Goal: Task Accomplishment & Management: Manage account settings

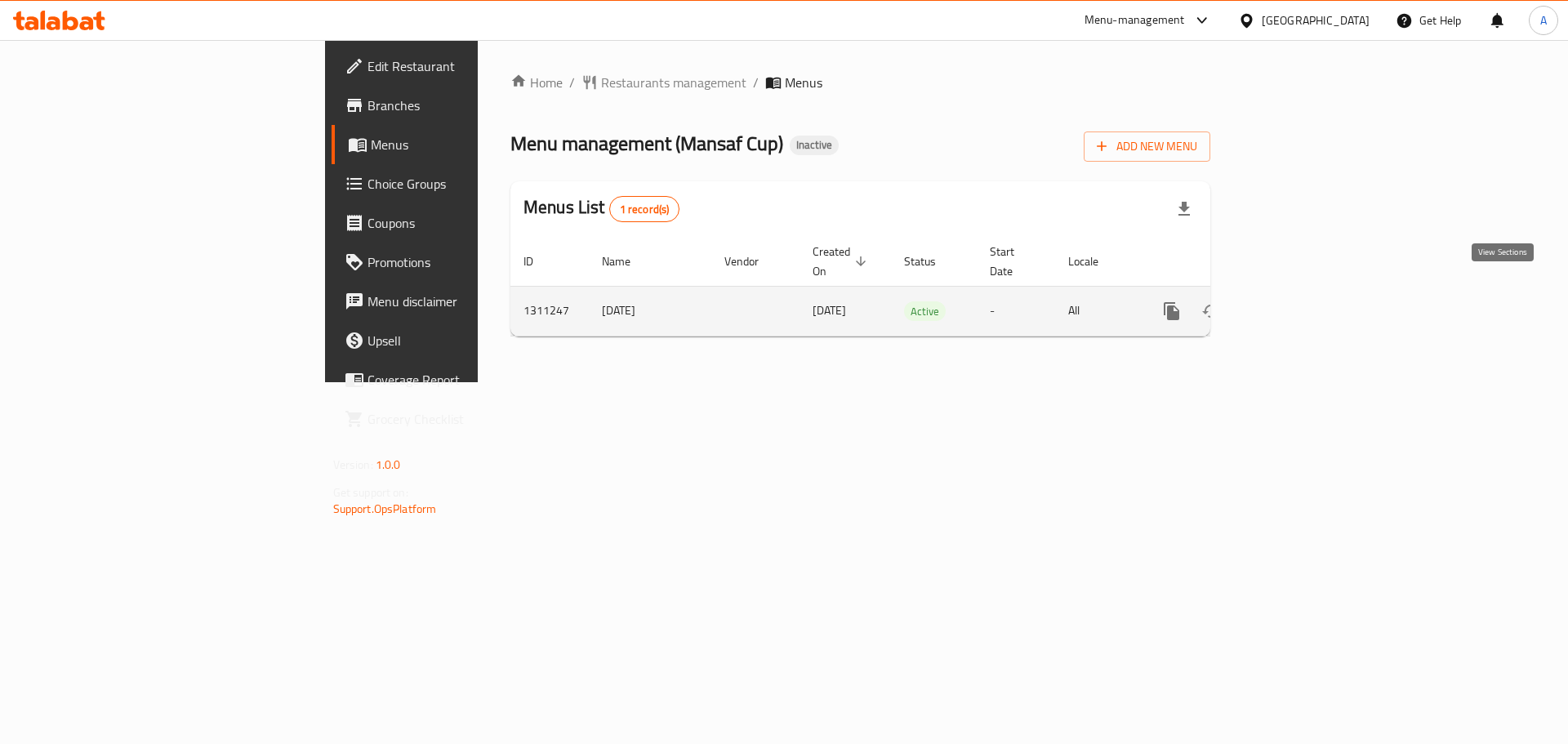
click at [1300, 301] on icon "enhanced table" at bounding box center [1289, 311] width 19 height 19
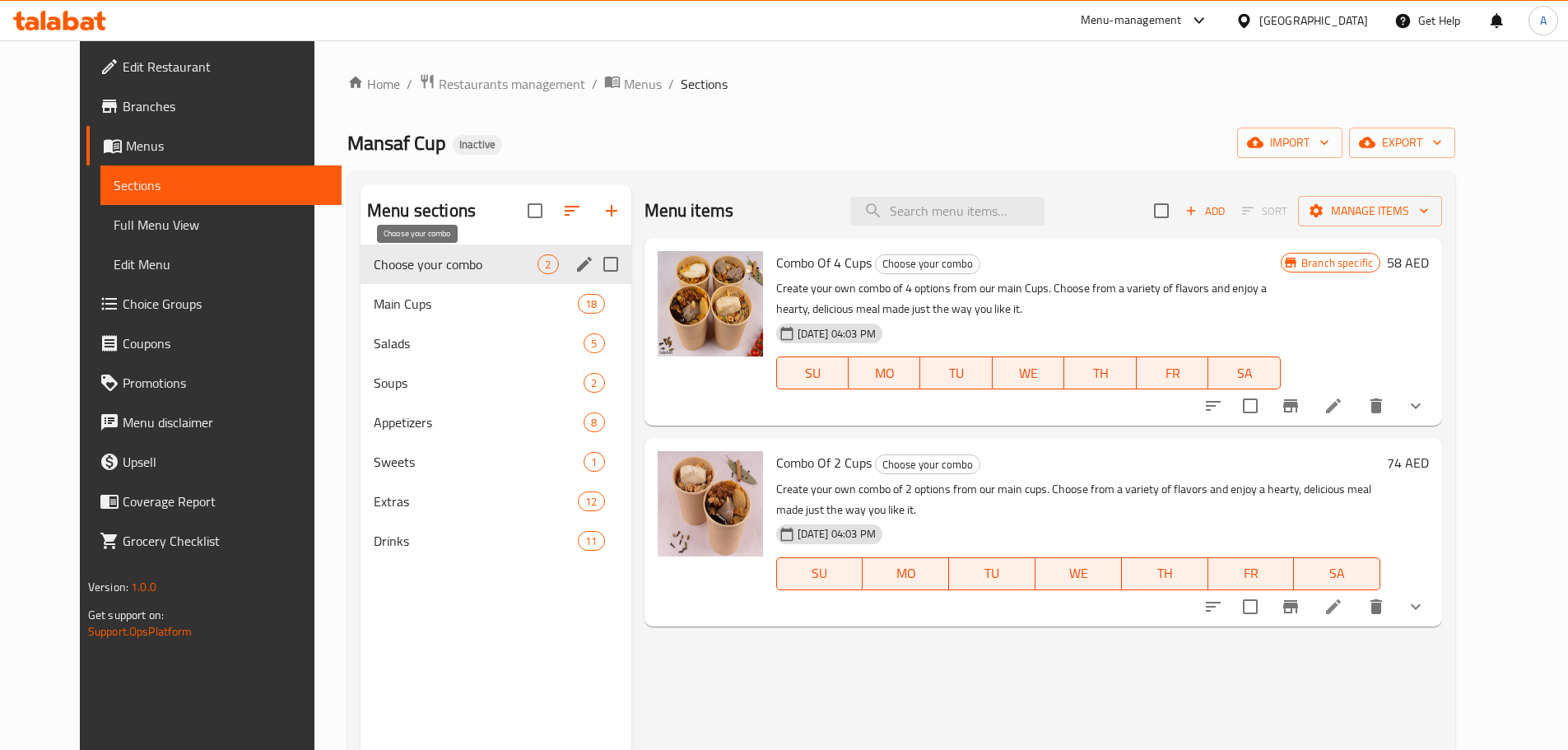
click at [400, 267] on span "Choose your combo" at bounding box center [455, 264] width 164 height 20
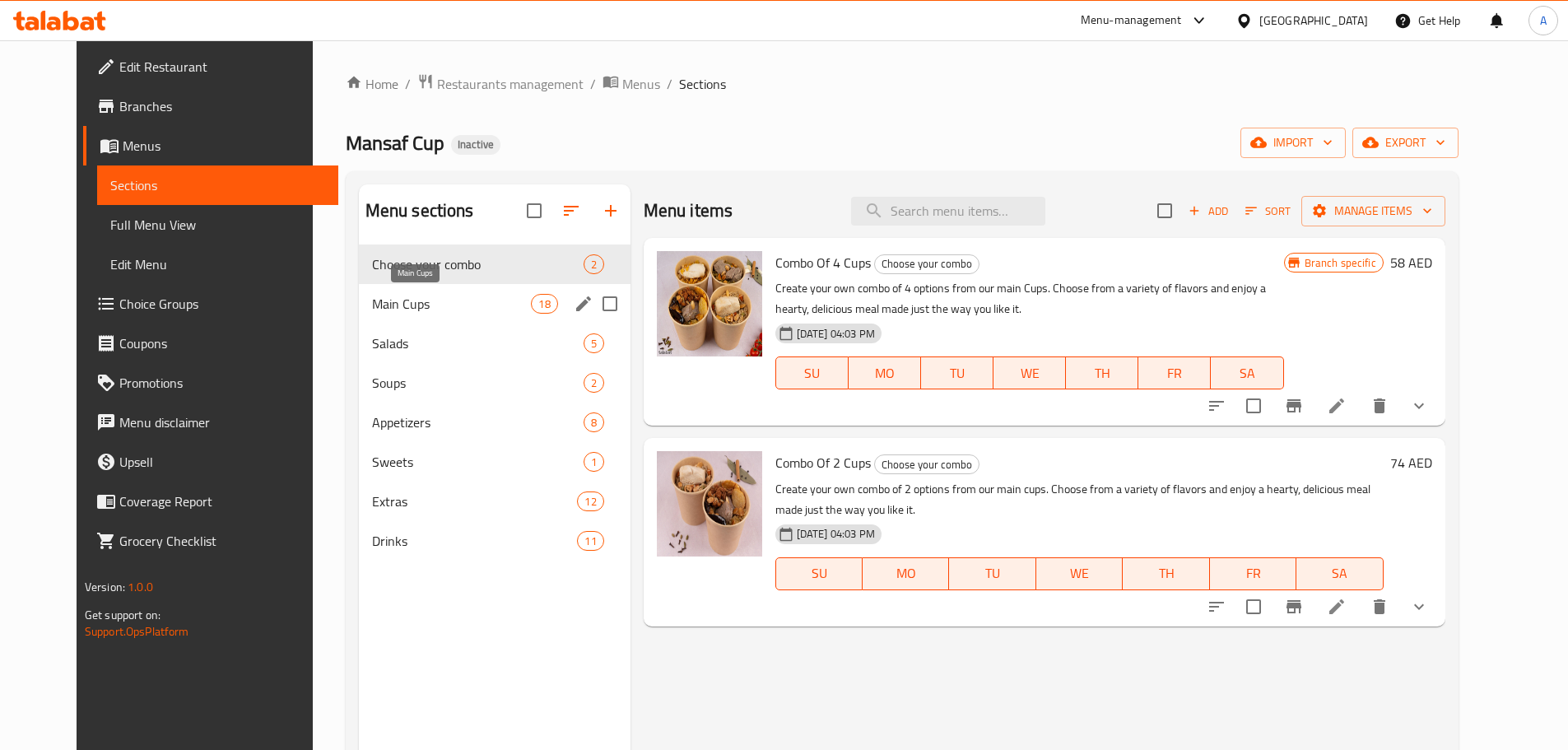
click at [393, 297] on span "Main Cups" at bounding box center [452, 304] width 160 height 20
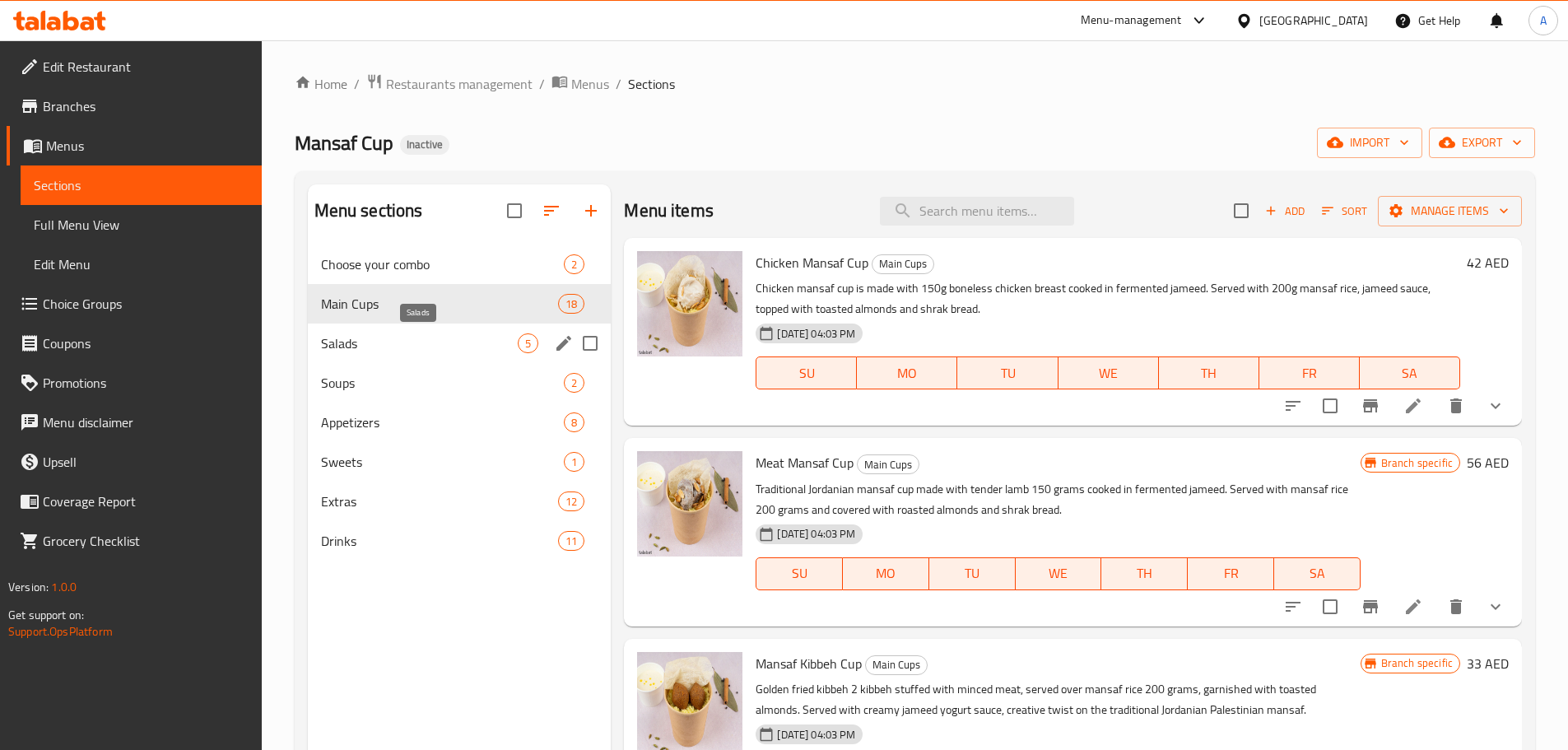
click at [365, 341] on span "Salads" at bounding box center [420, 343] width 197 height 20
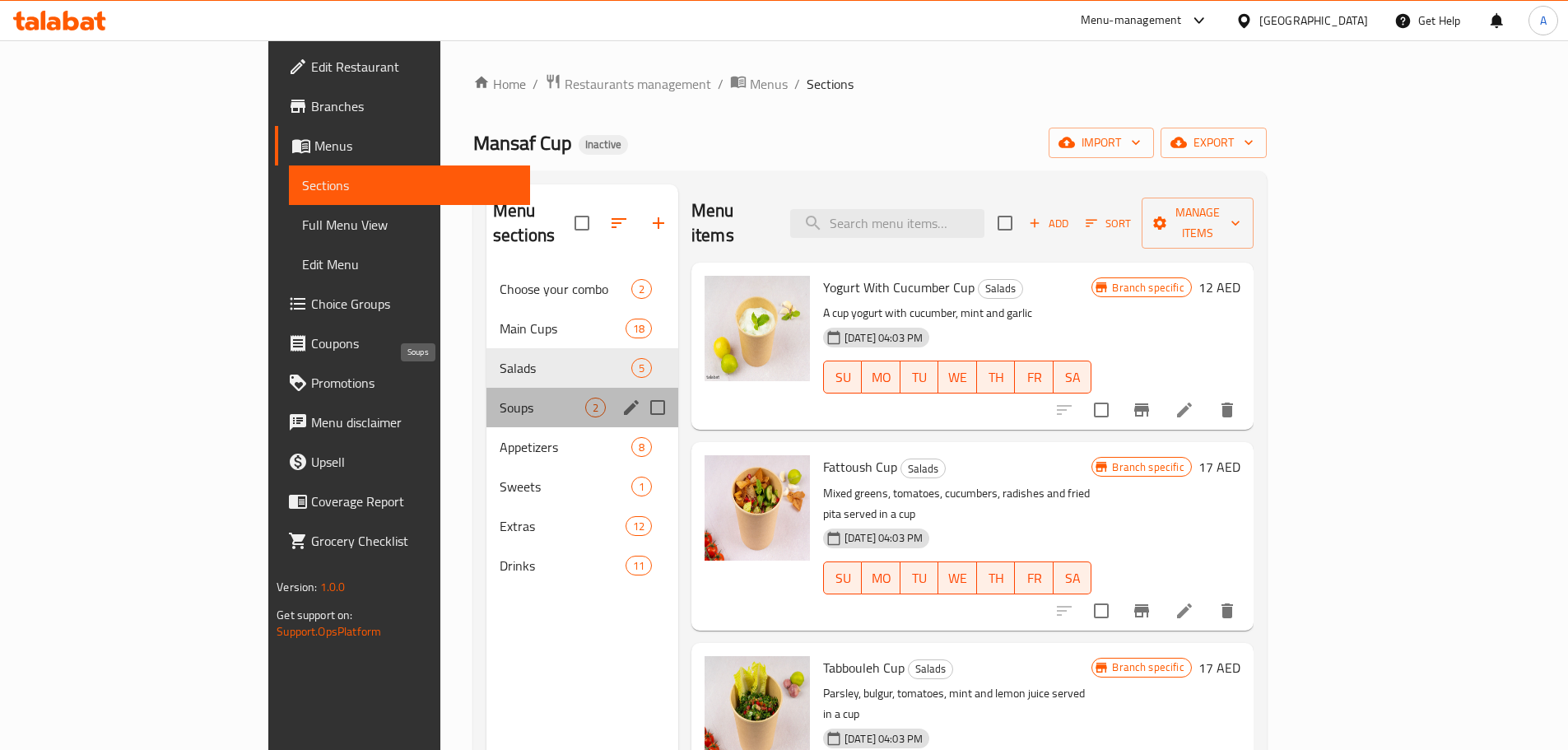
click at [500, 397] on span "Soups" at bounding box center [542, 407] width 85 height 20
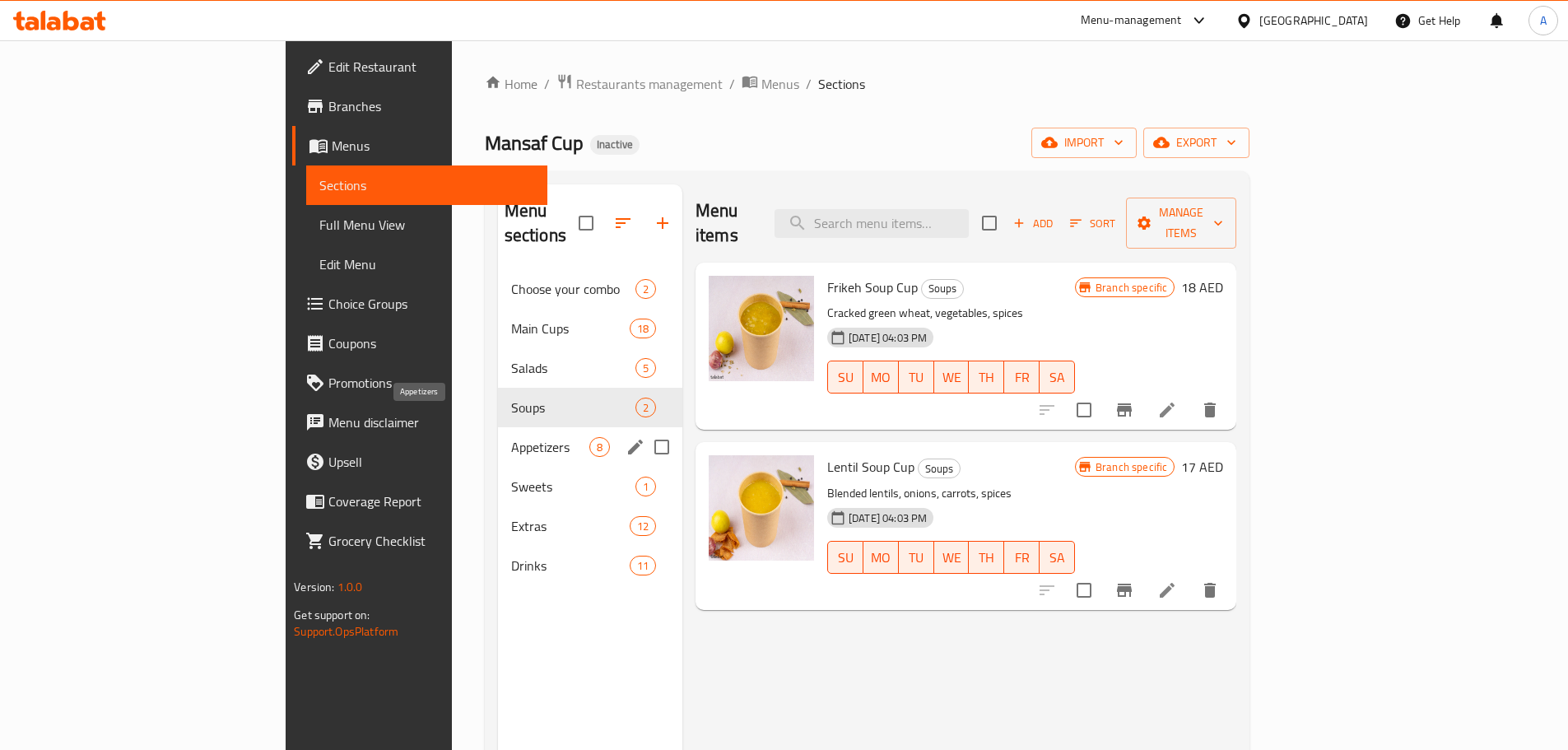
click at [511, 437] on span "Appetizers" at bounding box center [550, 447] width 78 height 20
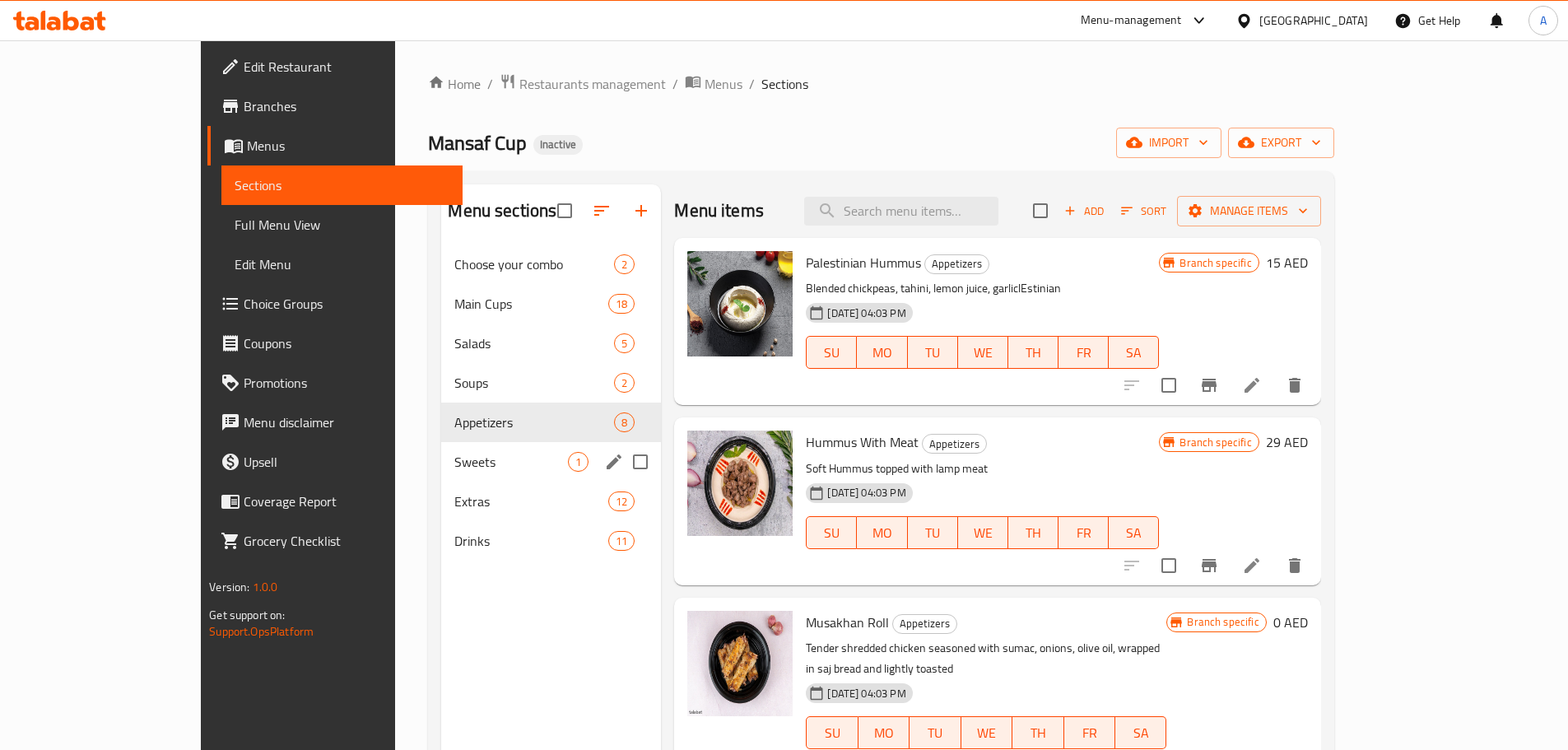
click at [454, 453] on span "Sweets" at bounding box center [511, 461] width 114 height 20
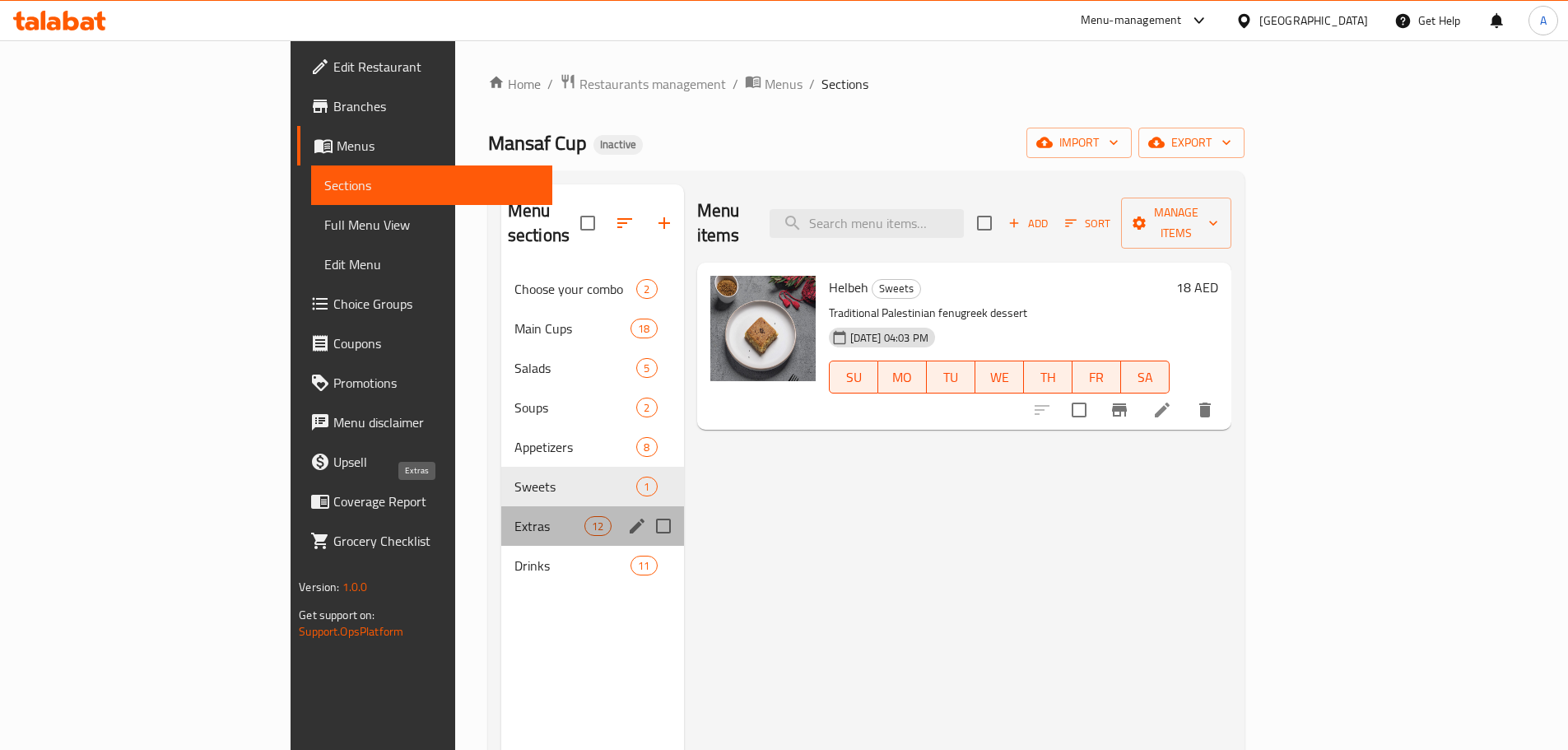
click at [515, 516] on span "Extras" at bounding box center [549, 526] width 70 height 20
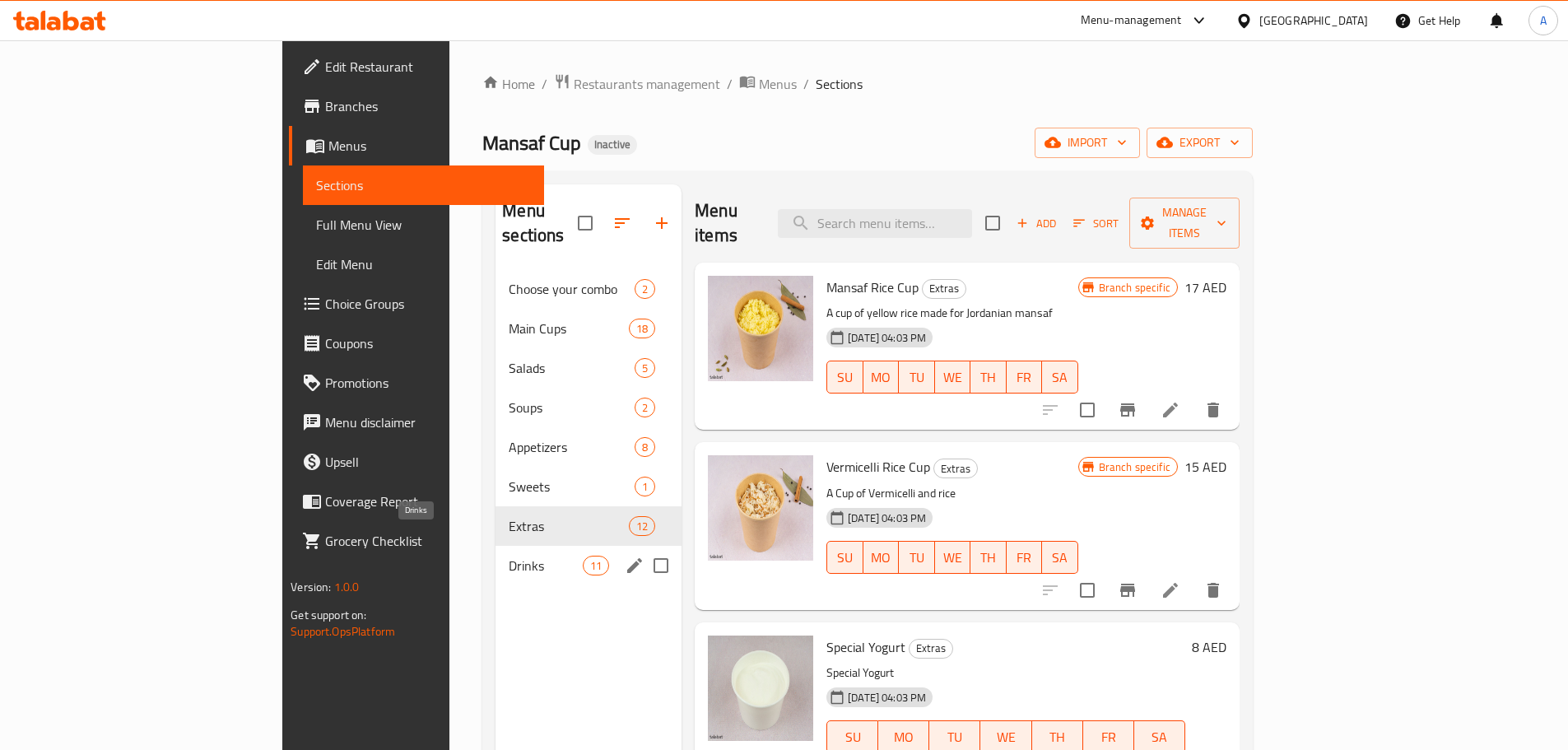
click at [508, 555] on span "Drinks" at bounding box center [545, 565] width 74 height 20
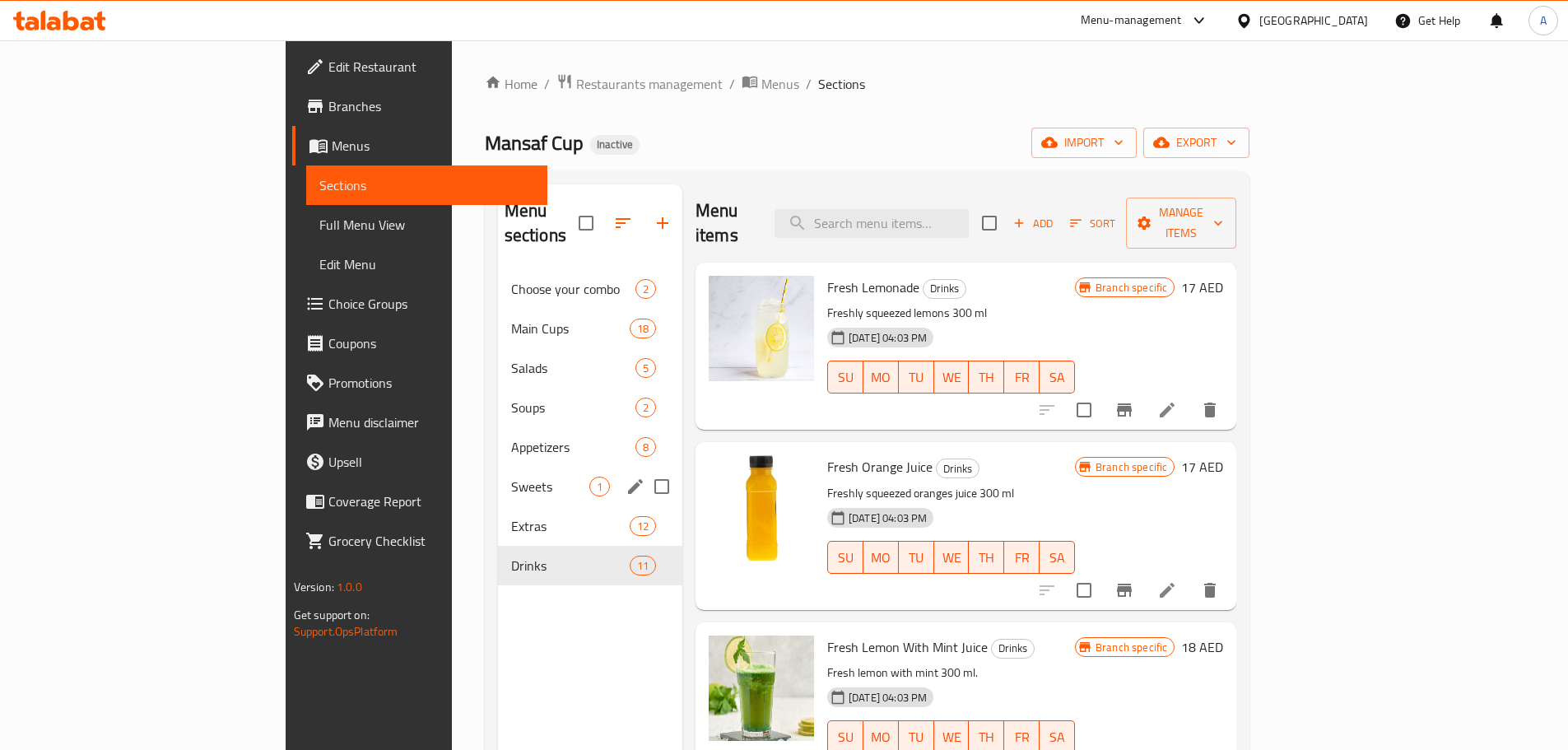
click at [498, 507] on div "Extras 12" at bounding box center [589, 526] width 184 height 39
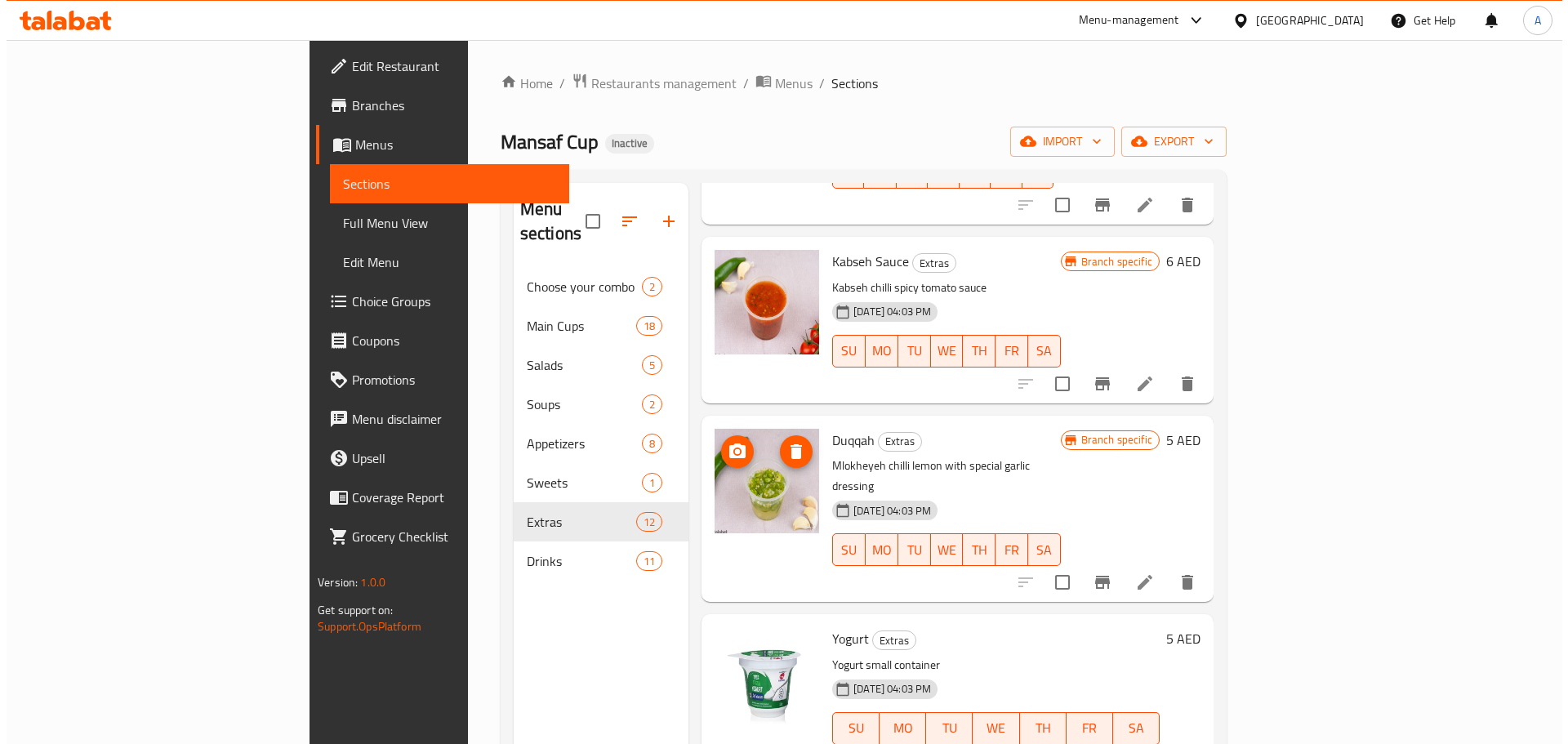
scroll to position [979, 0]
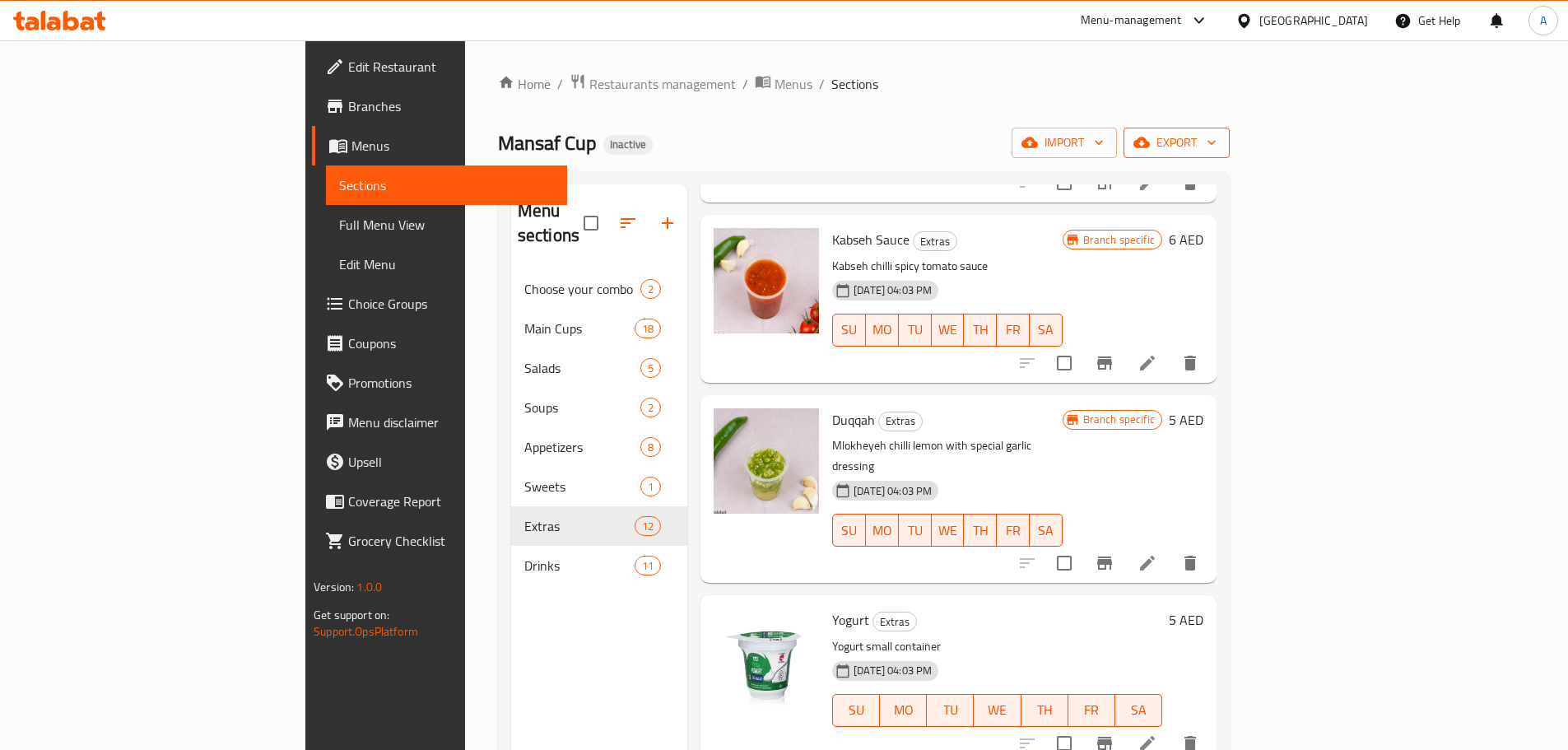
click at [1217, 136] on span "export" at bounding box center [1177, 142] width 80 height 20
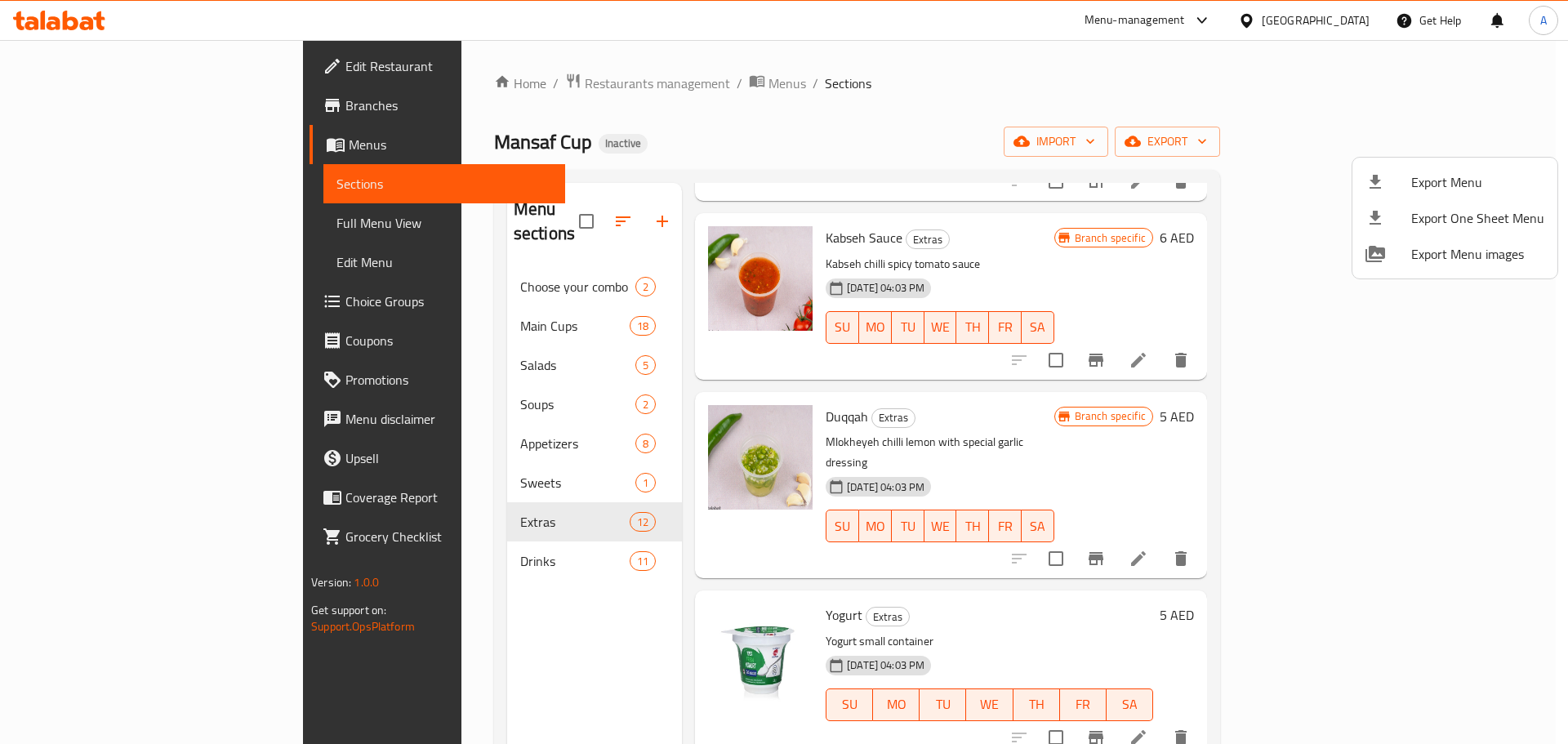
click at [1432, 181] on span "Export Menu" at bounding box center [1477, 182] width 133 height 19
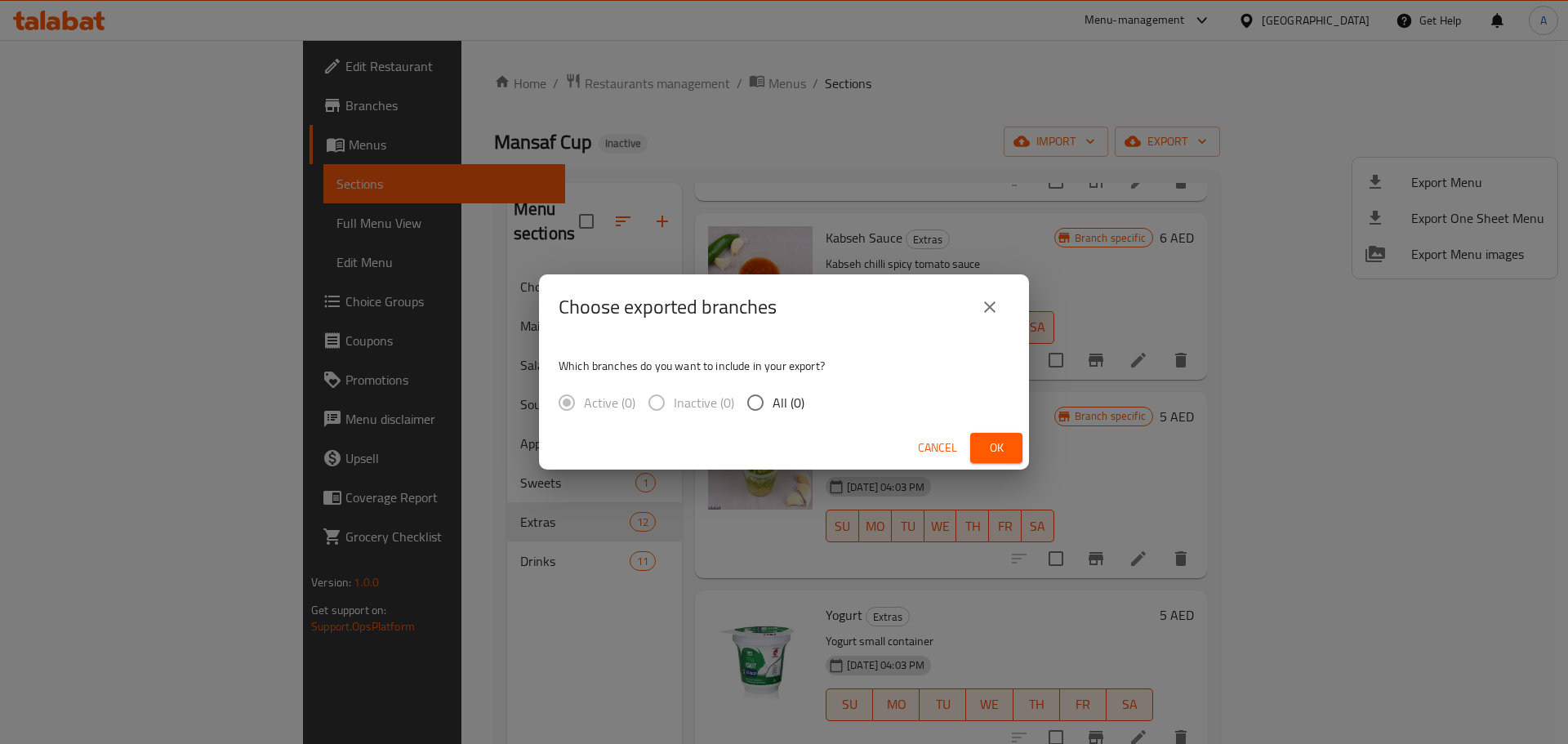
click at [780, 397] on span "All (0)" at bounding box center [788, 402] width 32 height 19
click at [857, 375] on div "Which branches do you want to include in your export? Active (0) Inactive (0) A…" at bounding box center [784, 383] width 490 height 86
click at [771, 404] on input "All (0)" at bounding box center [755, 402] width 34 height 34
radio input "true"
click at [1006, 451] on span "Ok" at bounding box center [997, 447] width 26 height 20
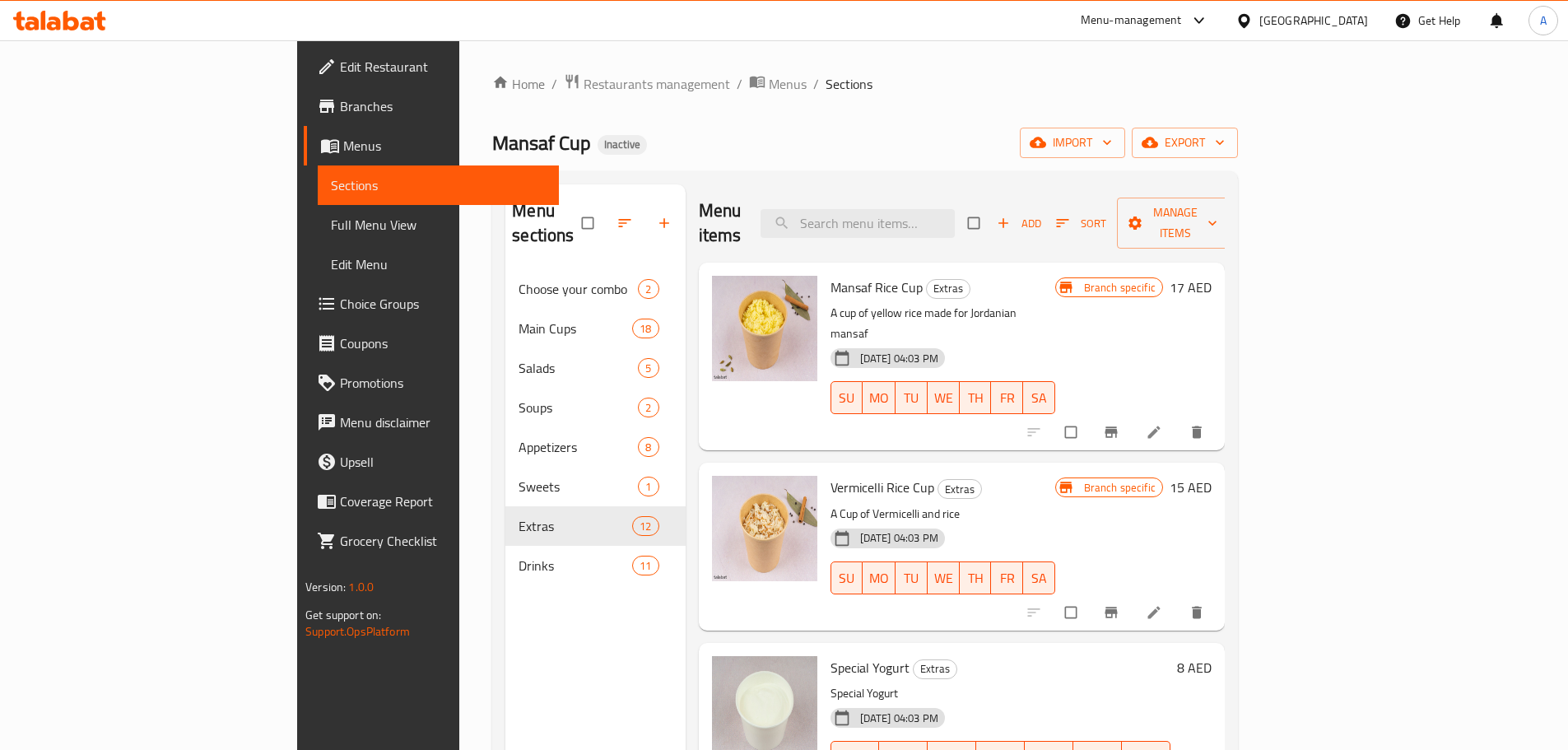
click at [102, 22] on icon at bounding box center [100, 20] width 12 height 19
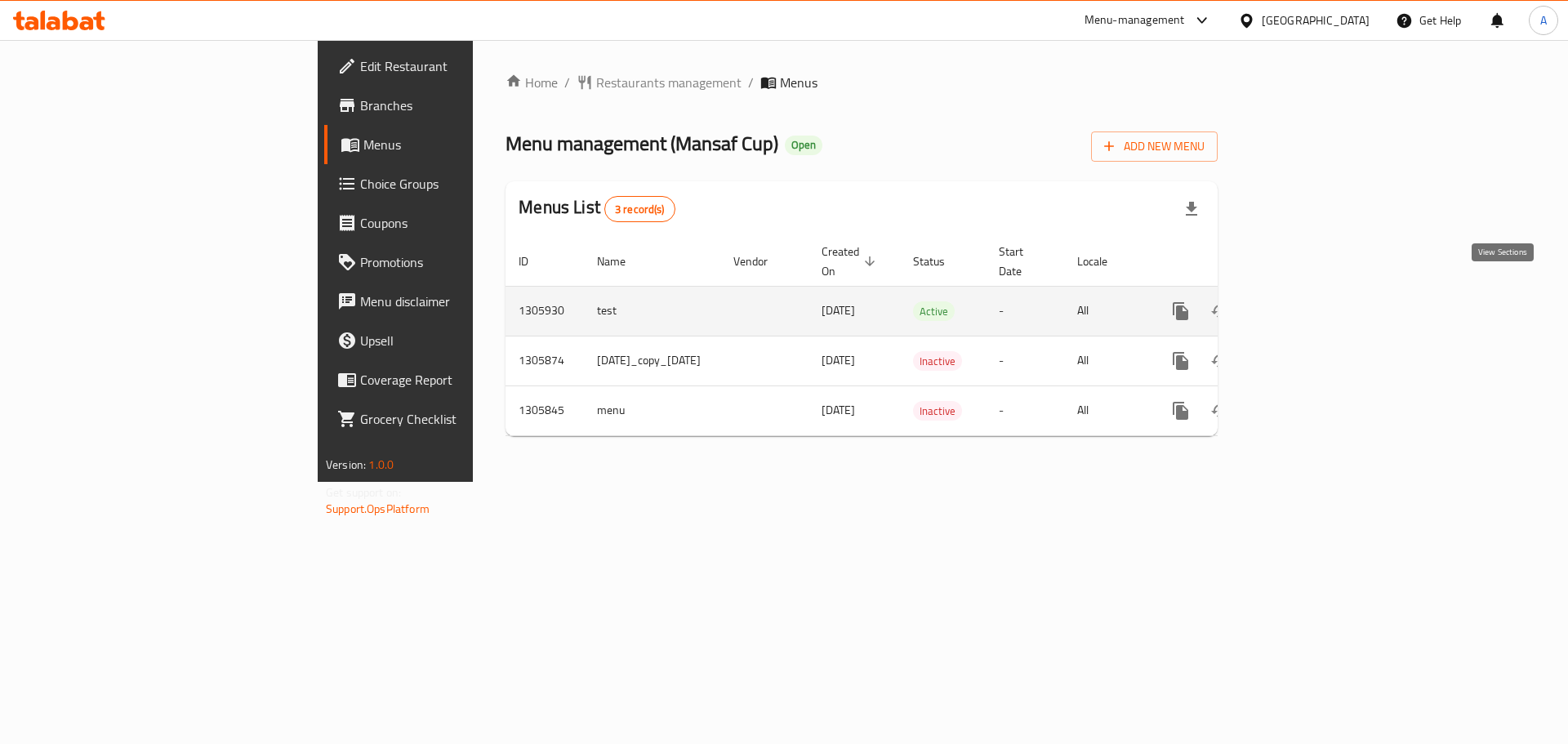
click at [1306, 304] on icon "enhanced table" at bounding box center [1298, 311] width 15 height 15
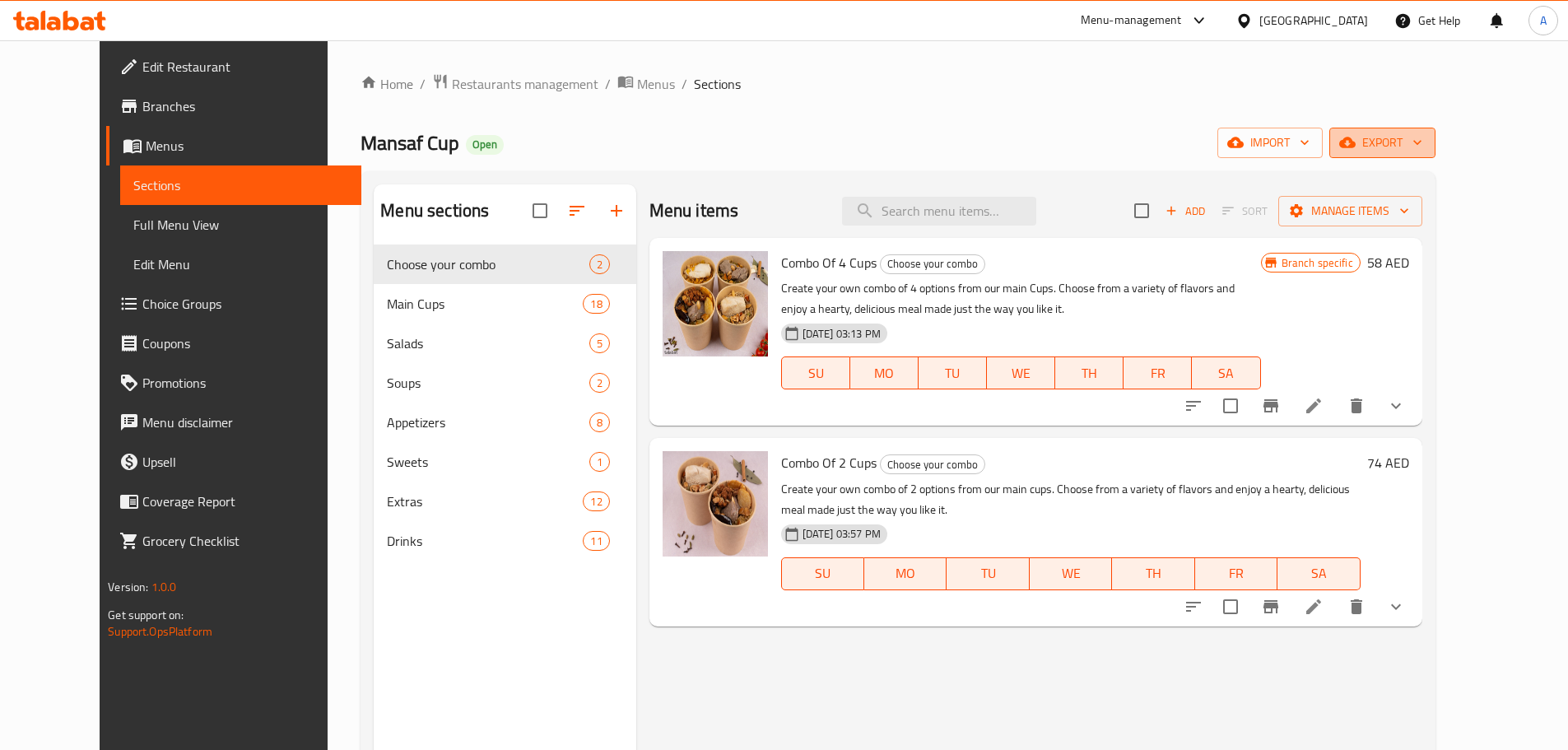
click at [1422, 132] on span "export" at bounding box center [1383, 142] width 80 height 20
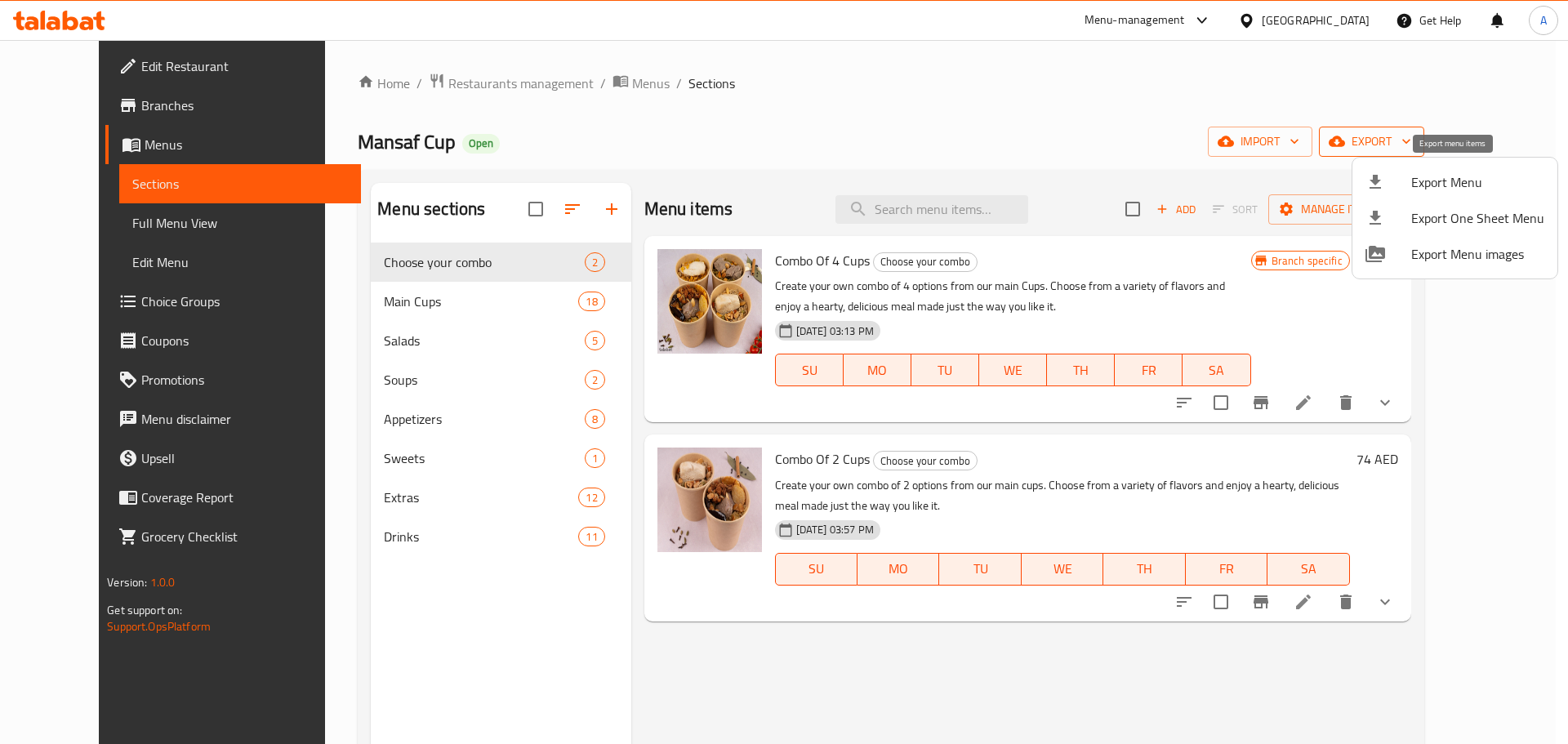
click at [1448, 176] on span "Export Menu" at bounding box center [1477, 182] width 133 height 19
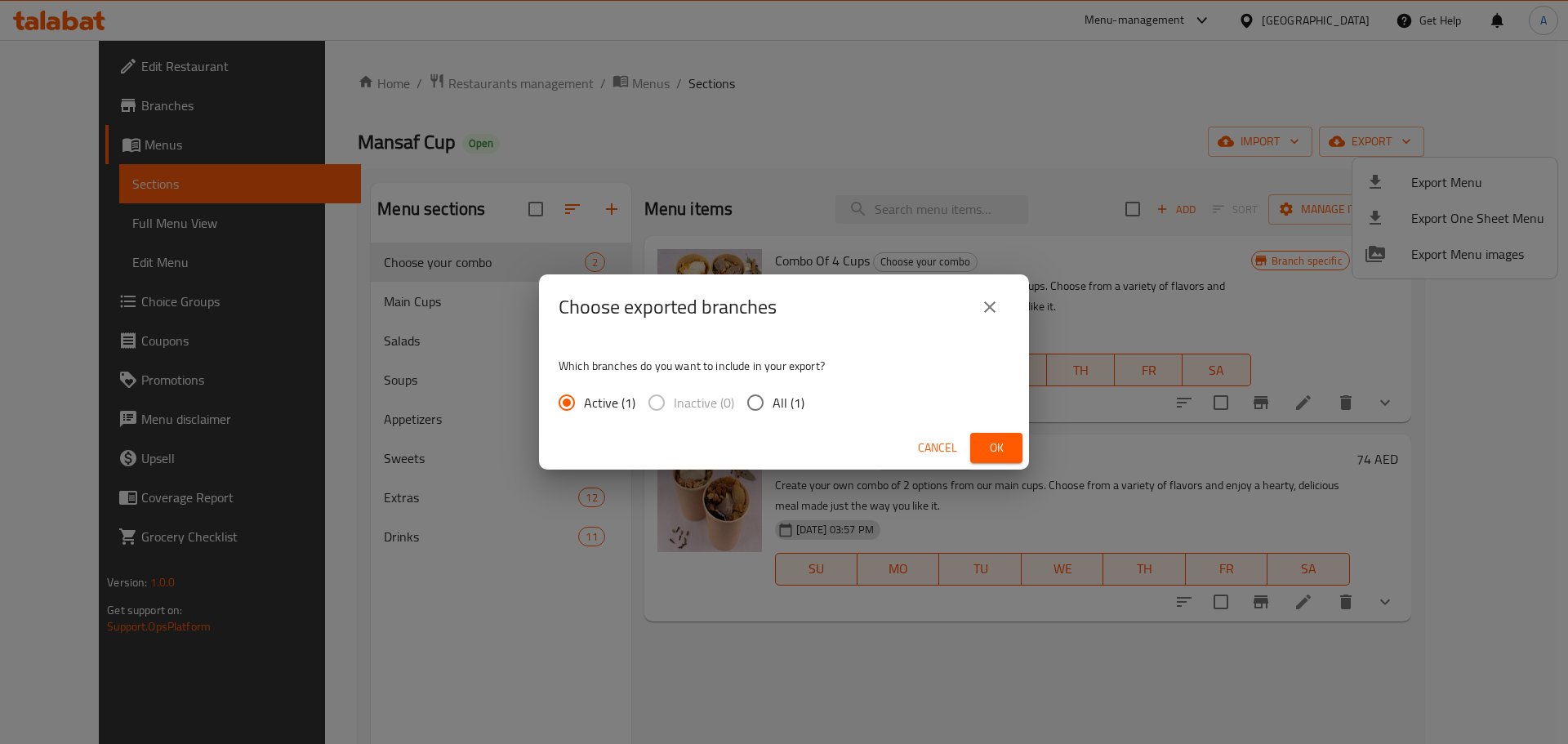
click at [784, 395] on span "All (1)" at bounding box center [788, 402] width 32 height 19
click at [773, 395] on input "All (1)" at bounding box center [755, 402] width 34 height 34
radio input "true"
click at [998, 453] on span "Ok" at bounding box center [997, 447] width 26 height 20
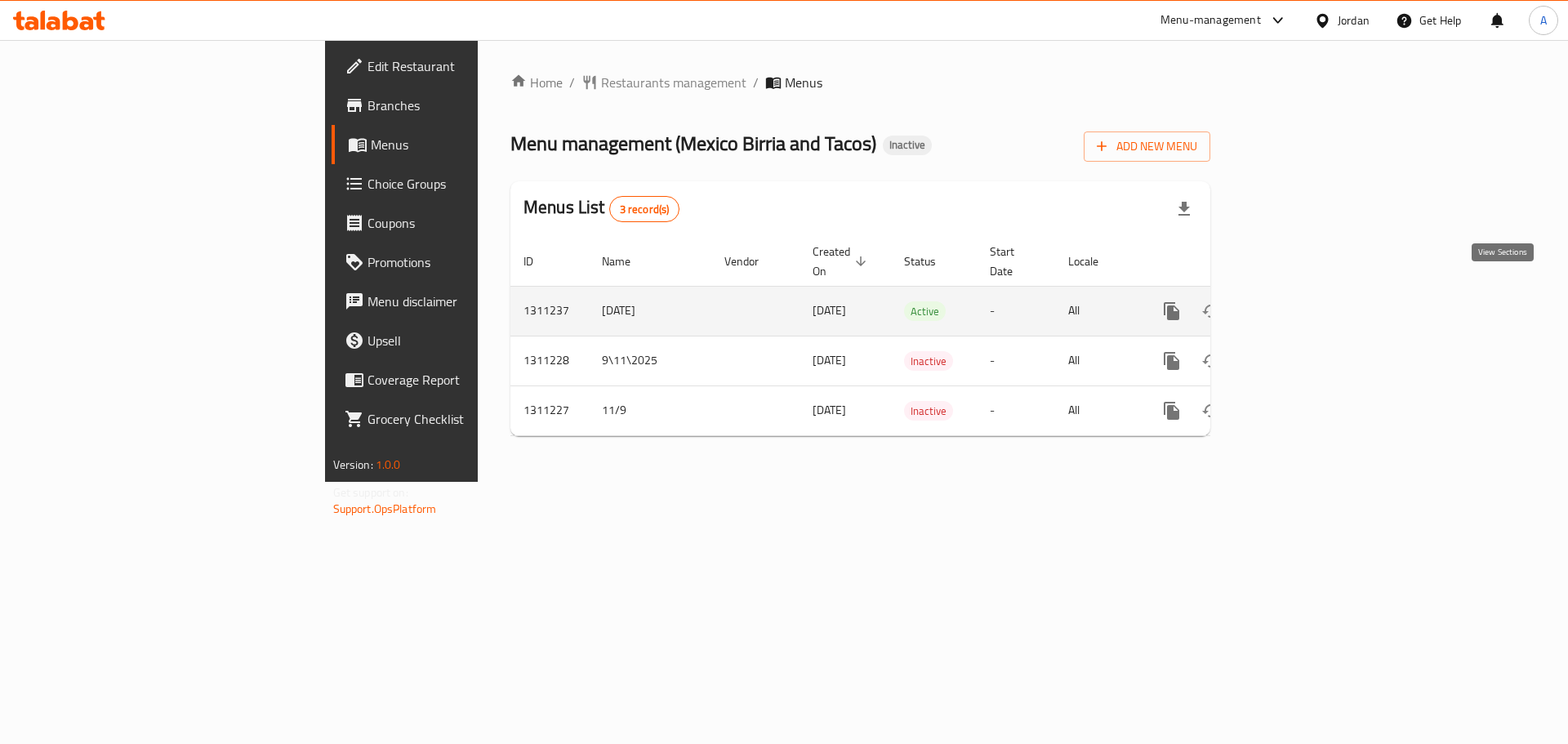
click at [1310, 292] on link "enhanced table" at bounding box center [1289, 311] width 39 height 39
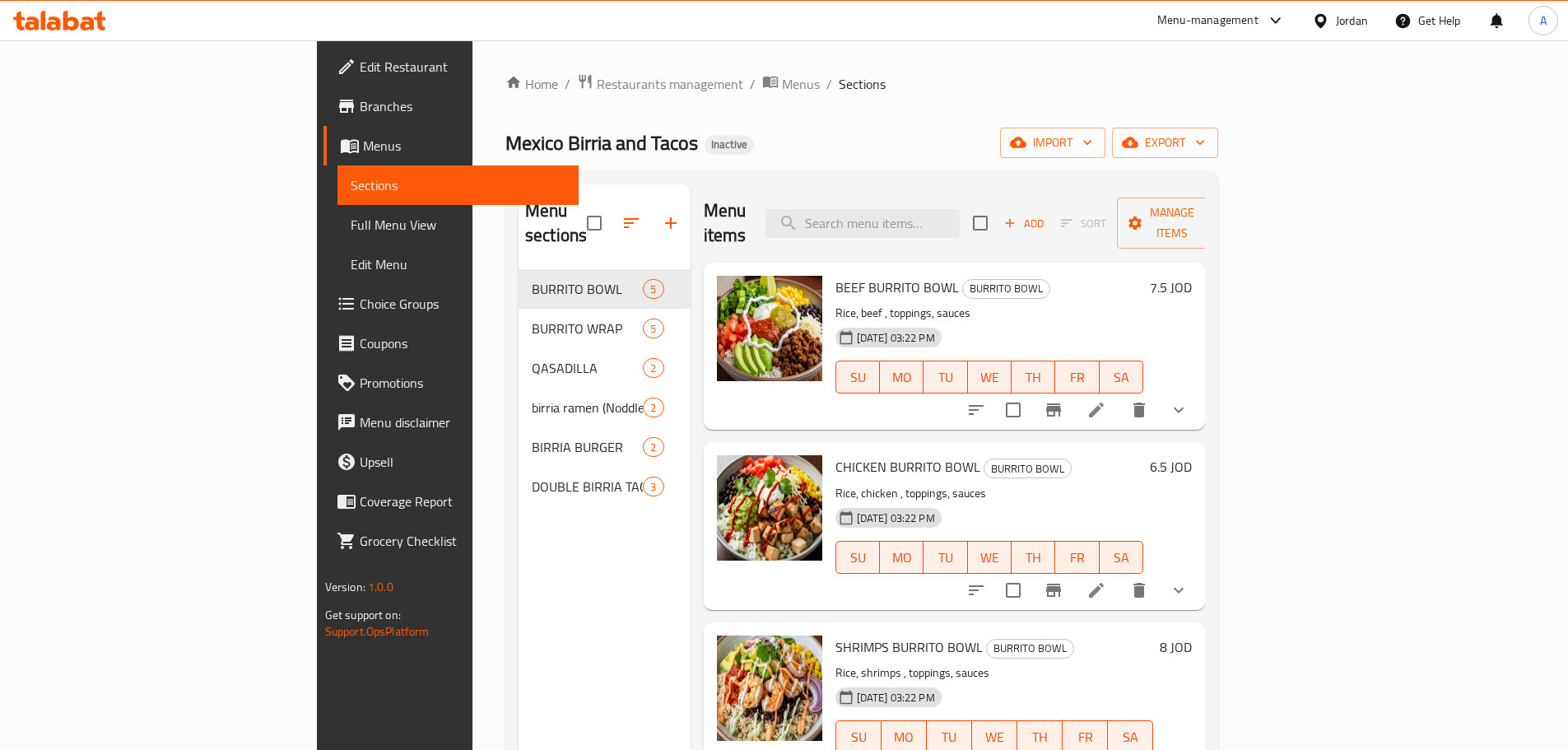
click at [1219, 124] on div "Home / Restaurants management / Menus / Sections Mexico Birria and Tacos Inacti…" at bounding box center [862, 510] width 713 height 874
click at [1219, 156] on button "export" at bounding box center [1164, 143] width 106 height 30
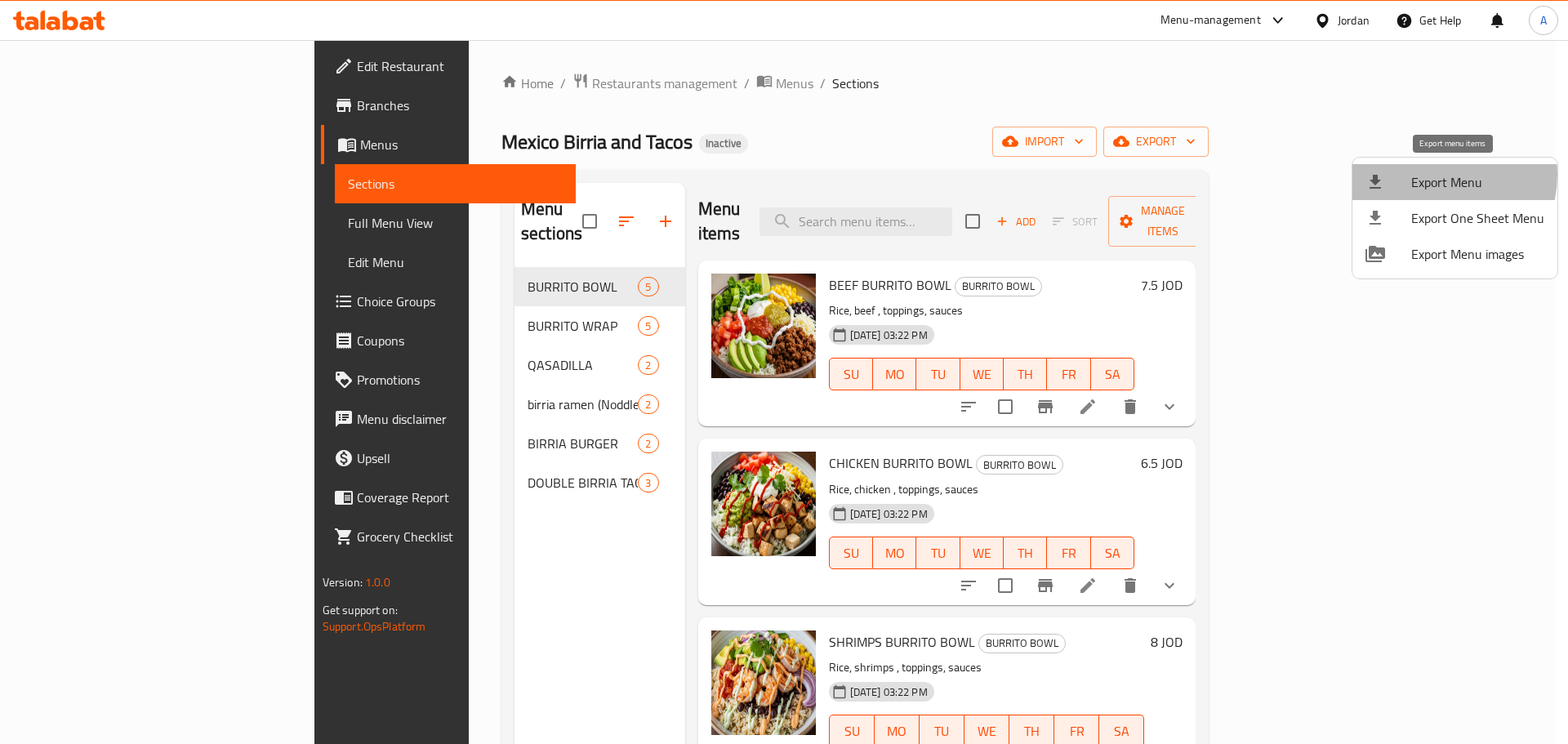
click at [1435, 175] on span "Export Menu" at bounding box center [1477, 182] width 133 height 19
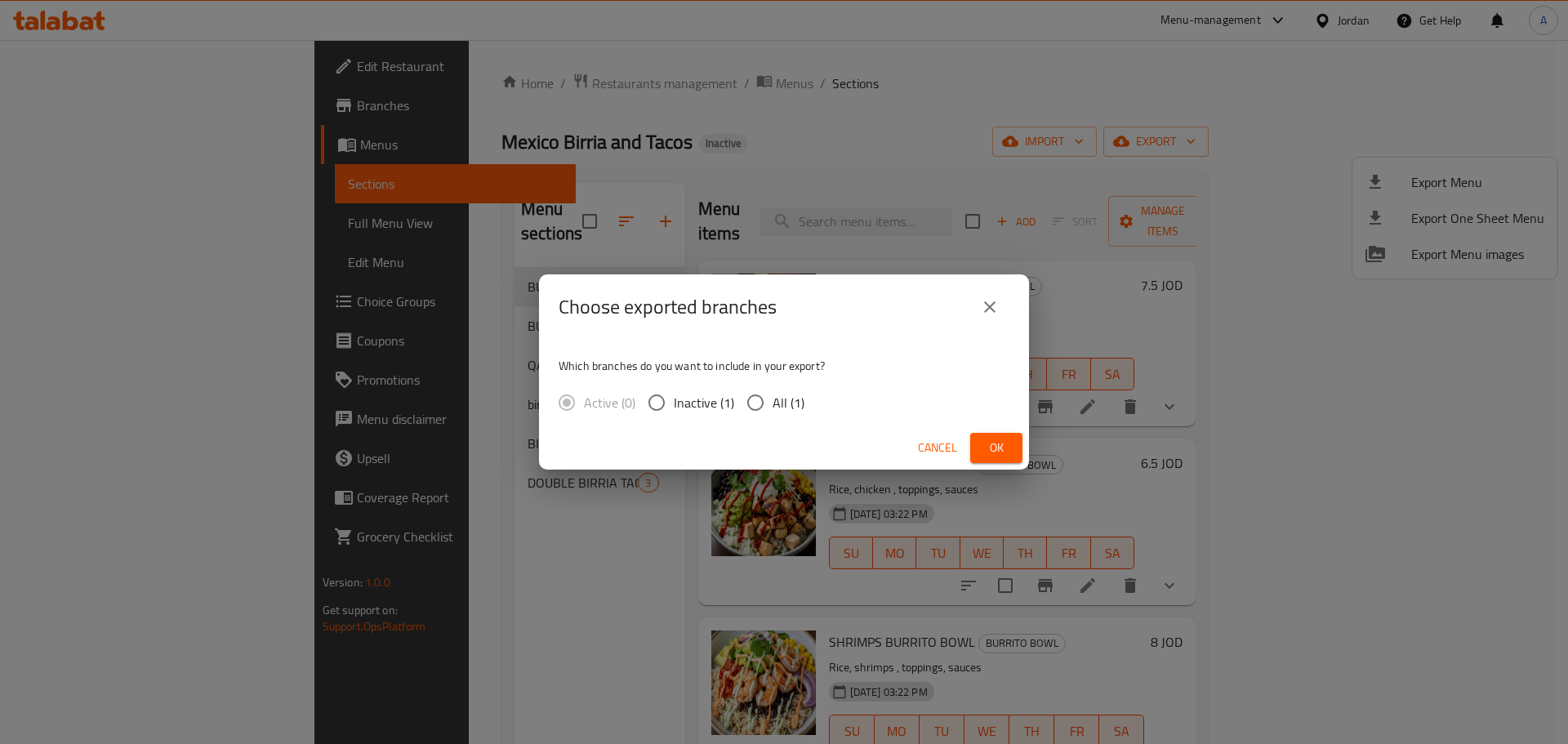
click at [769, 391] on input "All (1)" at bounding box center [755, 402] width 34 height 34
radio input "true"
click at [1013, 447] on button "Ok" at bounding box center [996, 448] width 52 height 30
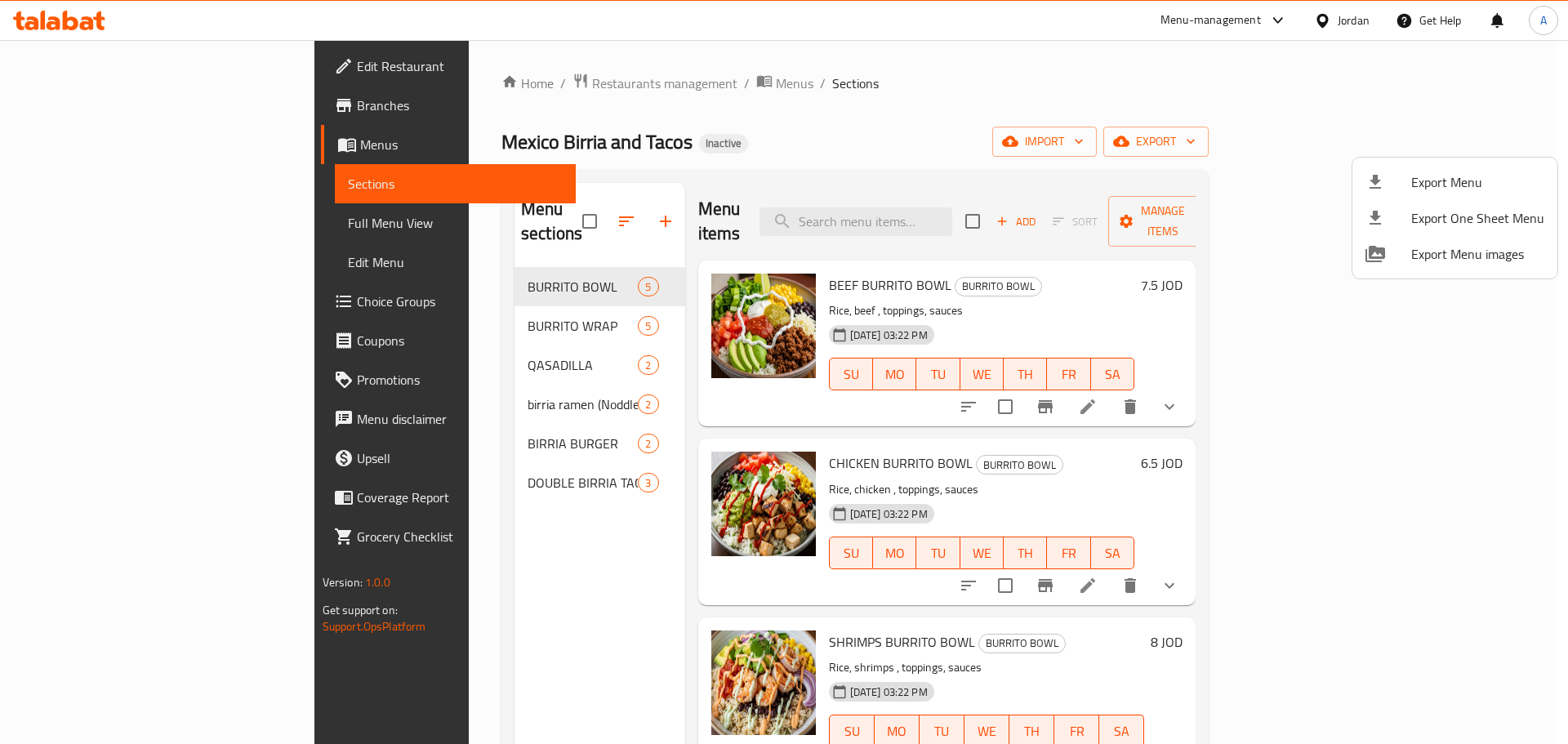
click at [375, 304] on div at bounding box center [784, 372] width 1568 height 744
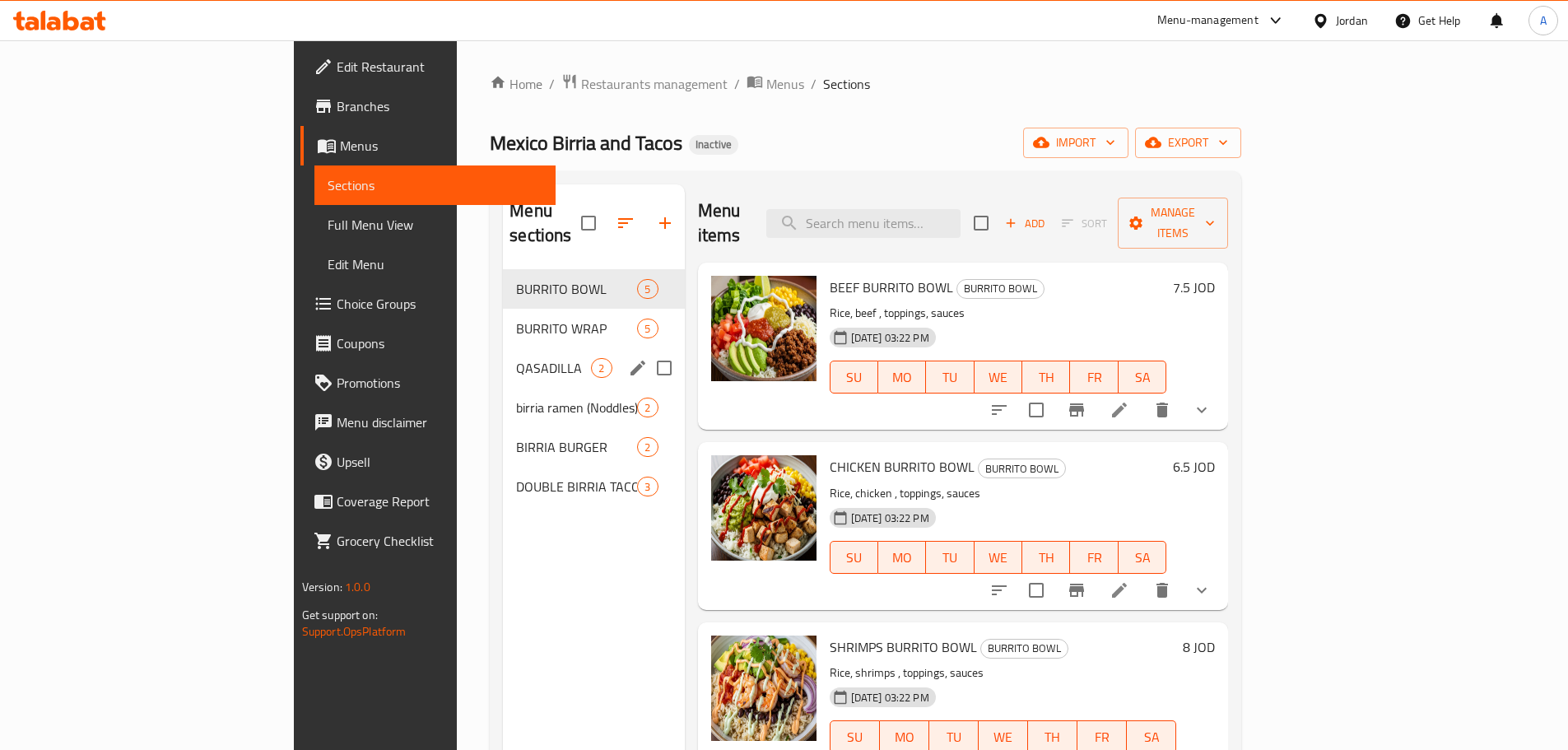
click at [503, 348] on div "QASADILLA 2" at bounding box center [594, 368] width 181 height 39
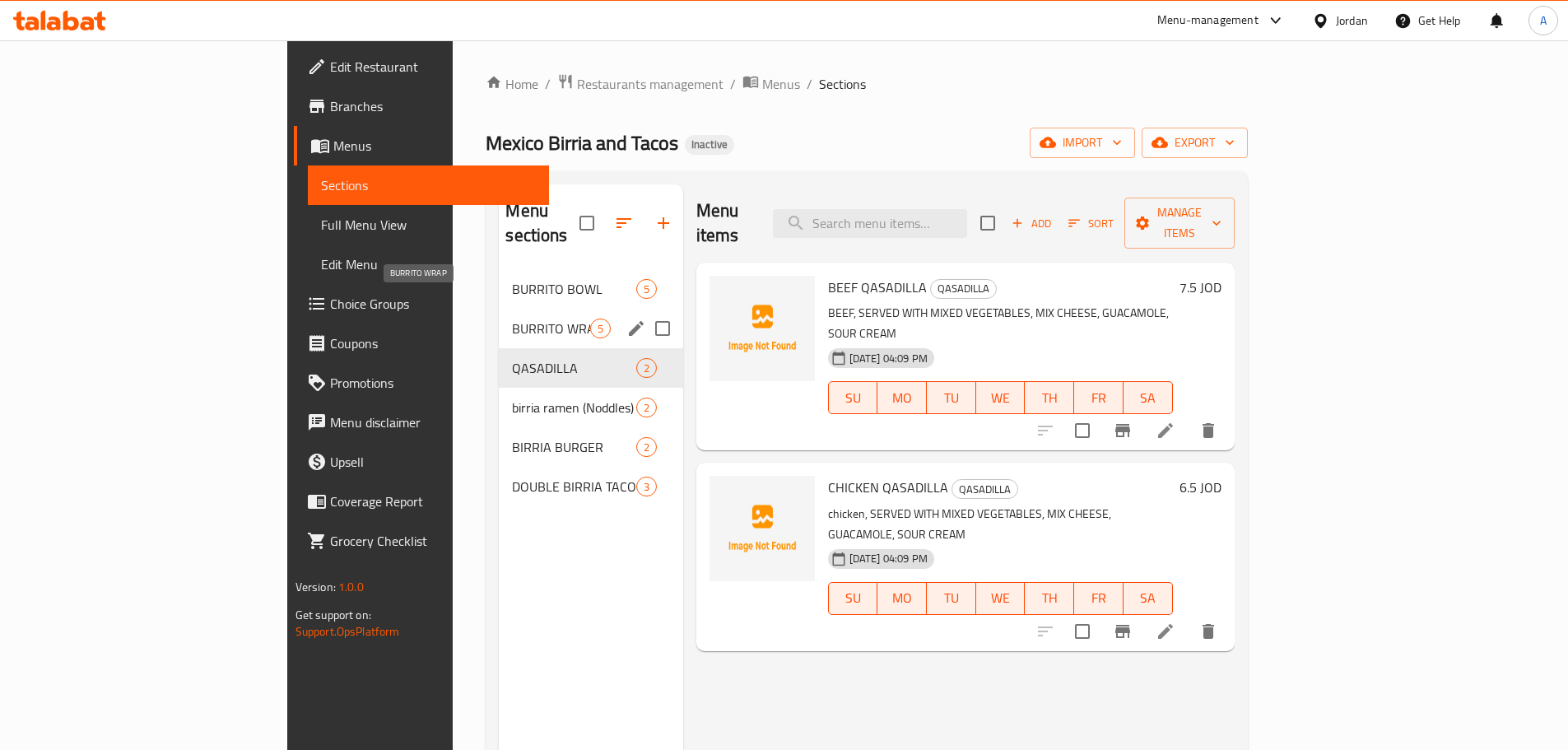
click at [512, 318] on span "BURRITO WRAP" at bounding box center [550, 328] width 77 height 20
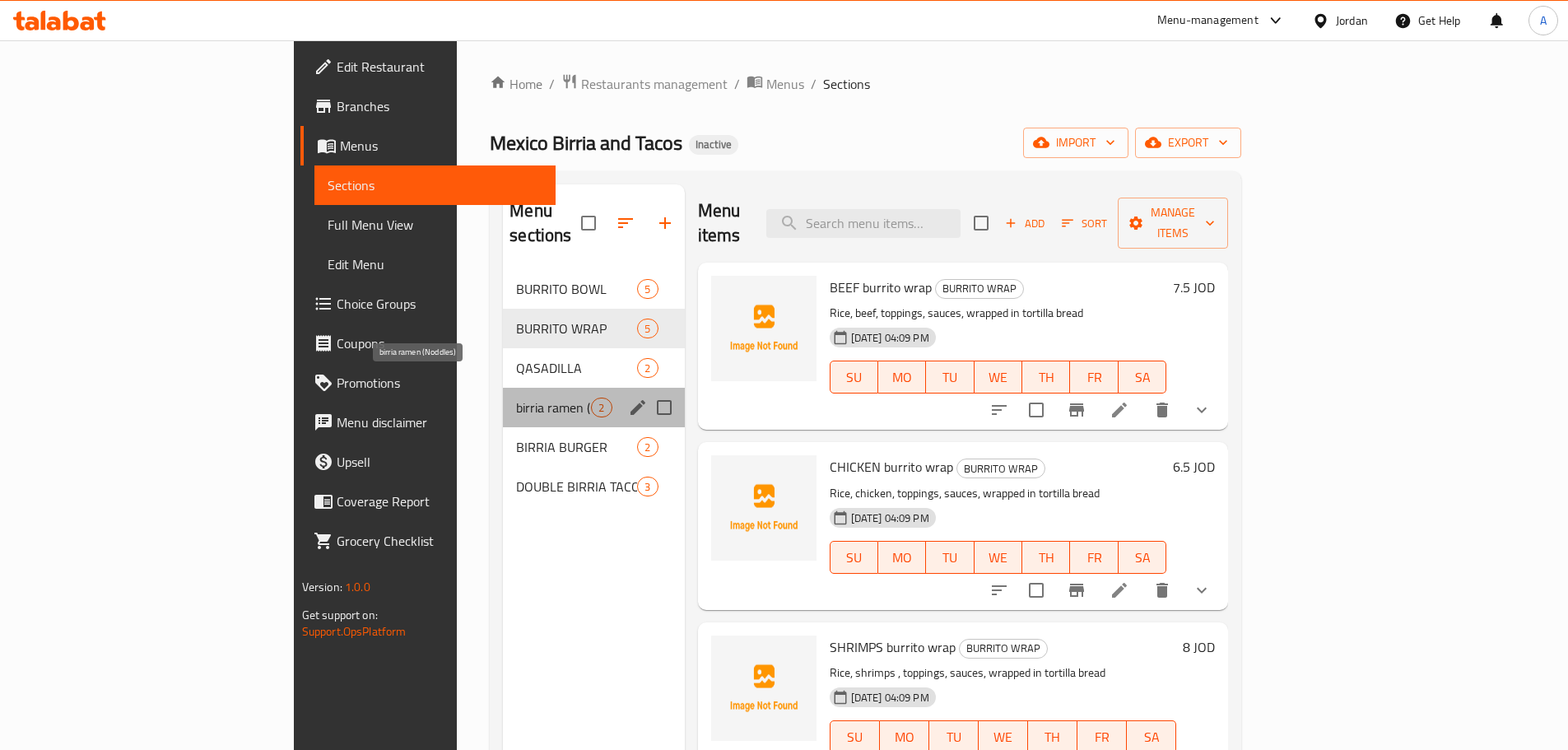
click at [516, 397] on span "birria ramen (Noddles)" at bounding box center [554, 407] width 75 height 20
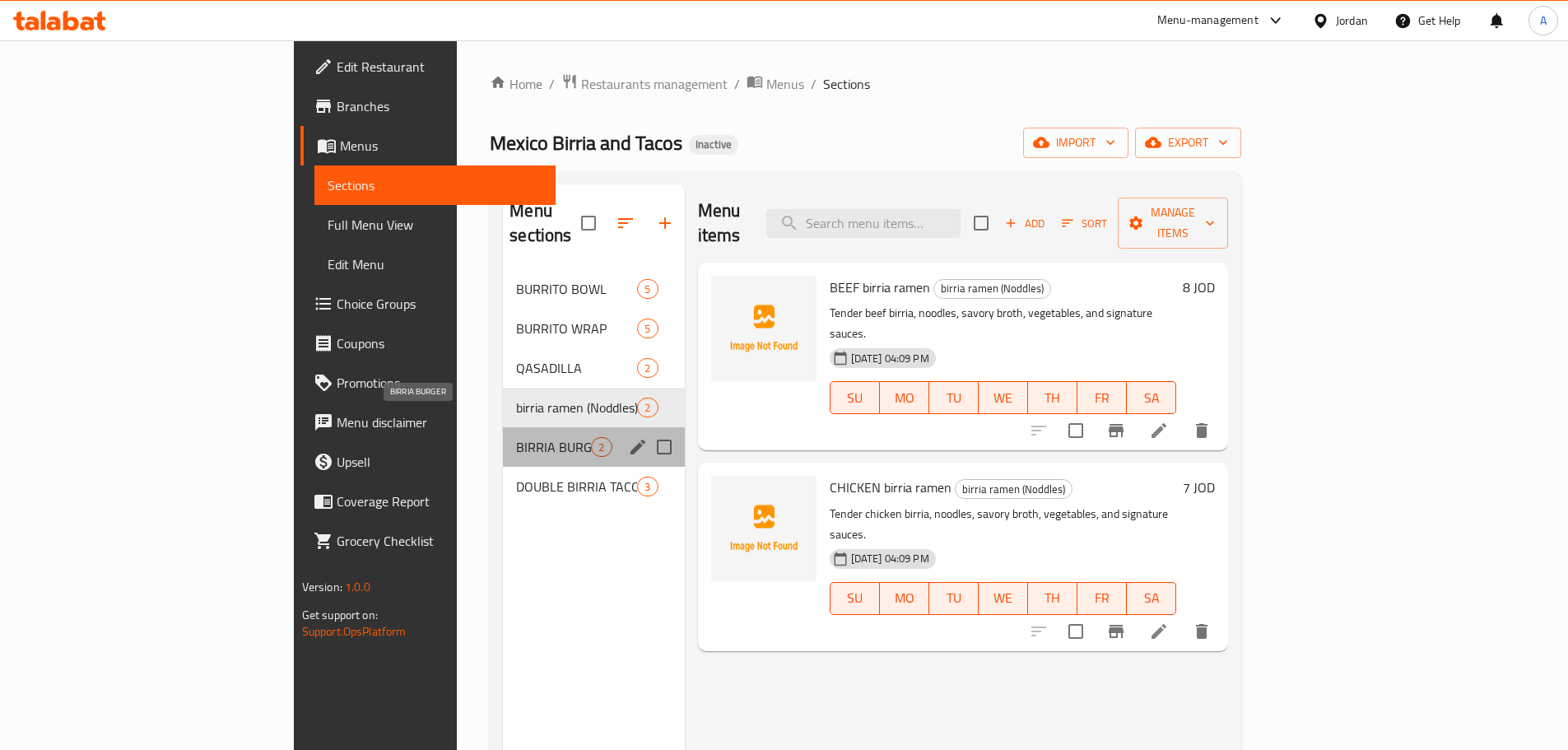
click at [516, 437] on span "BIRRIA BURGER" at bounding box center [554, 447] width 75 height 20
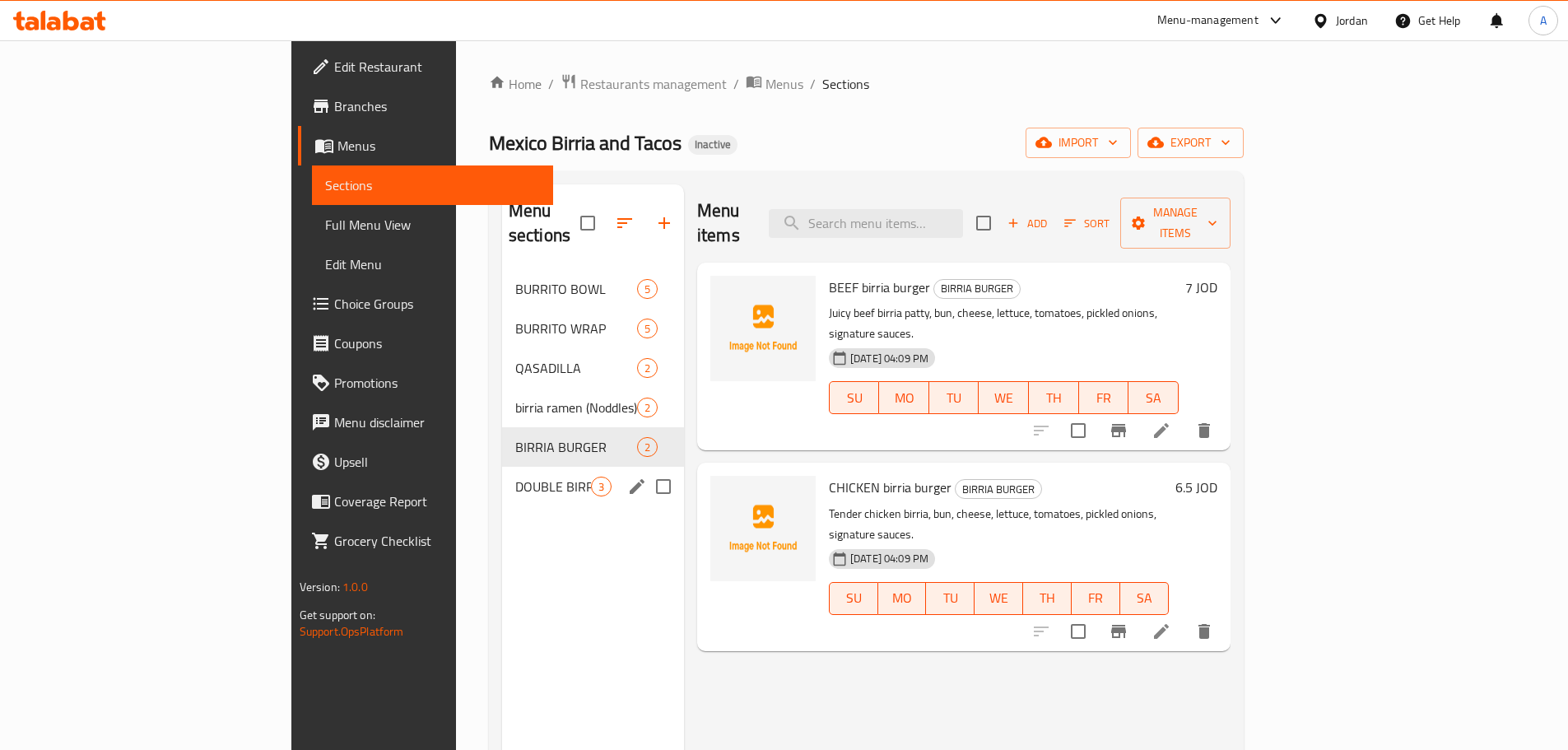
click at [516, 476] on span "DOUBLE BIRRIA TACOS" at bounding box center [553, 486] width 76 height 20
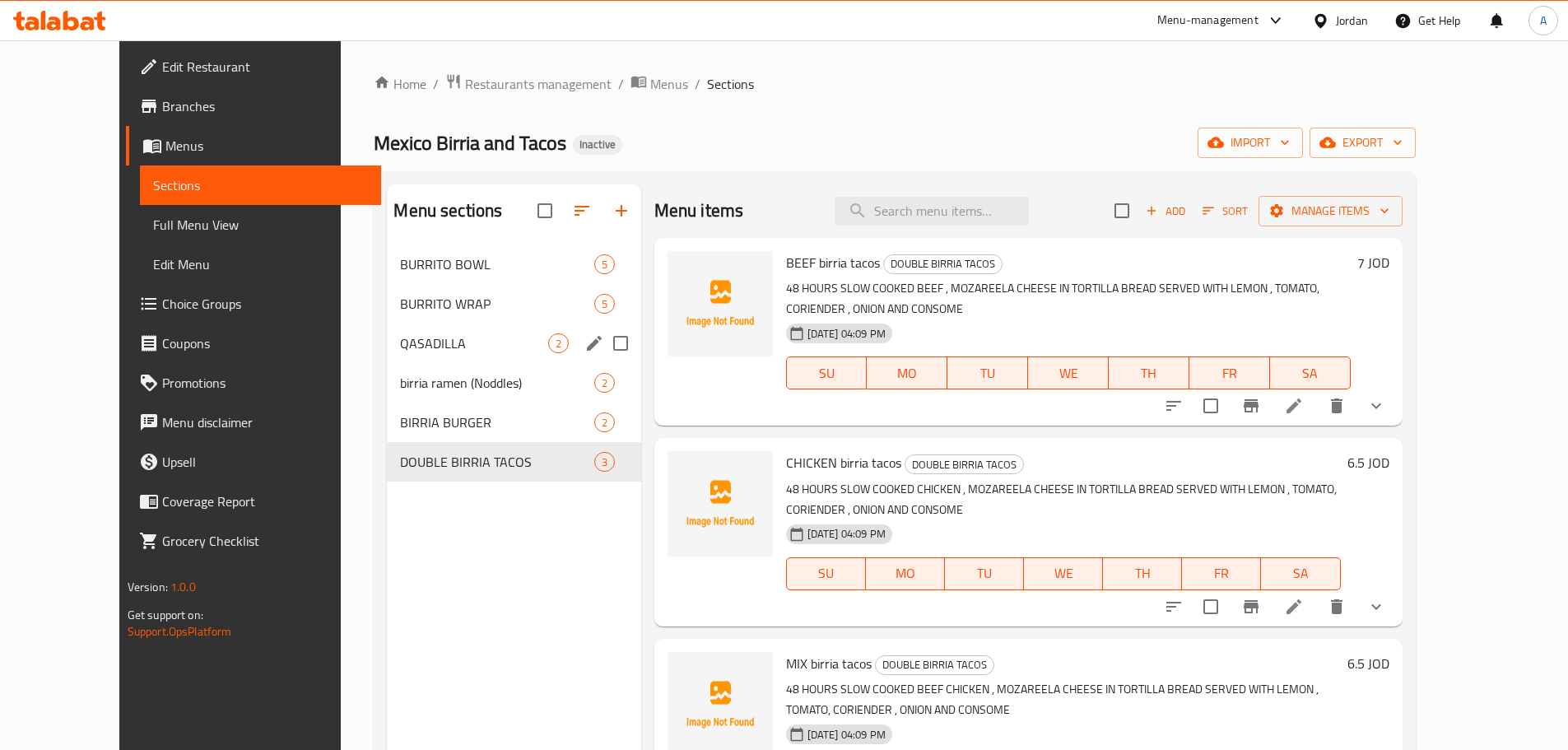
click at [400, 339] on span "QASADILLA" at bounding box center [474, 343] width 148 height 20
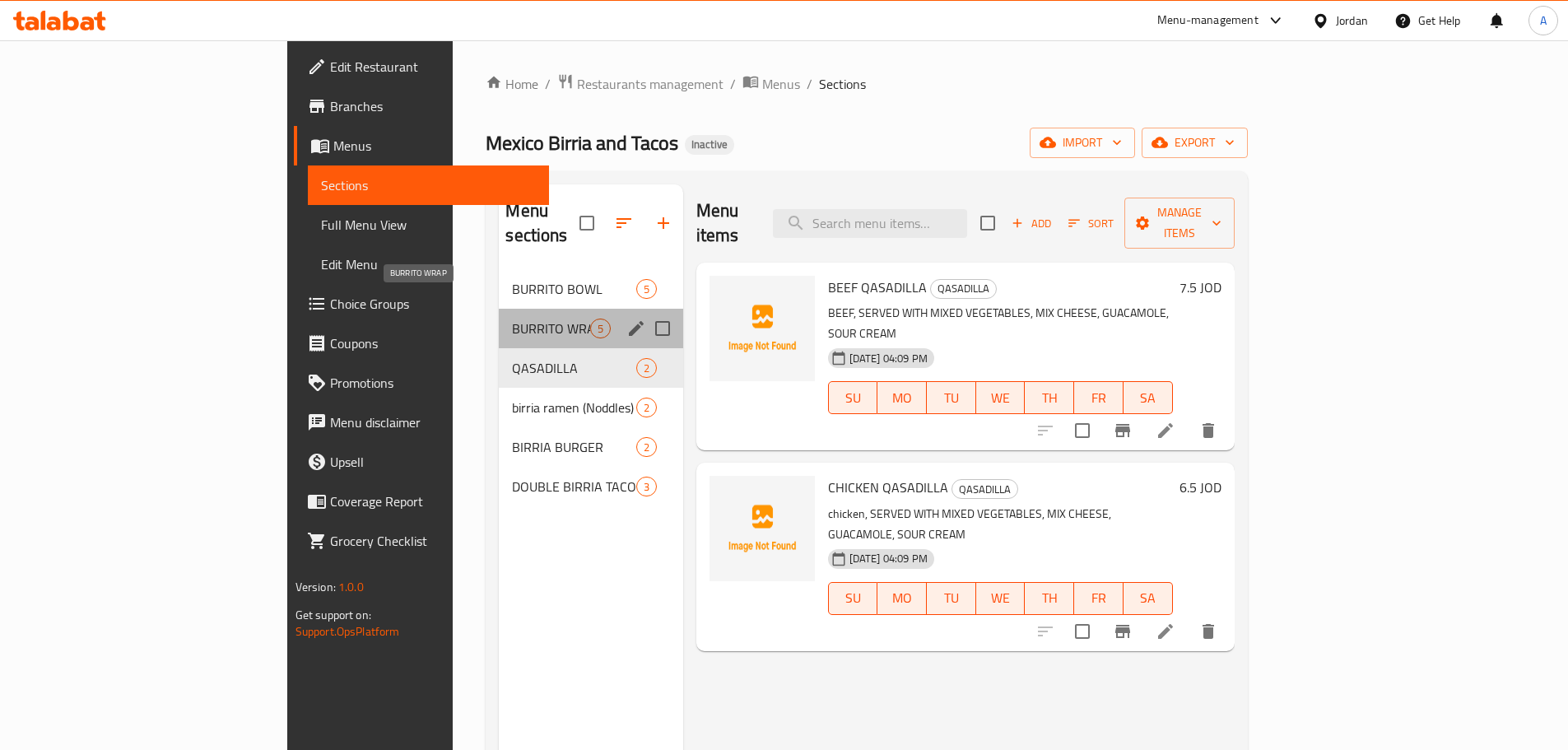
click at [512, 318] on span "BURRITO WRAP" at bounding box center [550, 328] width 77 height 20
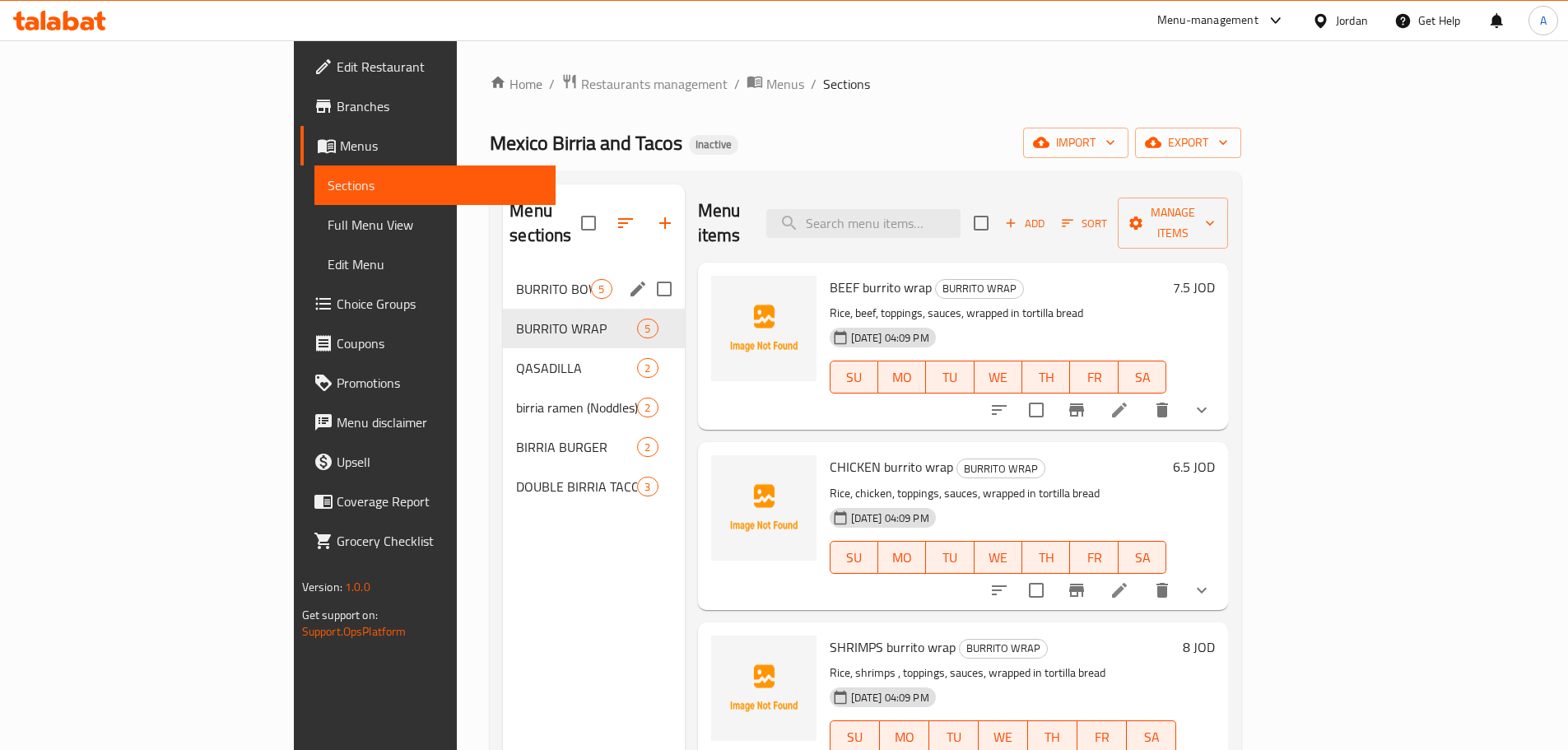
click at [572, 211] on input "checkbox" at bounding box center [588, 223] width 35 height 35
checkbox input "true"
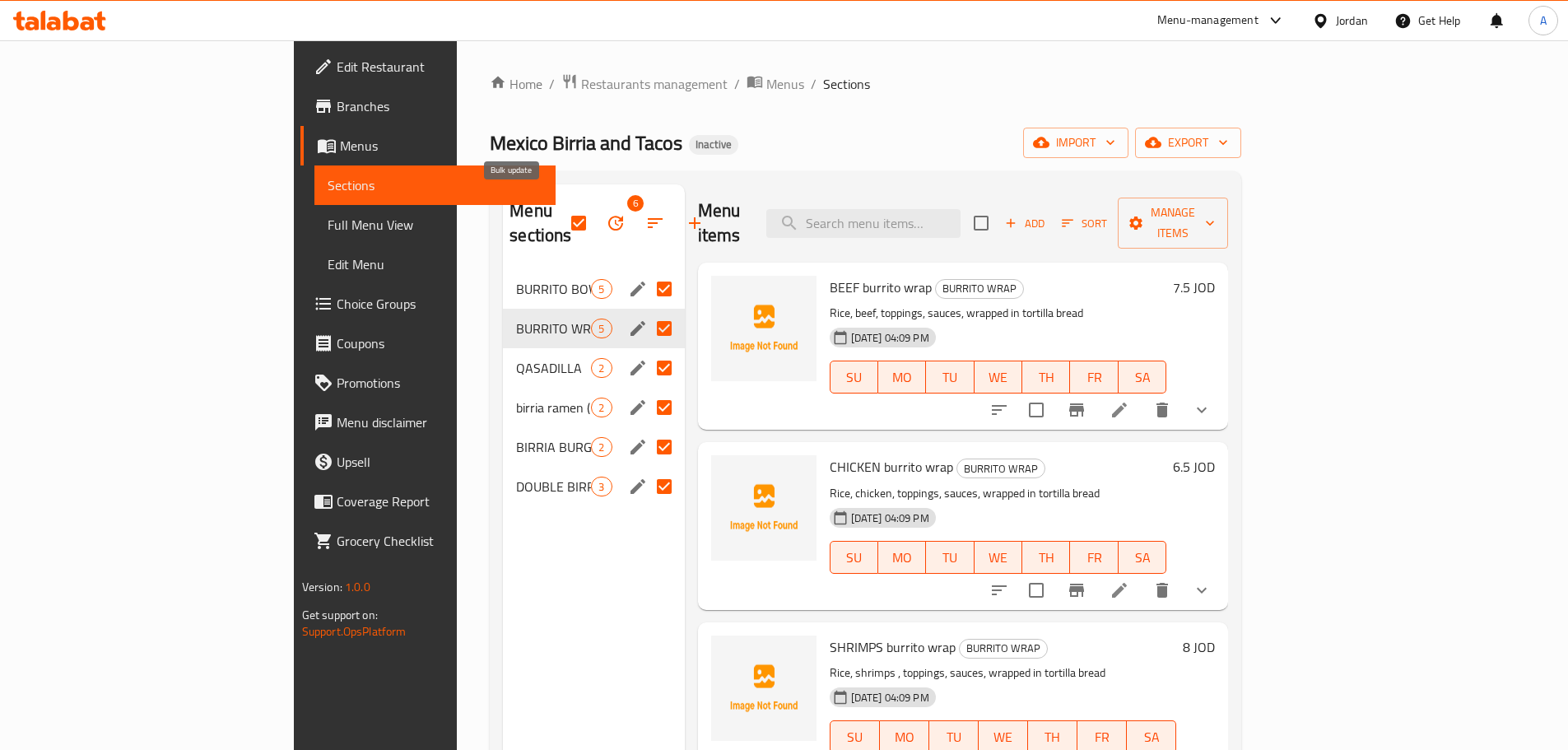
click at [608, 216] on icon "button" at bounding box center [615, 223] width 15 height 15
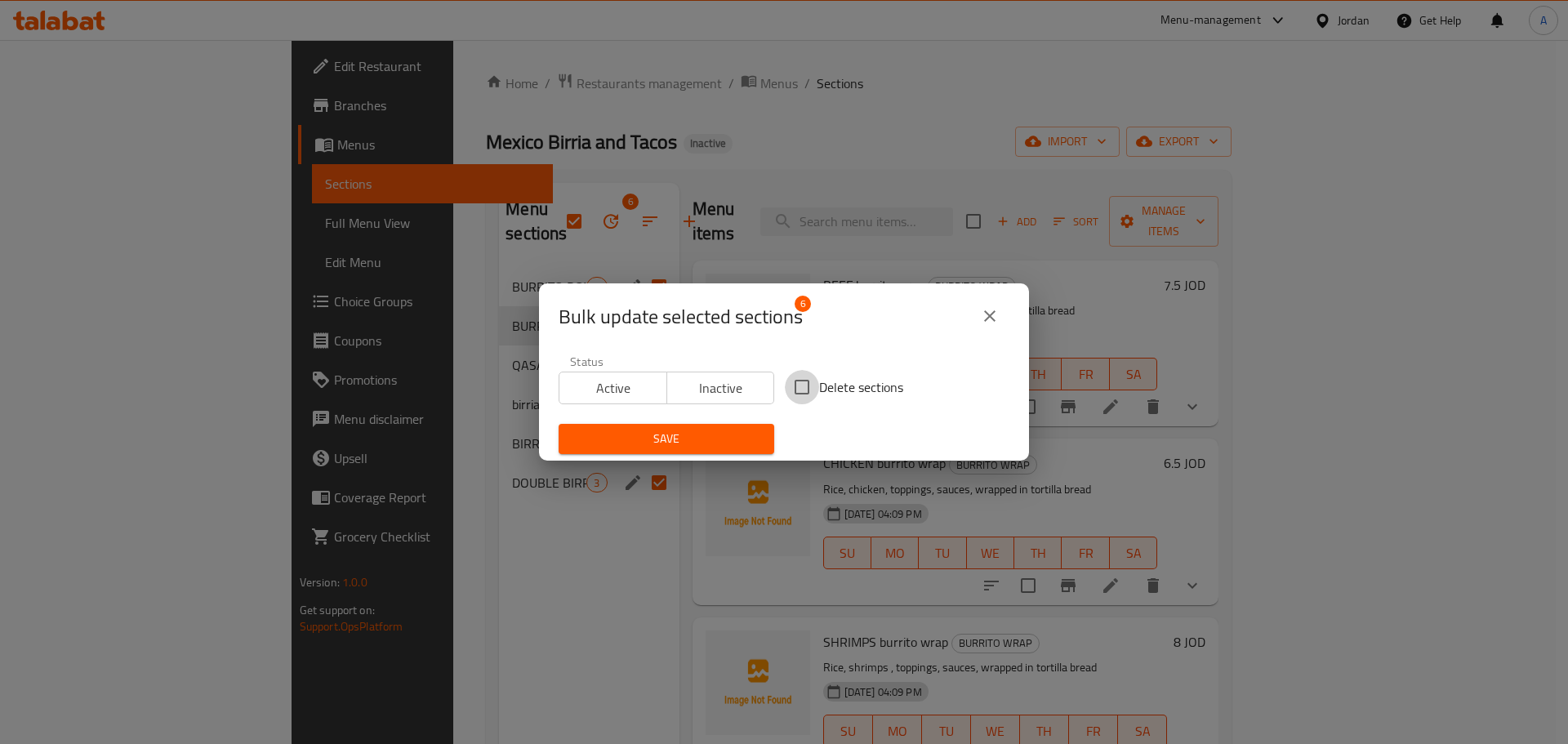
drag, startPoint x: 803, startPoint y: 392, endPoint x: 734, endPoint y: 433, distance: 80.3
click at [803, 392] on input "Delete sections" at bounding box center [802, 387] width 34 height 34
checkbox input "true"
click at [727, 436] on span "Save" at bounding box center [666, 438] width 190 height 20
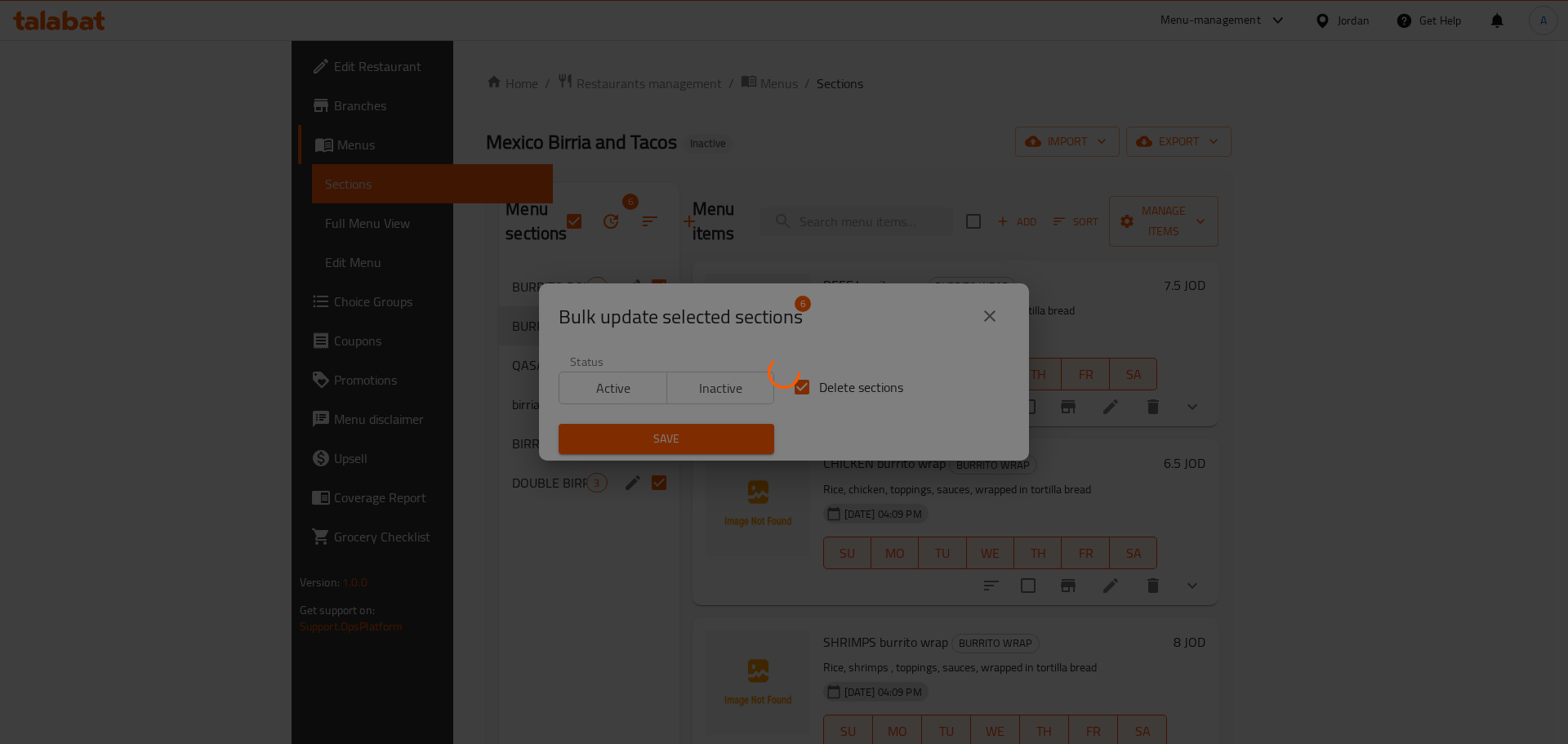
checkbox input "false"
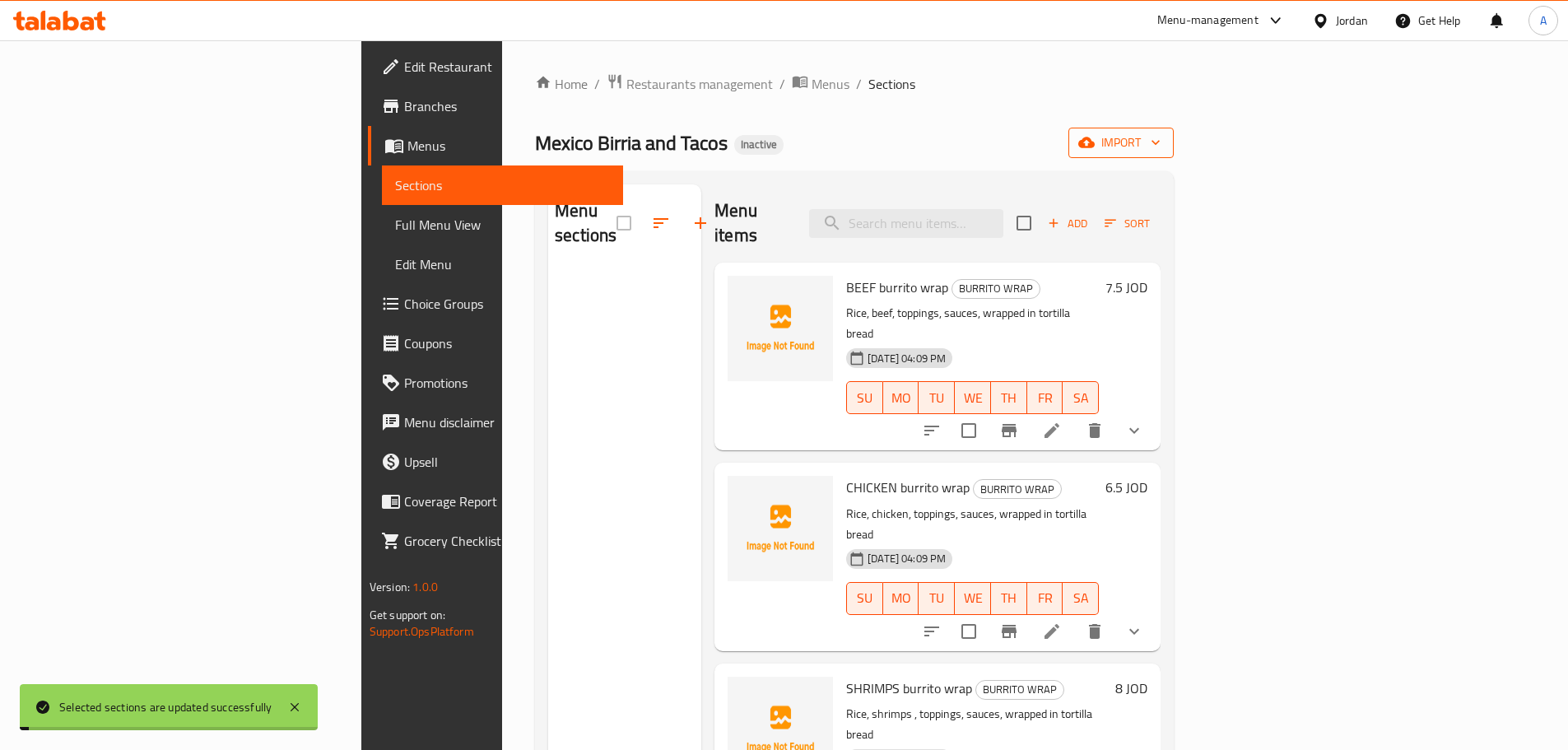
click at [1161, 143] on span "import" at bounding box center [1121, 142] width 79 height 20
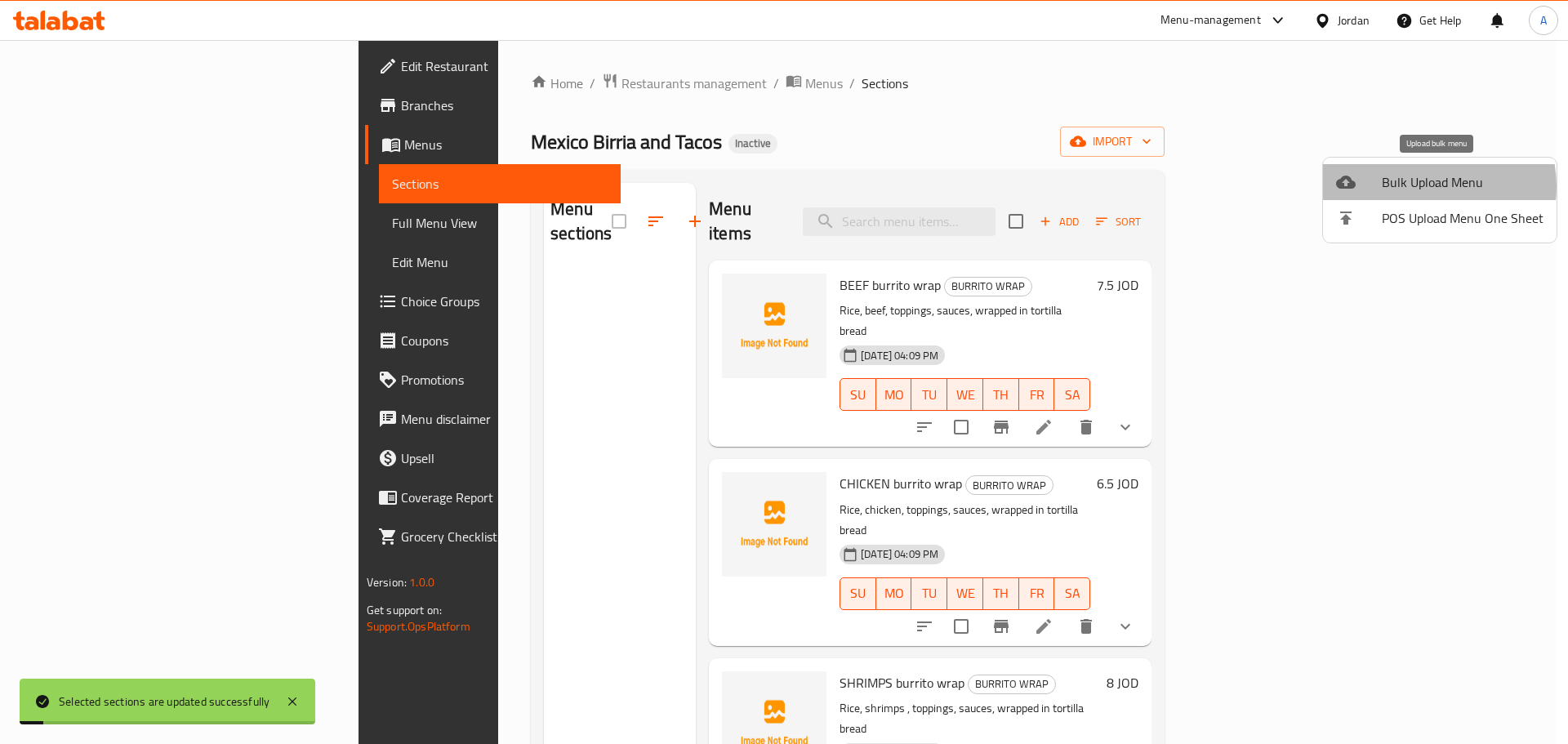
click at [1427, 186] on span "Bulk Upload Menu" at bounding box center [1462, 182] width 161 height 19
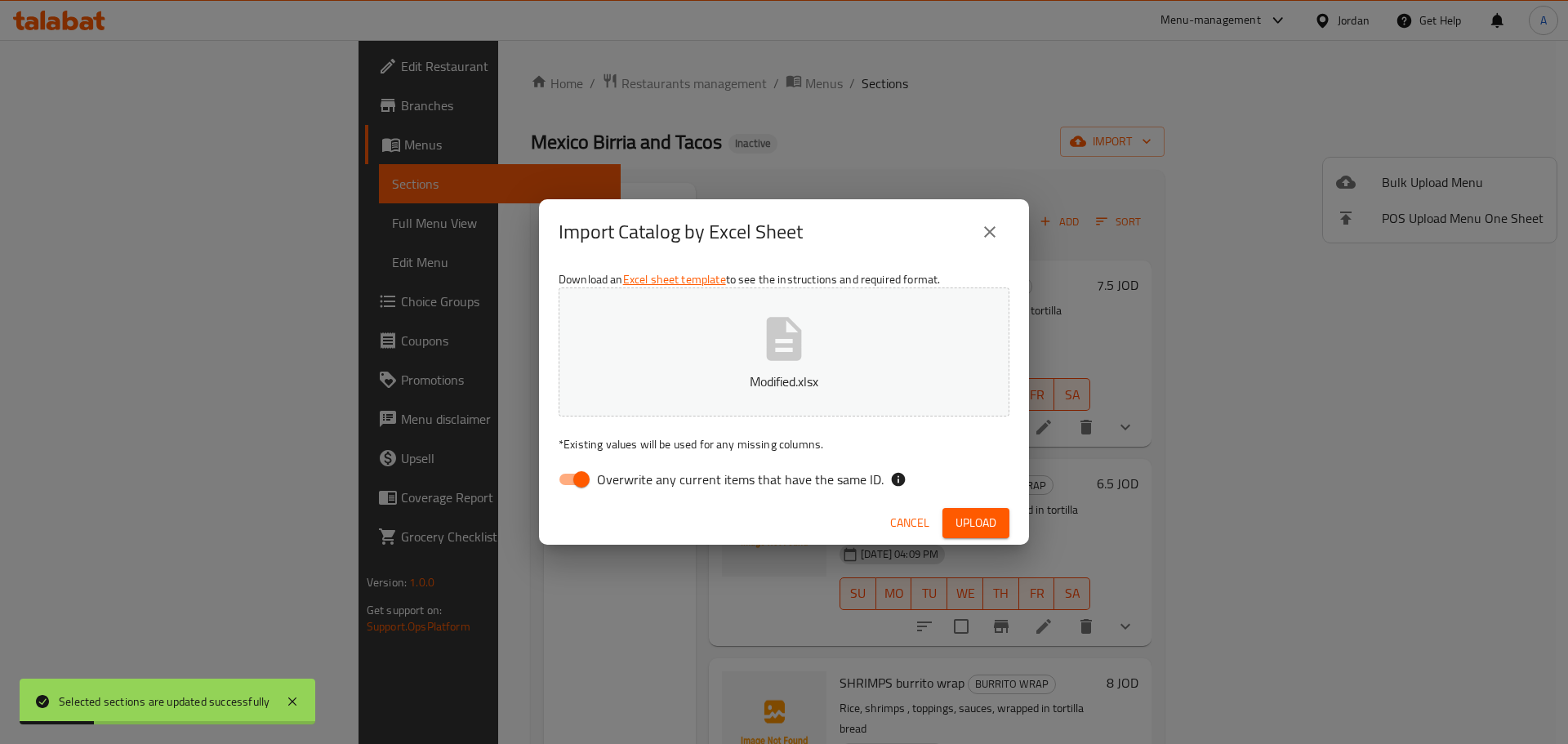
click at [825, 460] on div "Download an Excel sheet template to see the instructions and required format. M…" at bounding box center [784, 383] width 490 height 237
click at [837, 495] on label "Overwrite any current items that have the same ID." at bounding box center [716, 479] width 334 height 31
click at [628, 495] on input "Overwrite any current items that have the same ID." at bounding box center [582, 479] width 93 height 31
checkbox input "false"
click at [997, 511] on button "Upload" at bounding box center [976, 523] width 67 height 30
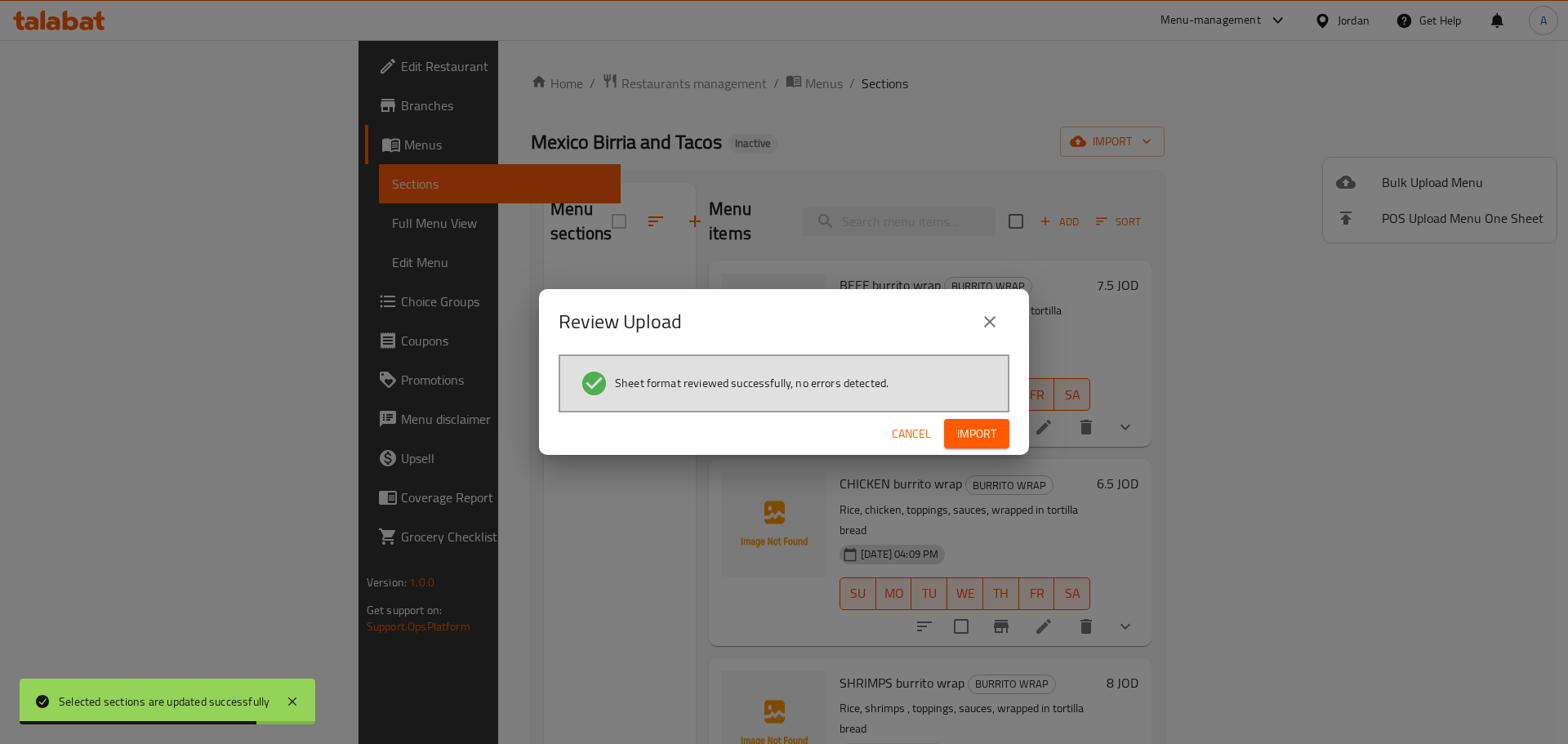
click at [965, 434] on span "Import" at bounding box center [976, 434] width 39 height 20
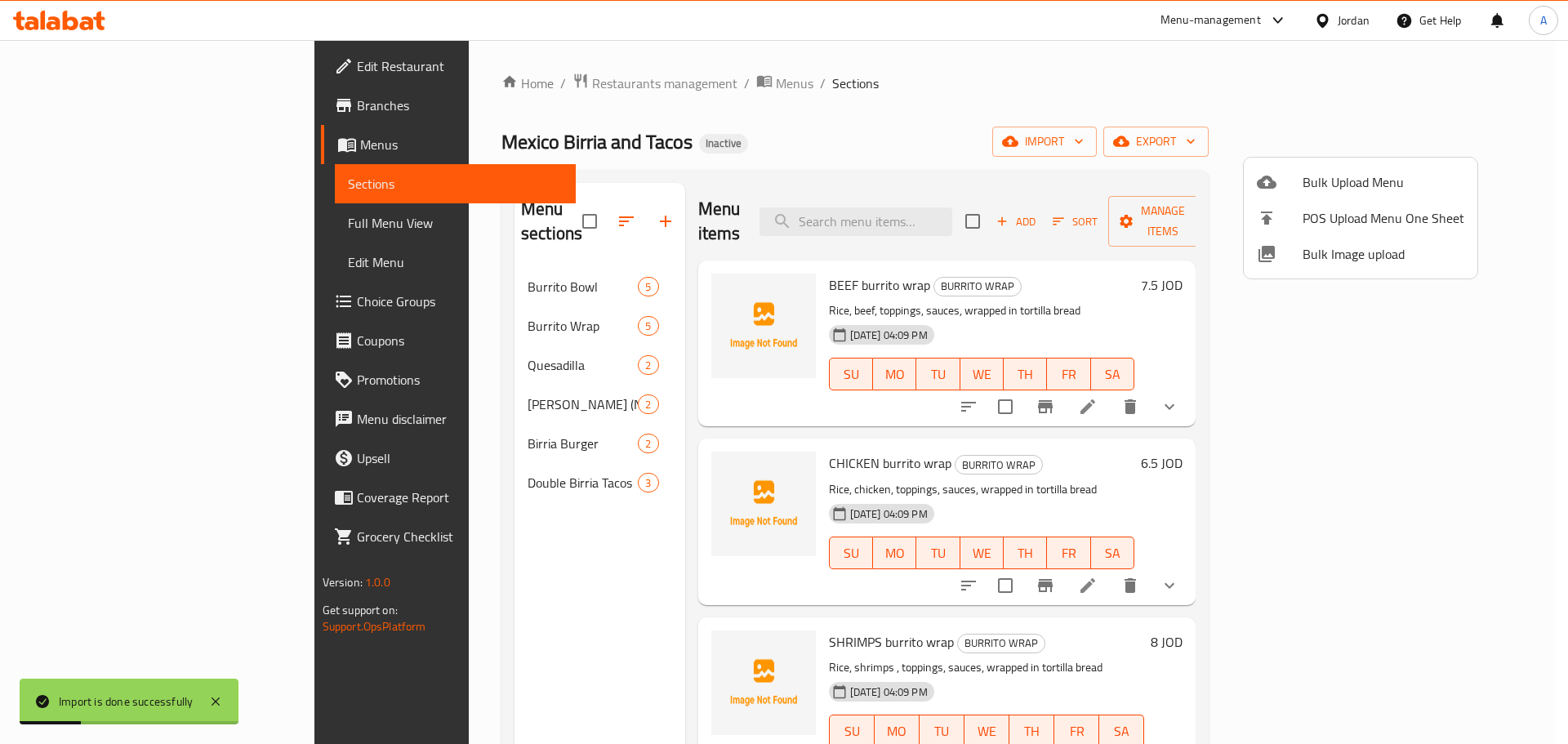
click at [304, 223] on div at bounding box center [784, 372] width 1568 height 744
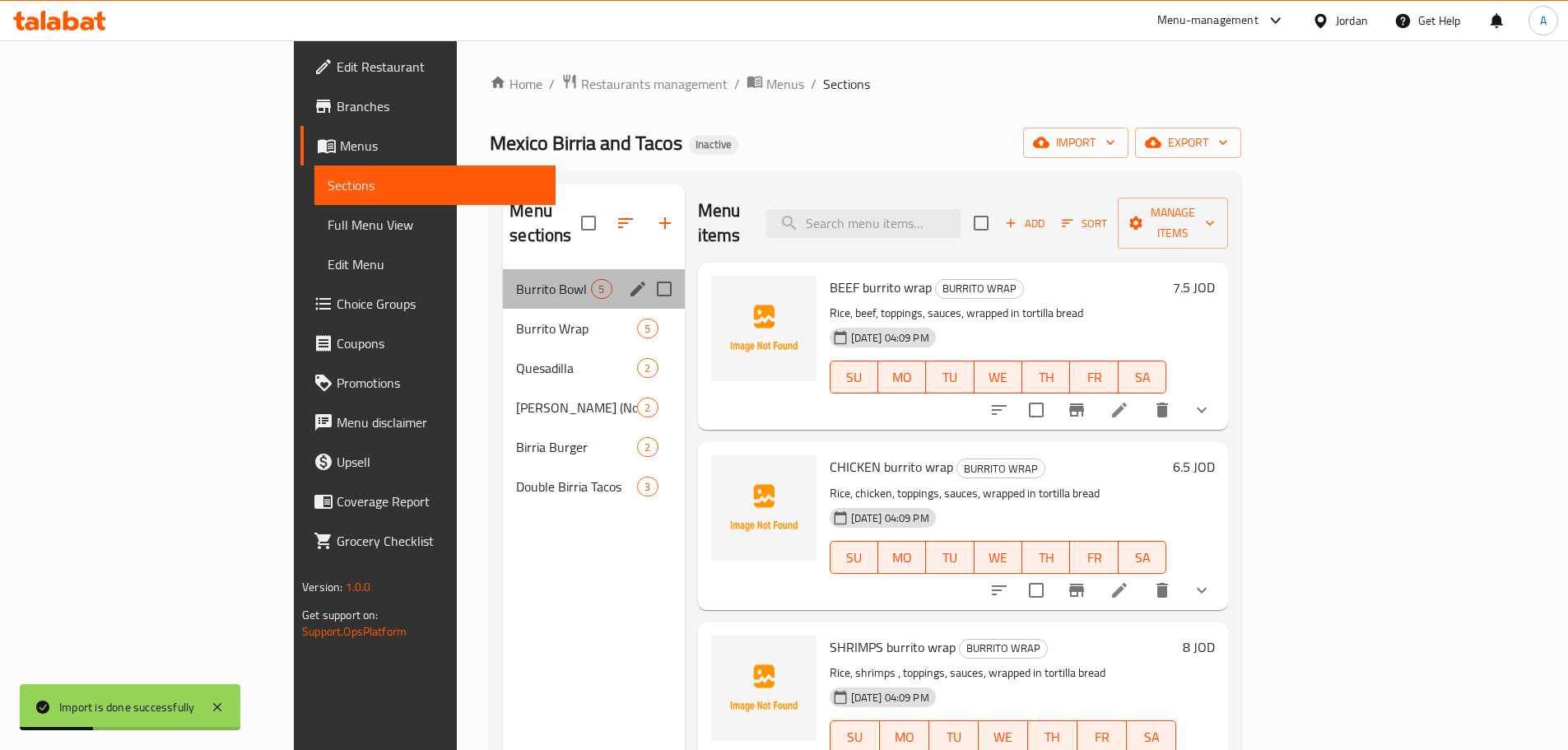
click at [503, 277] on div "Burrito Bowl 5" at bounding box center [594, 289] width 181 height 39
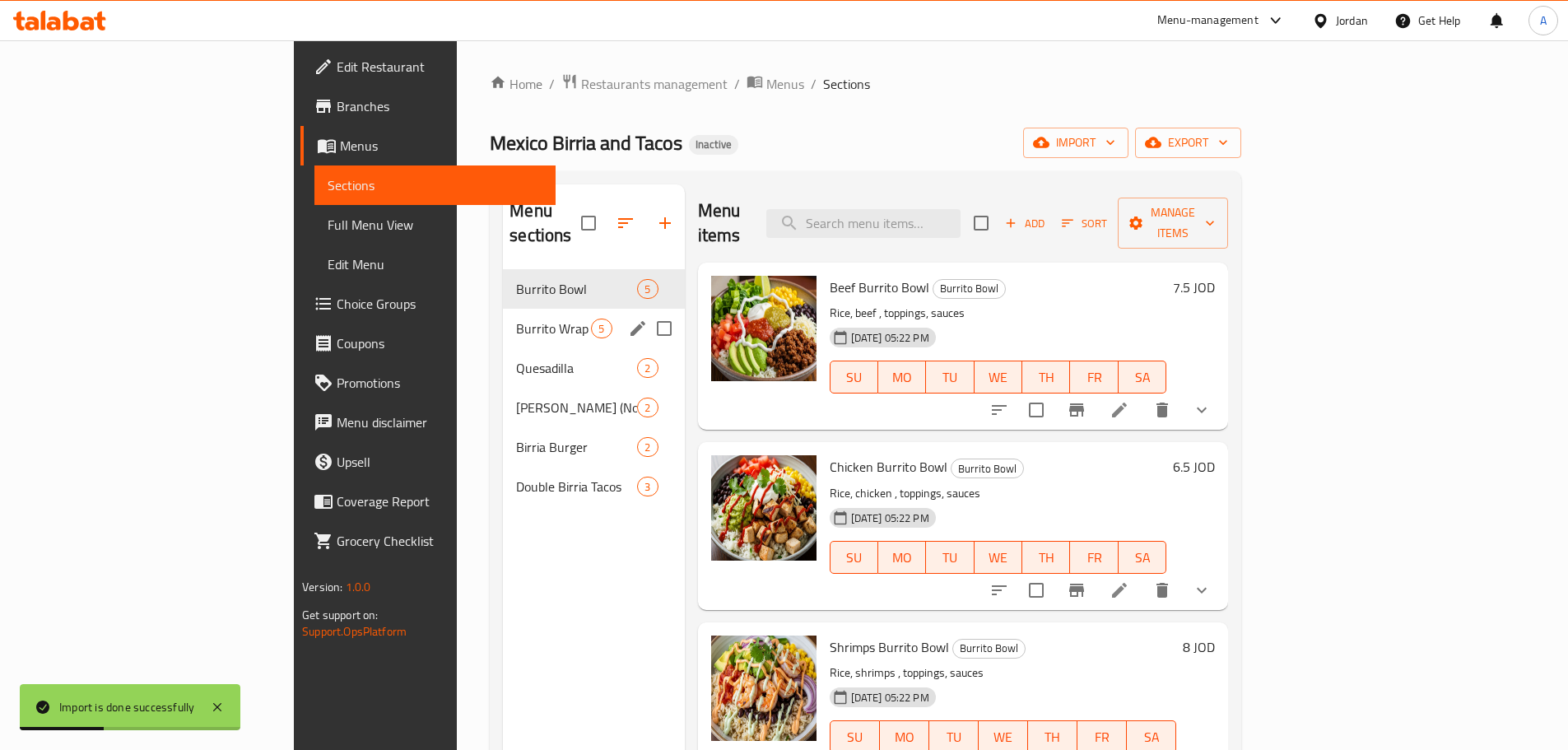
click at [516, 318] on span "Burrito Wrap" at bounding box center [554, 328] width 75 height 20
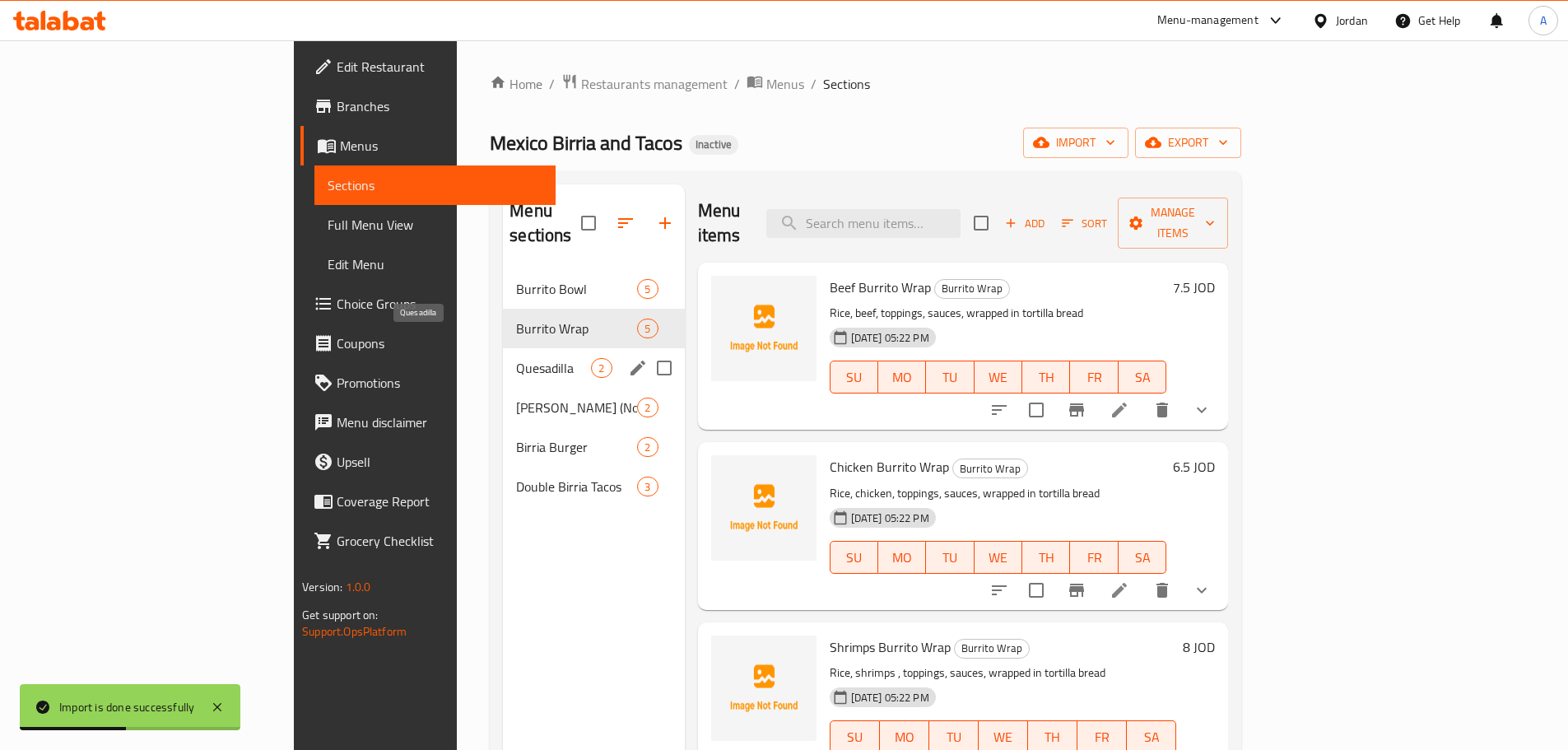
click at [516, 358] on span "Quesadilla" at bounding box center [554, 368] width 75 height 20
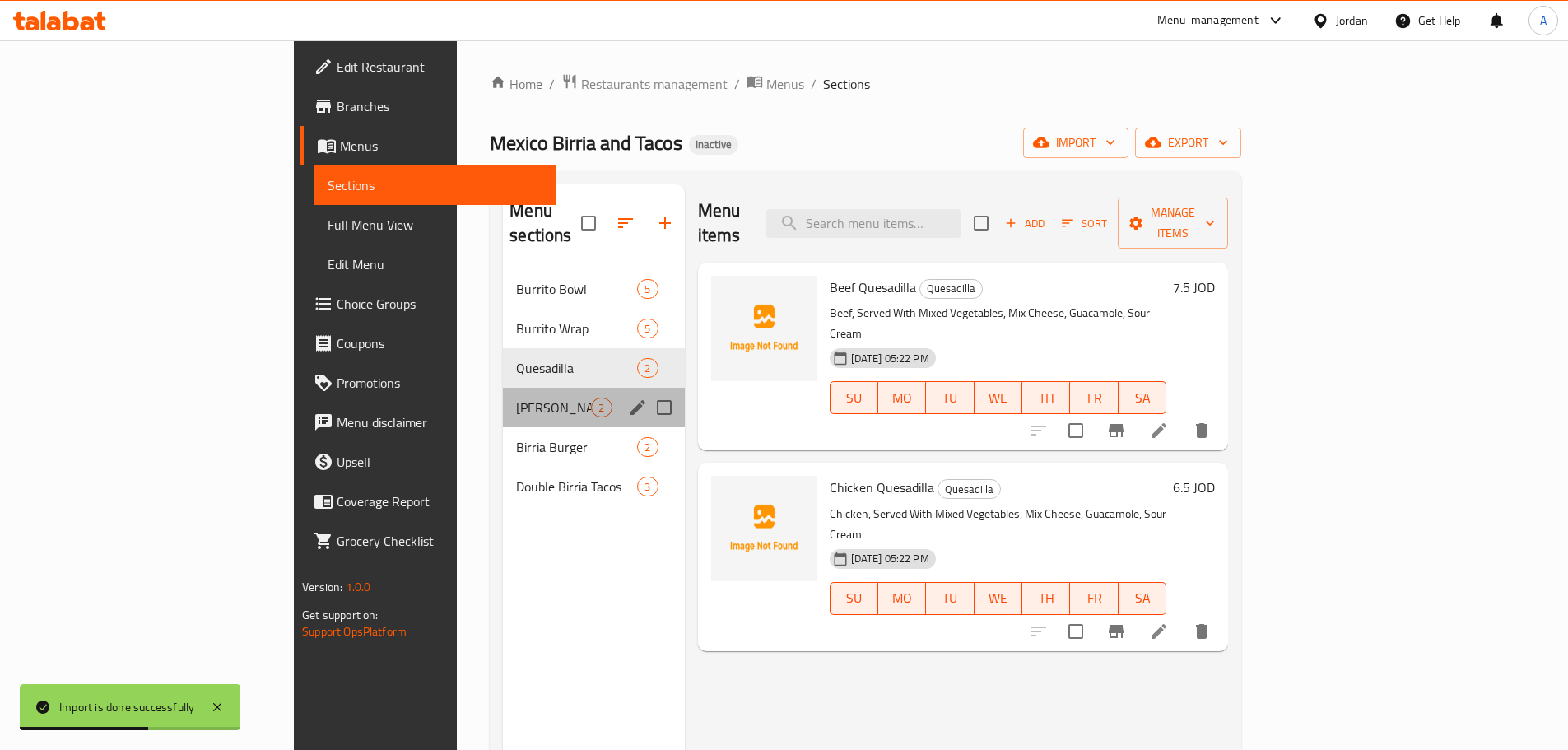
click at [503, 387] on div "Birria Ramen (Noddles) 2" at bounding box center [594, 407] width 181 height 39
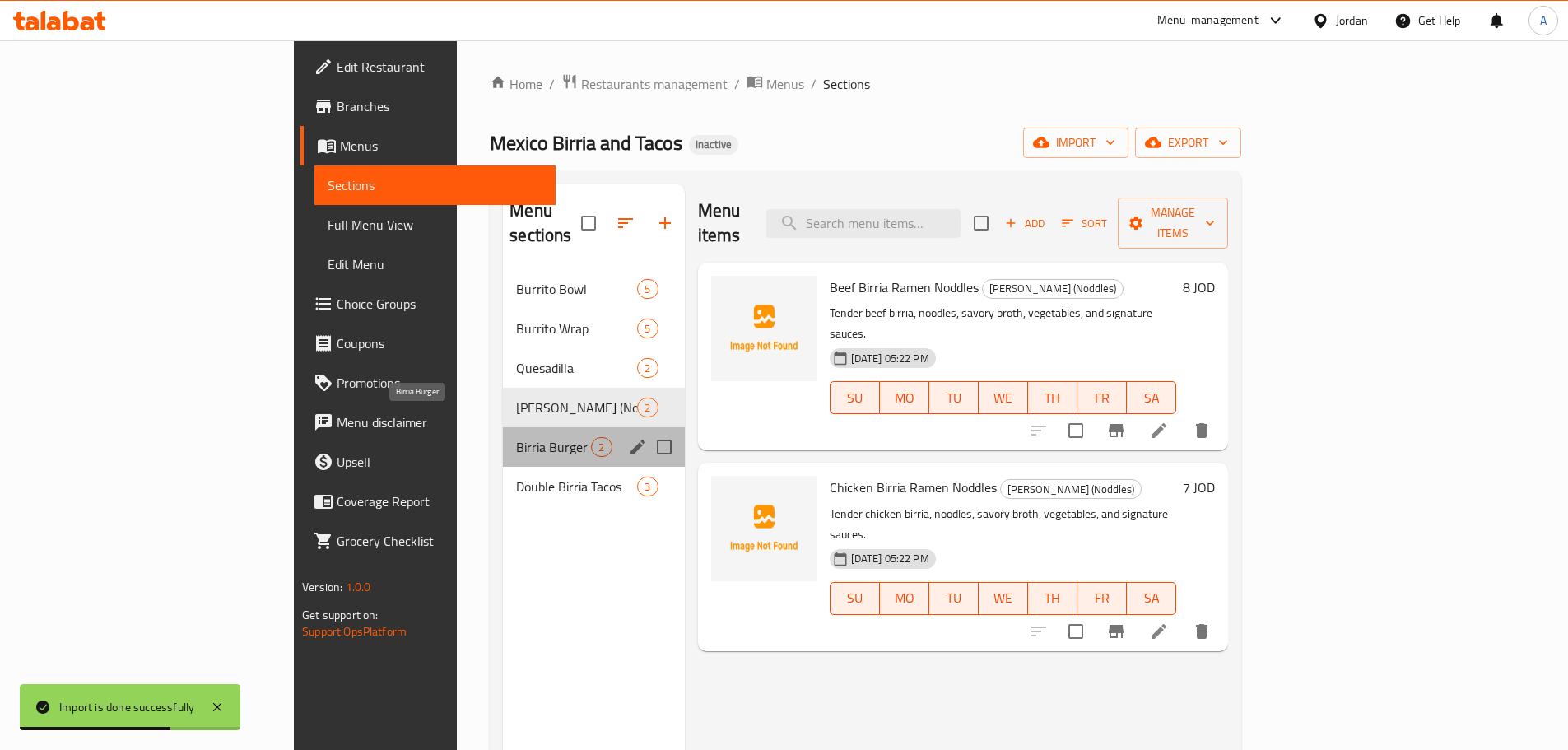
drag, startPoint x: 370, startPoint y: 412, endPoint x: 379, endPoint y: 447, distance: 36.1
click at [516, 437] on span "Birria Burger" at bounding box center [554, 447] width 75 height 20
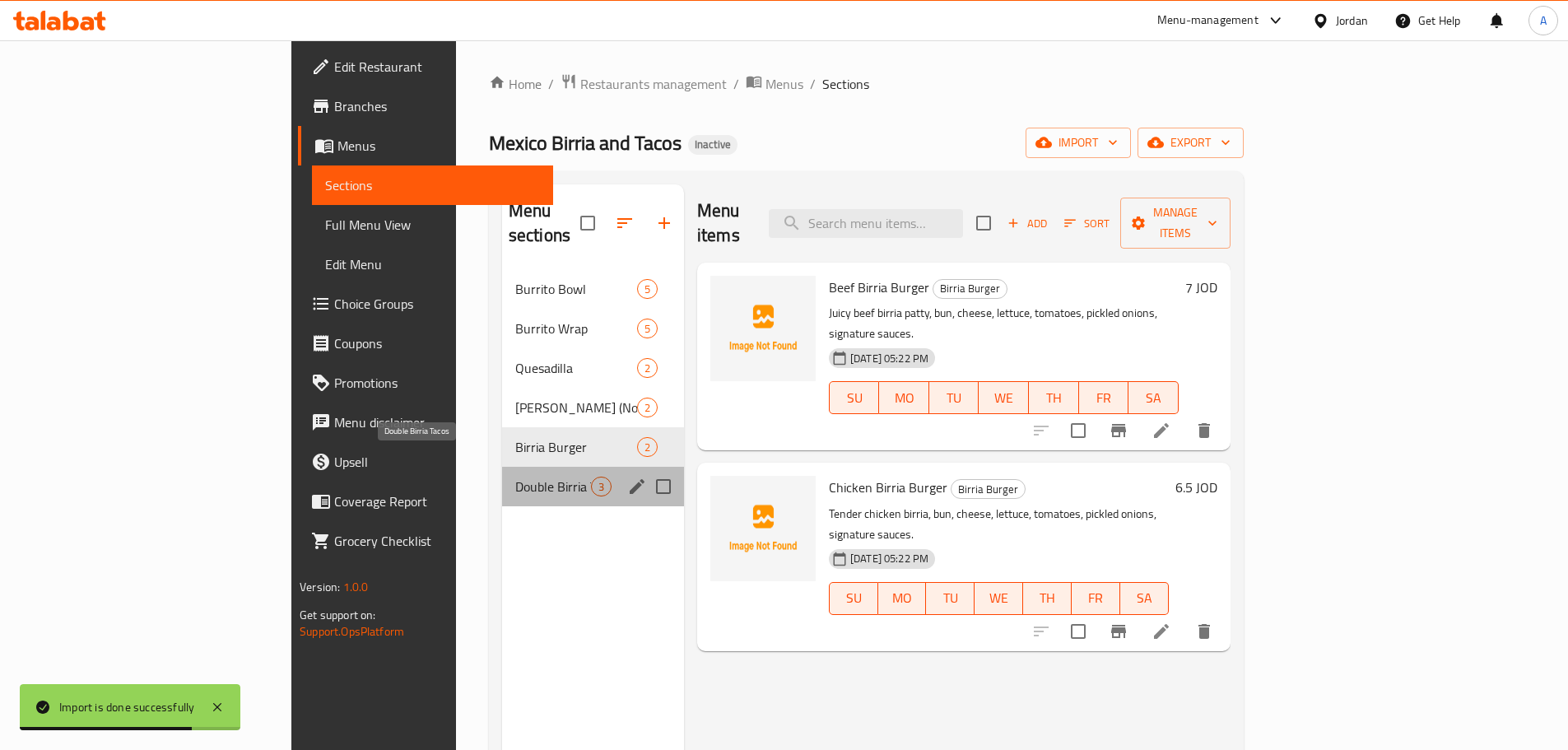
click at [516, 476] on span "Double Birria Tacos" at bounding box center [553, 486] width 76 height 20
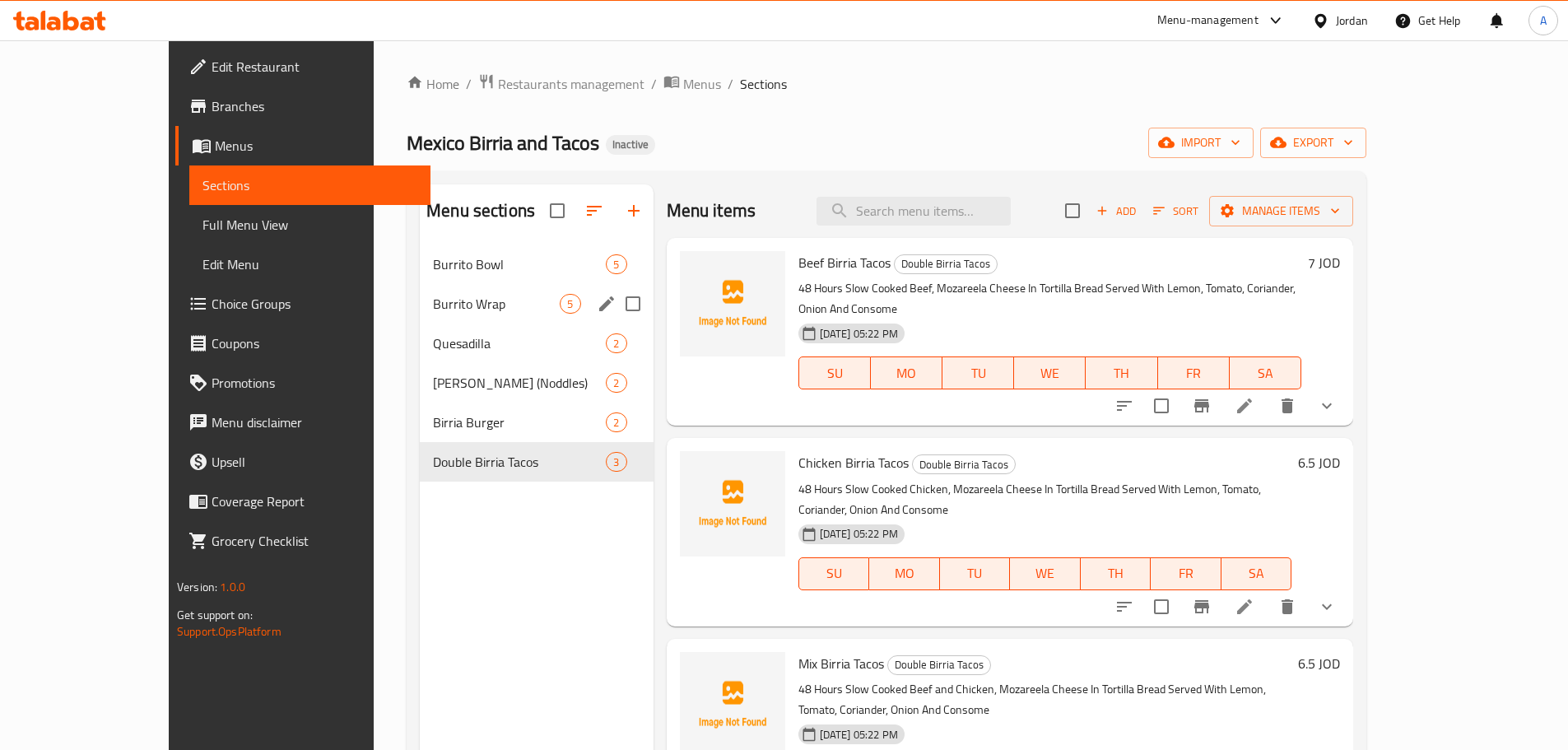
click at [420, 292] on div "Burrito Wrap 5" at bounding box center [536, 304] width 233 height 39
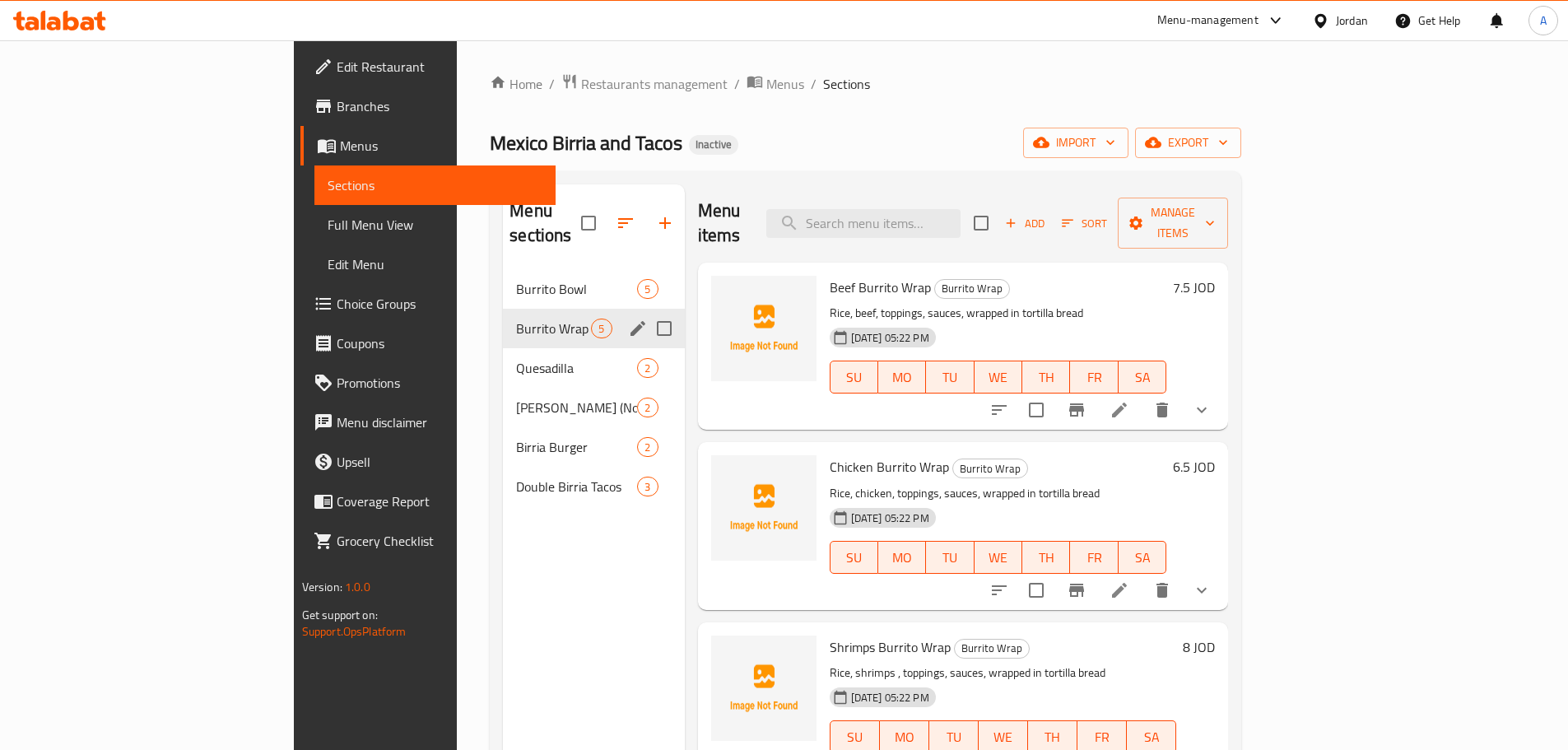
click at [516, 318] on span "Burrito Wrap" at bounding box center [554, 328] width 75 height 20
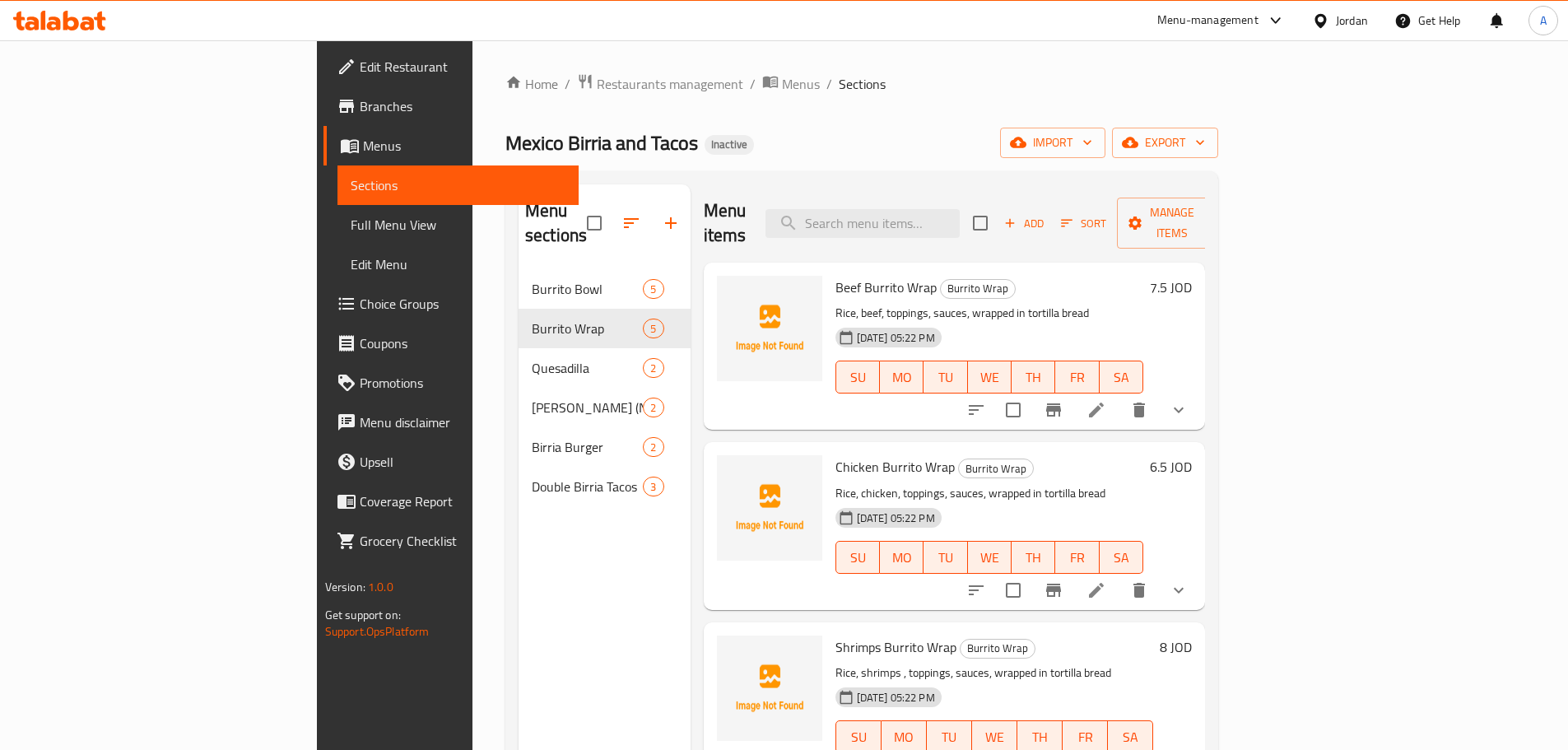
click at [351, 233] on span "Full Menu View" at bounding box center [459, 225] width 215 height 20
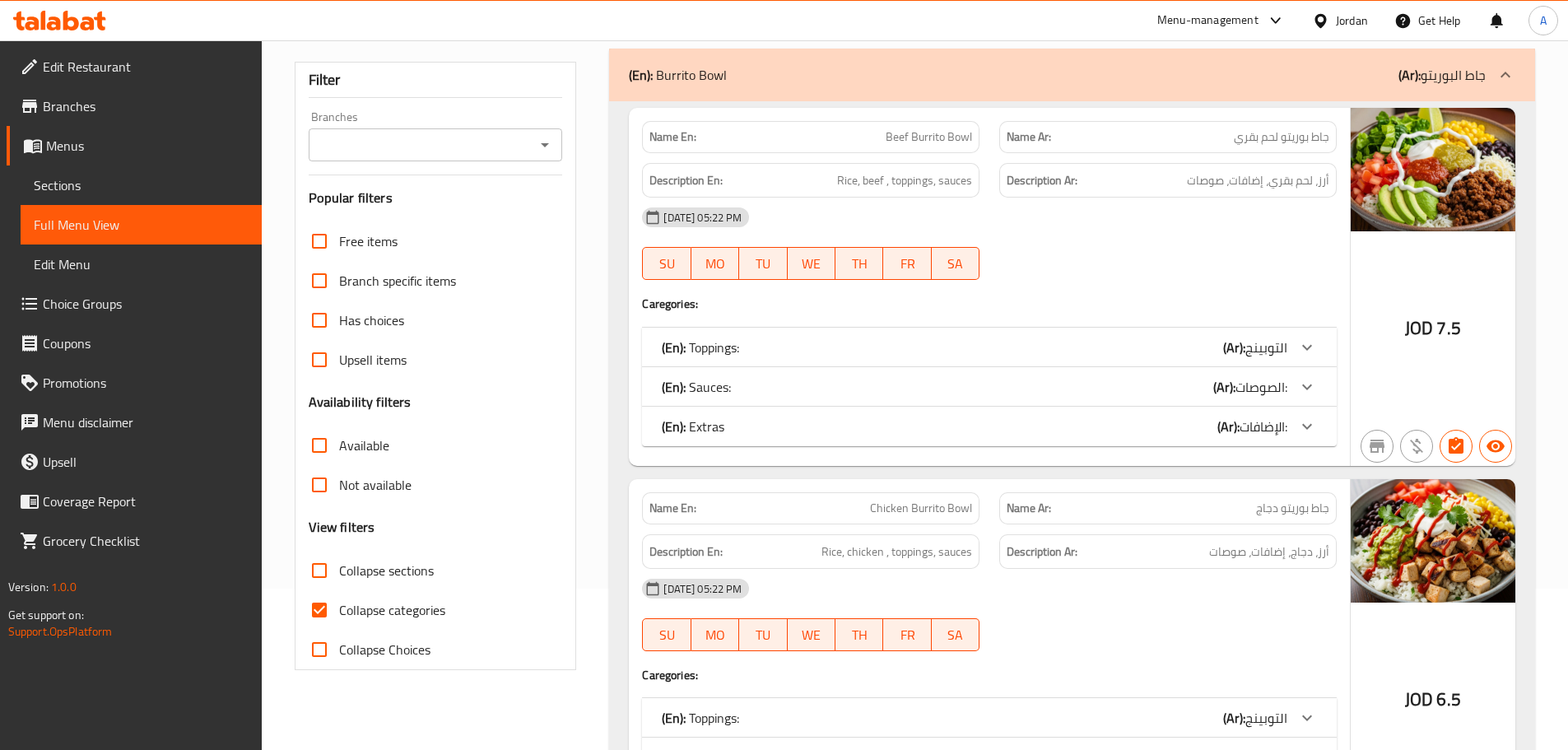
scroll to position [164, 0]
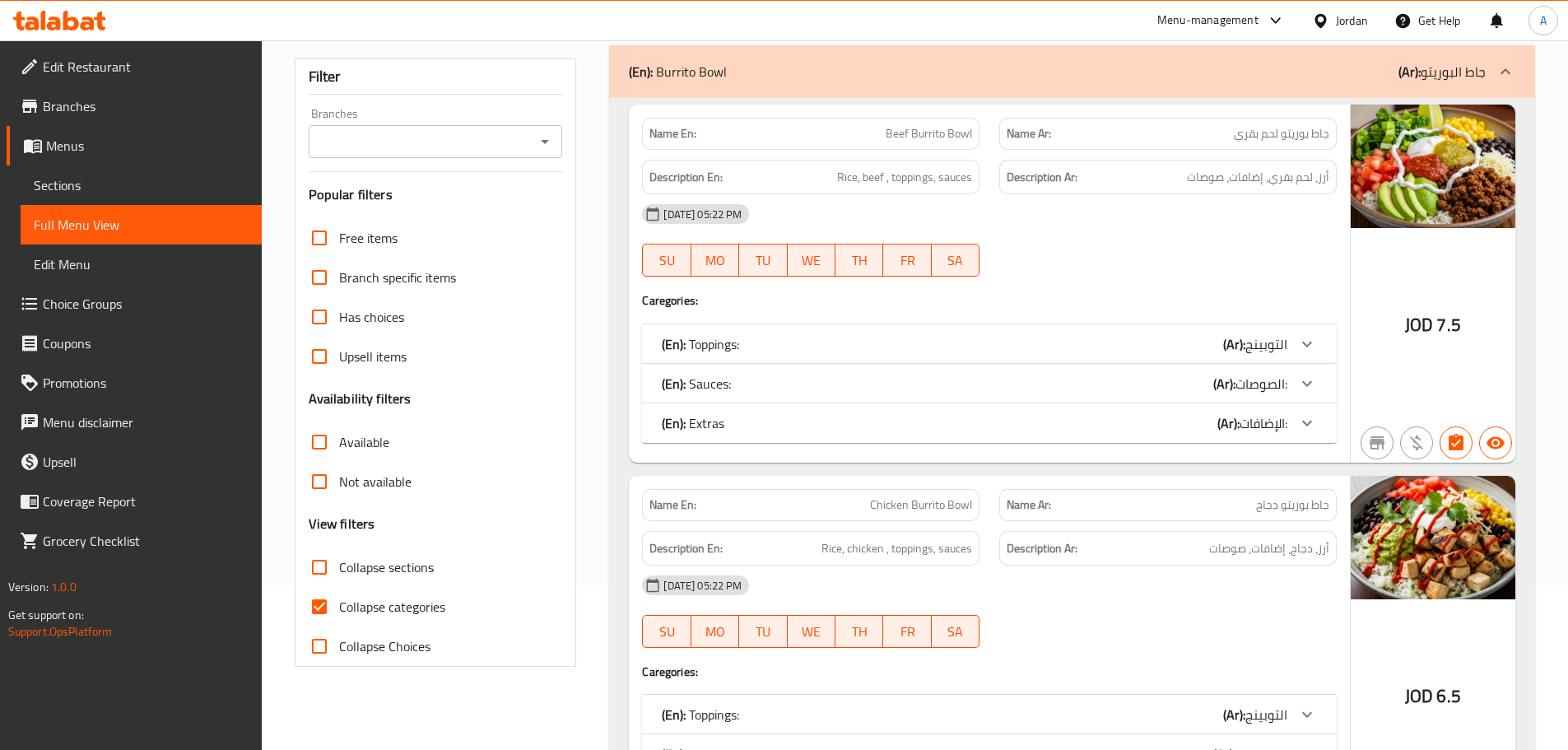
click at [314, 555] on input "Collapse sections" at bounding box center [319, 567] width 39 height 39
checkbox input "true"
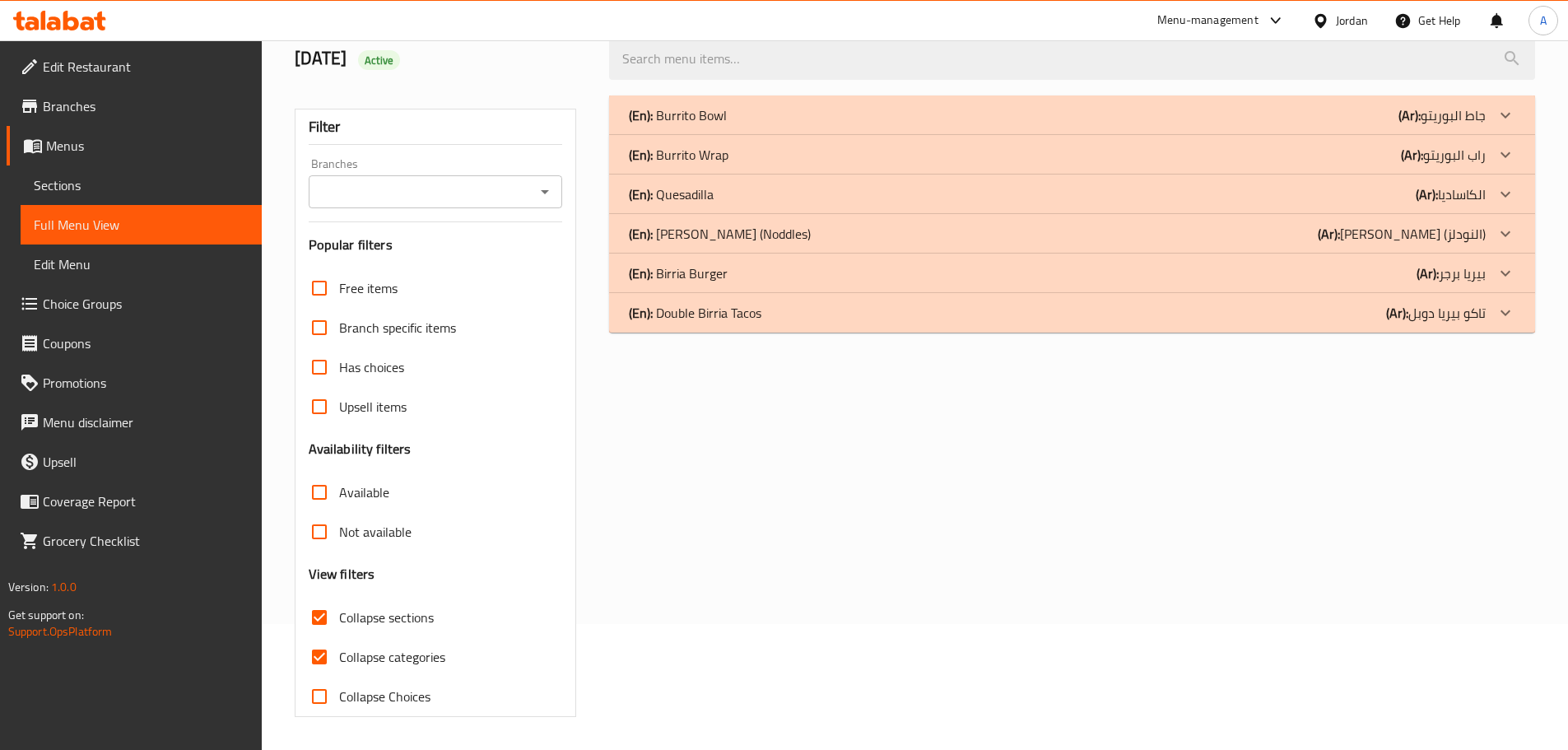
scroll to position [126, 0]
click at [733, 315] on p "(En): Double Birria Tacos" at bounding box center [695, 313] width 132 height 20
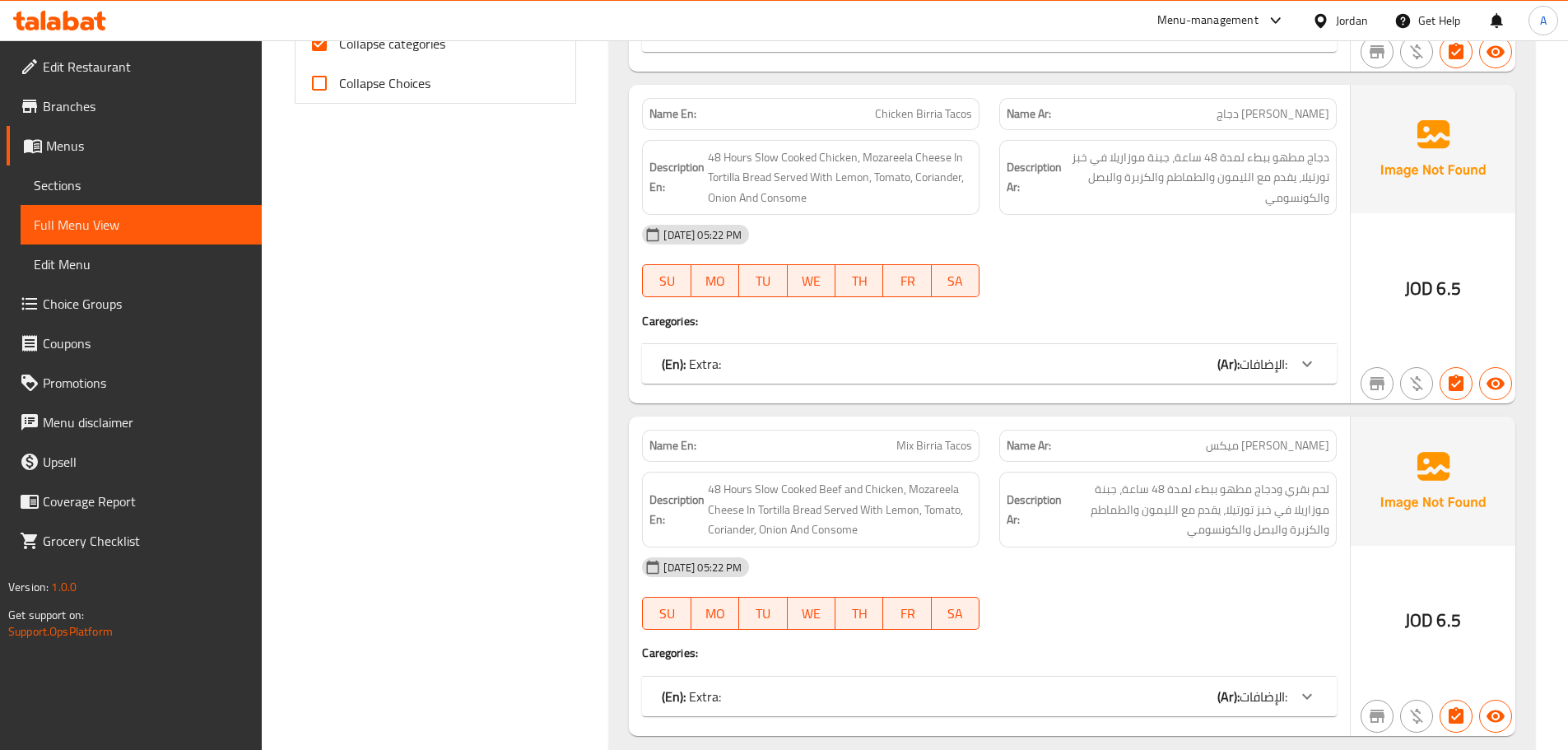
scroll to position [544, 0]
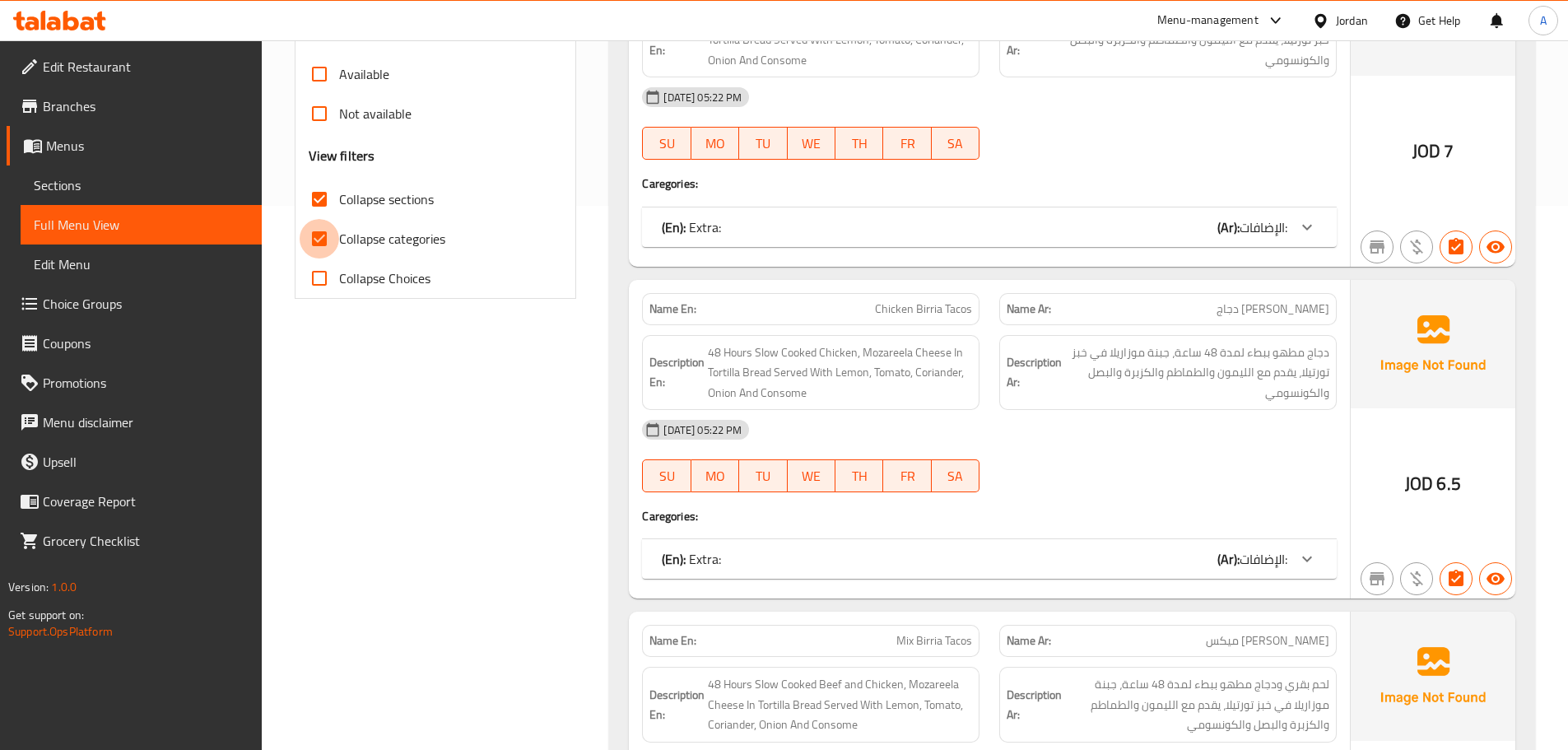
click at [307, 232] on input "Collapse categories" at bounding box center [319, 238] width 39 height 39
checkbox input "false"
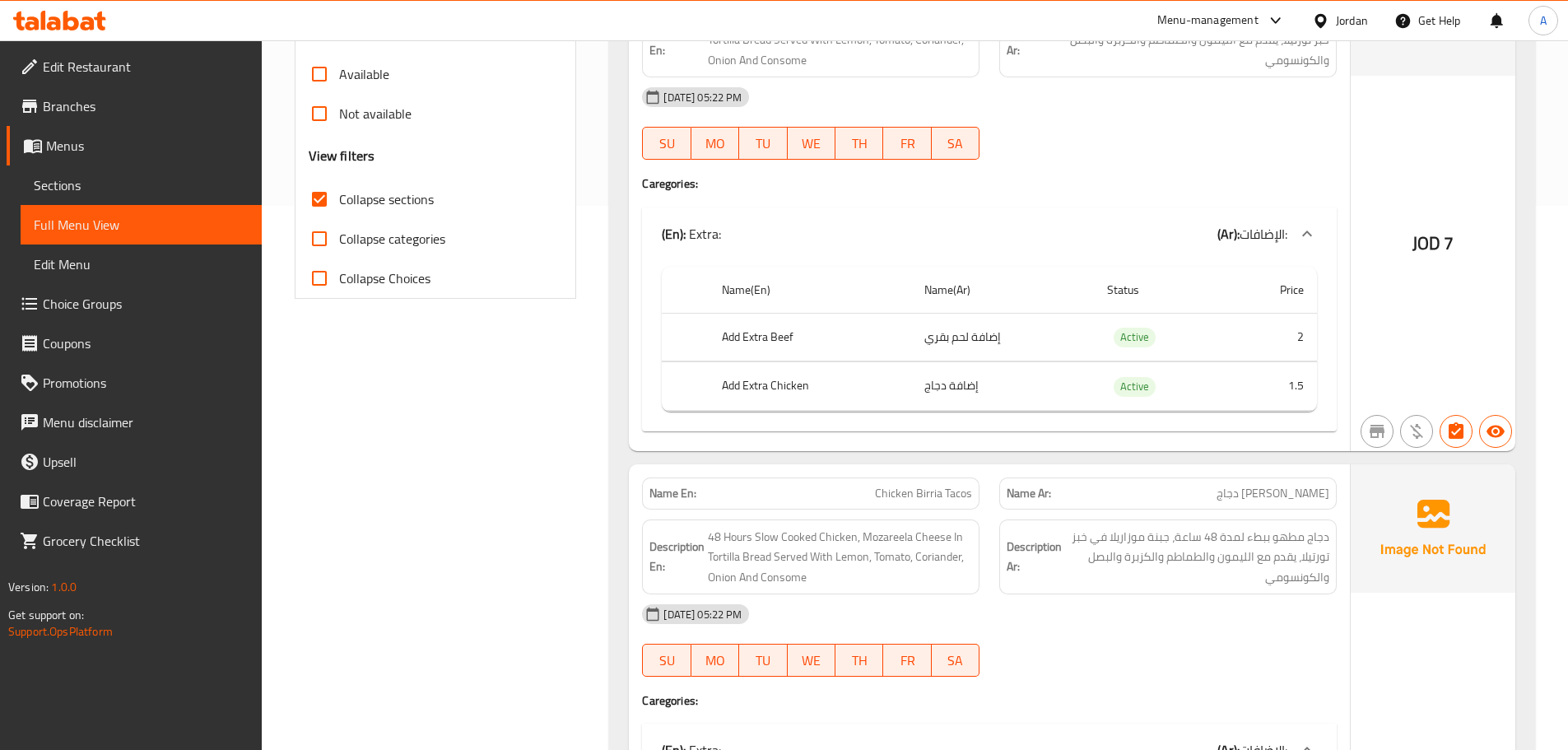
click at [757, 345] on th "Add Extra Beef" at bounding box center [810, 337] width 203 height 49
copy th "Add Extra Beef"
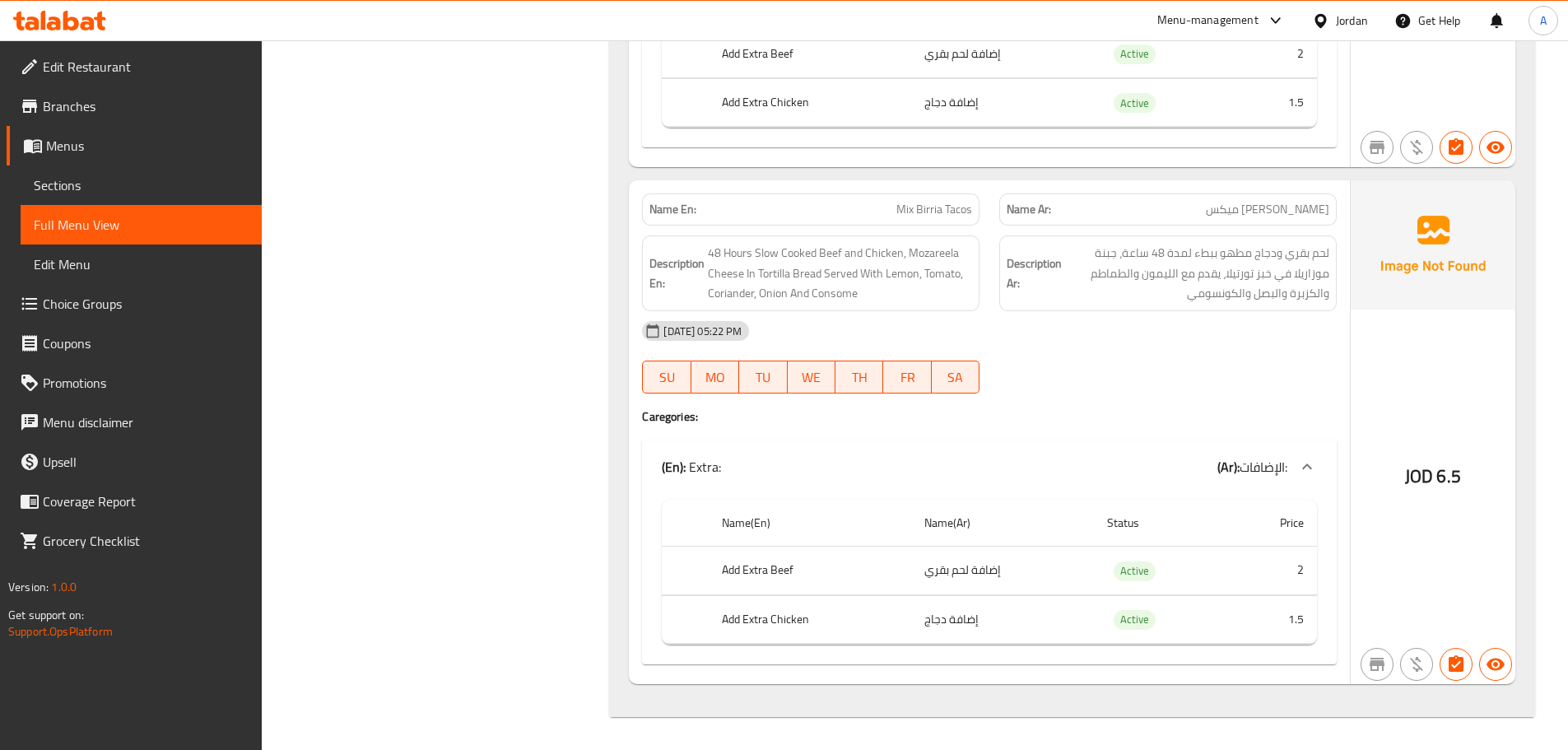
scroll to position [506, 0]
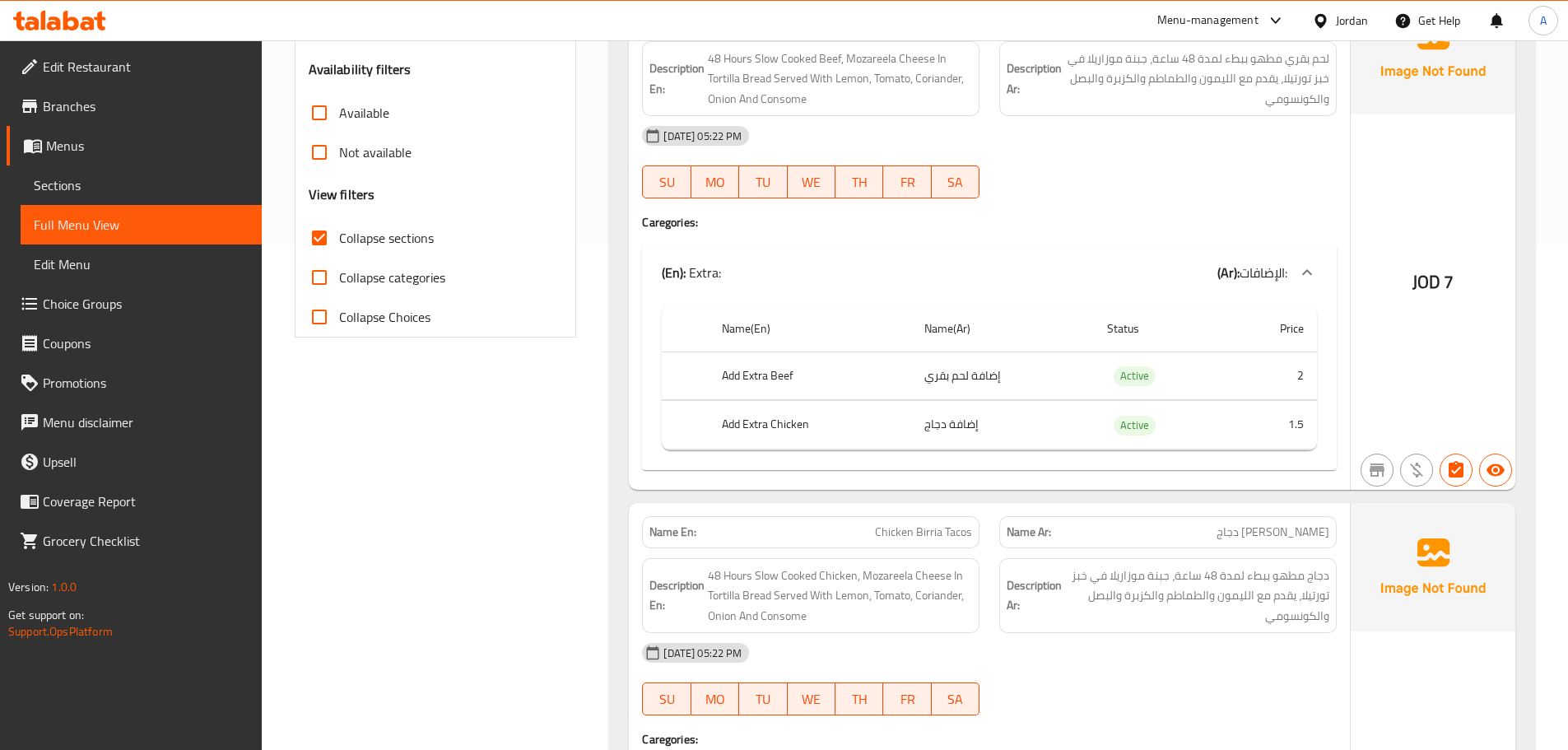
click at [100, 305] on span "Choice Groups" at bounding box center [146, 304] width 206 height 20
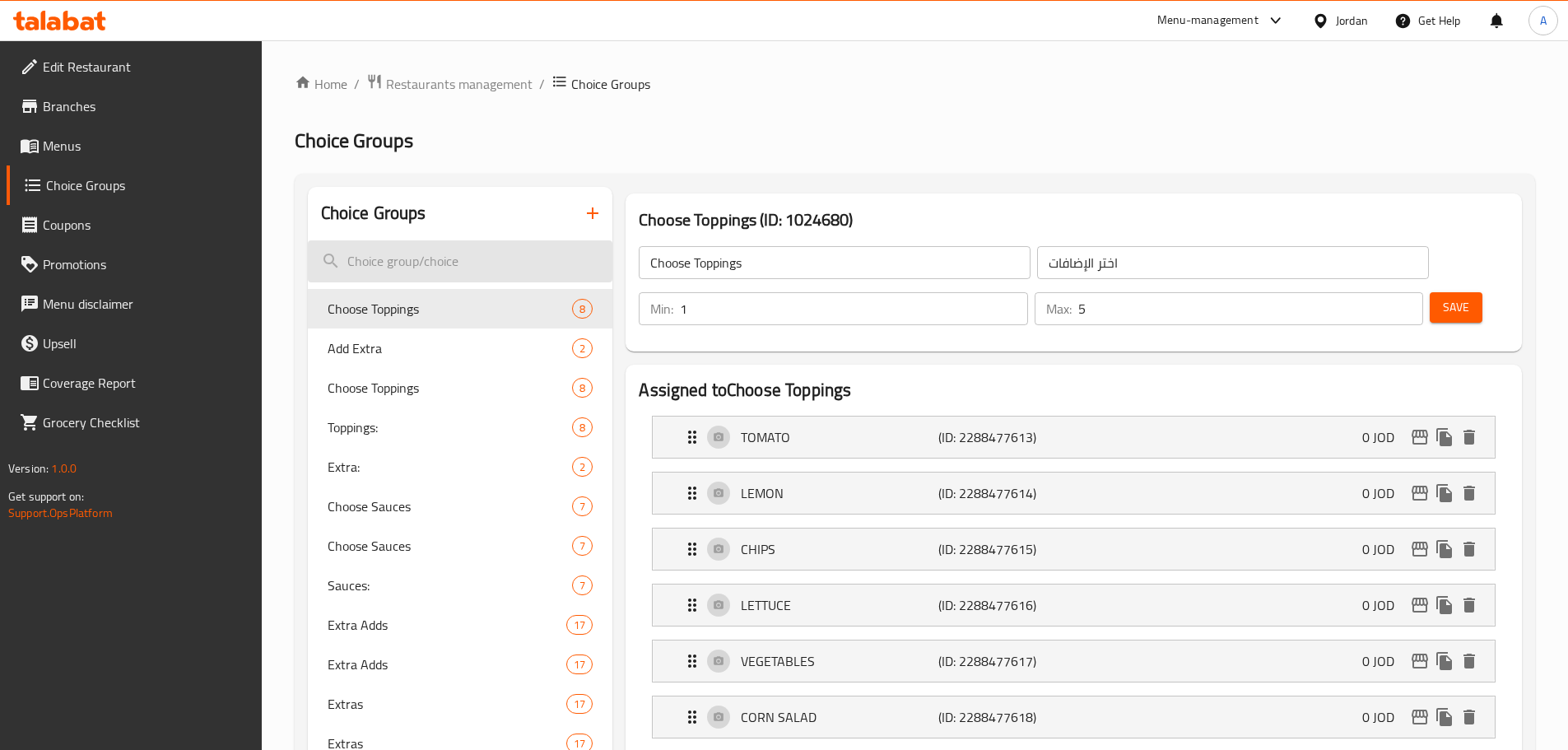
click at [468, 279] on input "search" at bounding box center [460, 260] width 306 height 42
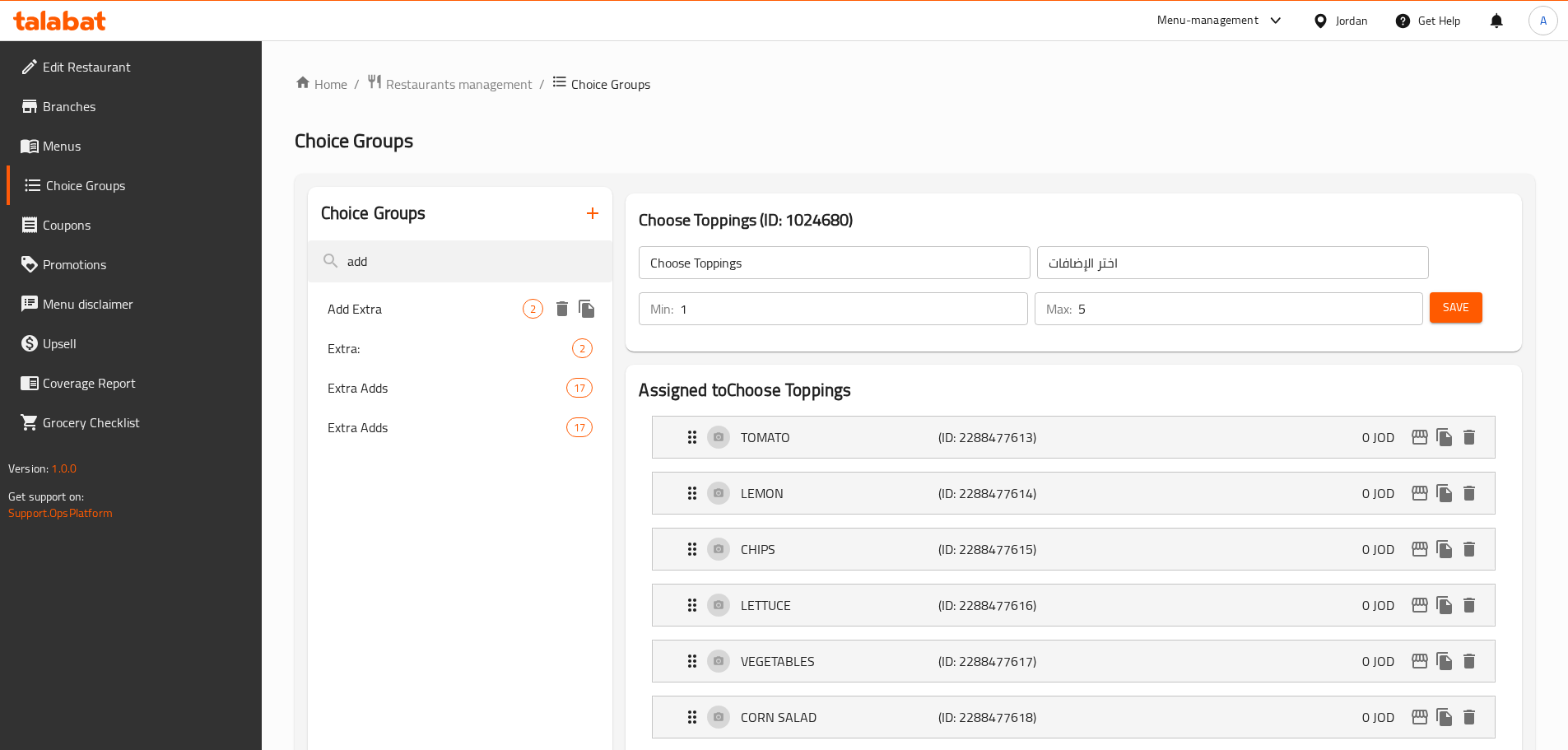
type input "add"
click at [410, 315] on span "Add Extra" at bounding box center [426, 308] width 196 height 20
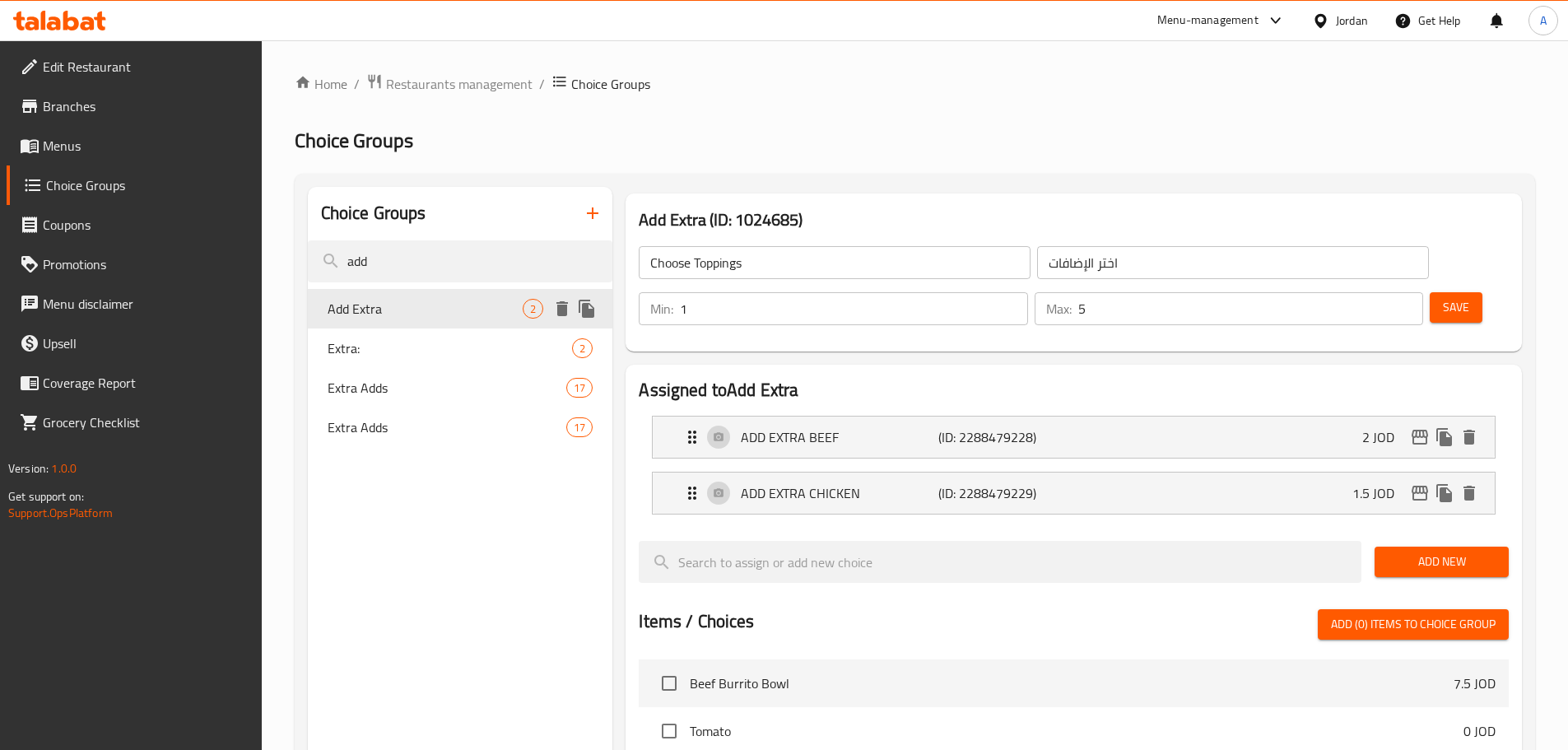
type input "Add Extra"
type input "إضافة إضافية"
type input "0"
type input "1"
click at [380, 351] on span "Extra:" at bounding box center [426, 348] width 196 height 20
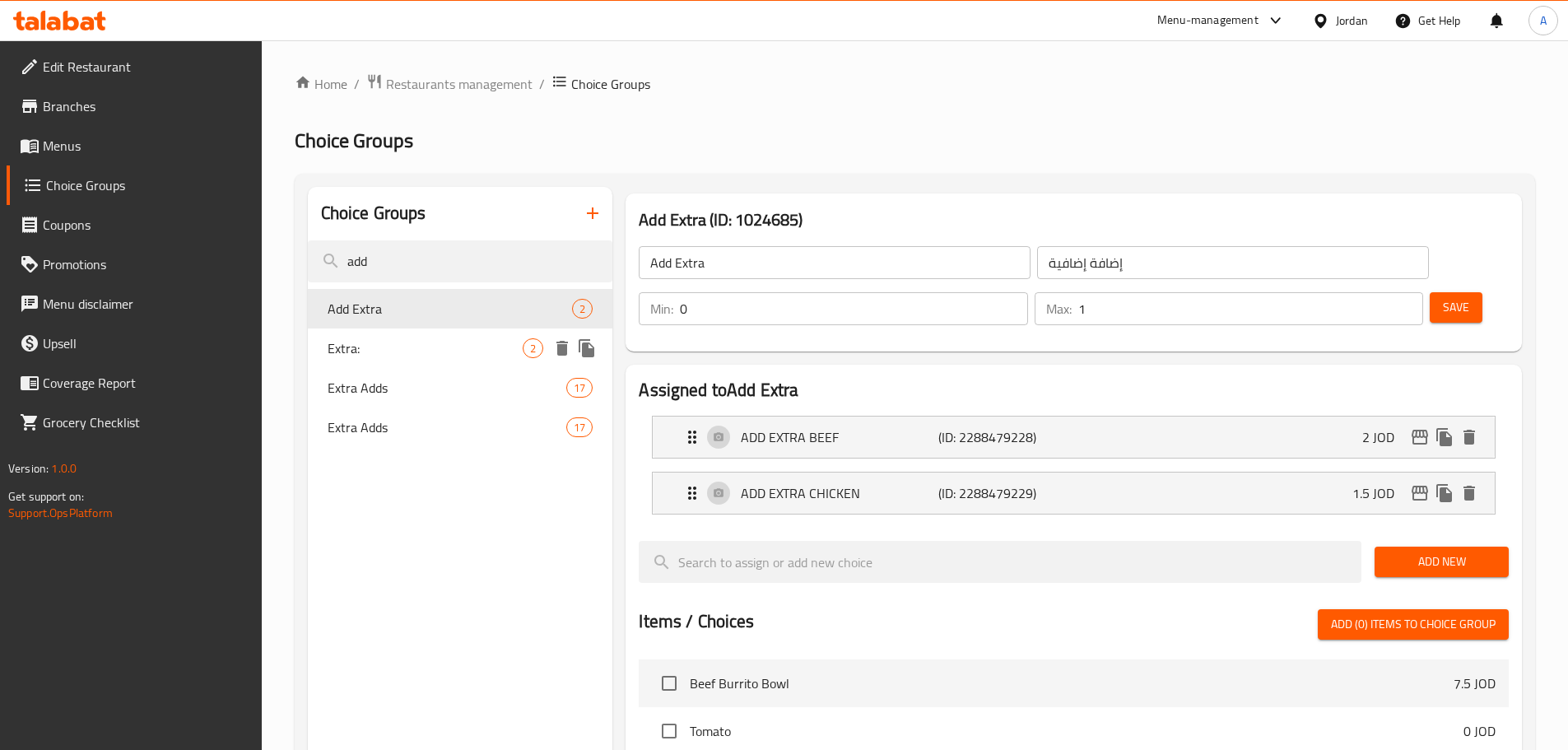
type input "Extra:"
type input "الإضافات:"
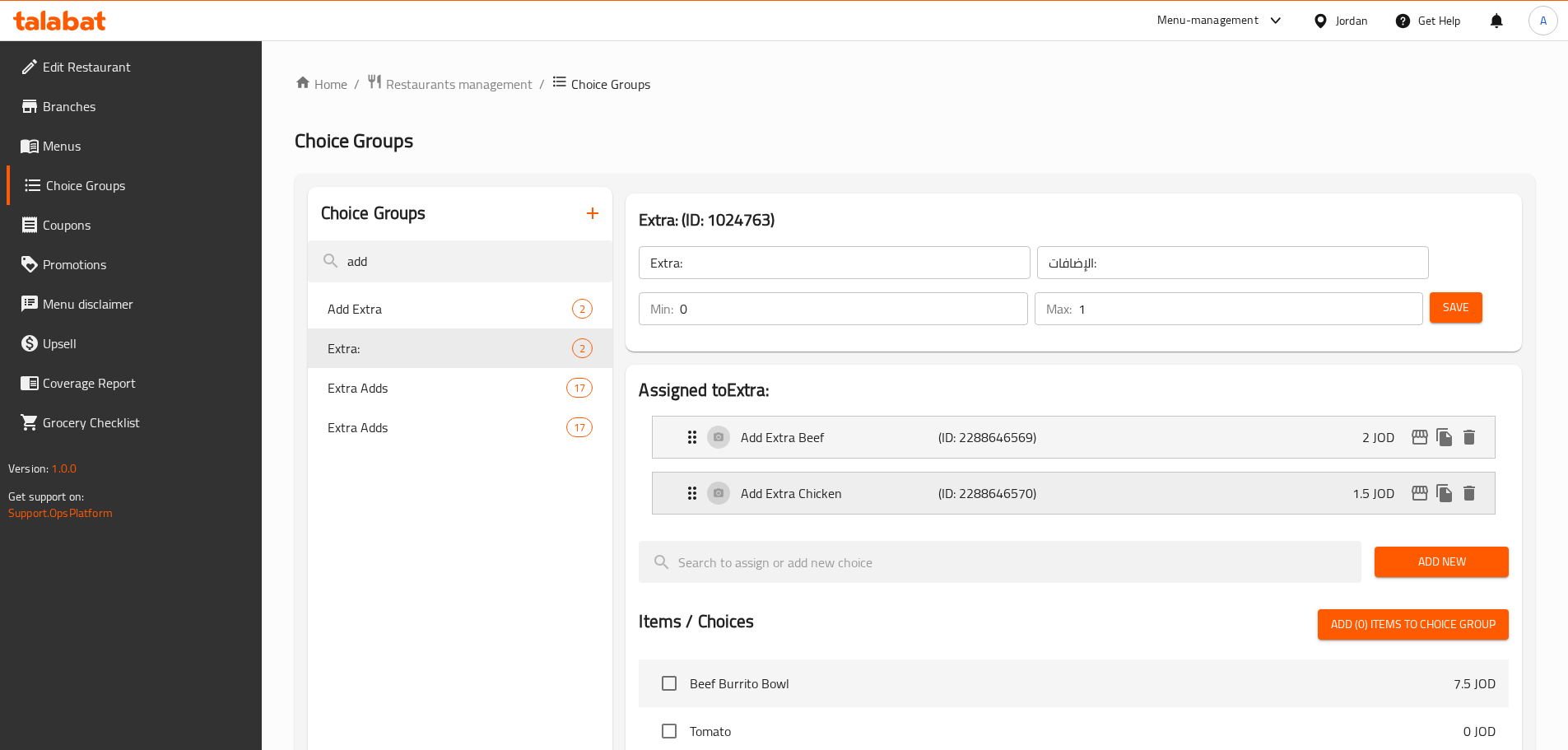
click at [794, 483] on p "Add Extra Chicken" at bounding box center [839, 493] width 196 height 20
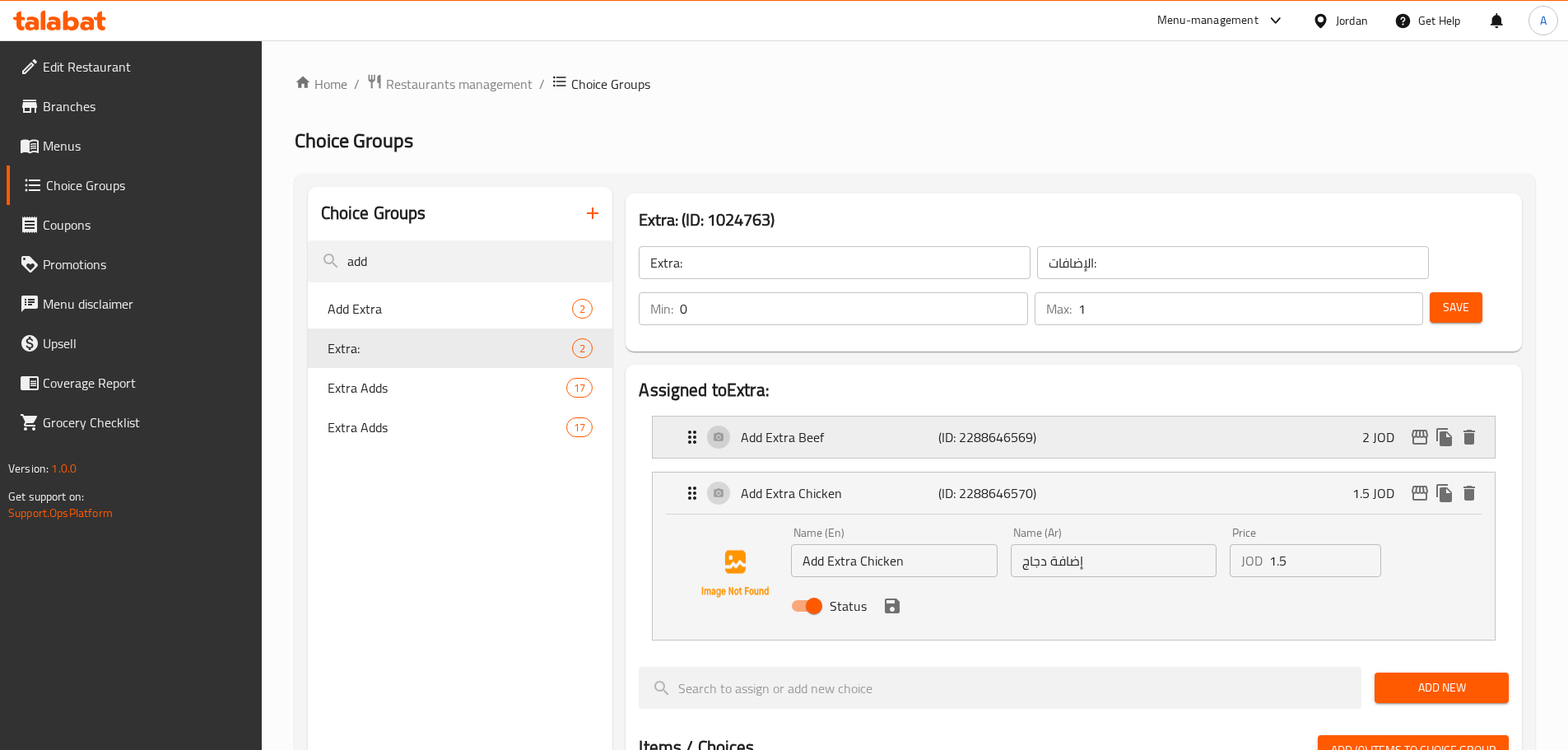
click at [784, 427] on p "Add Extra Beef" at bounding box center [839, 437] width 196 height 20
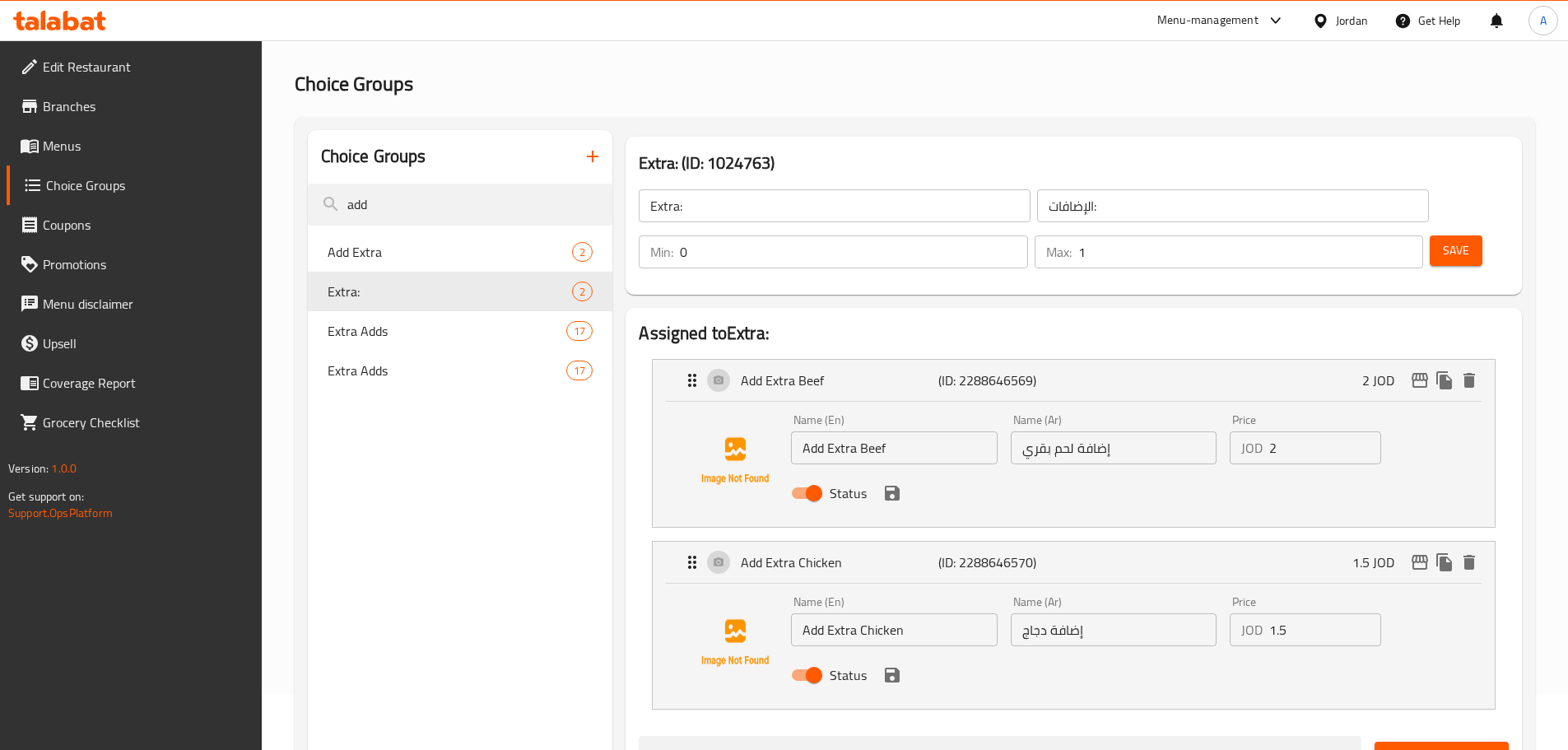
scroll to position [83, 0]
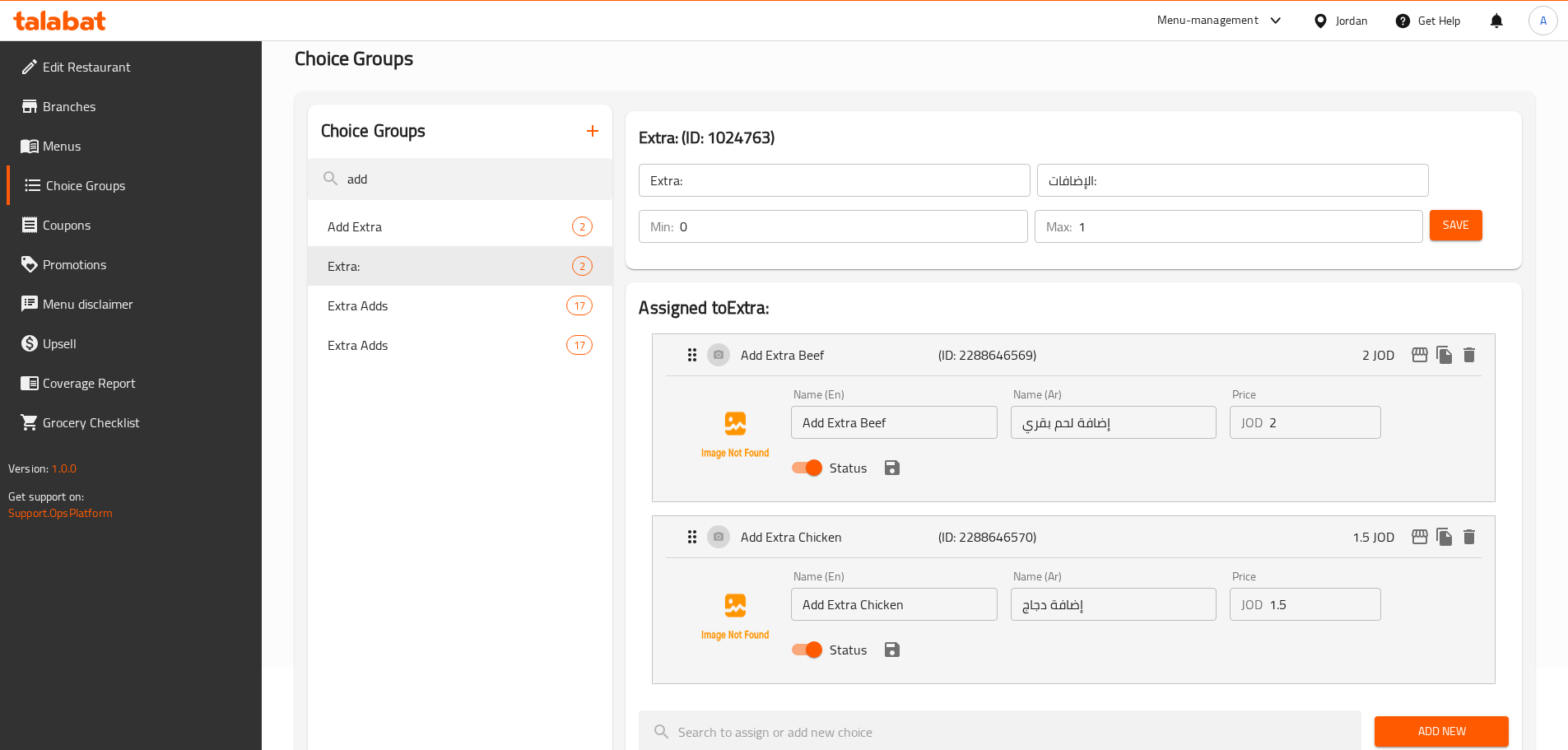
click at [812, 406] on input "Add Extra Beef" at bounding box center [894, 422] width 206 height 33
type input "Extra Beef"
click at [820, 587] on input "Add Extra Chicken" at bounding box center [894, 603] width 206 height 33
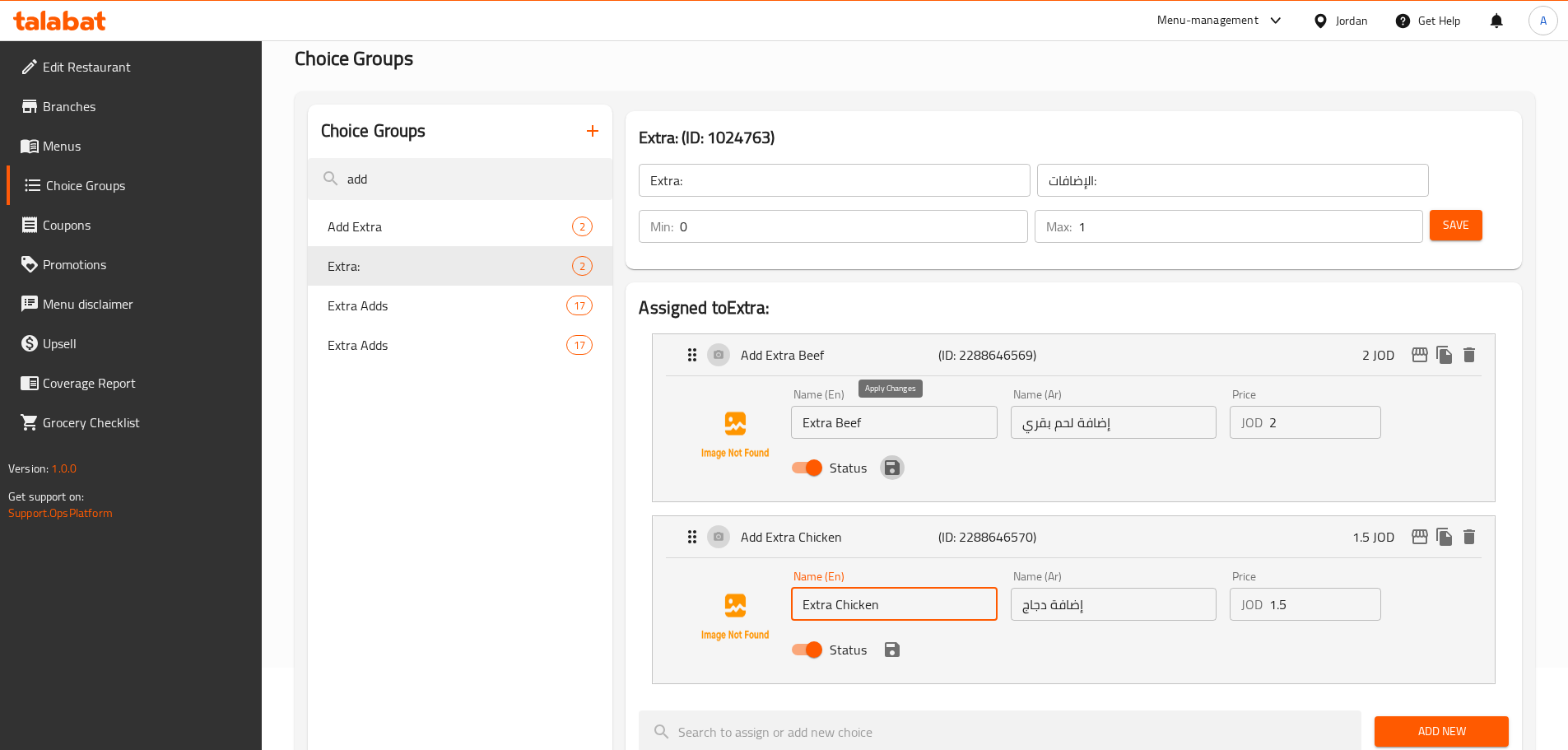
click at [883, 458] on icon "save" at bounding box center [892, 467] width 20 height 20
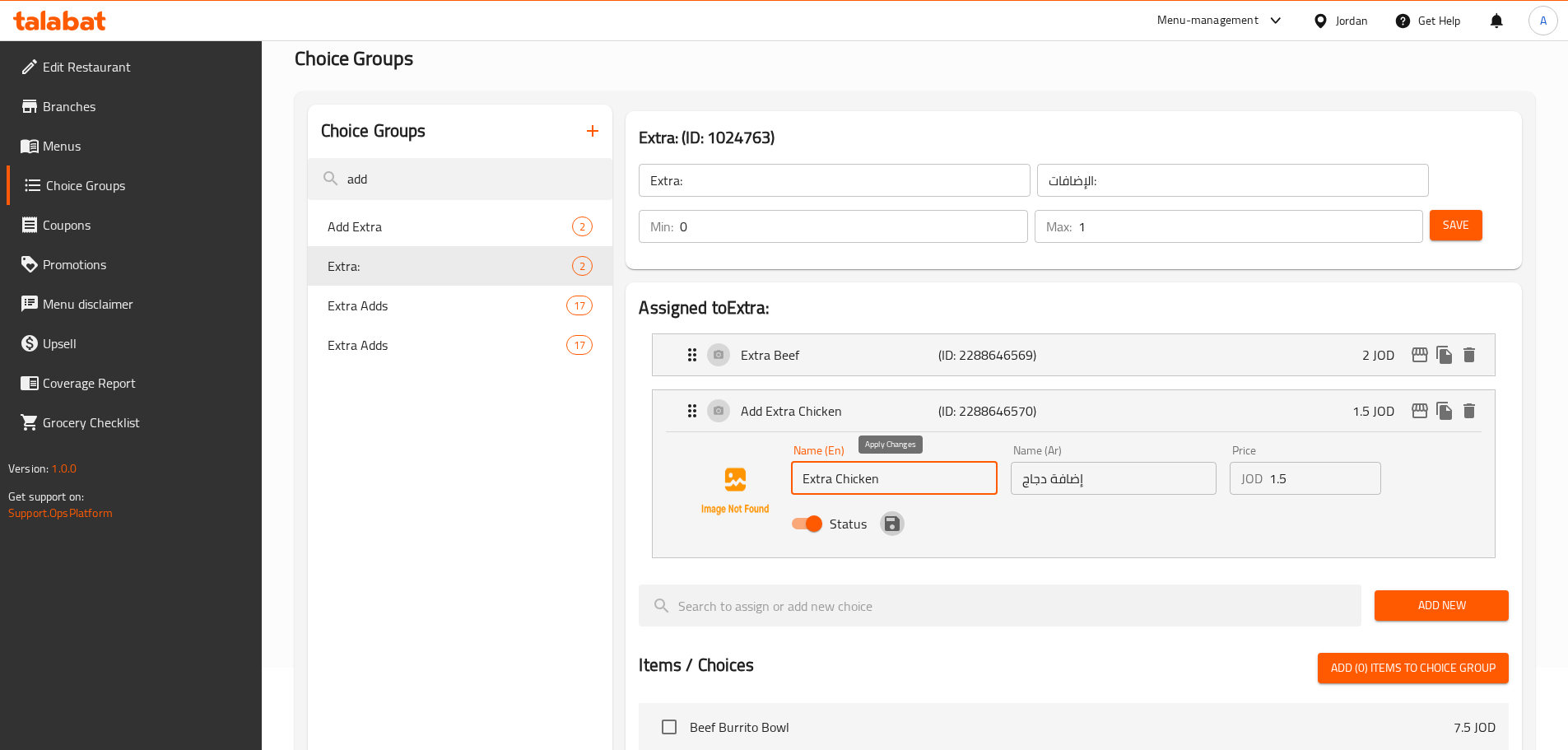
click at [890, 516] on icon "save" at bounding box center [892, 523] width 15 height 15
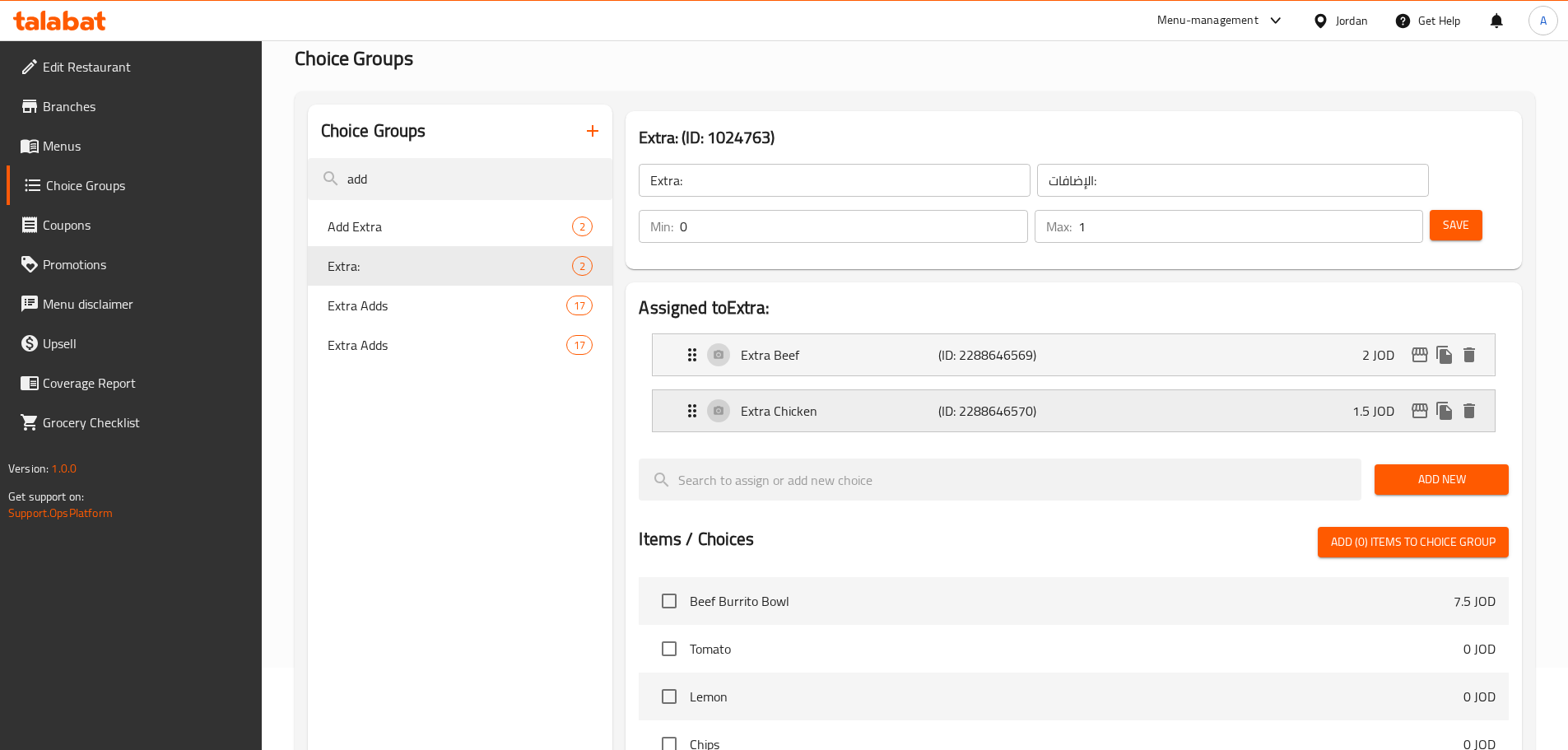
type input "Extra Chicken"
click at [1444, 215] on span "Save" at bounding box center [1457, 225] width 27 height 20
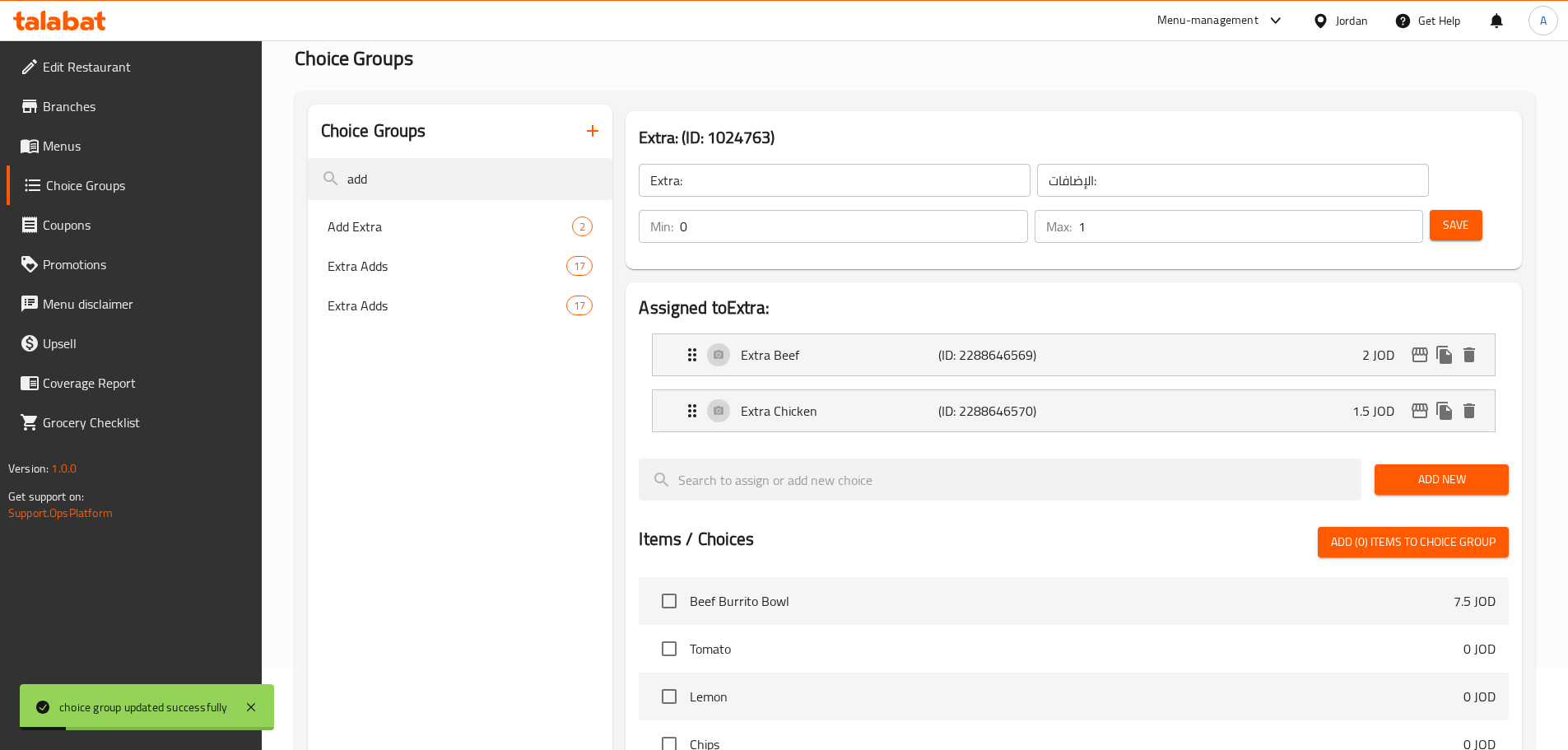
click at [127, 133] on link "Menus" at bounding box center [133, 146] width 255 height 39
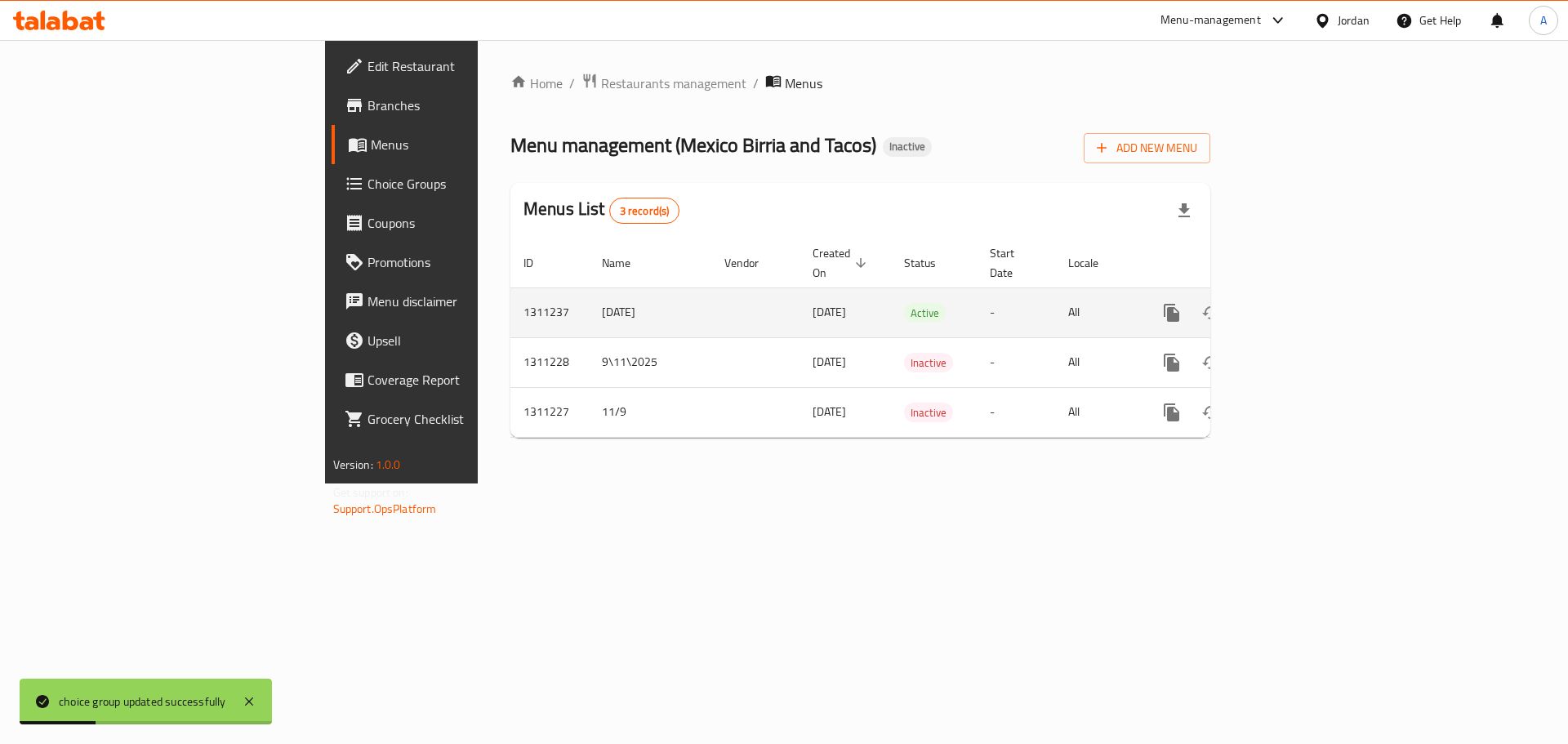
click at [1300, 303] on icon "enhanced table" at bounding box center [1289, 313] width 19 height 19
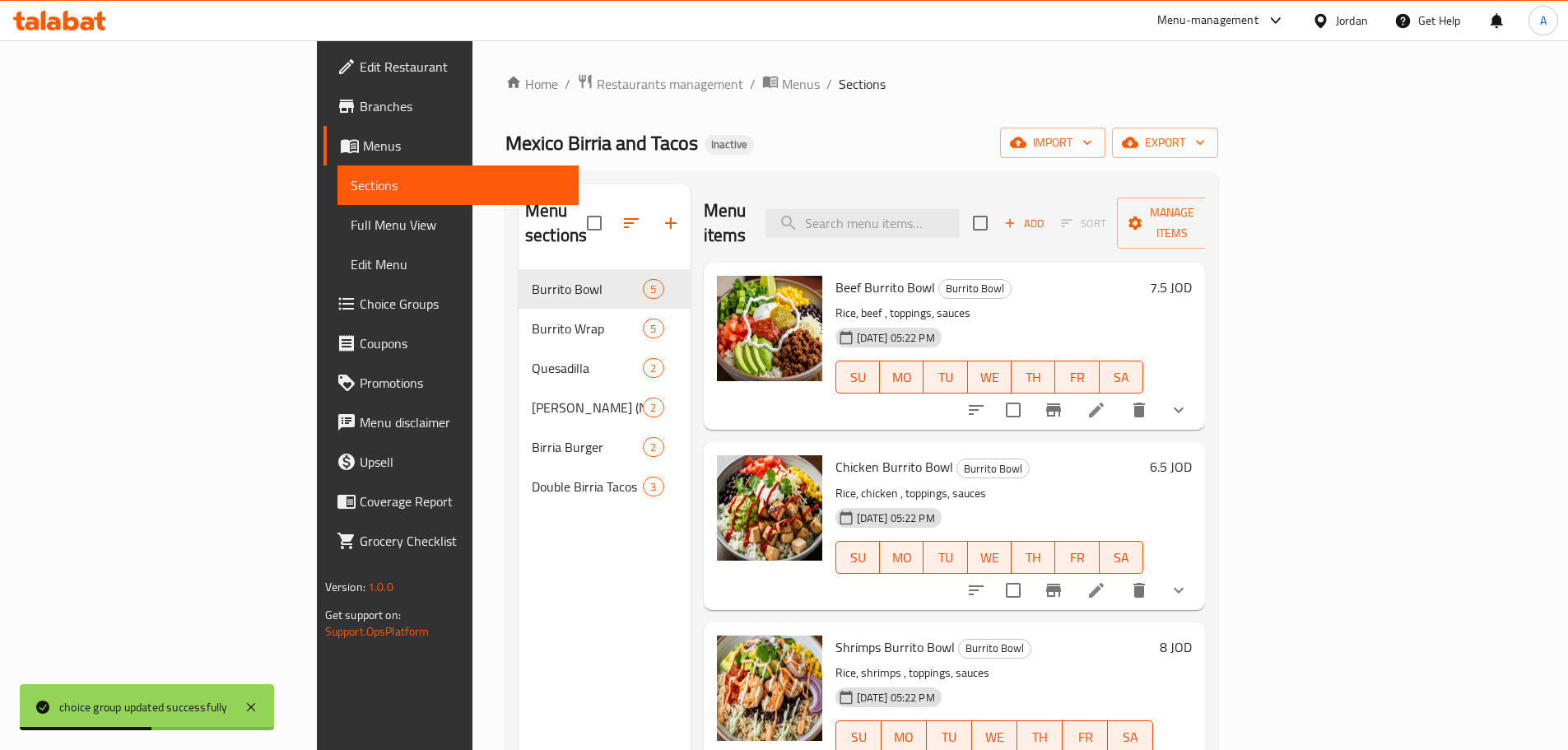
drag, startPoint x: 163, startPoint y: 223, endPoint x: 199, endPoint y: 236, distance: 38.3
click at [351, 223] on span "Full Menu View" at bounding box center [459, 225] width 215 height 20
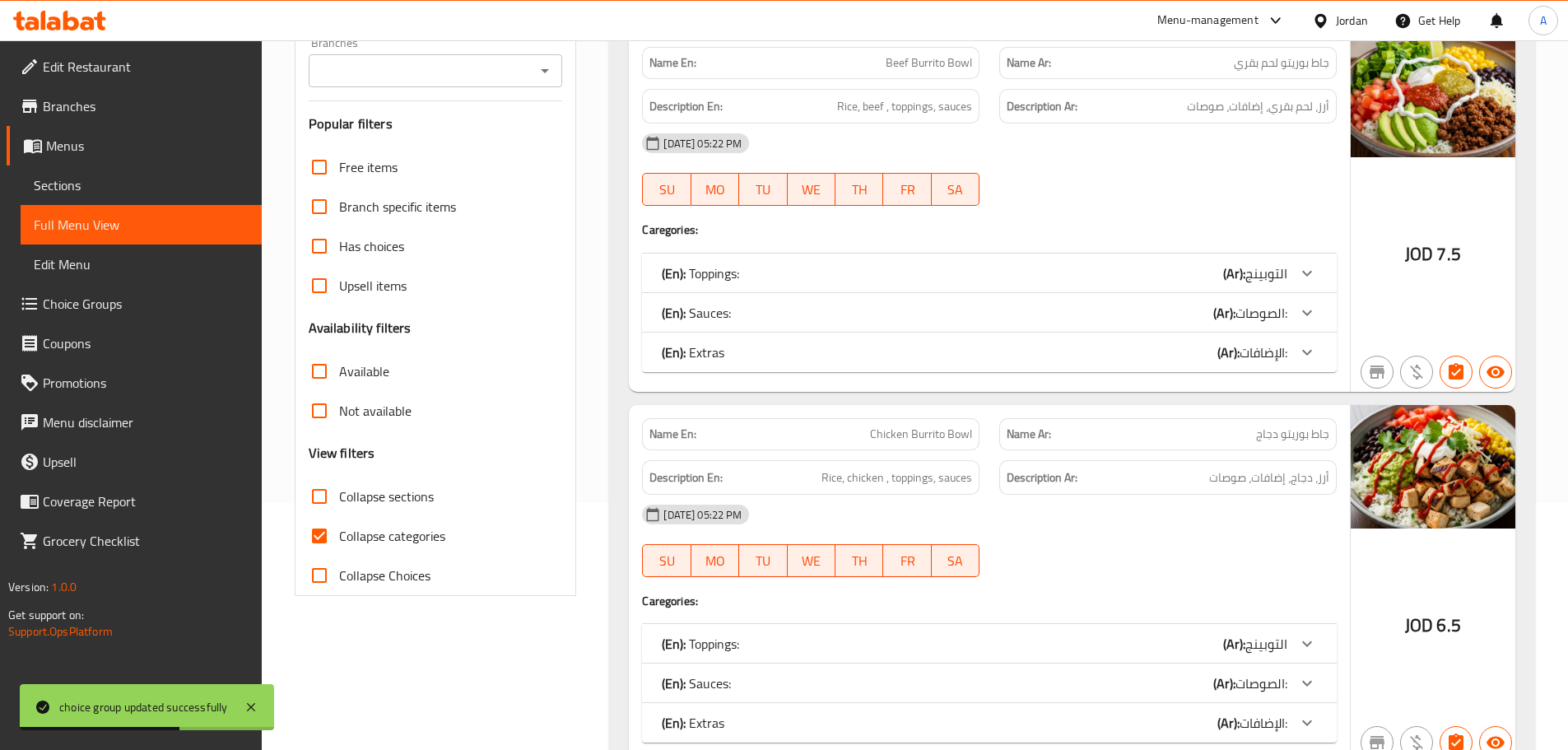
click at [336, 483] on input "Collapse sections" at bounding box center [319, 496] width 39 height 39
checkbox input "true"
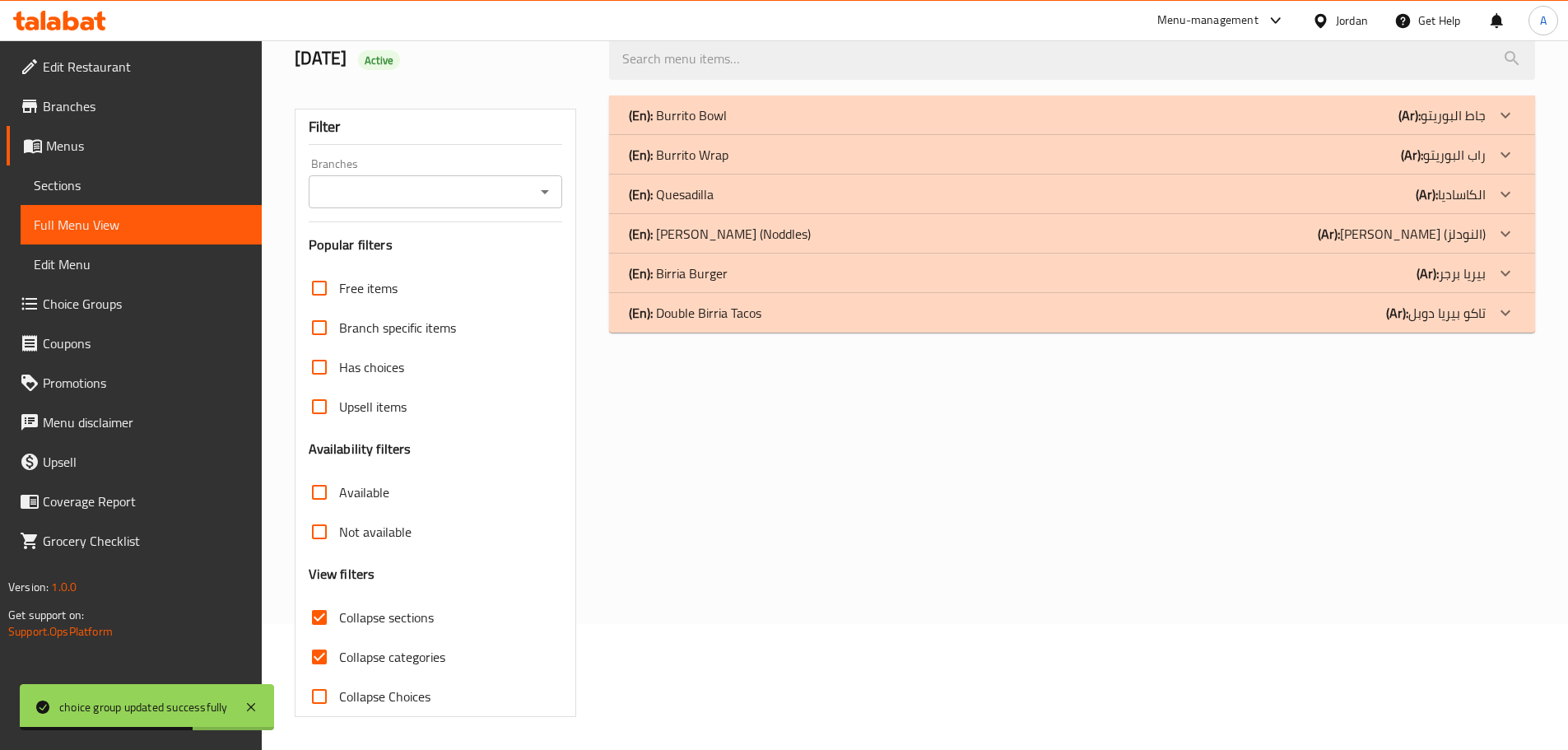
scroll to position [126, 0]
click at [716, 281] on p "(En): Birria Burger" at bounding box center [678, 273] width 99 height 20
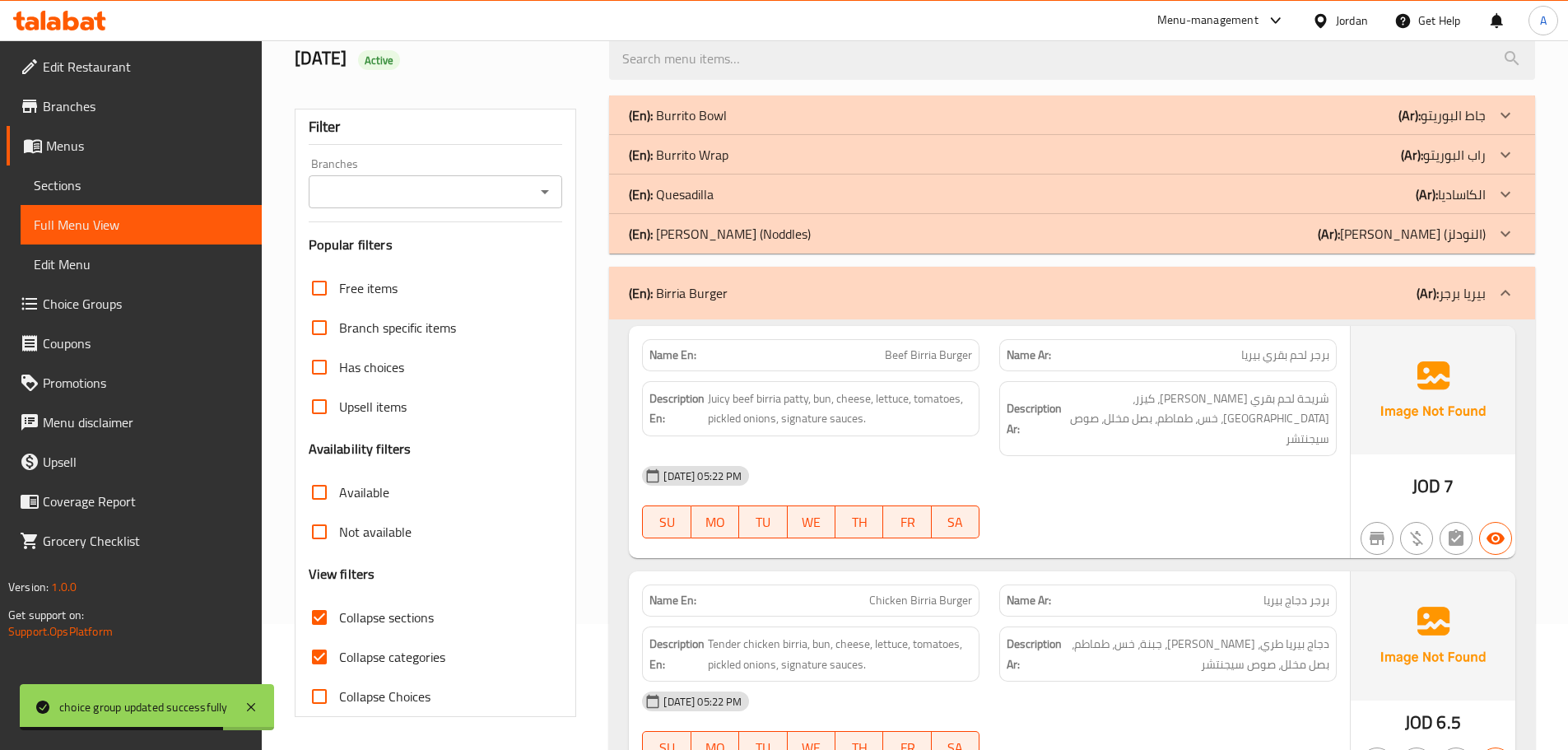
click at [723, 293] on p "(En): Birria Burger" at bounding box center [678, 293] width 99 height 20
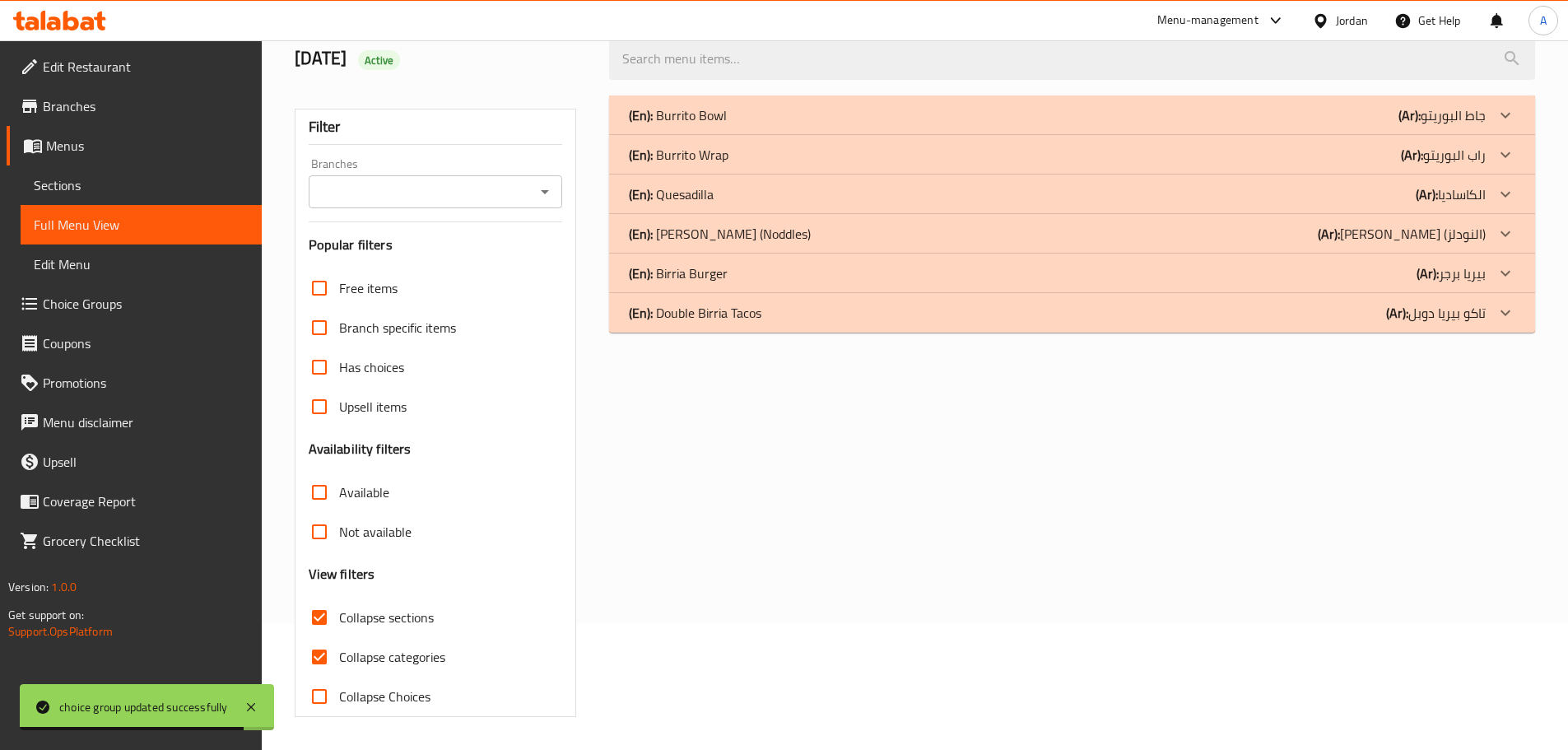
click at [745, 315] on p "(En): Double Birria Tacos" at bounding box center [695, 313] width 132 height 20
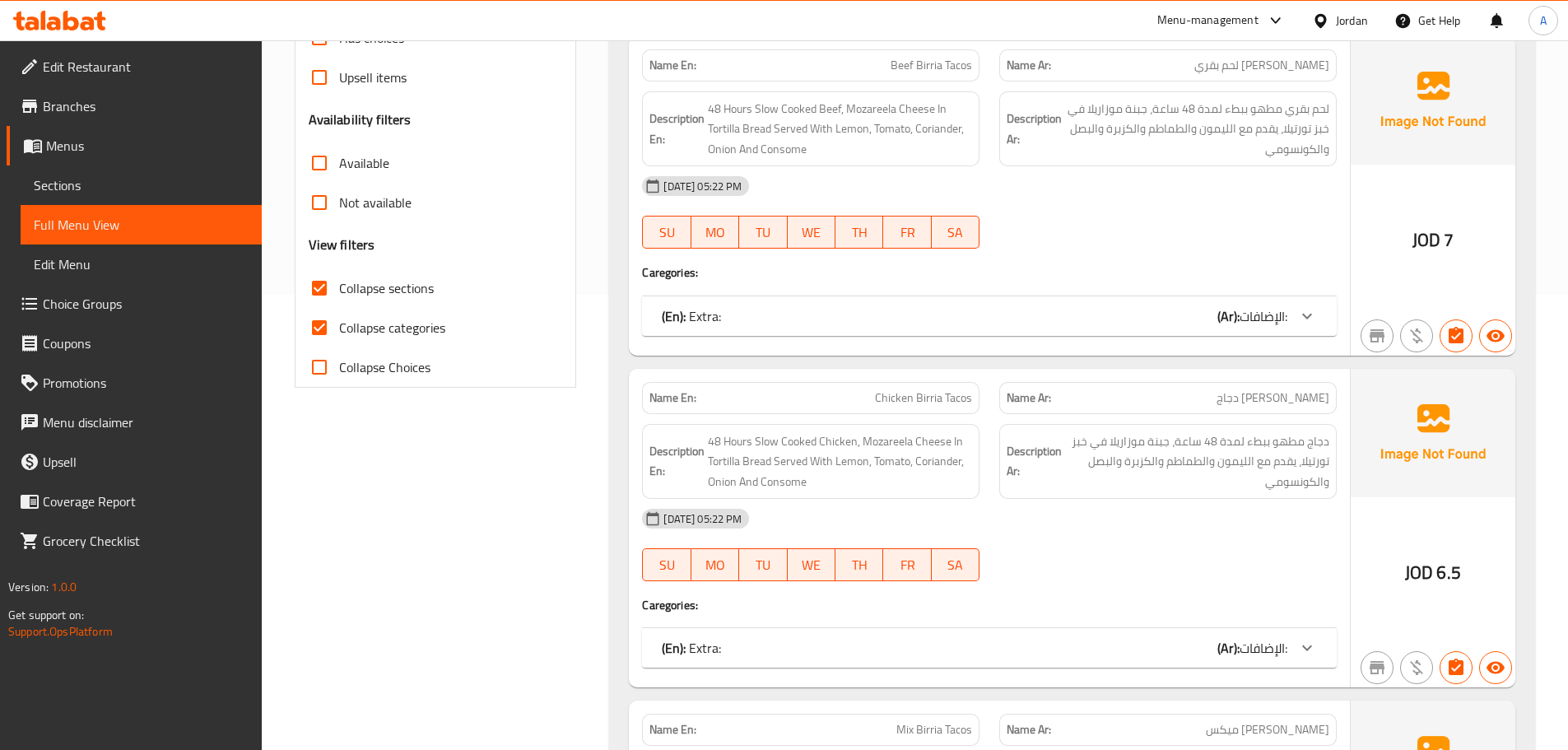
click at [332, 327] on input "Collapse categories" at bounding box center [319, 327] width 39 height 39
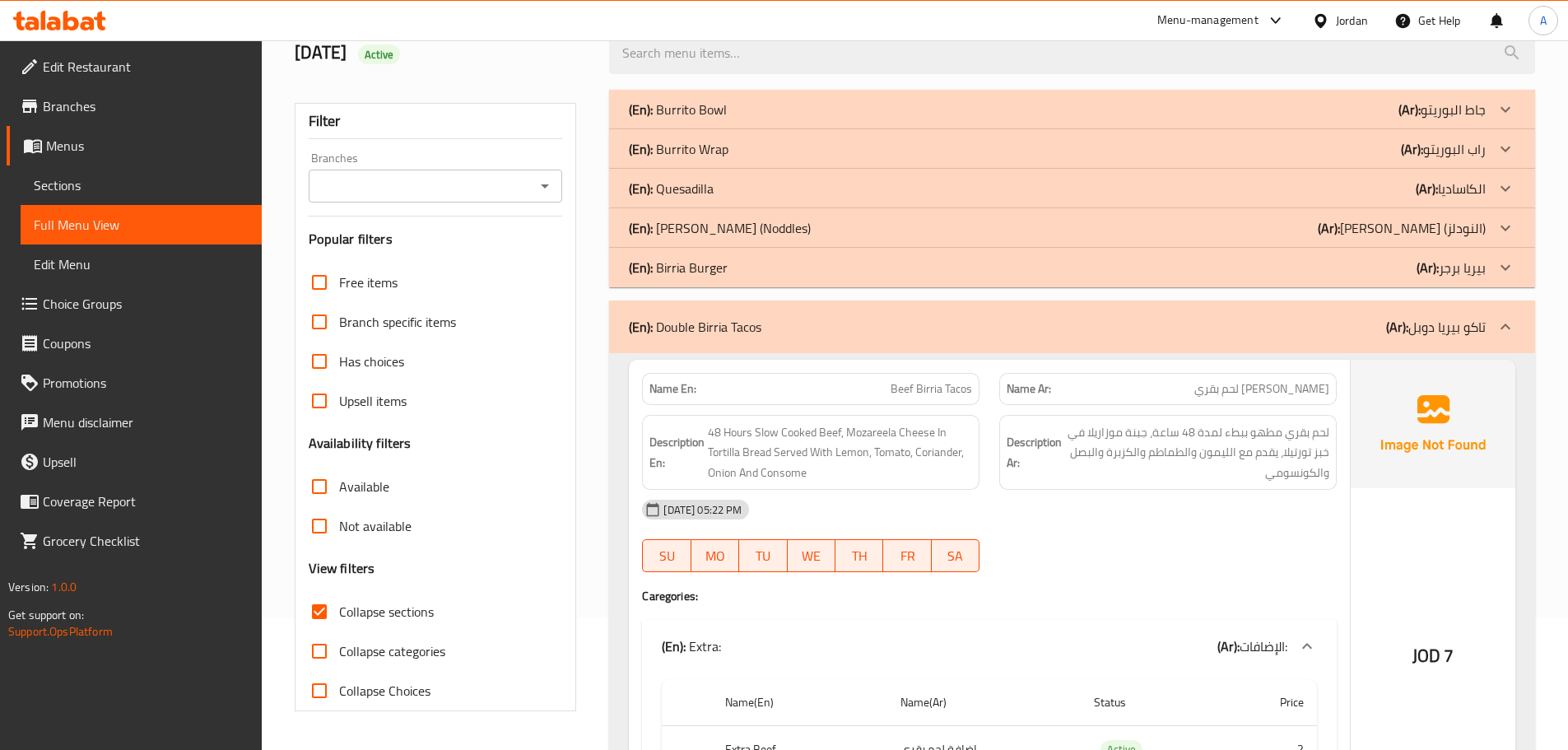
scroll to position [109, 0]
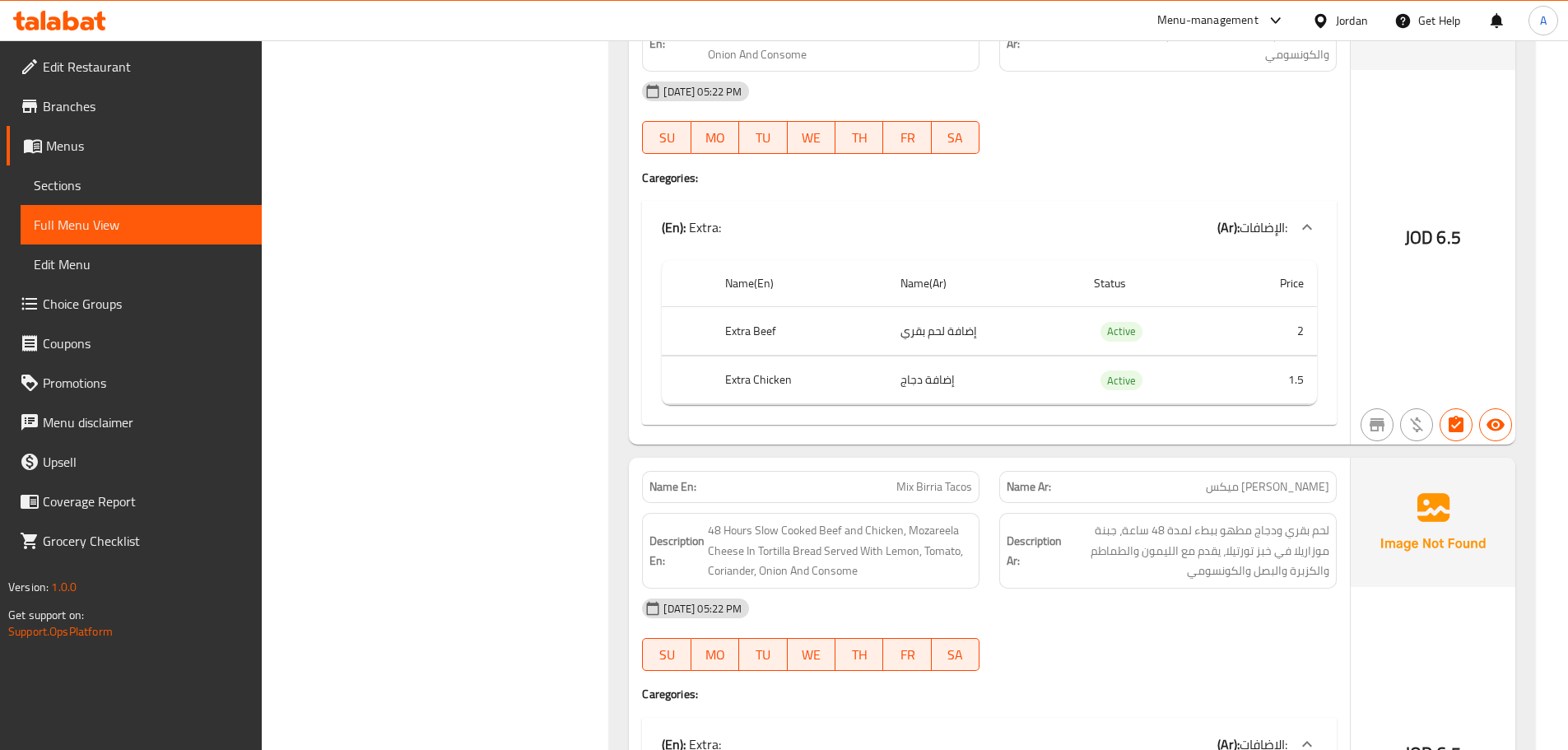
scroll to position [1291, 0]
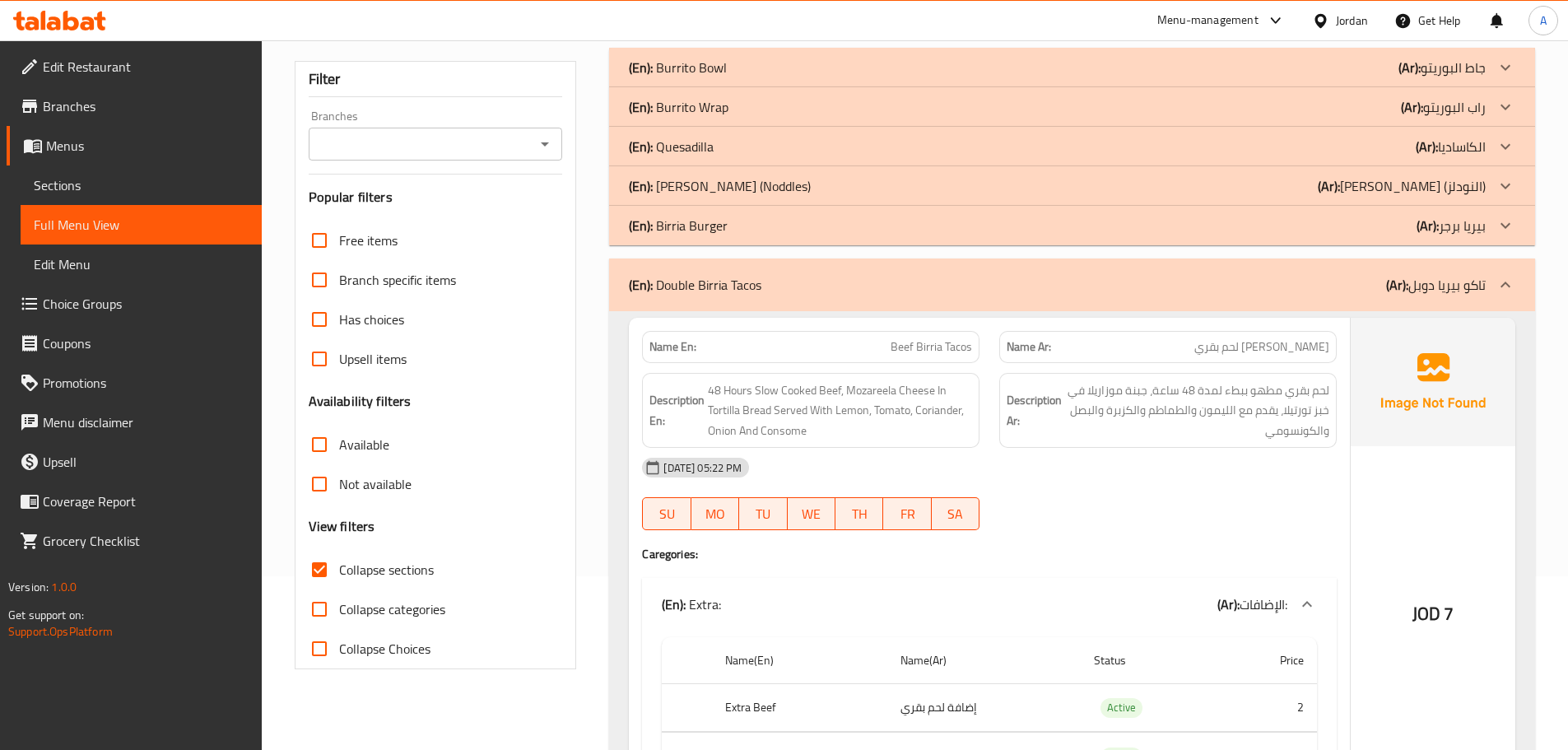
click at [641, 275] on b "(En):" at bounding box center [641, 285] width 24 height 25
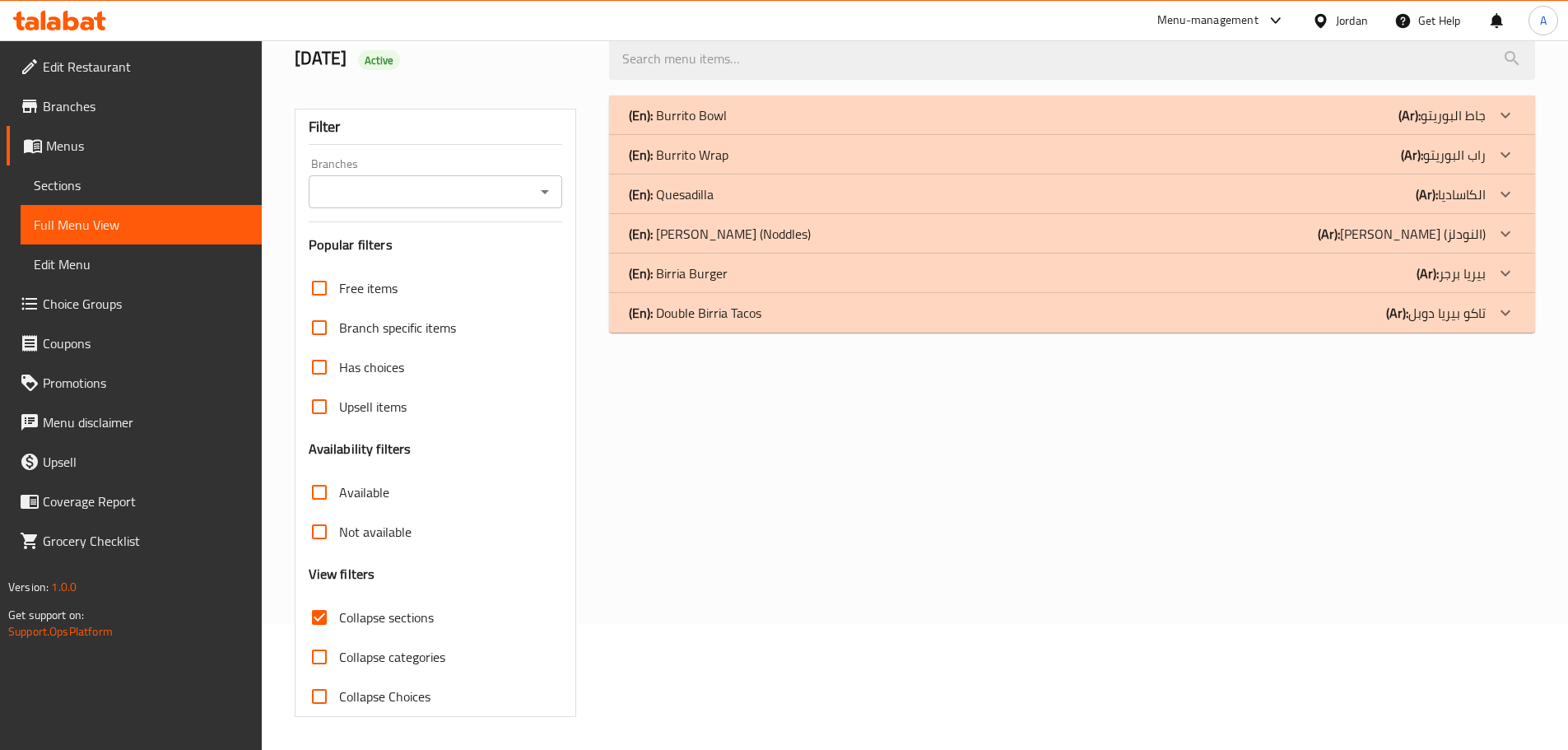
scroll to position [126, 0]
click at [674, 267] on p "(En): Birria Burger" at bounding box center [678, 273] width 99 height 20
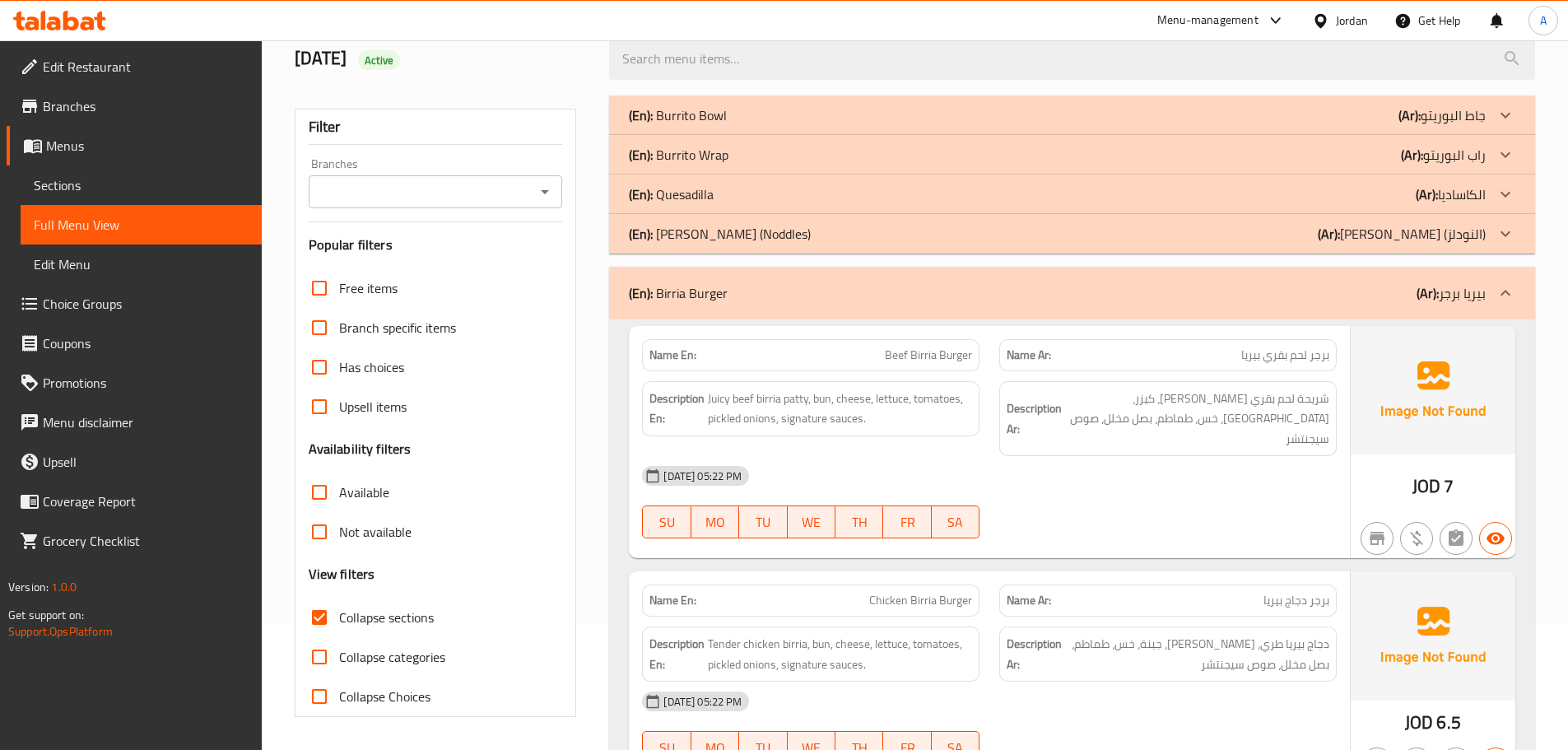
click at [681, 273] on div "(En): Birria Burger (Ar): بيريا برجر" at bounding box center [1072, 292] width 926 height 52
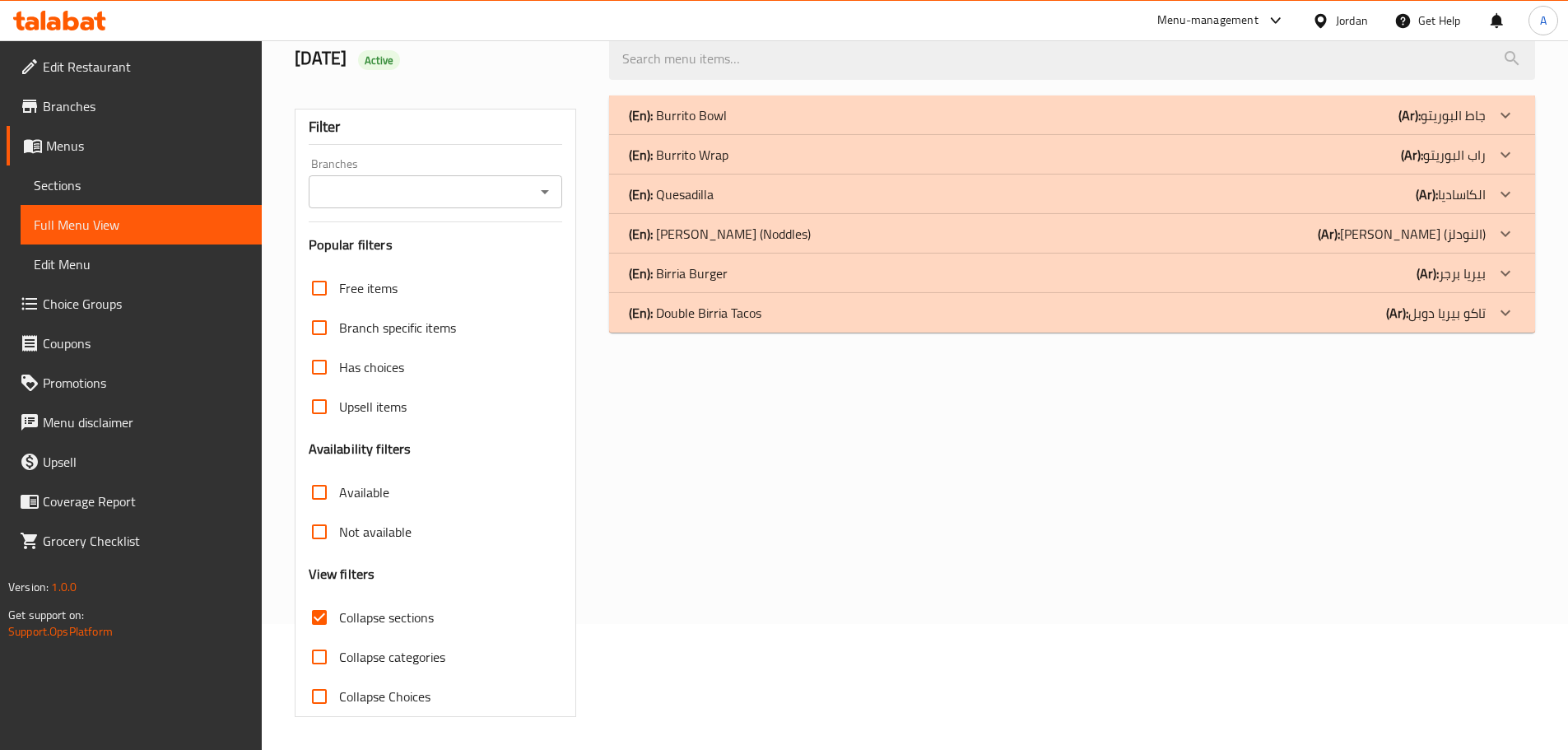
click at [697, 236] on p "(En): Birria Ramen (Noddles)" at bounding box center [720, 234] width 182 height 20
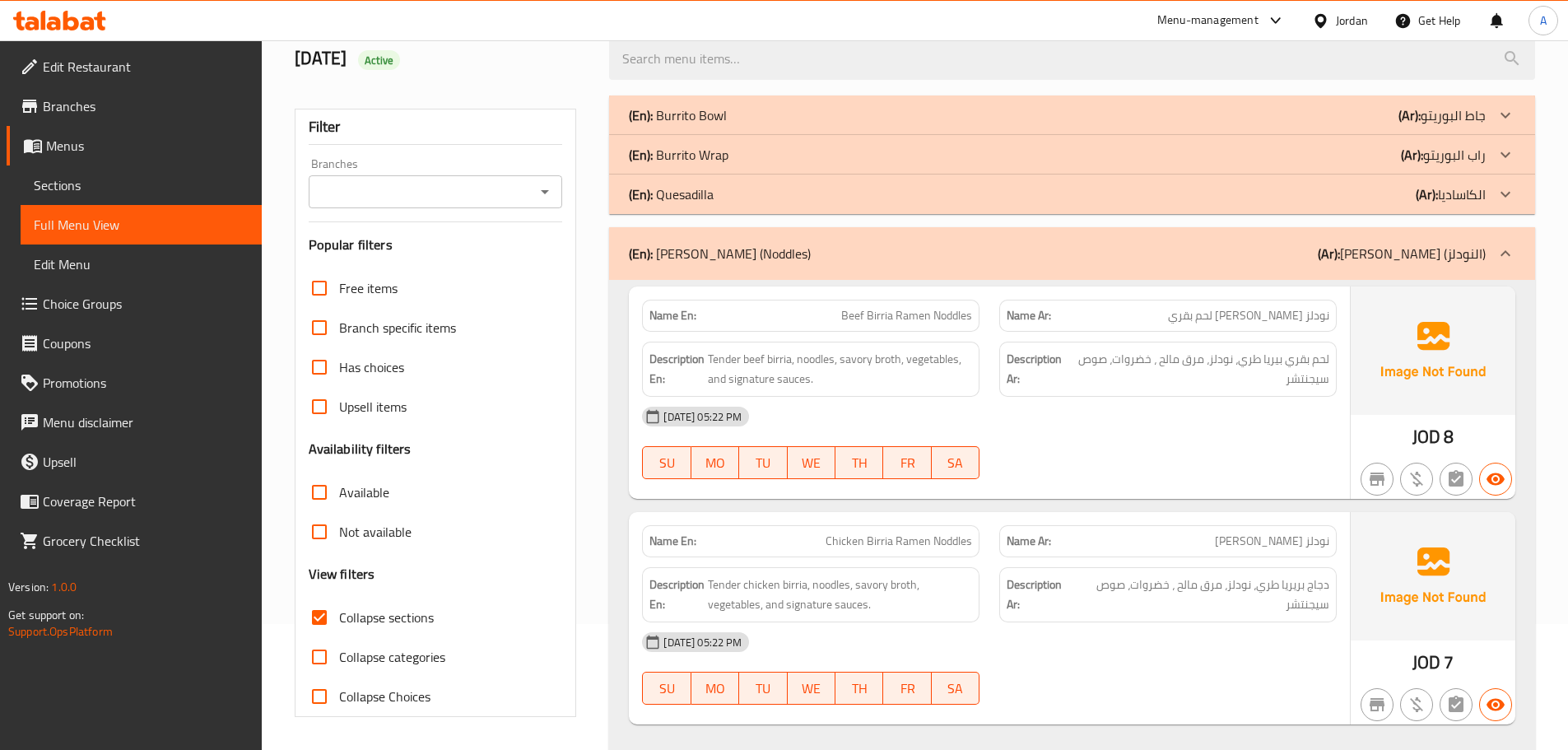
click at [697, 236] on div "(En): Birria Ramen (Noddles) (Ar): بيريا رامين (النودلز)" at bounding box center [1072, 253] width 926 height 52
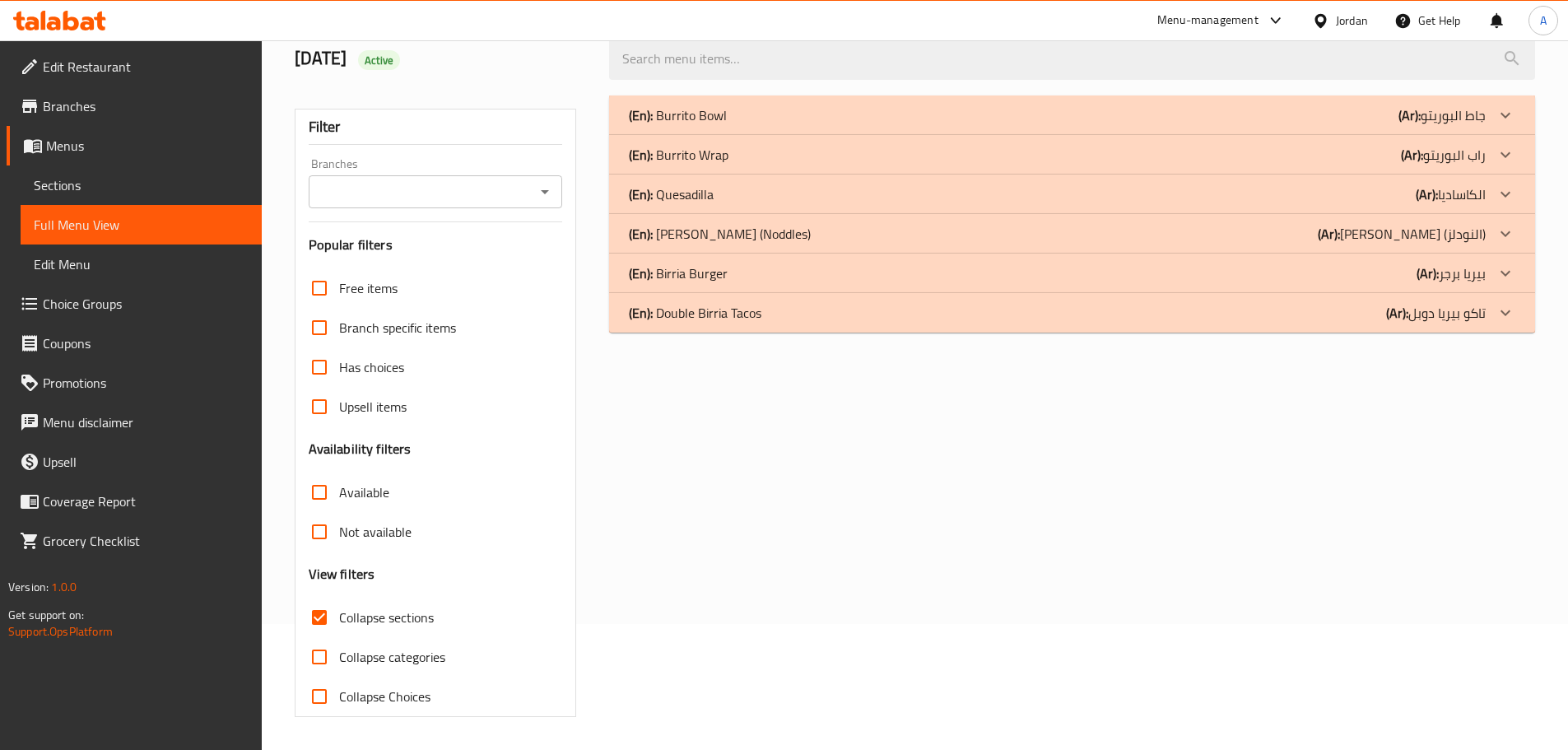
click at [700, 191] on p "(En): Quesadilla" at bounding box center [671, 194] width 84 height 20
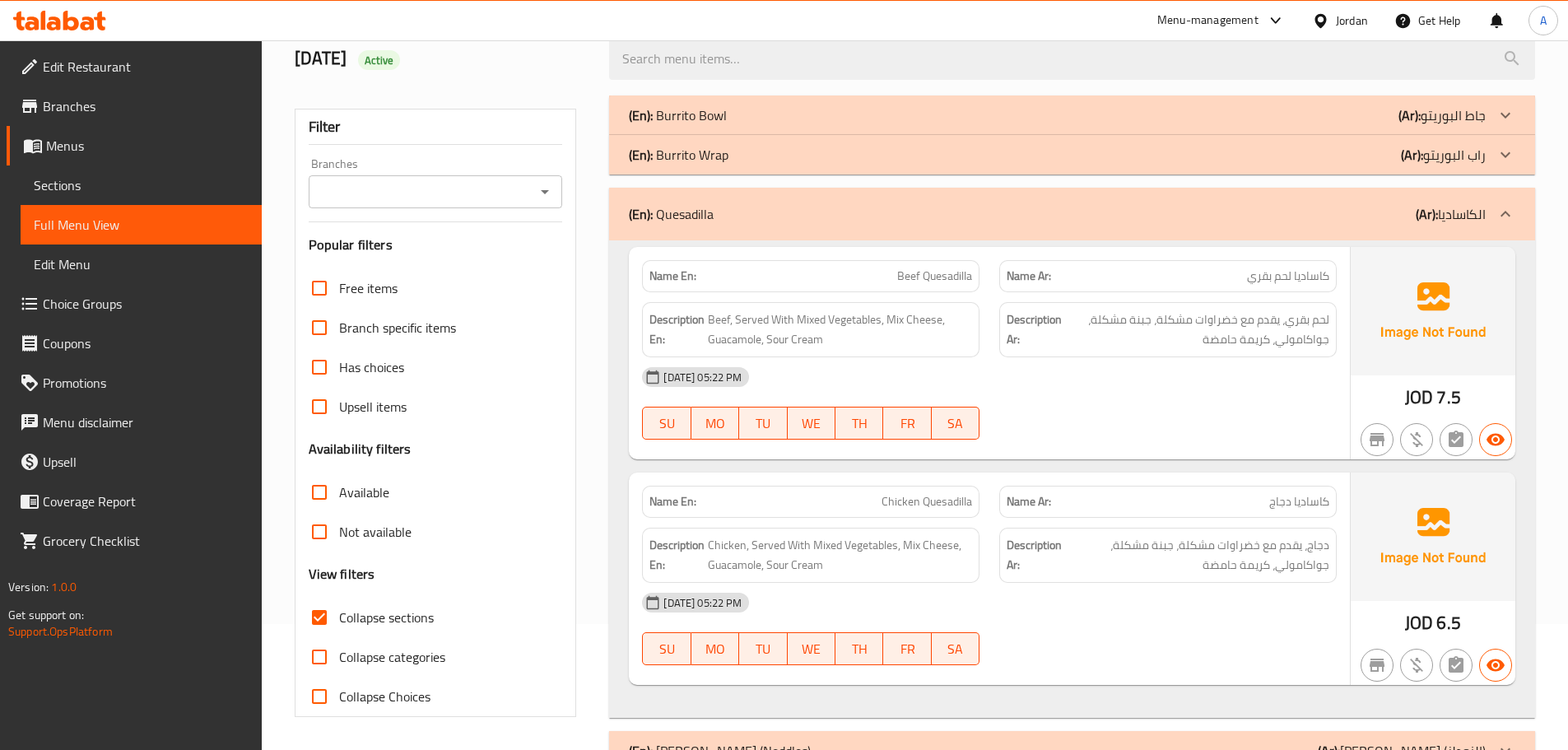
click at [700, 191] on div "(En): Quesadilla (Ar): الكاساديا" at bounding box center [1072, 213] width 926 height 52
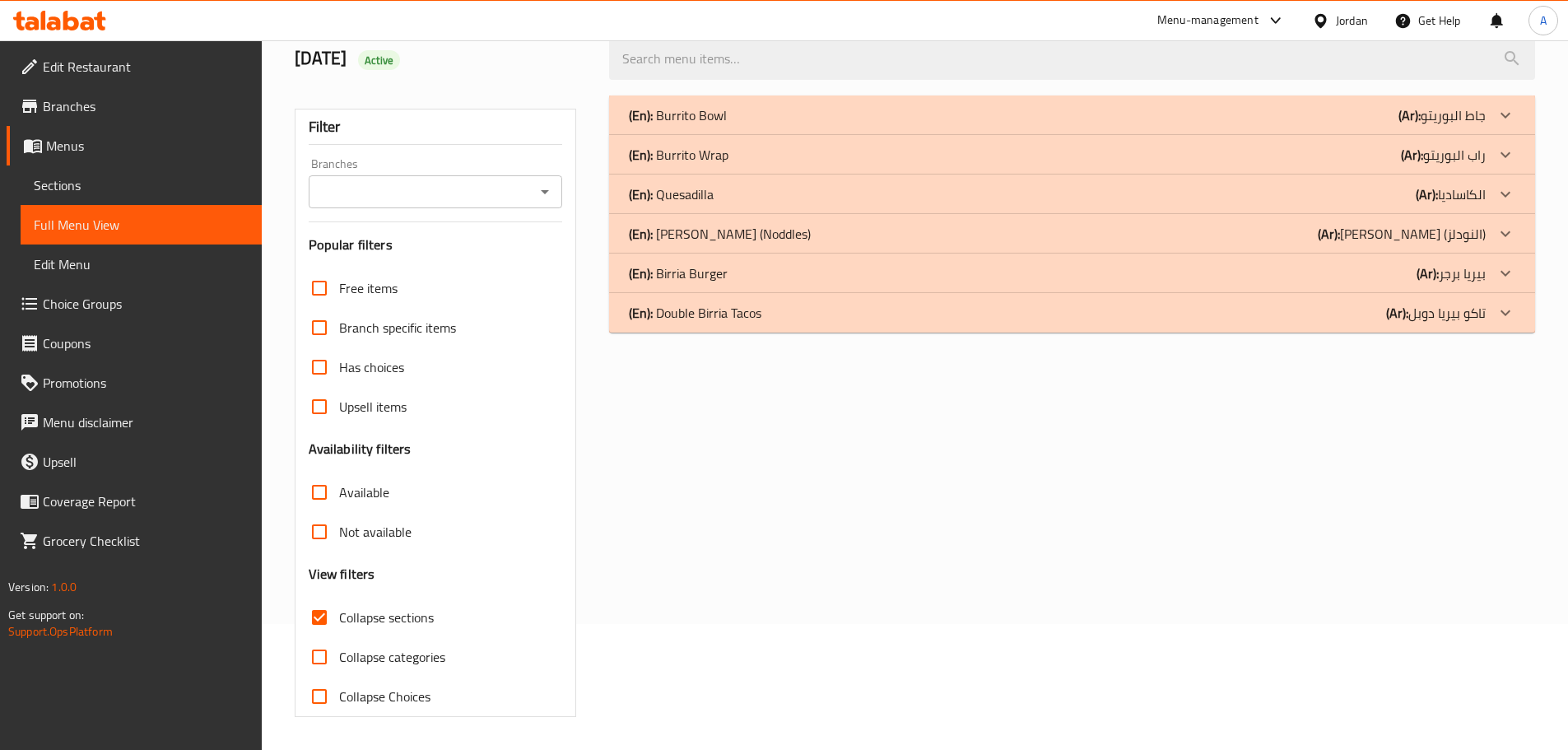
click at [692, 195] on p "(En): Quesadilla" at bounding box center [671, 194] width 84 height 20
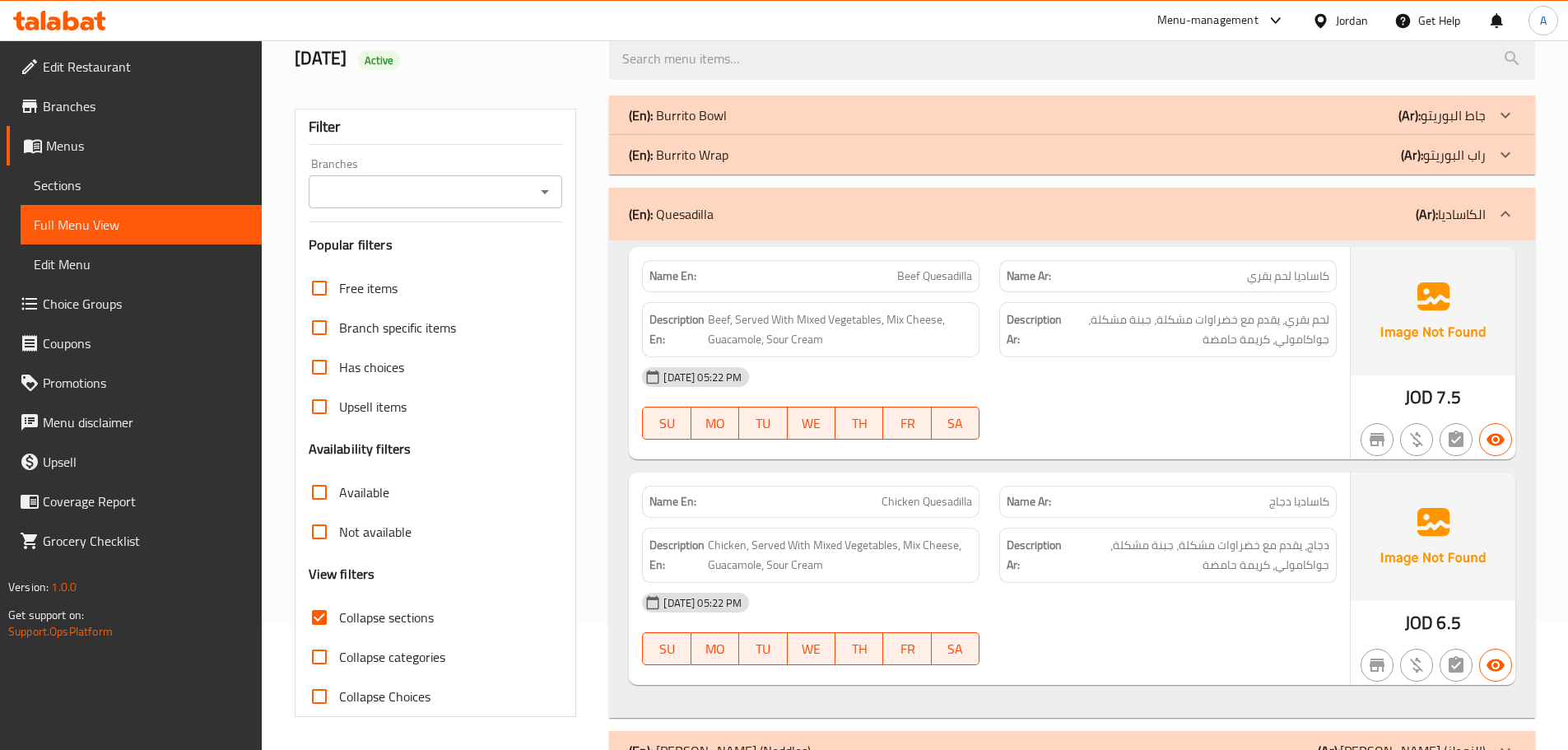
click at [692, 195] on div "(En): Quesadilla (Ar): الكاساديا" at bounding box center [1072, 213] width 926 height 52
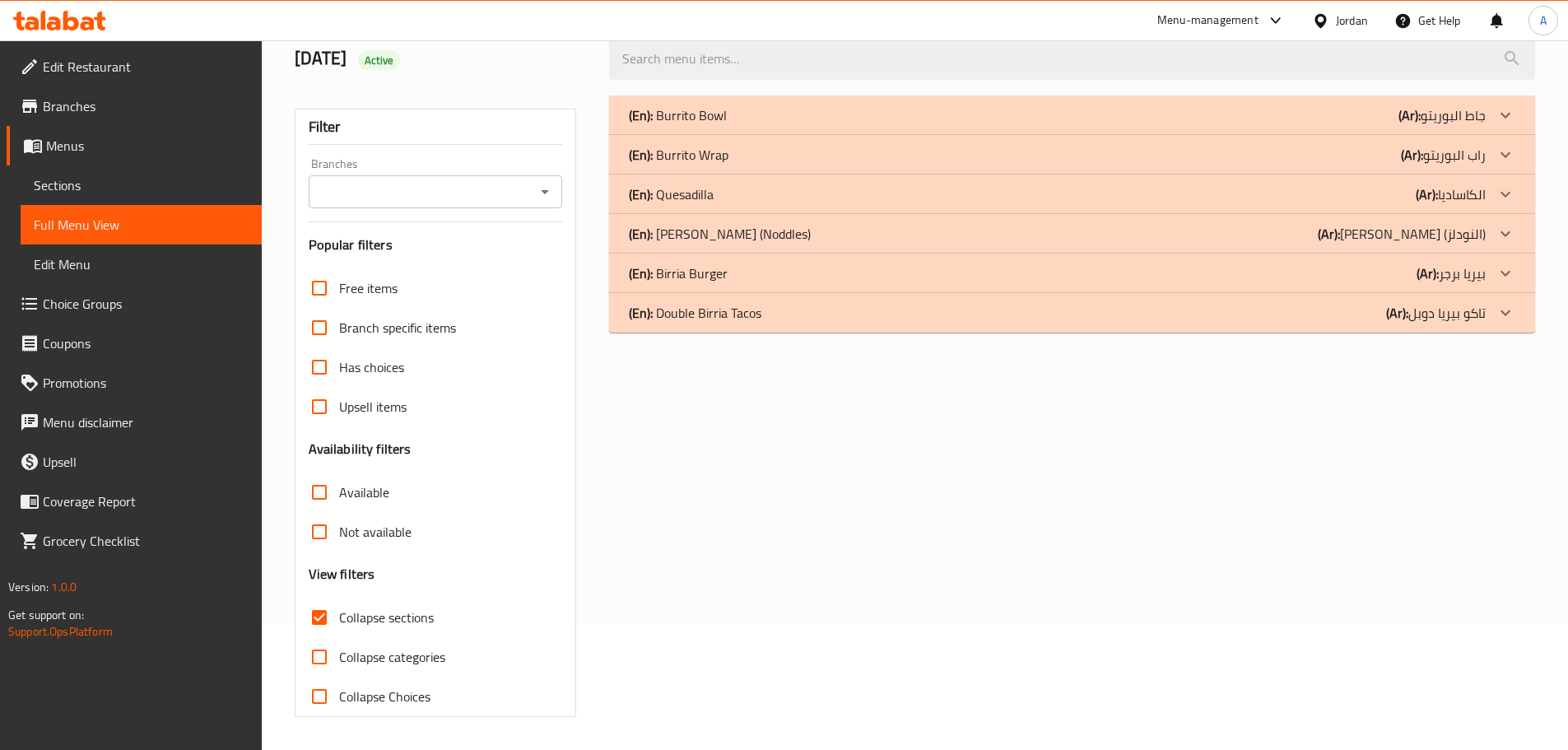
click at [692, 148] on p "(En): Burrito Wrap" at bounding box center [679, 155] width 100 height 20
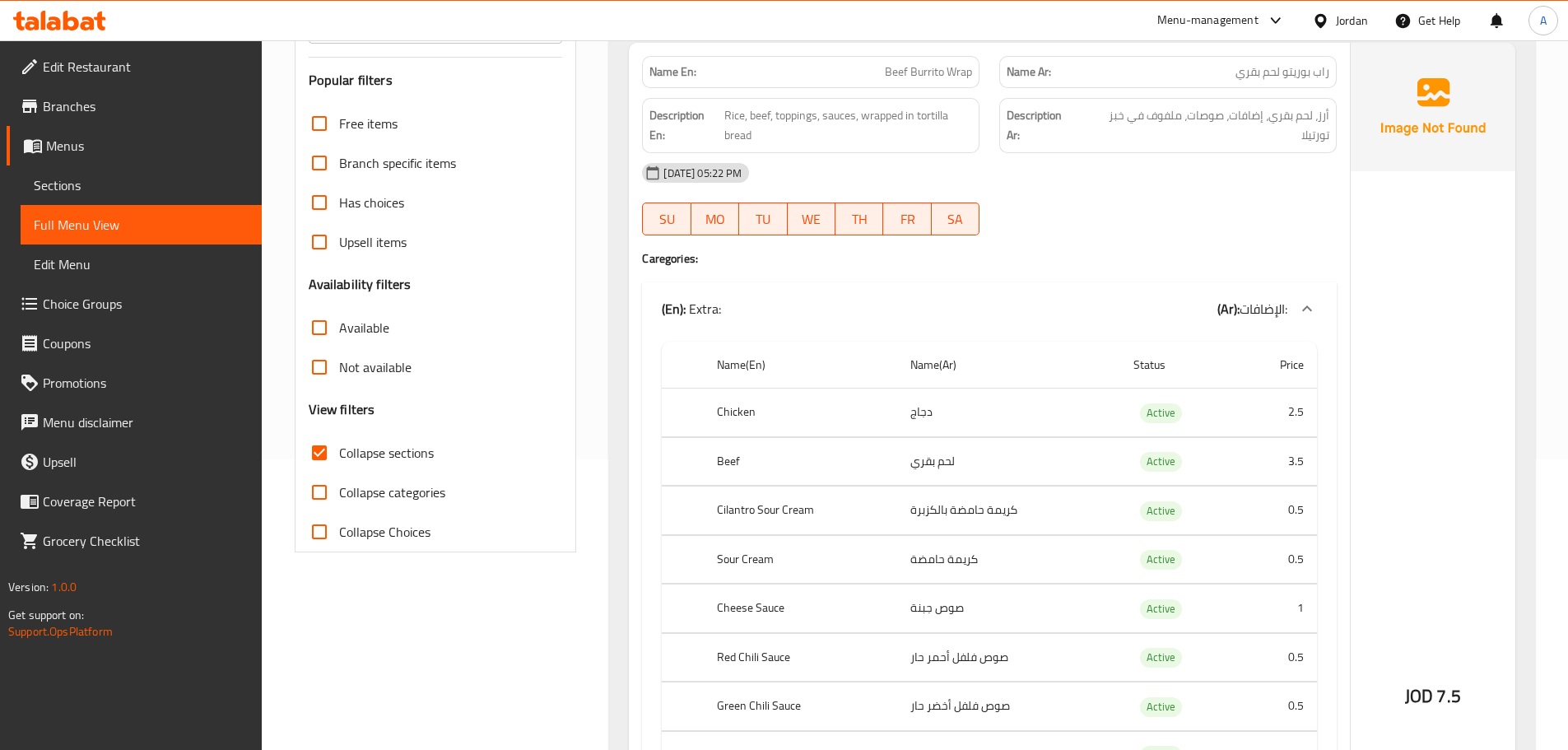
scroll to position [373, 0]
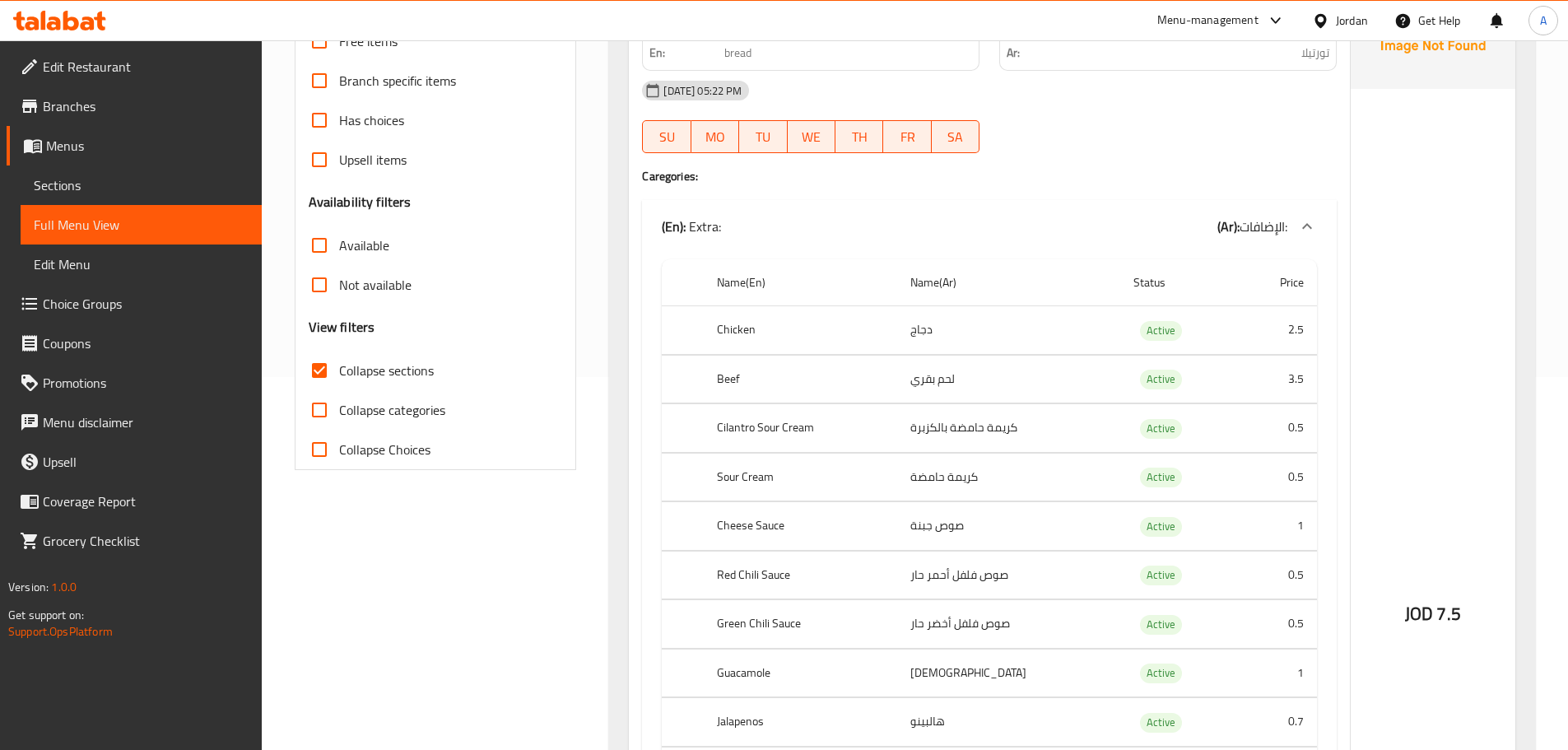
click at [332, 403] on input "Collapse categories" at bounding box center [319, 410] width 39 height 39
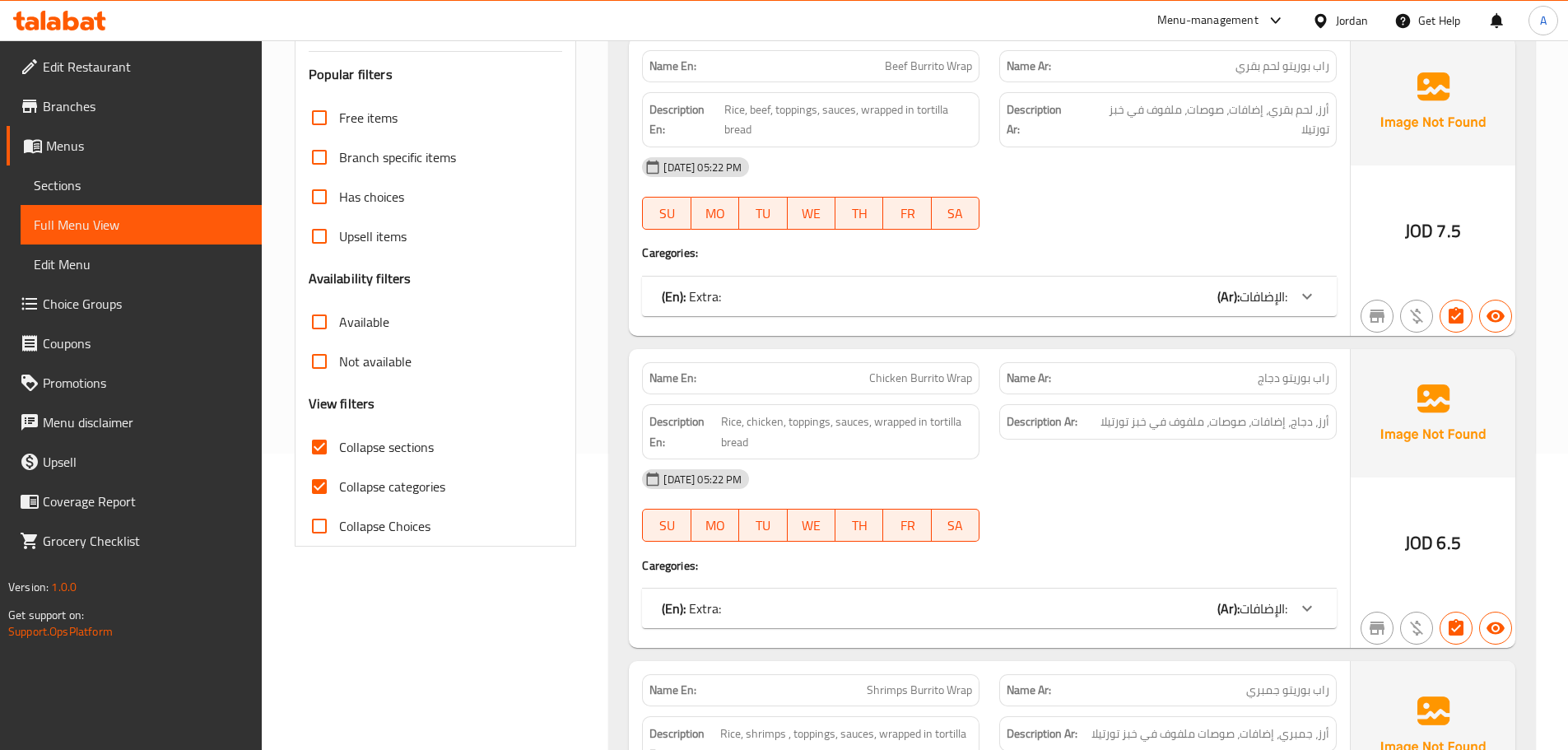
scroll to position [208, 0]
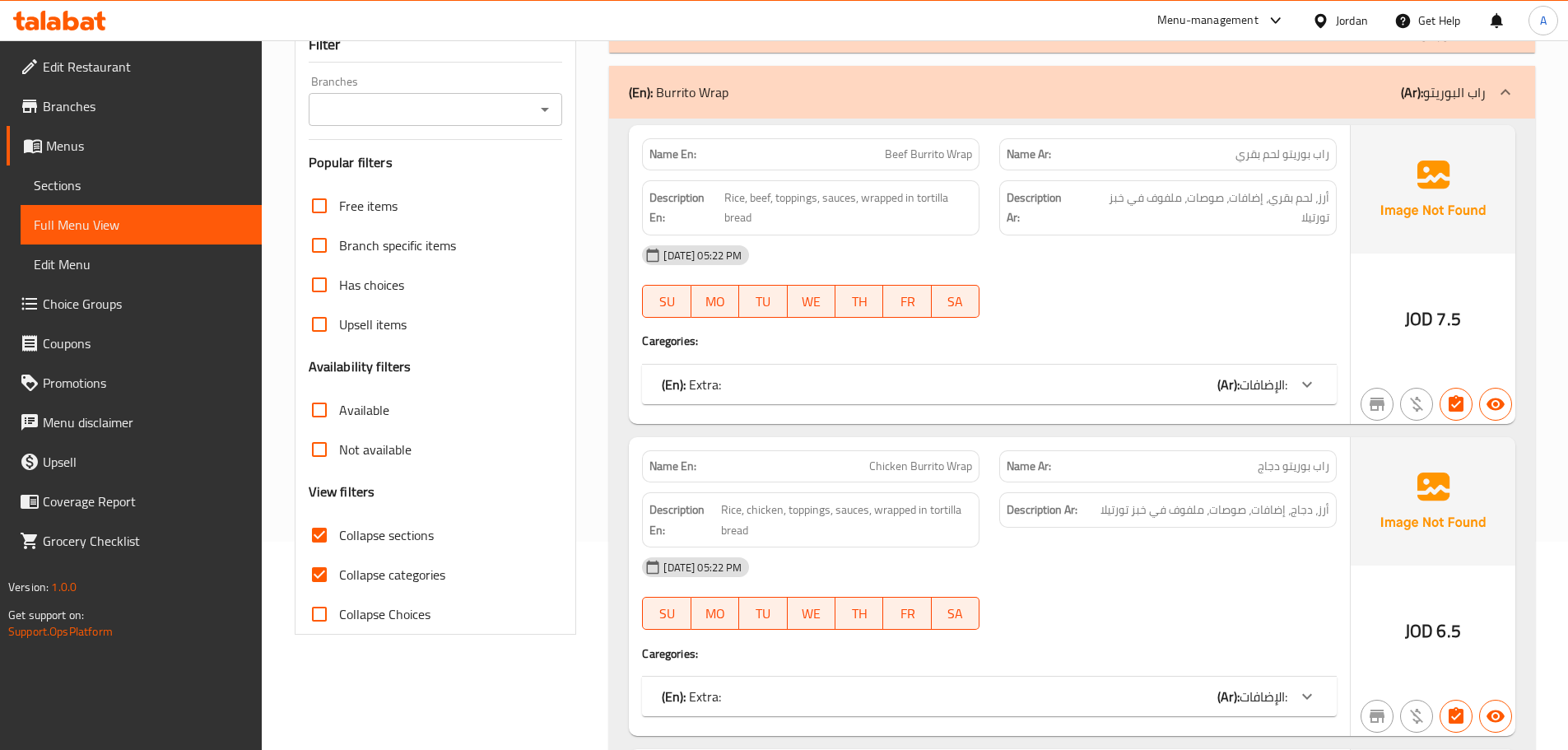
click at [751, 375] on div "(En): Extra: (Ar): الإضافات:" at bounding box center [989, 384] width 695 height 39
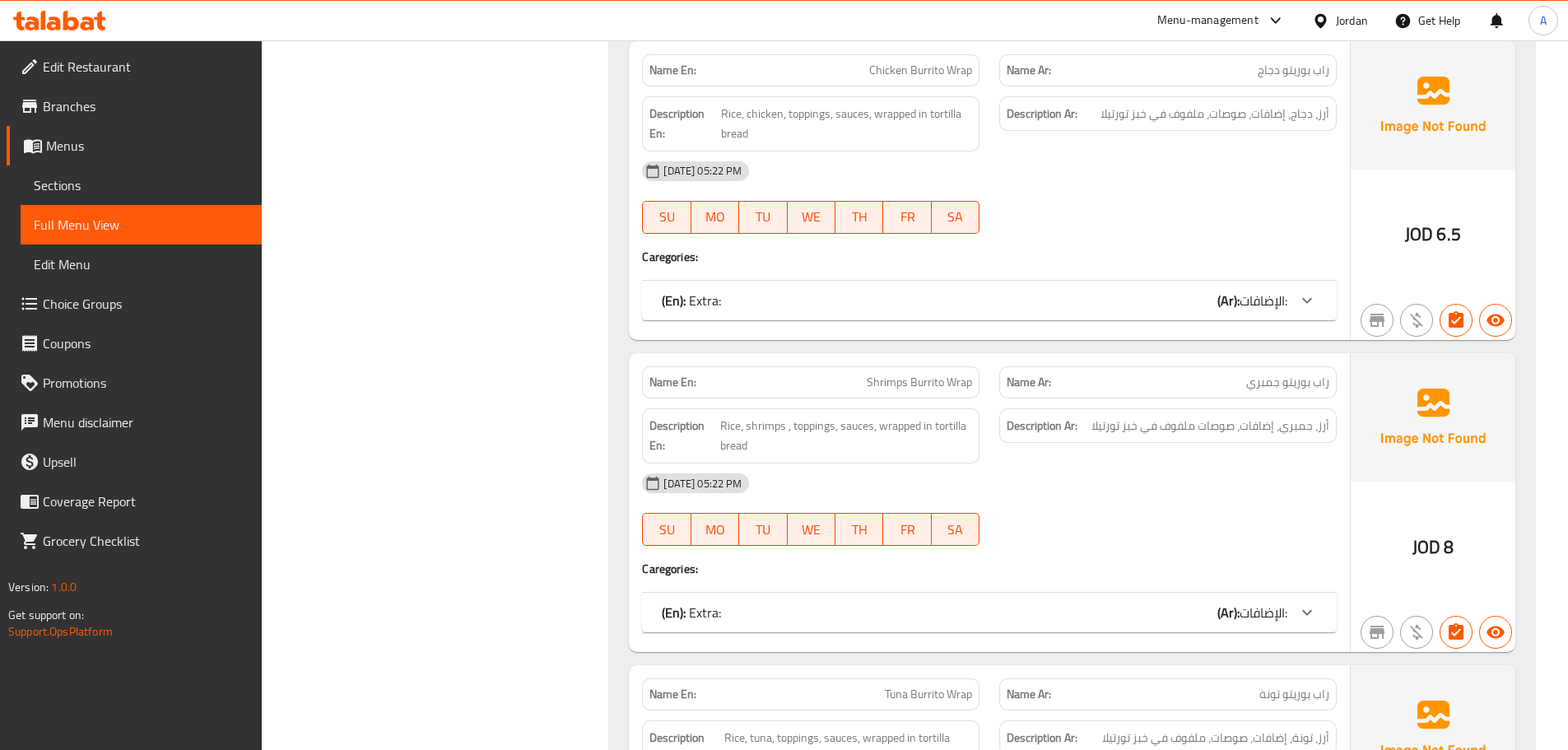
scroll to position [1525, 0]
click at [769, 298] on div "(En): Extra: (Ar): الإضافات:" at bounding box center [975, 299] width 626 height 20
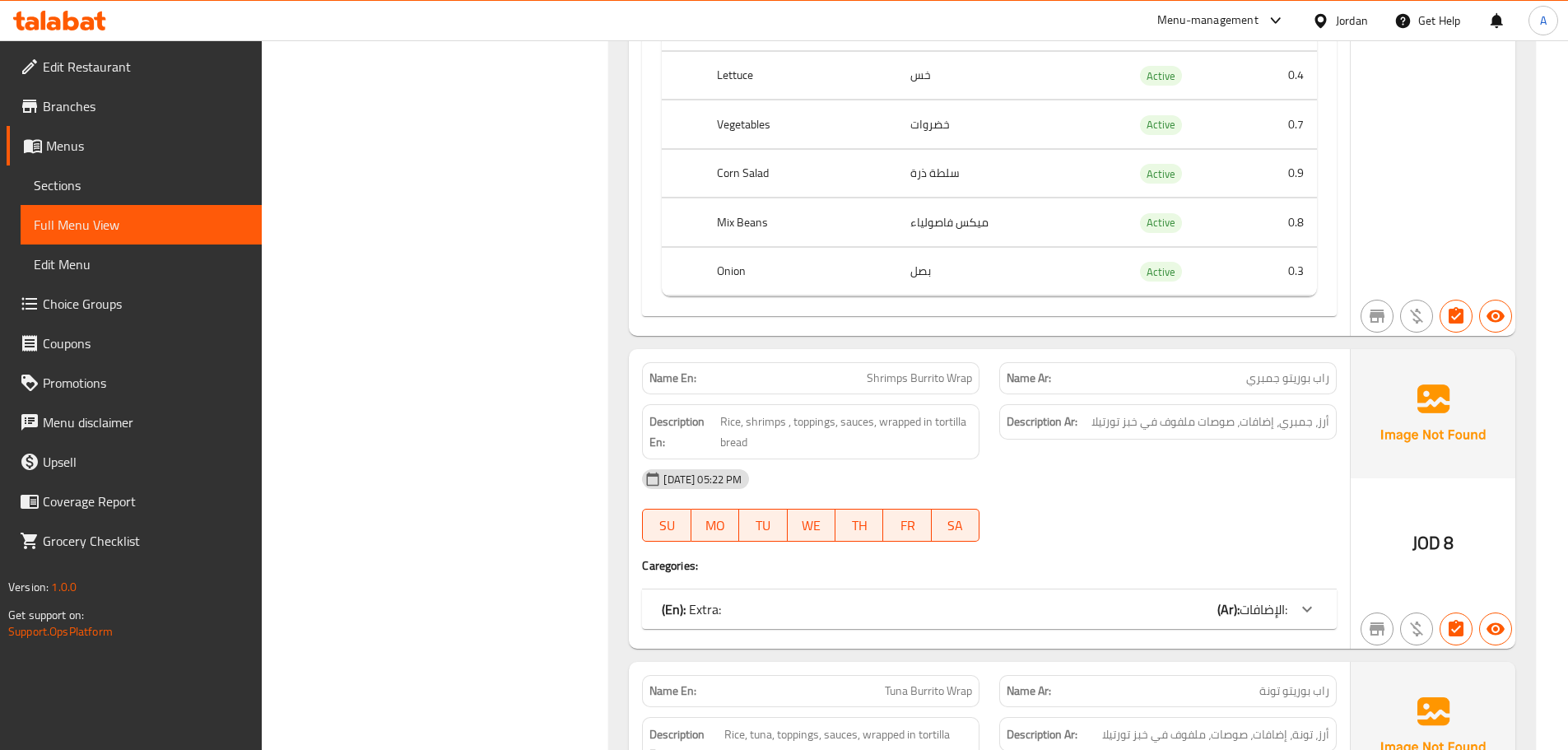
scroll to position [2595, 0]
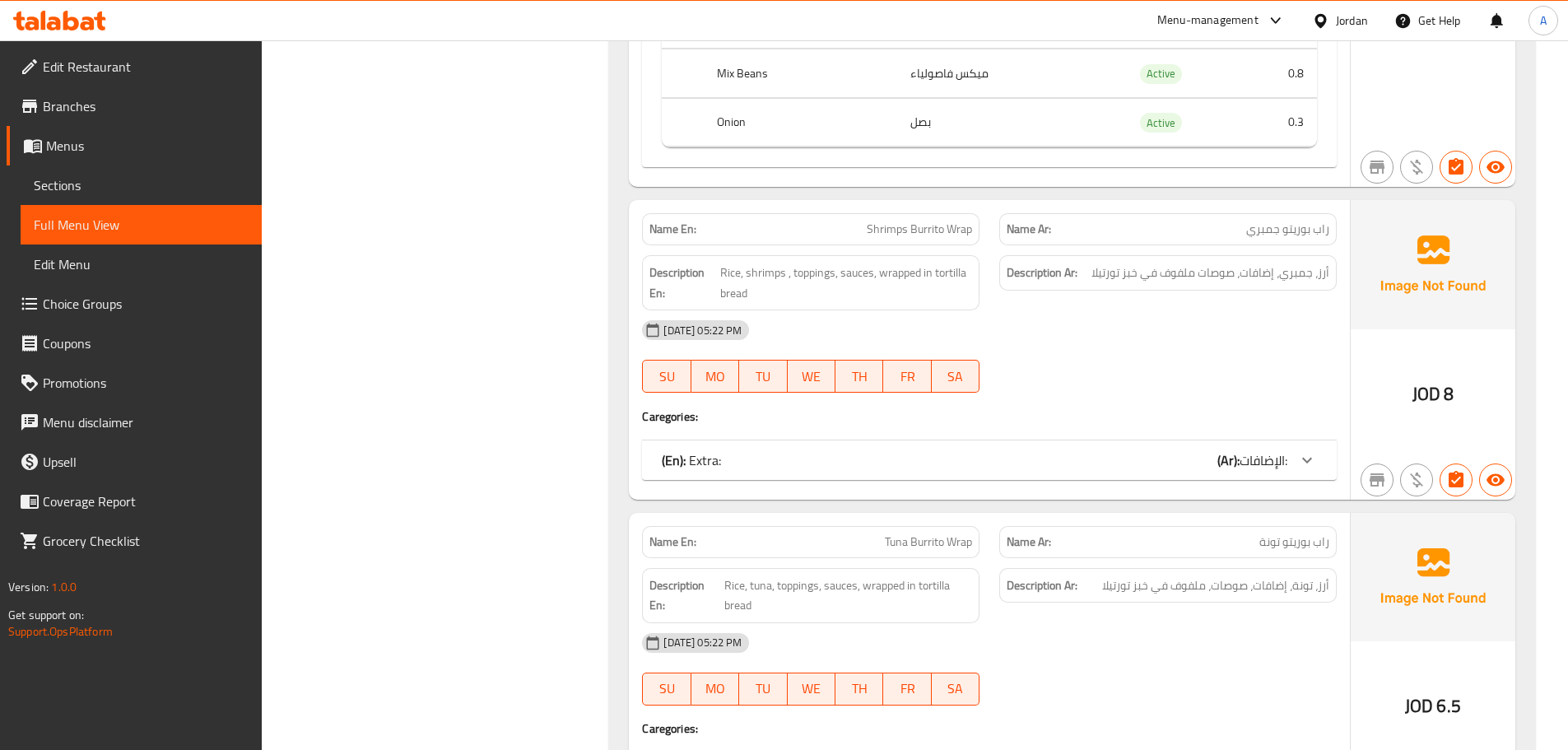
click at [756, 458] on div "(En): Extra: (Ar): الإضافات:" at bounding box center [975, 460] width 626 height 20
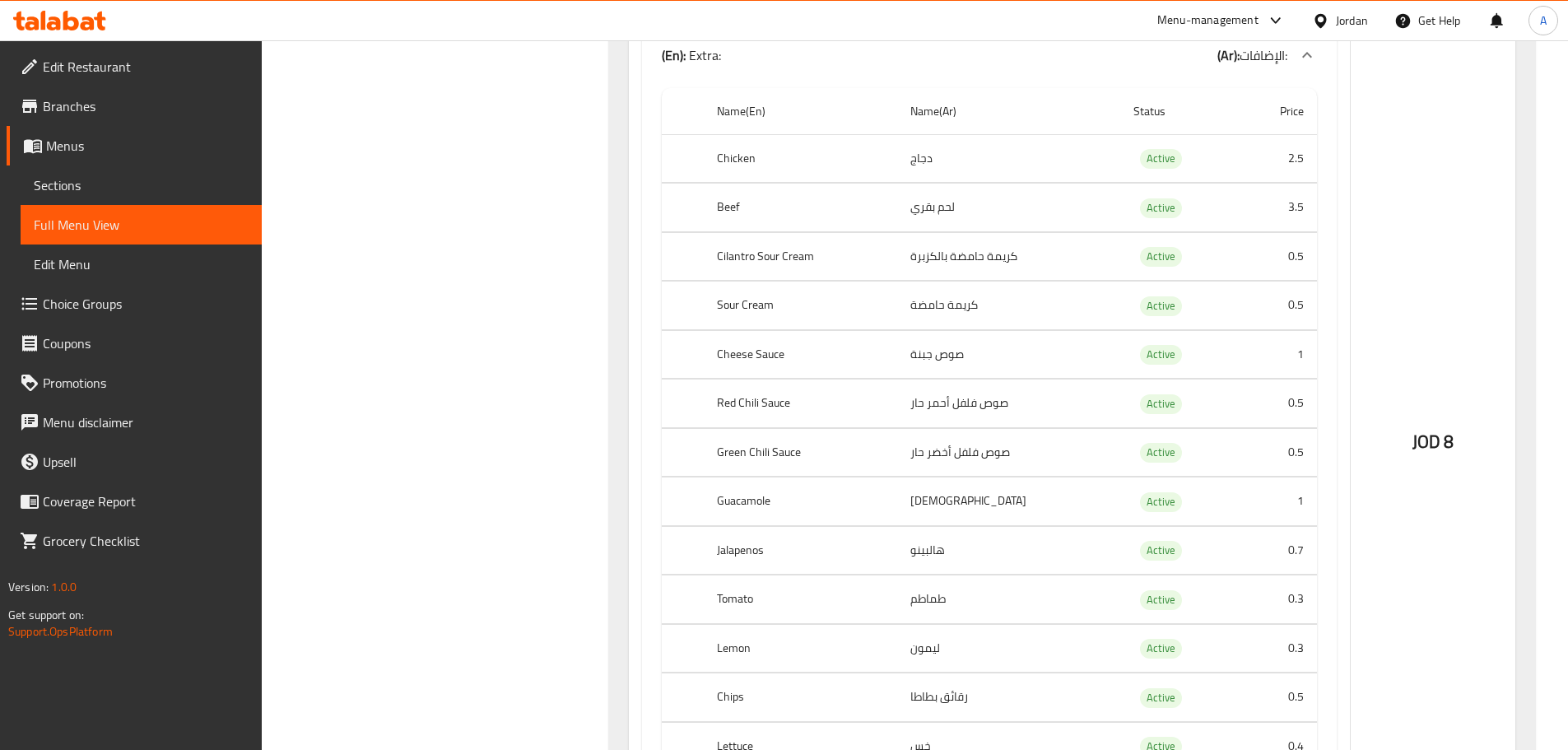
scroll to position [2513, 0]
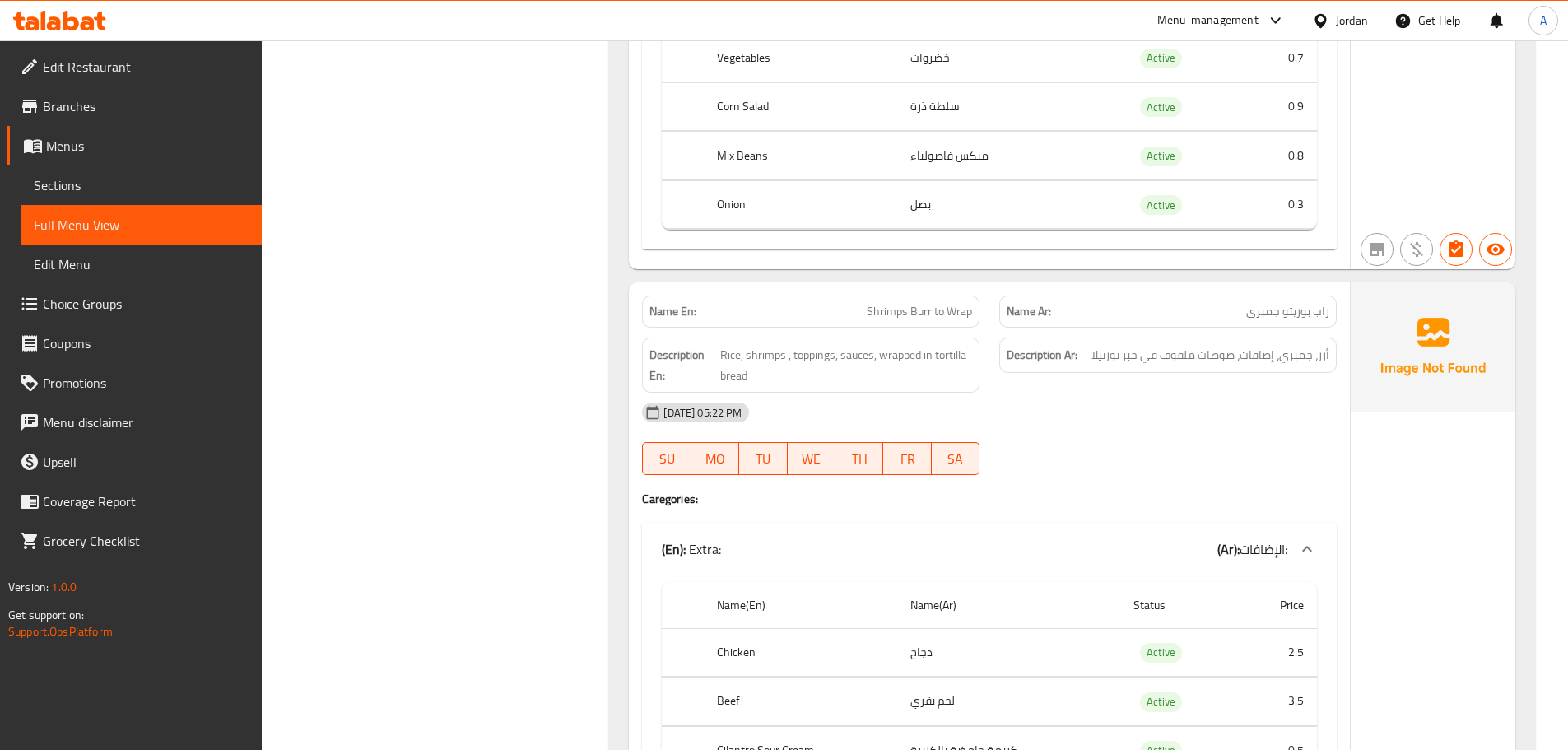
click at [718, 547] on p "(En): Extra:" at bounding box center [692, 549] width 60 height 20
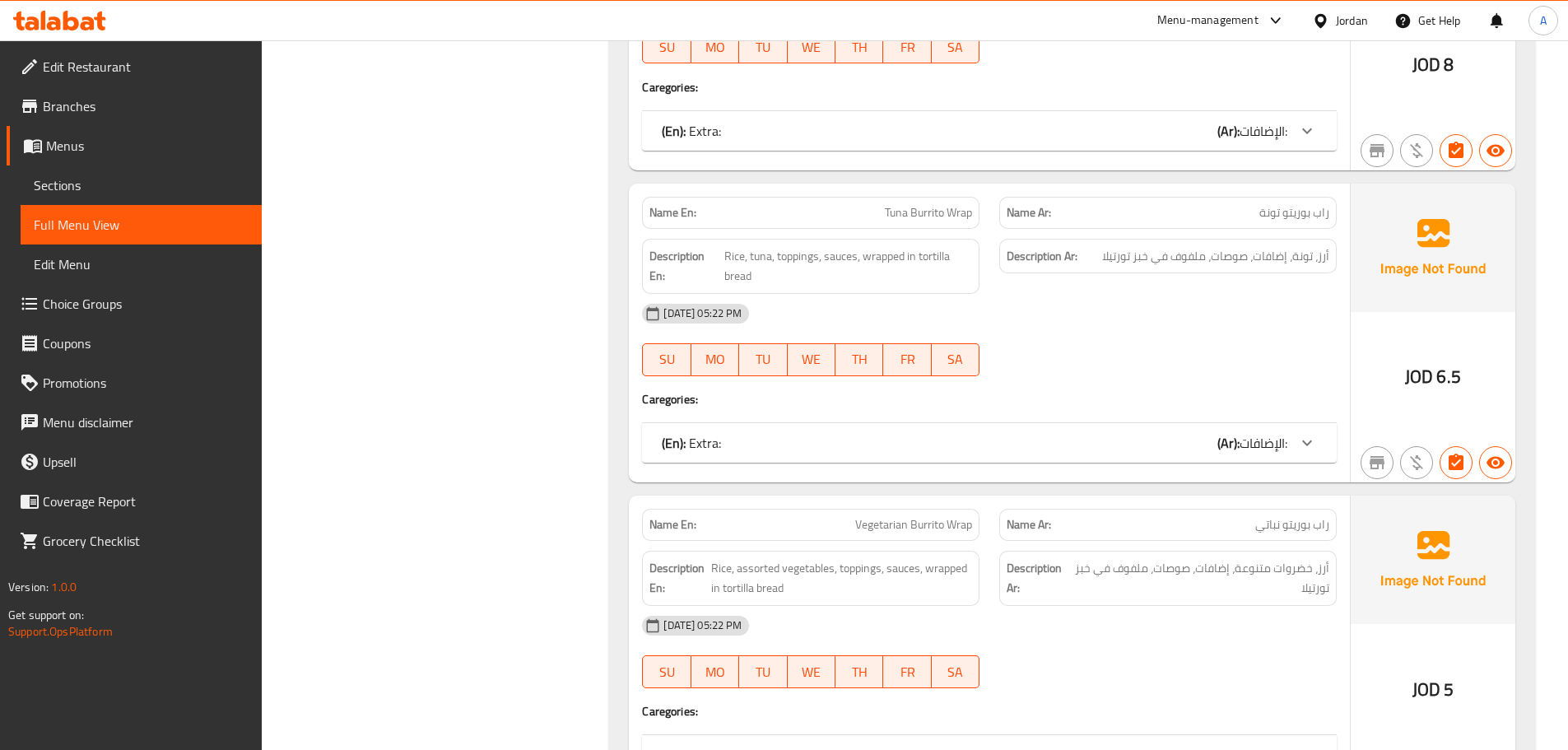
scroll to position [3172, 0]
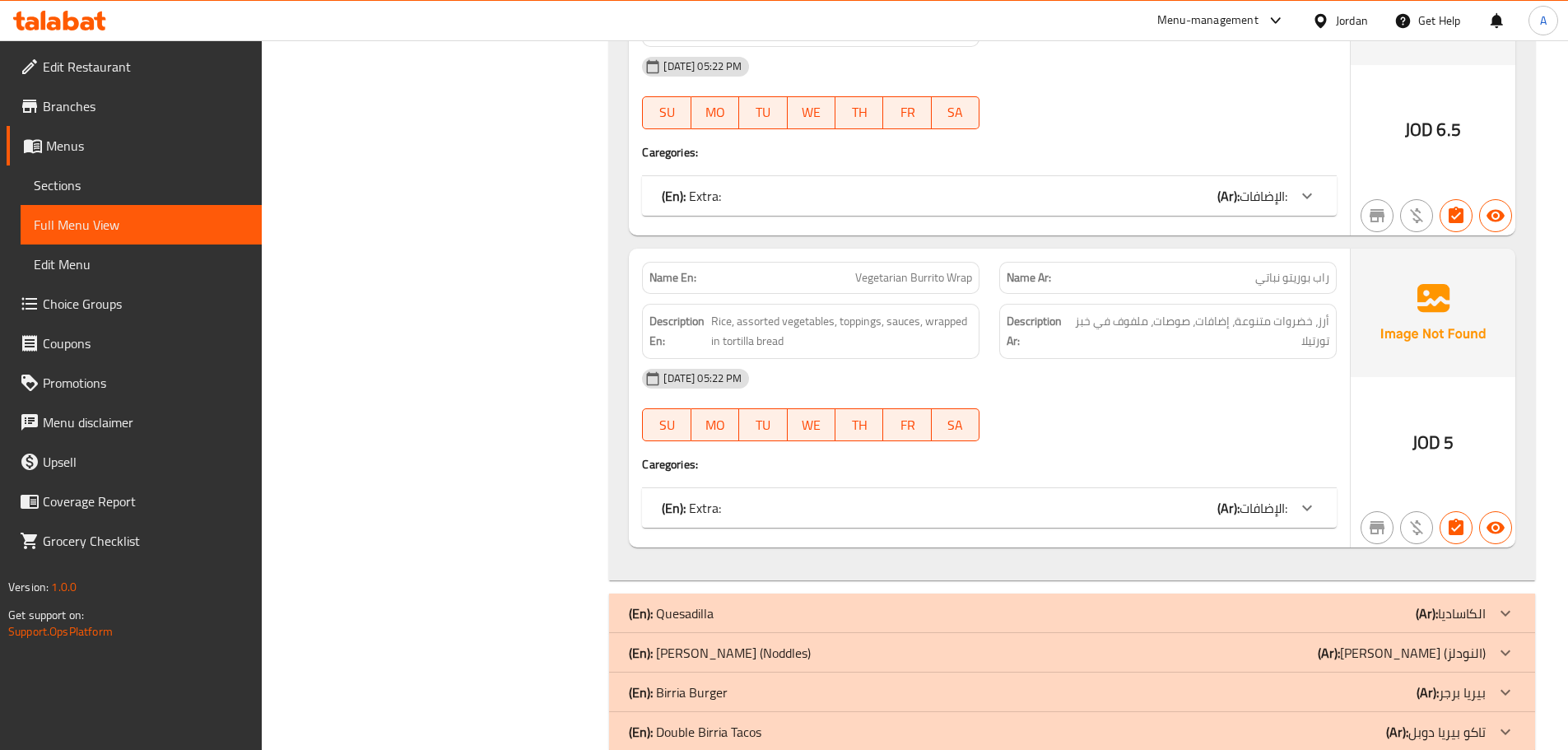
click at [719, 210] on div "(En): Extra: (Ar): الإضافات:" at bounding box center [989, 195] width 695 height 39
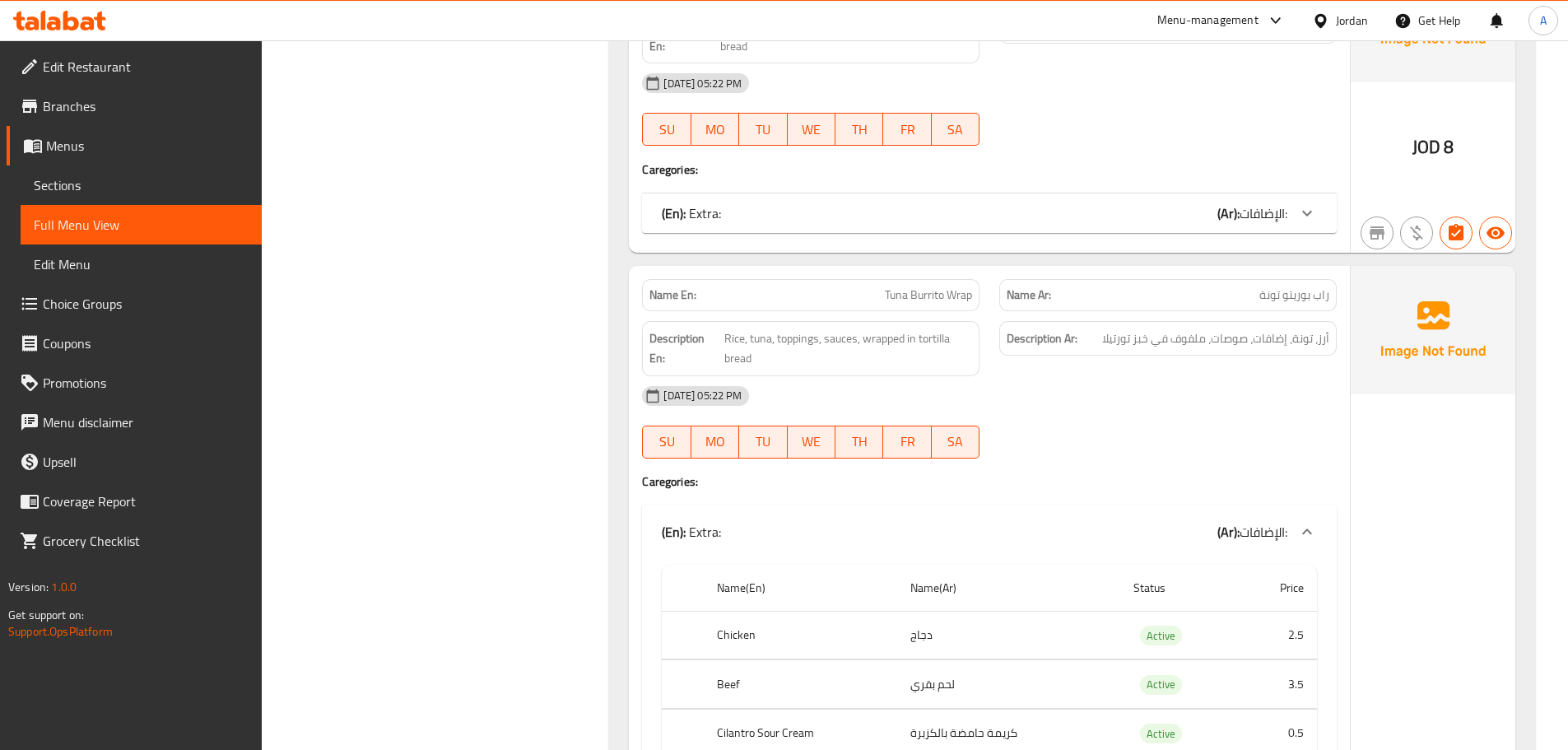
click at [723, 539] on div "(En): Extra: (Ar): الإضافات:" at bounding box center [975, 531] width 626 height 20
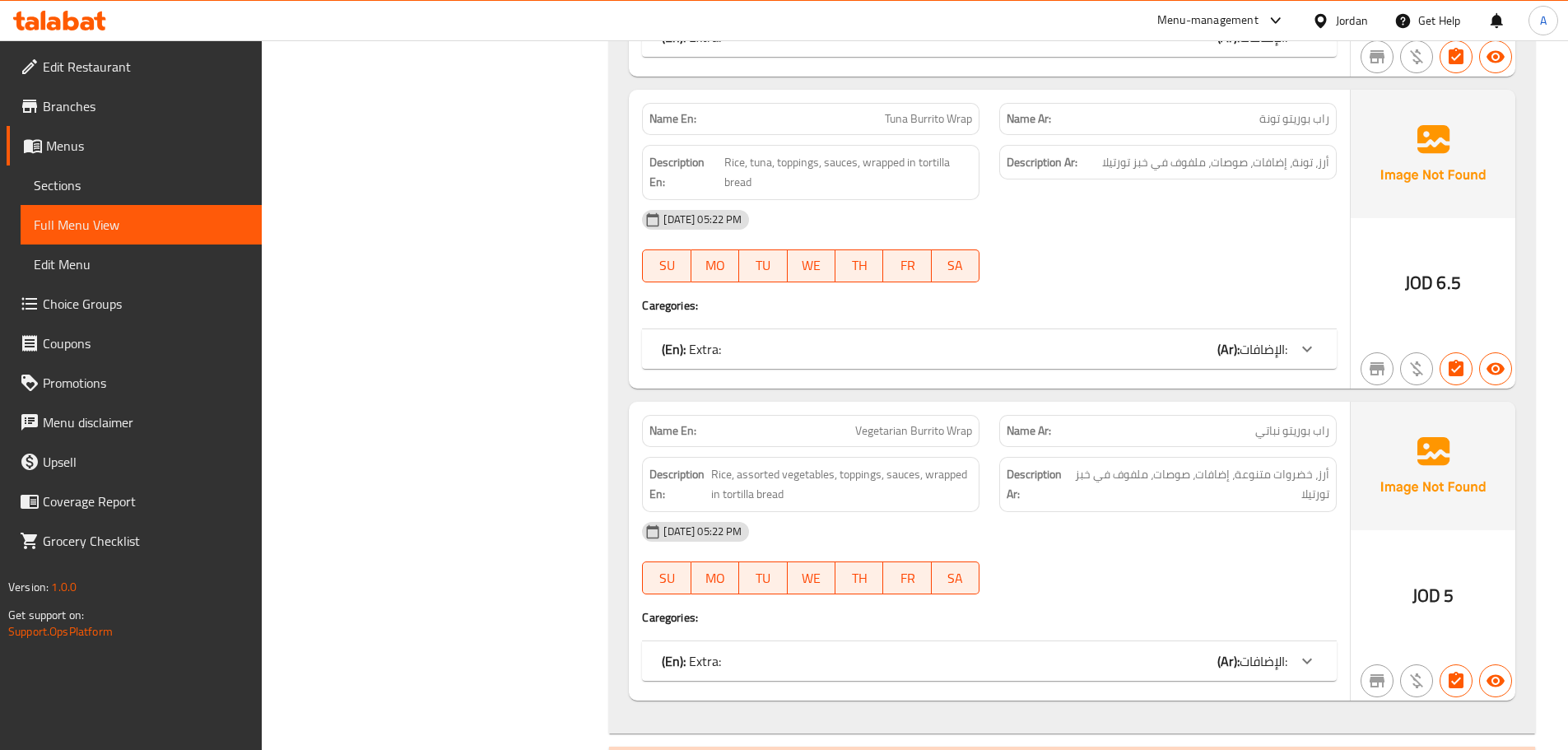
scroll to position [3205, 0]
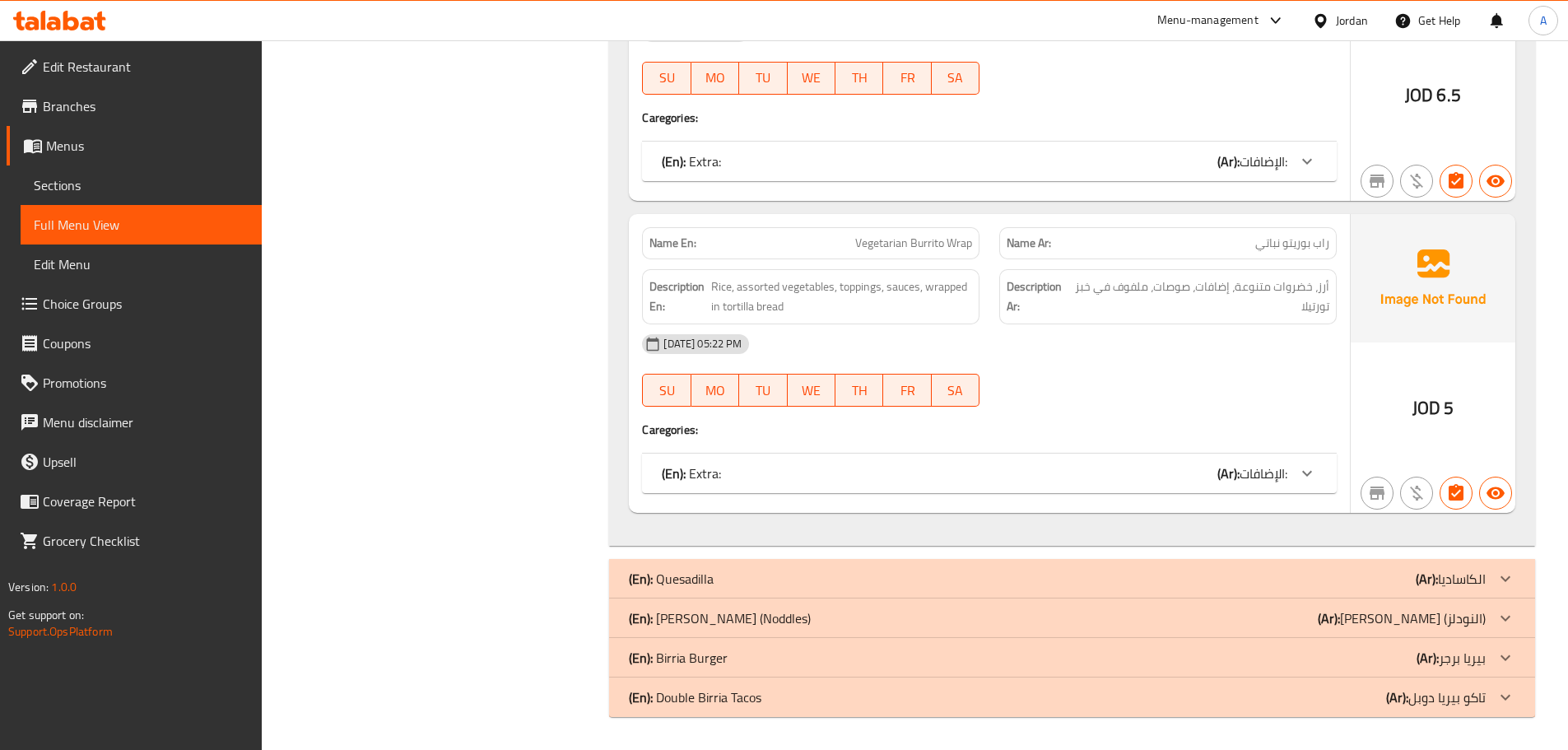
click at [734, 484] on div "(En): Extra: (Ar): الإضافات:" at bounding box center [989, 473] width 695 height 39
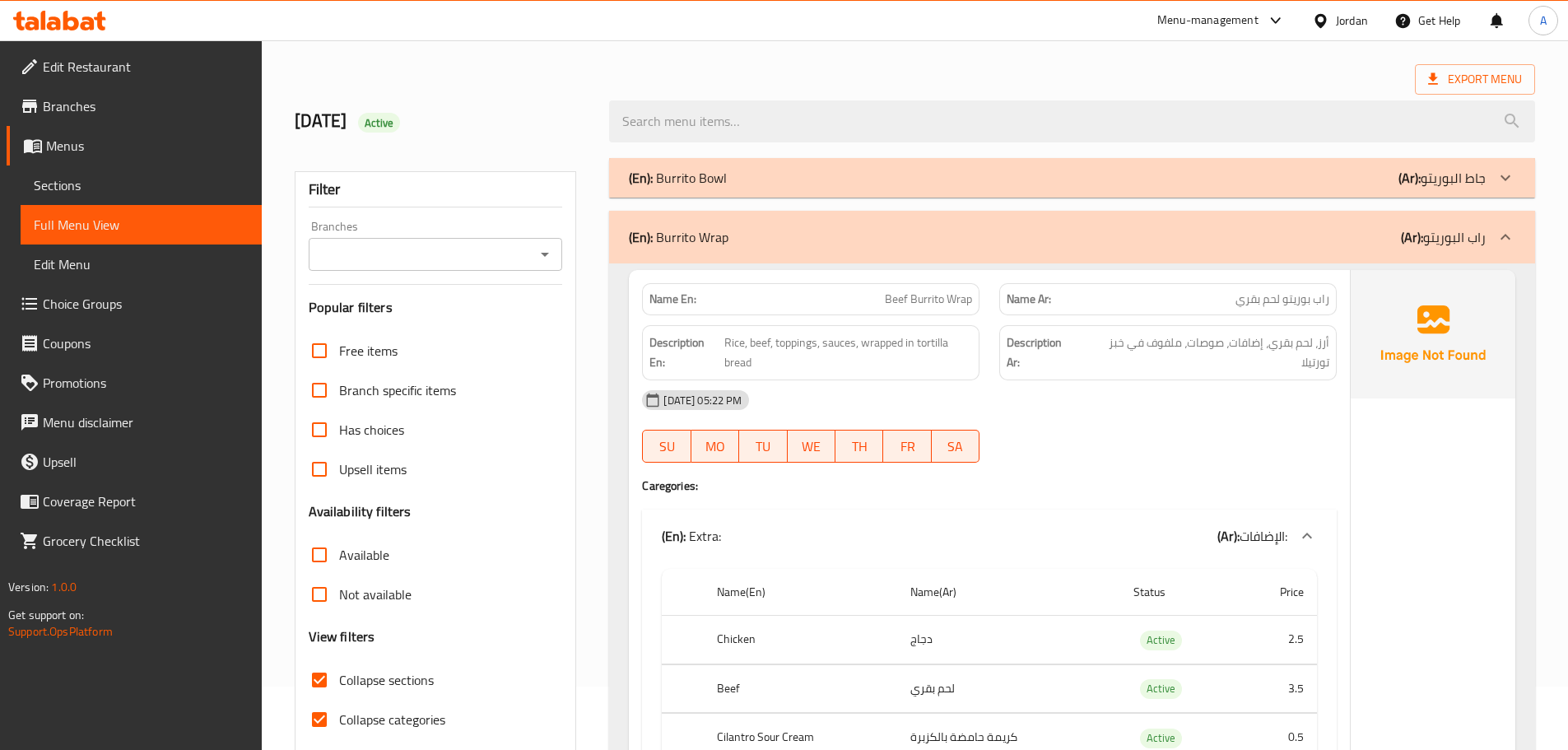
scroll to position [0, 0]
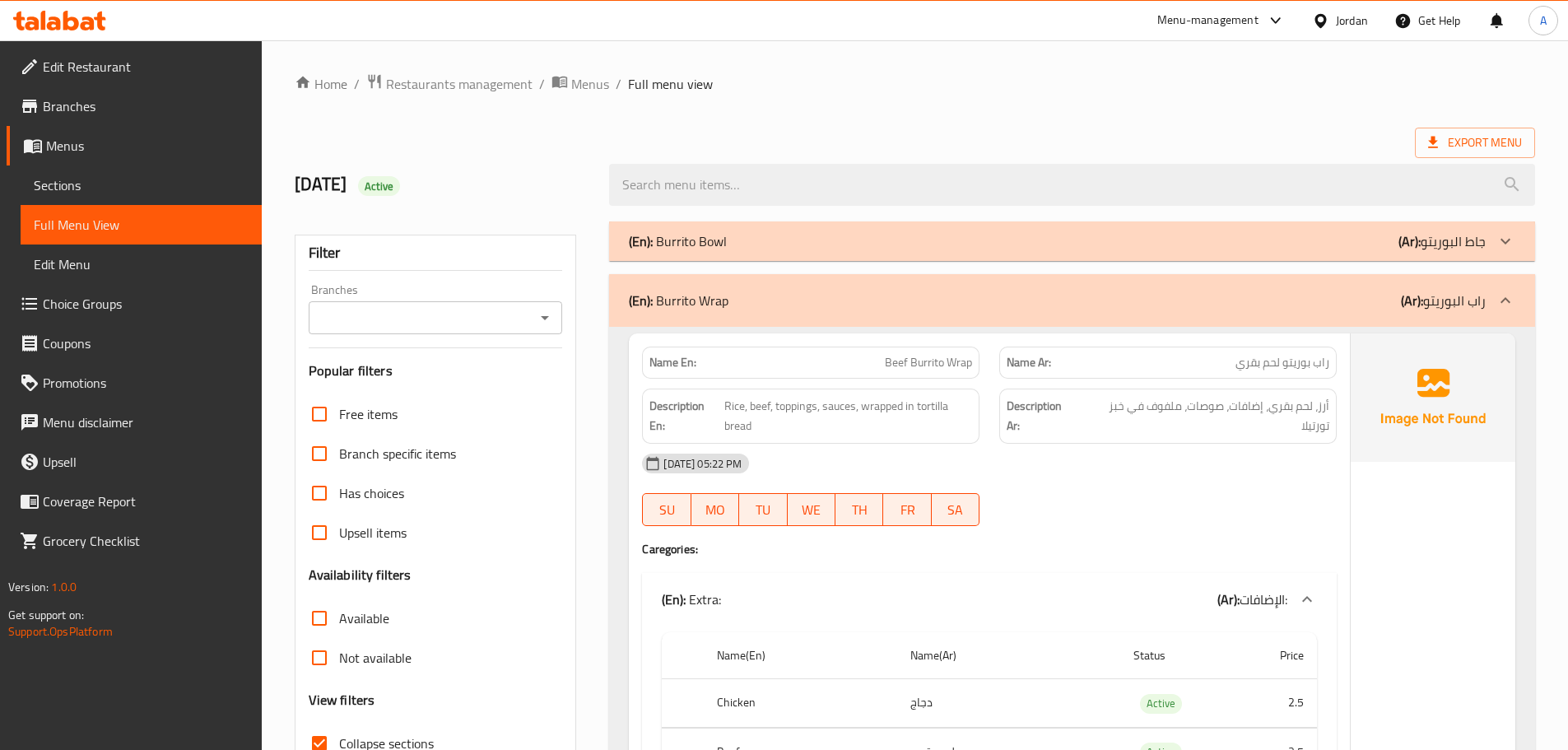
drag, startPoint x: 1479, startPoint y: 273, endPoint x: 1471, endPoint y: 276, distance: 8.5
click at [1479, 274] on div "(En): Burrito Wrap (Ar): راب البوريتو" at bounding box center [1072, 299] width 926 height 52
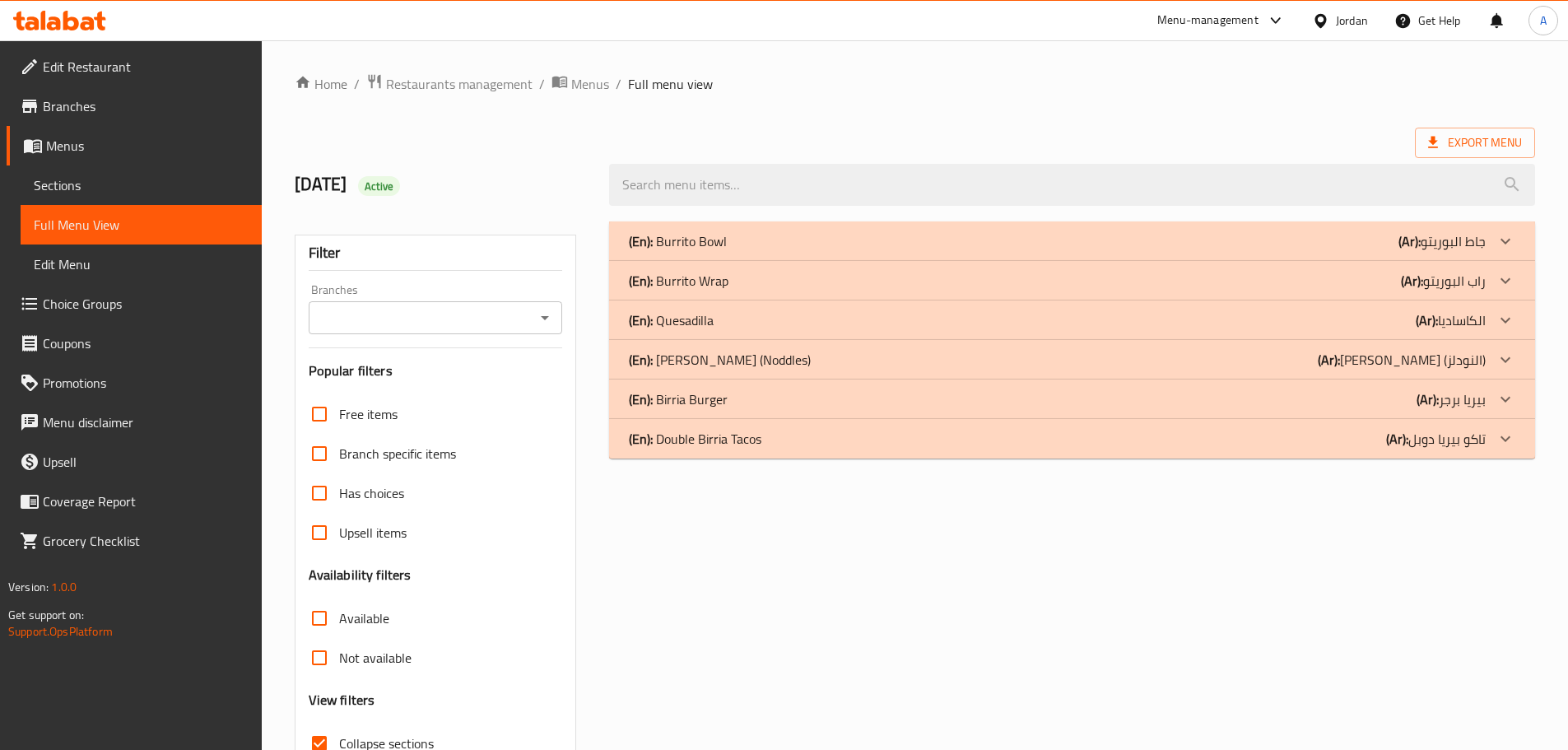
click at [1471, 283] on p "(Ar): راب البوريتو" at bounding box center [1443, 281] width 84 height 20
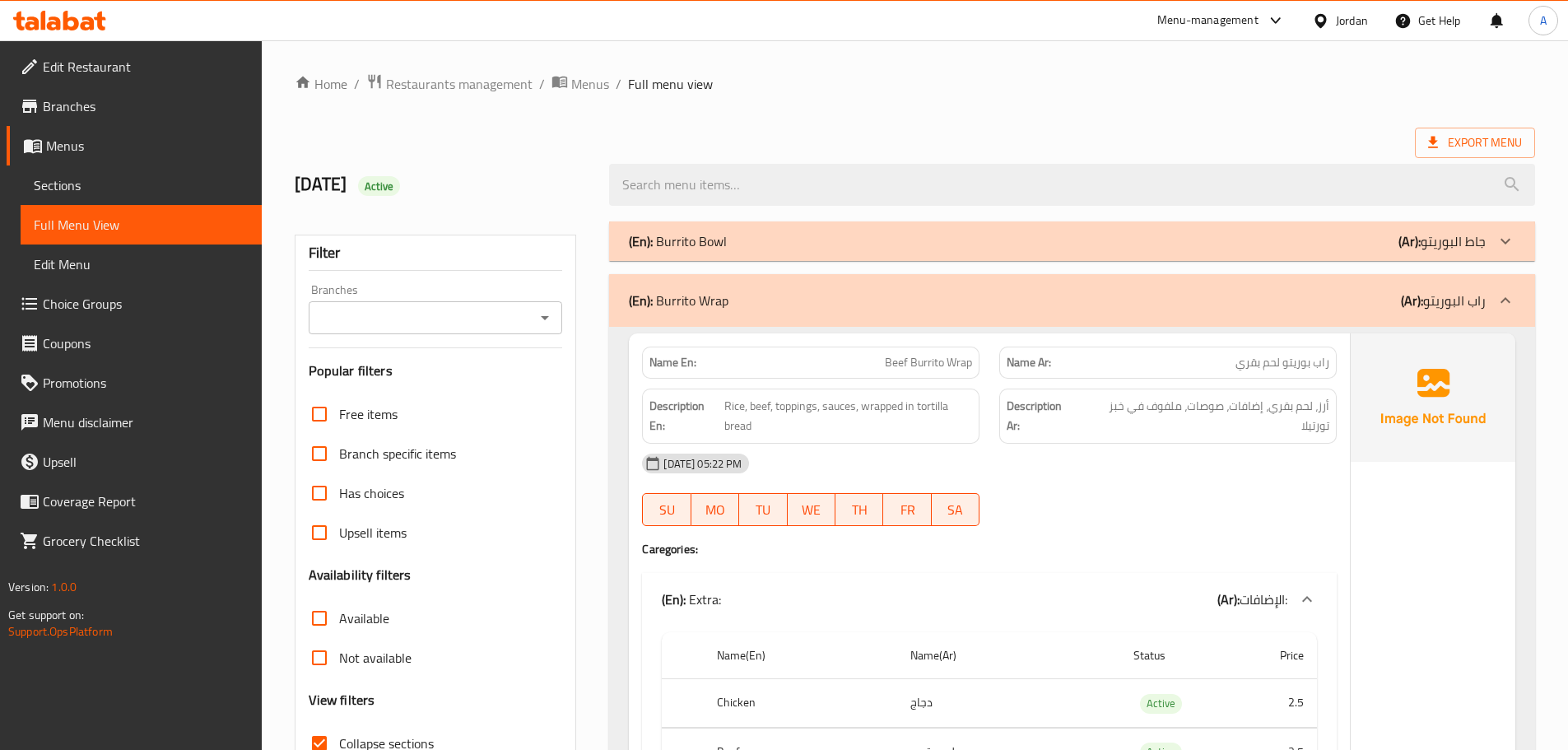
click at [1469, 291] on p "(Ar): راب البوريتو" at bounding box center [1443, 300] width 84 height 20
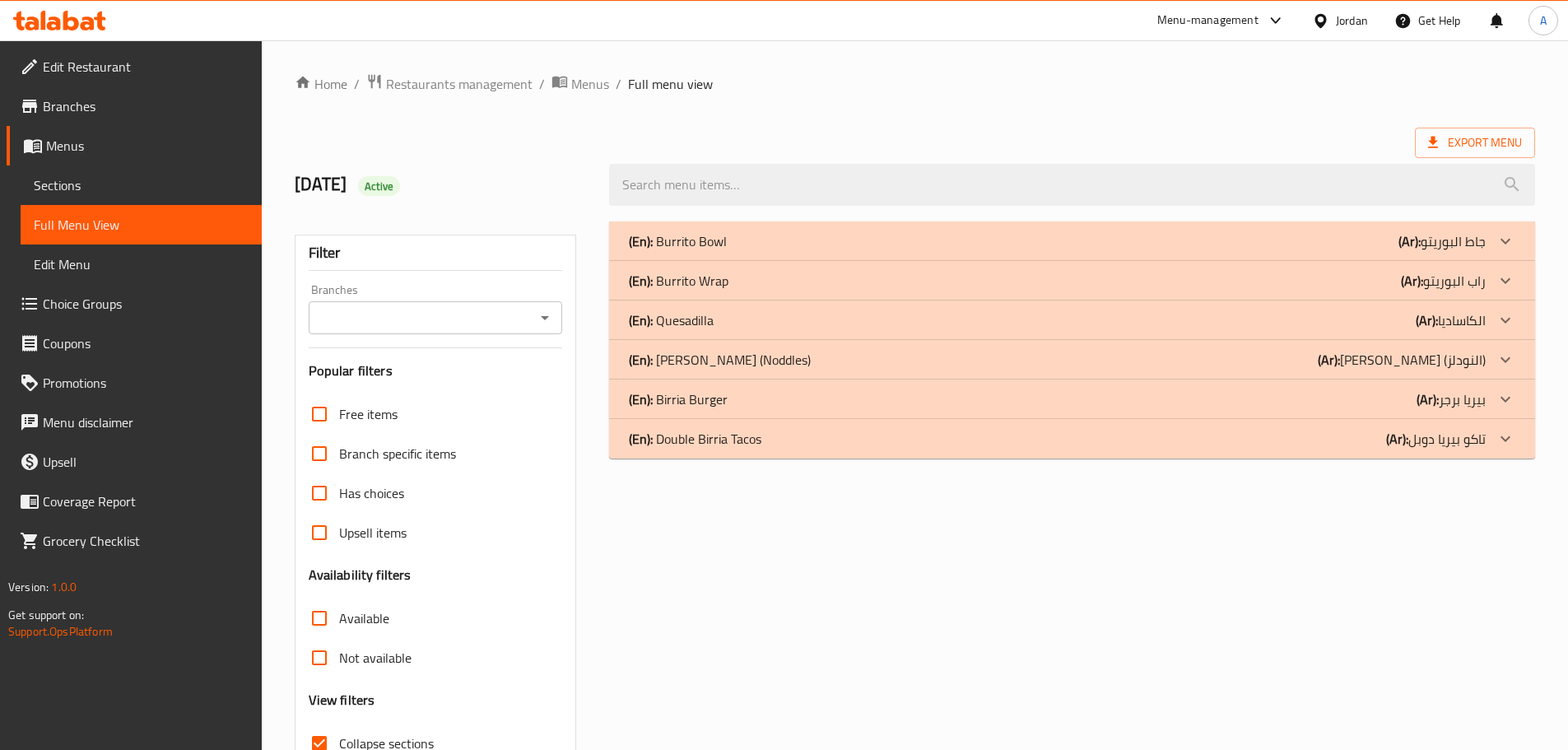
click at [1481, 250] on p "(Ar): جاط البوريتو" at bounding box center [1443, 241] width 87 height 20
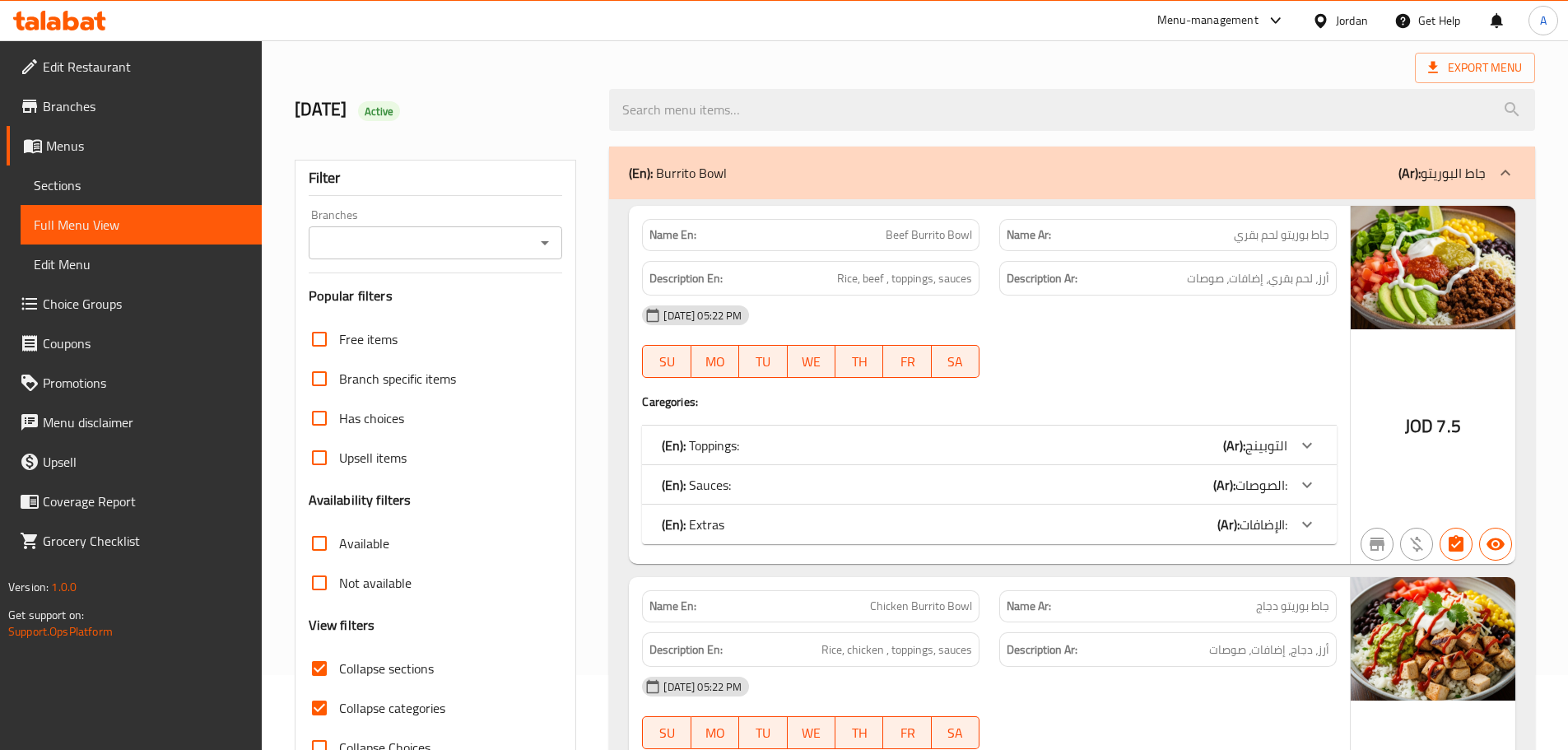
scroll to position [164, 0]
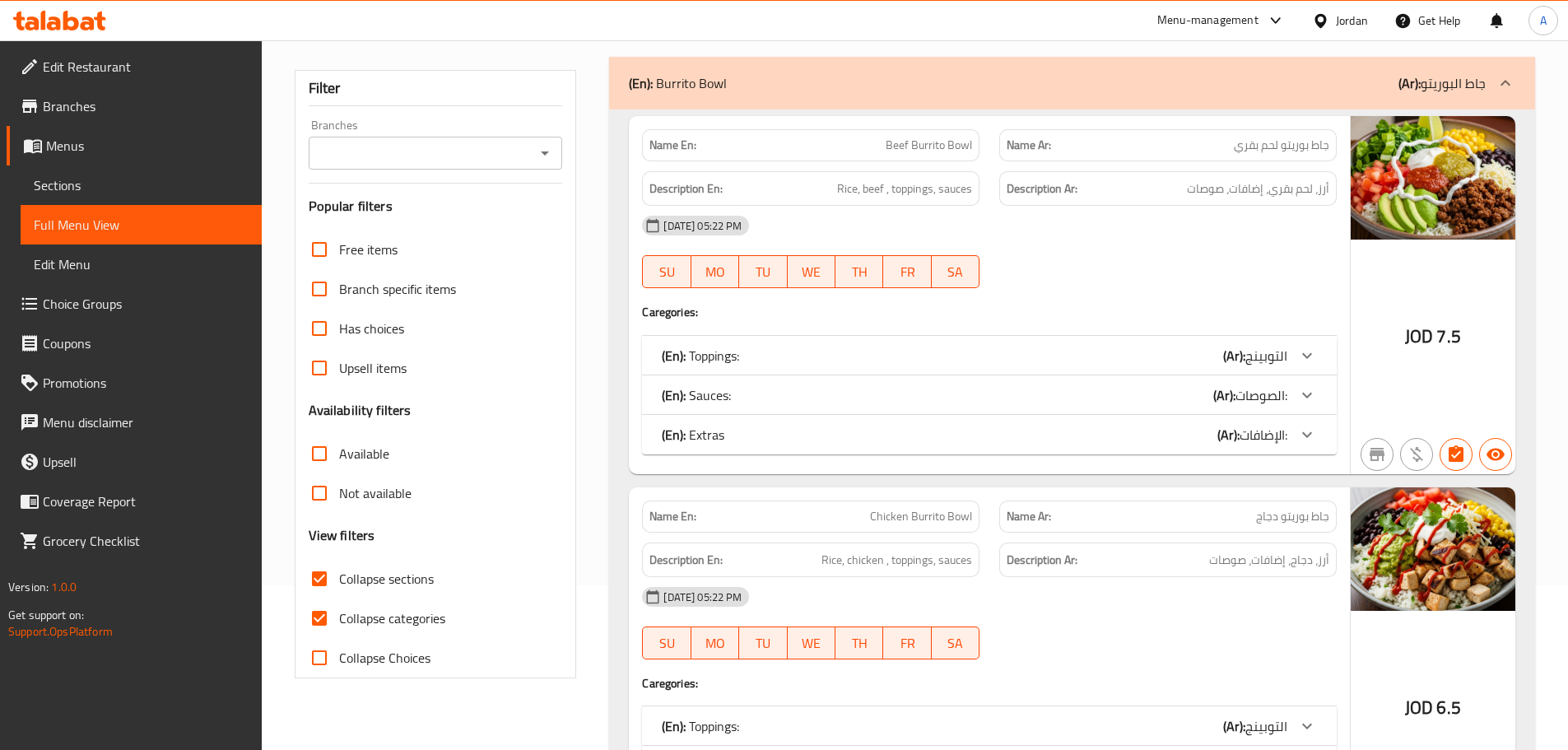
click at [1237, 447] on div "(En): Extras (Ar): الإضافات:" at bounding box center [989, 435] width 695 height 39
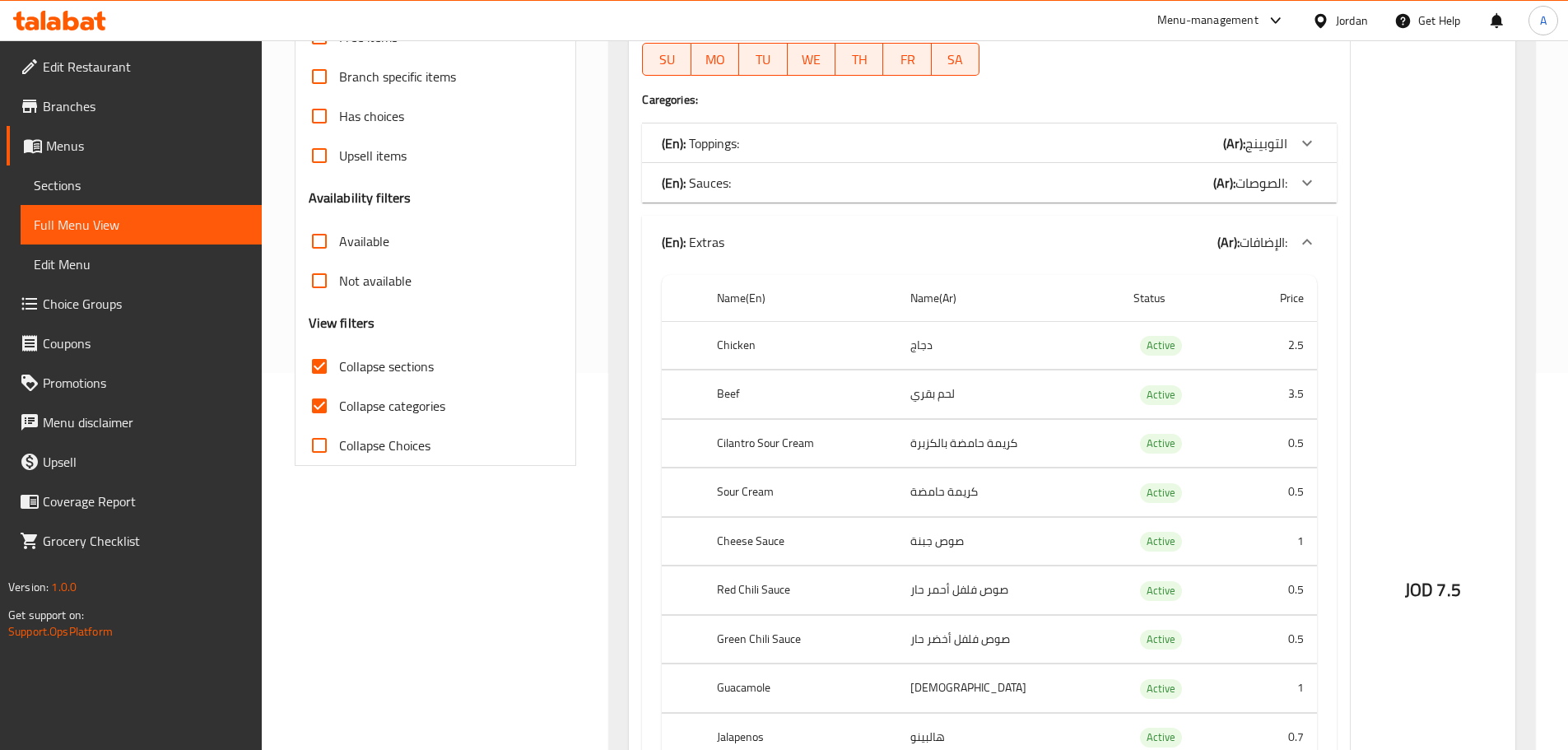
scroll to position [329, 0]
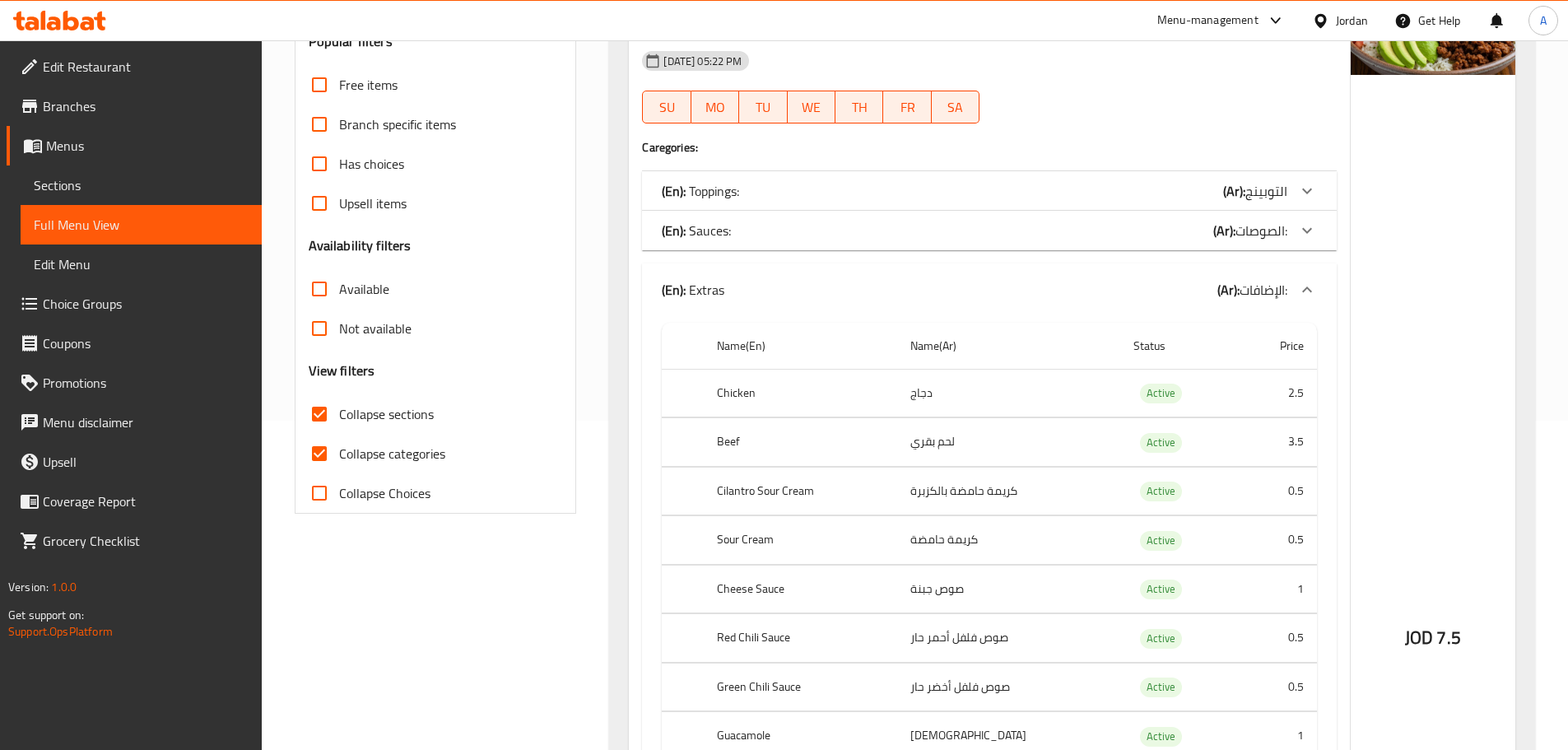
click at [742, 275] on div "(En): Extras (Ar): الإضافات:" at bounding box center [989, 289] width 695 height 52
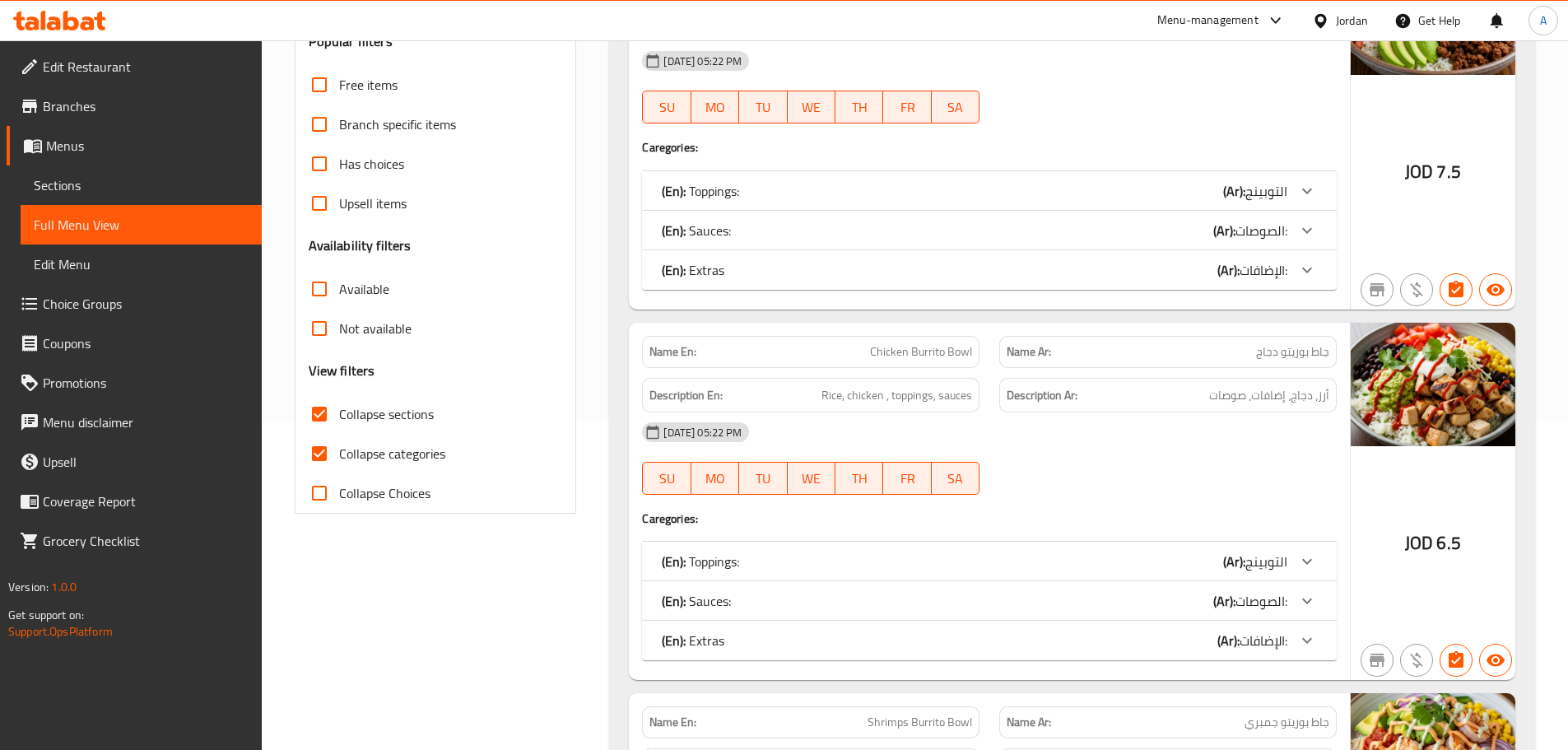
click at [732, 235] on div "(En): Sauces: (Ar): الصوصات:" at bounding box center [975, 230] width 626 height 20
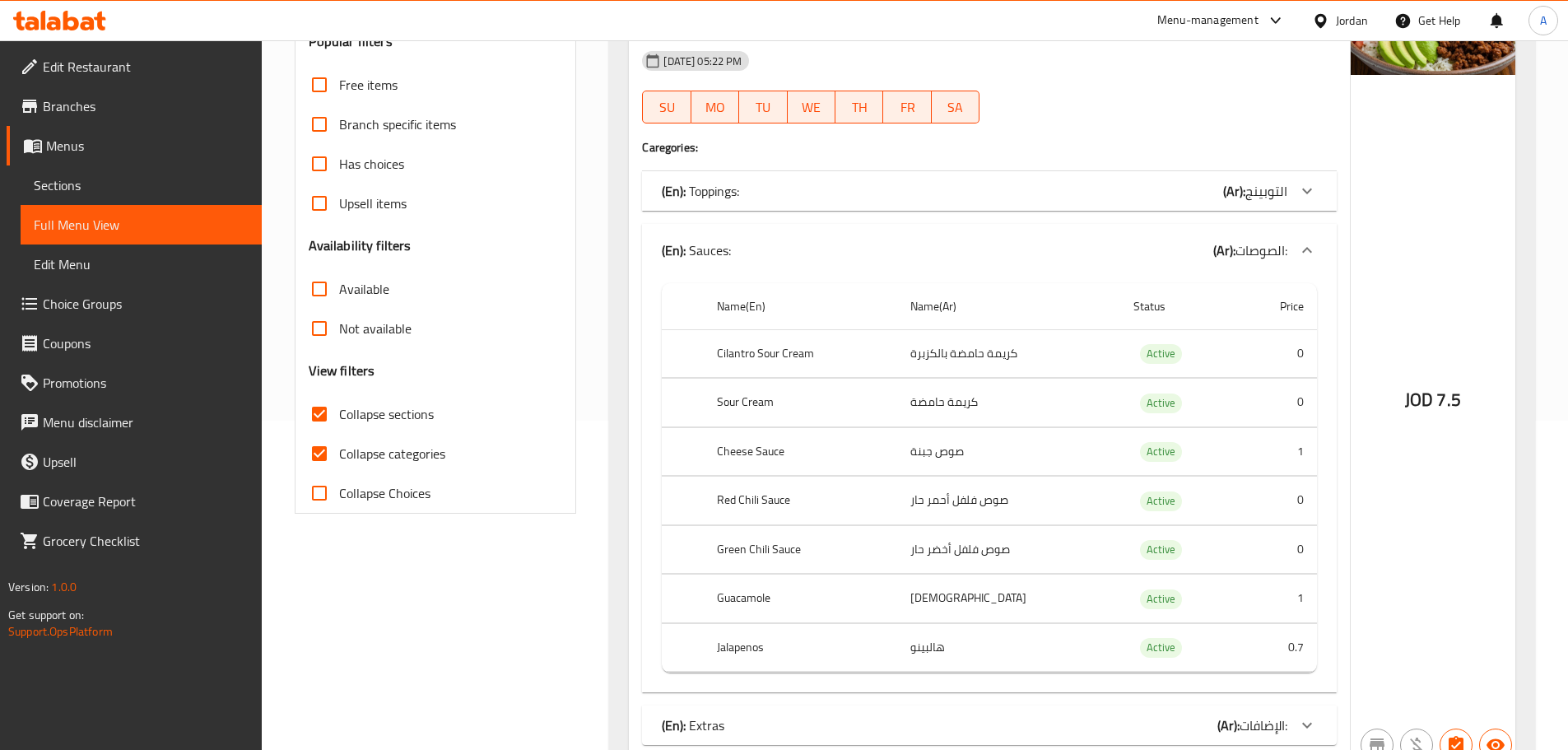
click at [732, 235] on div "(En): Sauces: (Ar): الصوصات:" at bounding box center [989, 250] width 695 height 52
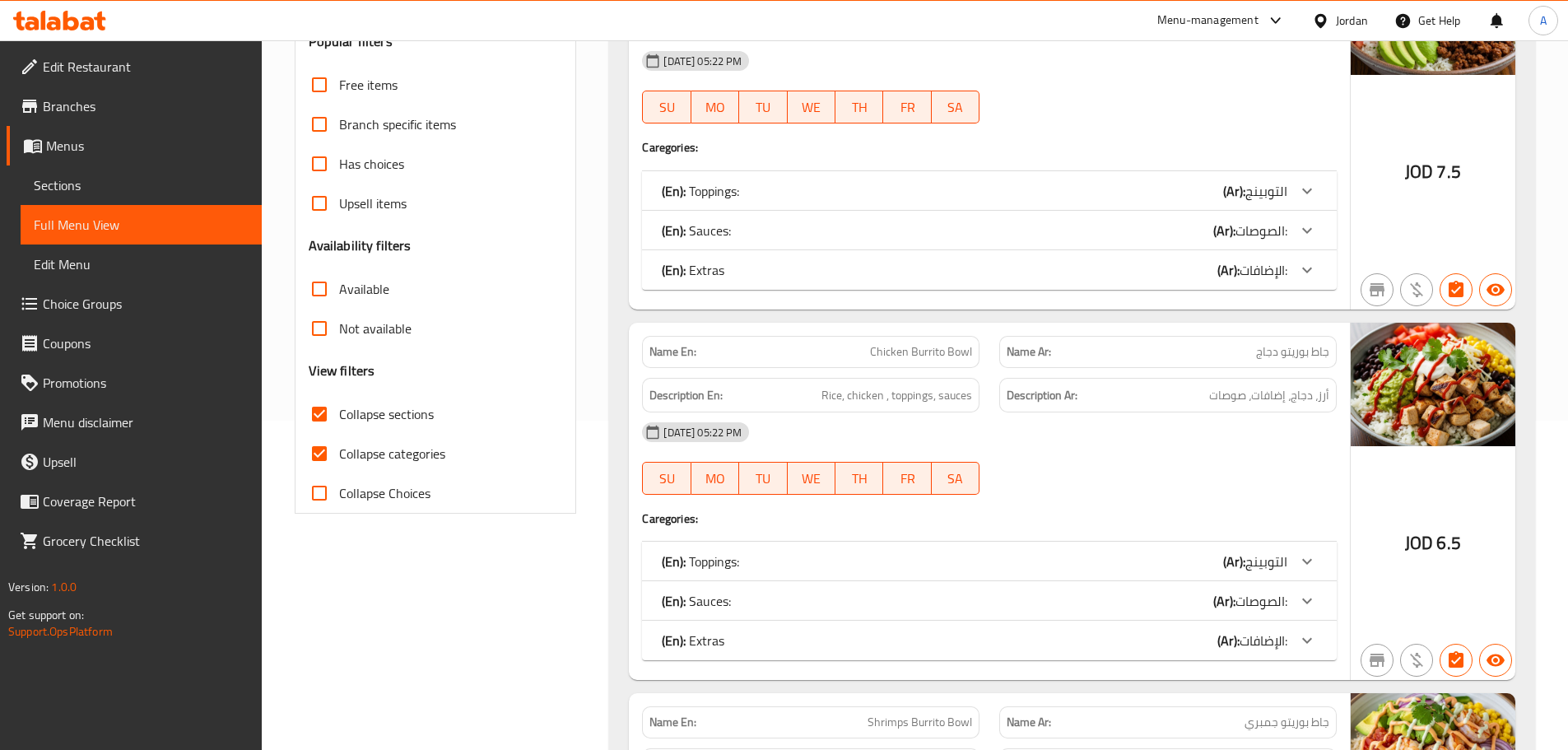
click at [736, 191] on p "(En): Toppings:" at bounding box center [700, 191] width 77 height 20
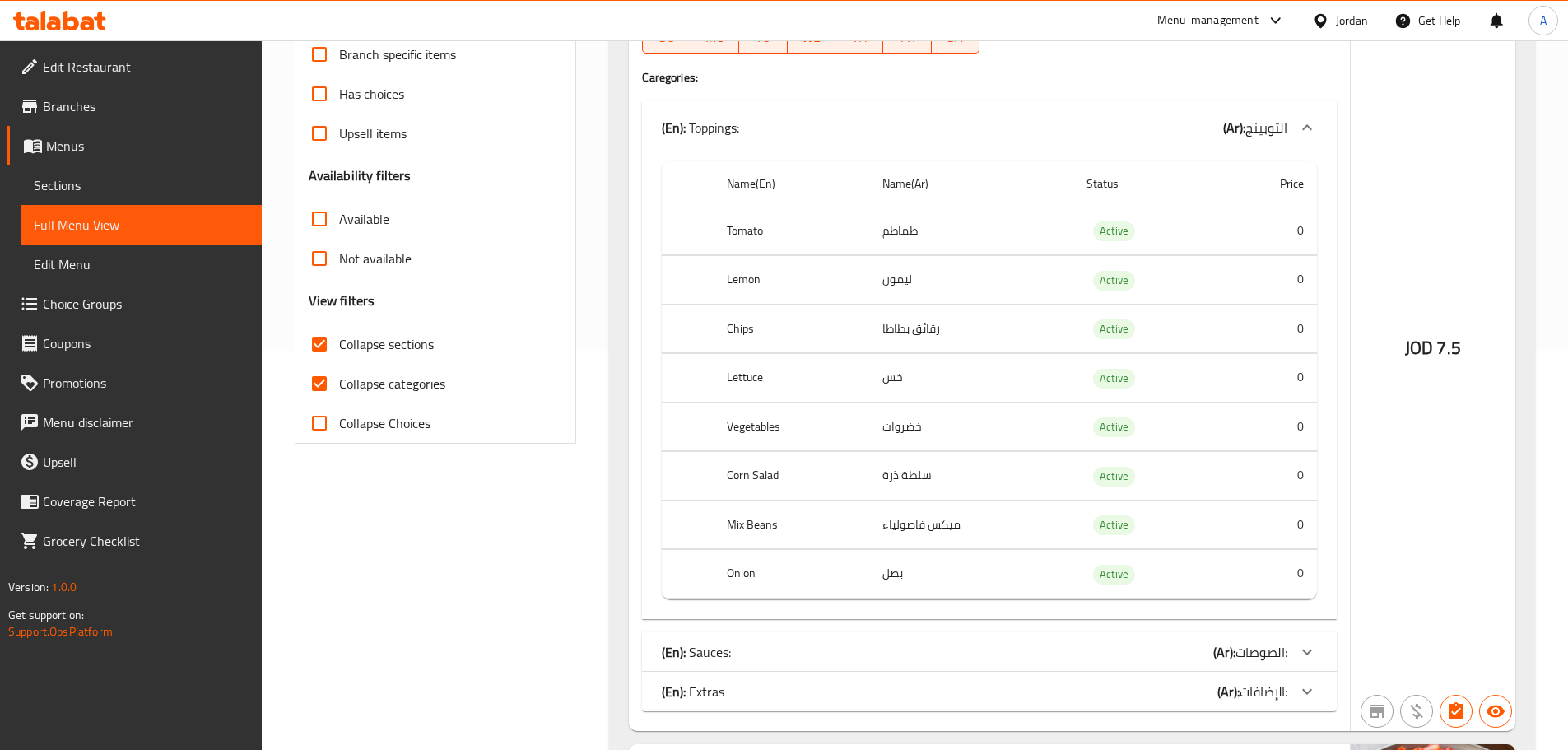
scroll to position [494, 0]
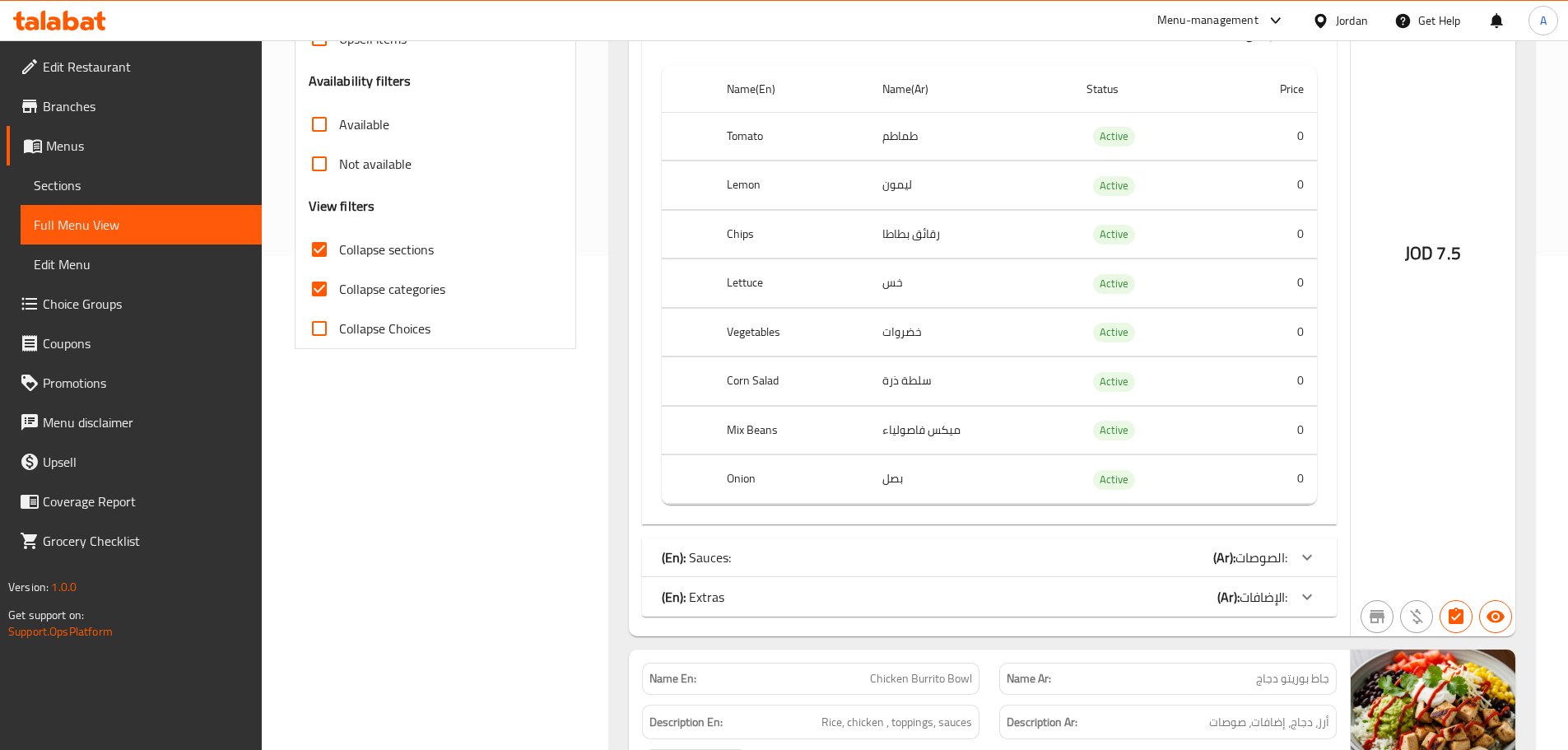
click at [325, 283] on input "Collapse categories" at bounding box center [319, 289] width 39 height 39
checkbox input "false"
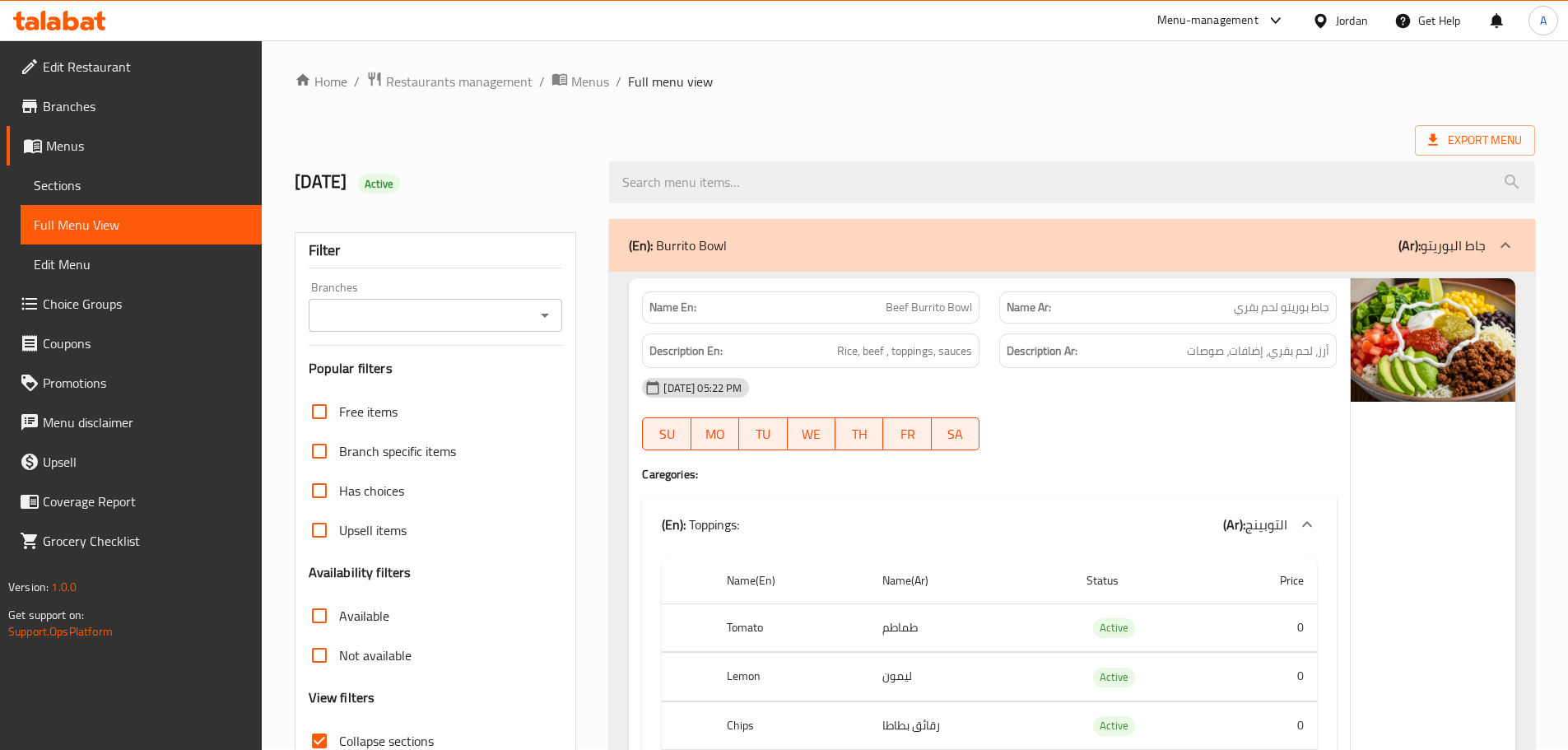
scroll to position [0, 0]
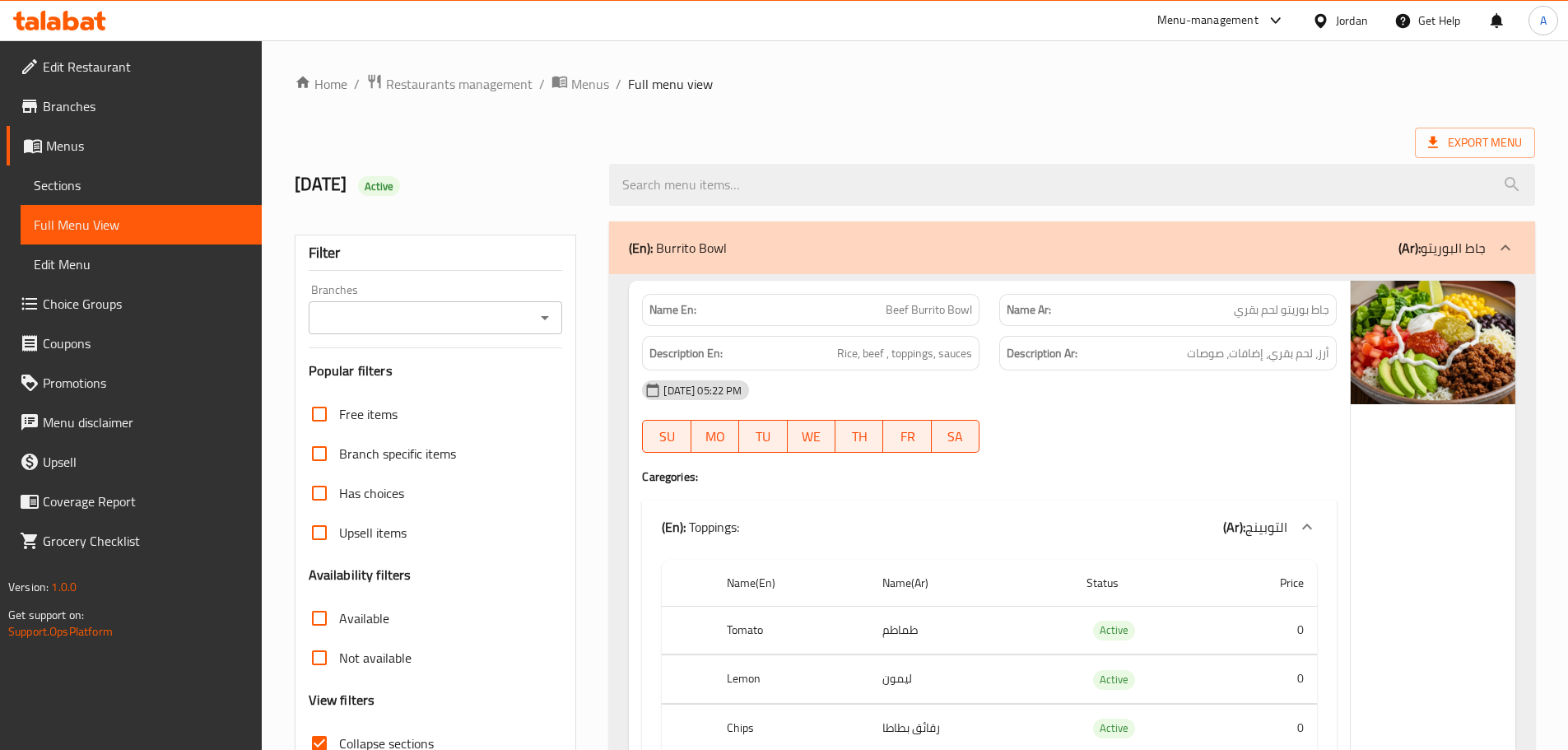
click at [730, 259] on div "(En): Burrito Bowl (Ar): جاط البوريتو" at bounding box center [1072, 247] width 926 height 52
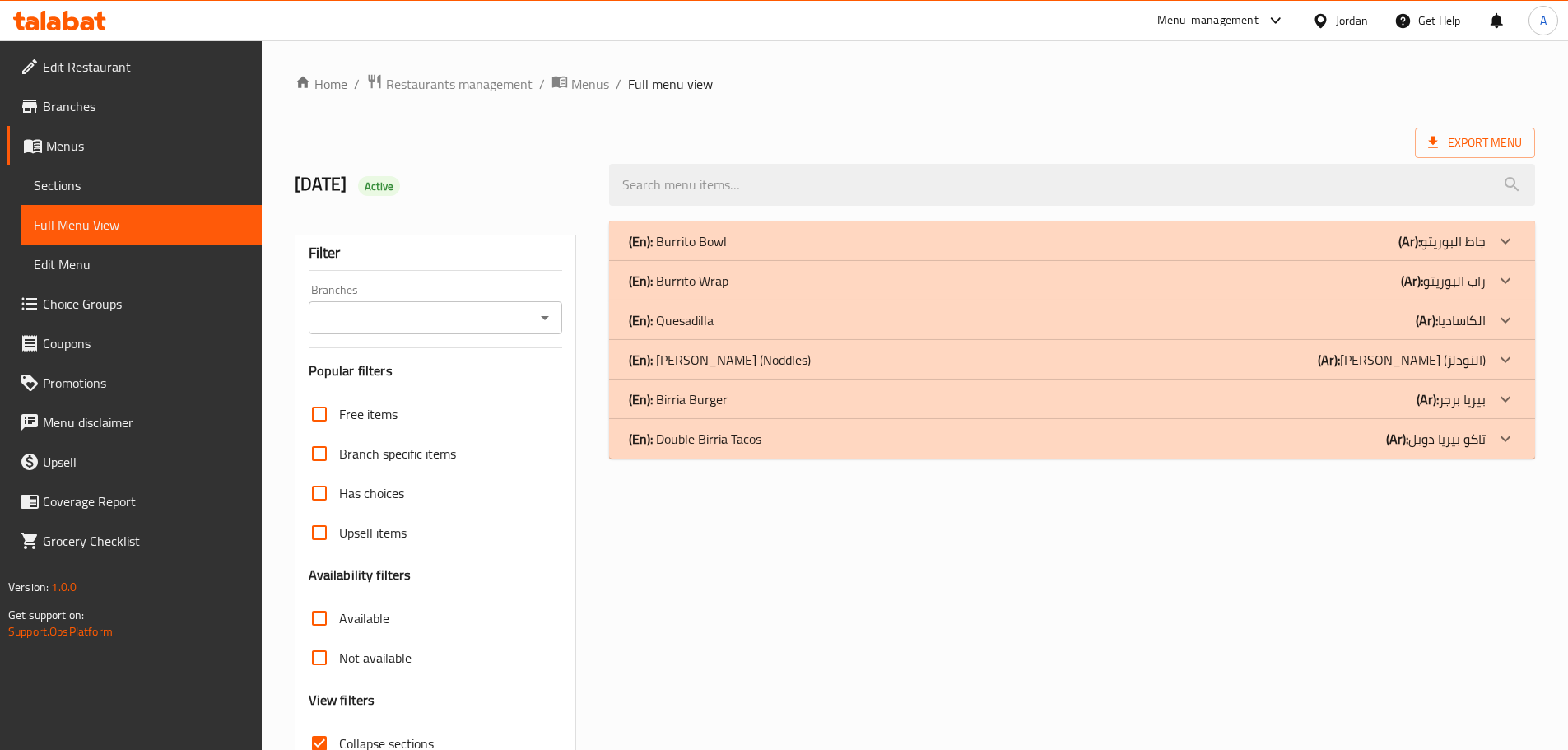
click at [1081, 251] on div "(En): Burrito Bowl (Ar): جاط البوريتو" at bounding box center [1058, 241] width 857 height 20
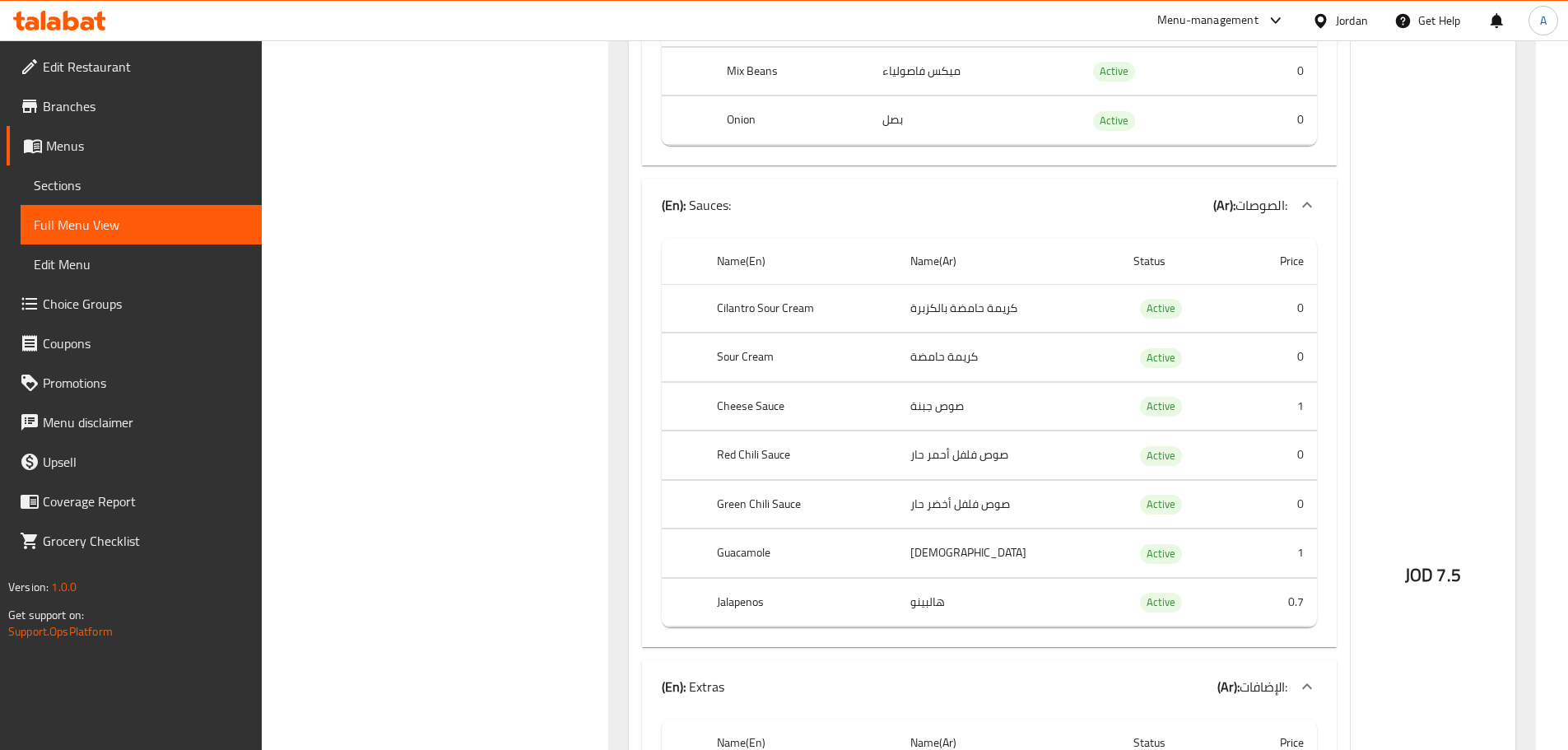
scroll to position [906, 0]
